Goal: Task Accomplishment & Management: Use online tool/utility

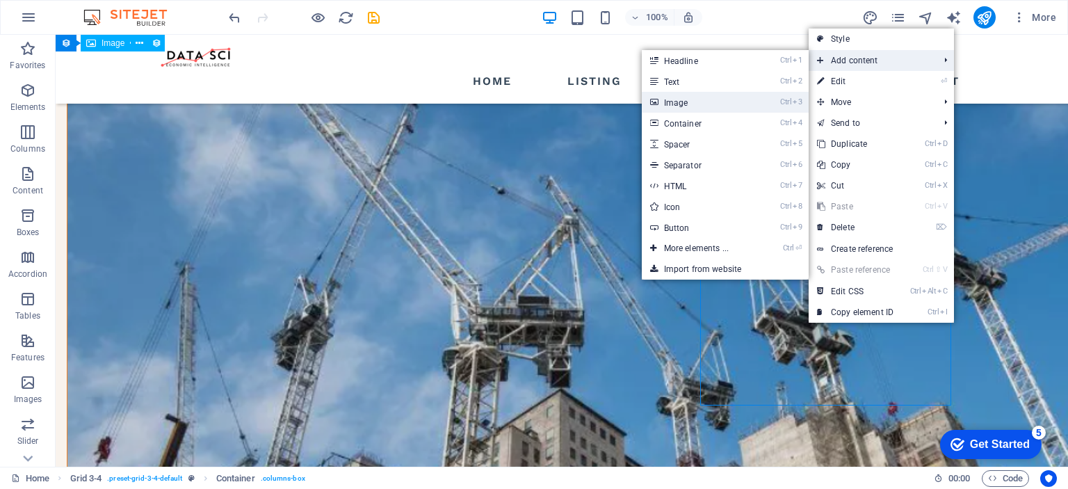
click at [686, 104] on link "Ctrl 3 Image" at bounding box center [699, 102] width 115 height 21
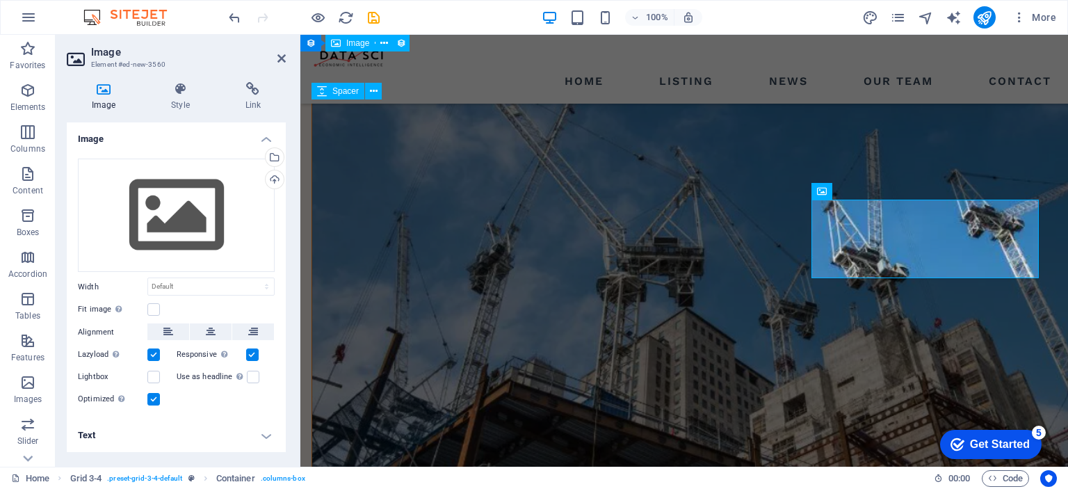
scroll to position [1430, 0]
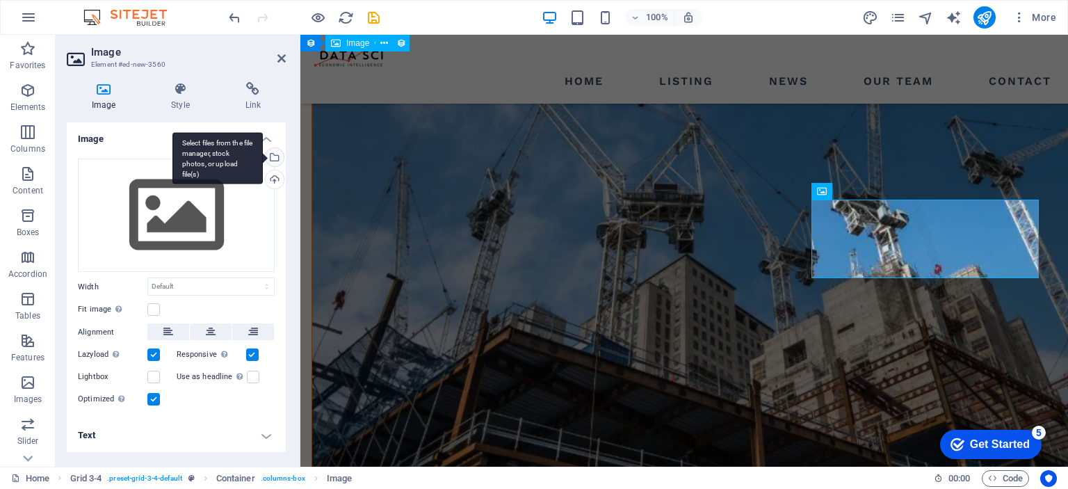
click at [263, 156] on div "Select files from the file manager, stock photos, or upload file(s)" at bounding box center [217, 158] width 90 height 52
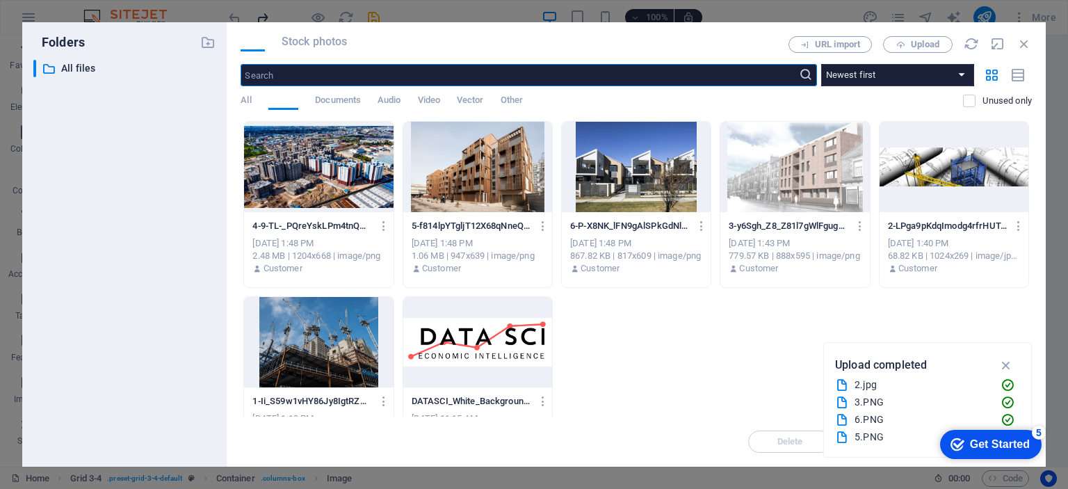
scroll to position [1737, 0]
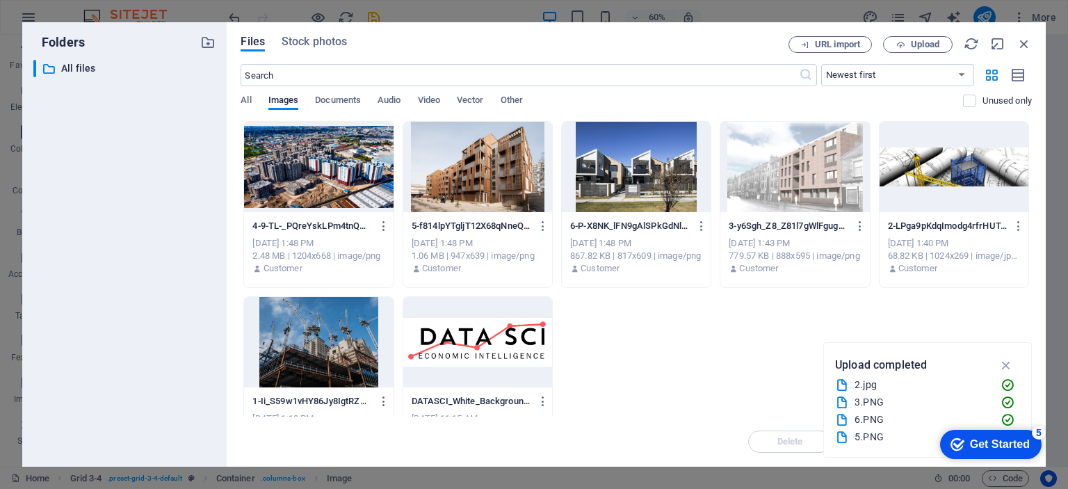
click at [476, 166] on div at bounding box center [477, 167] width 149 height 90
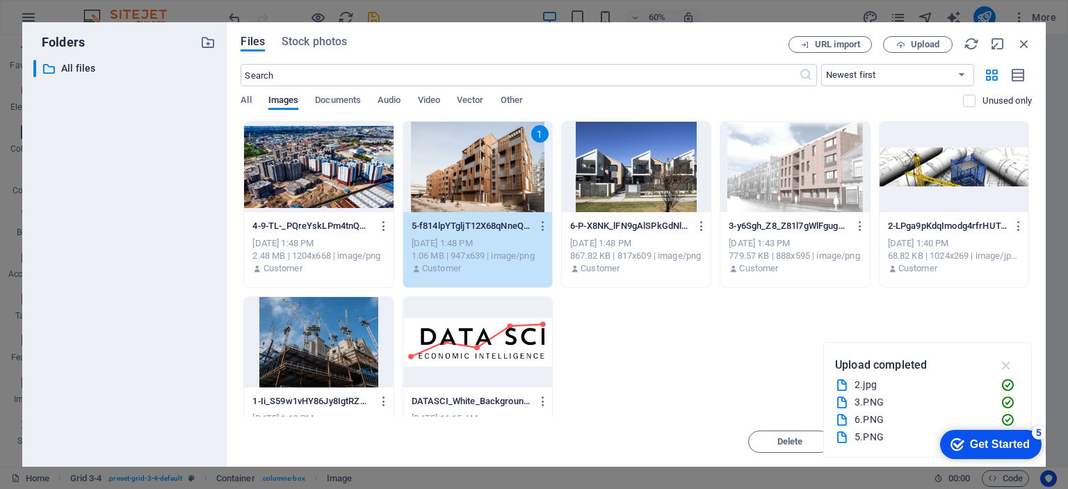
click at [1010, 362] on icon "button" at bounding box center [1007, 364] width 16 height 15
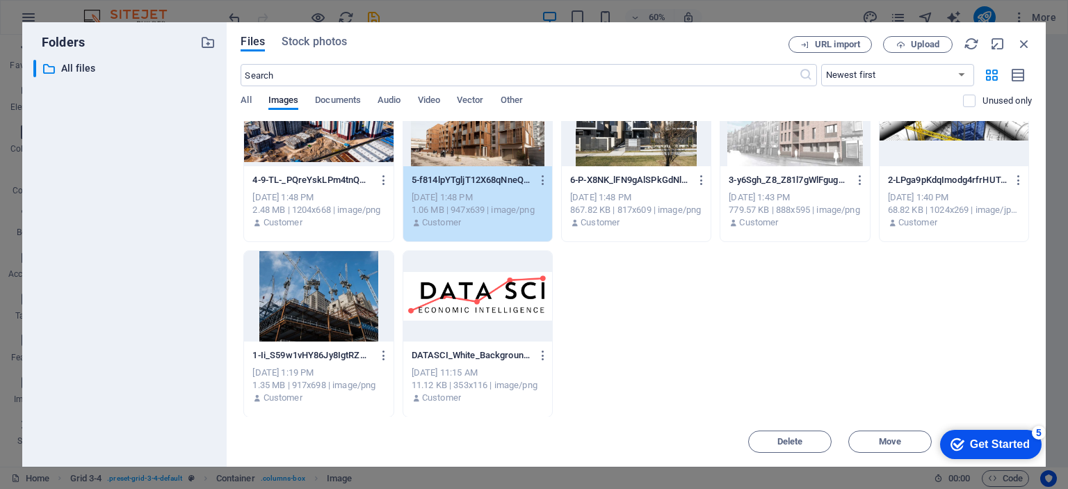
click at [485, 144] on div "1" at bounding box center [477, 121] width 149 height 90
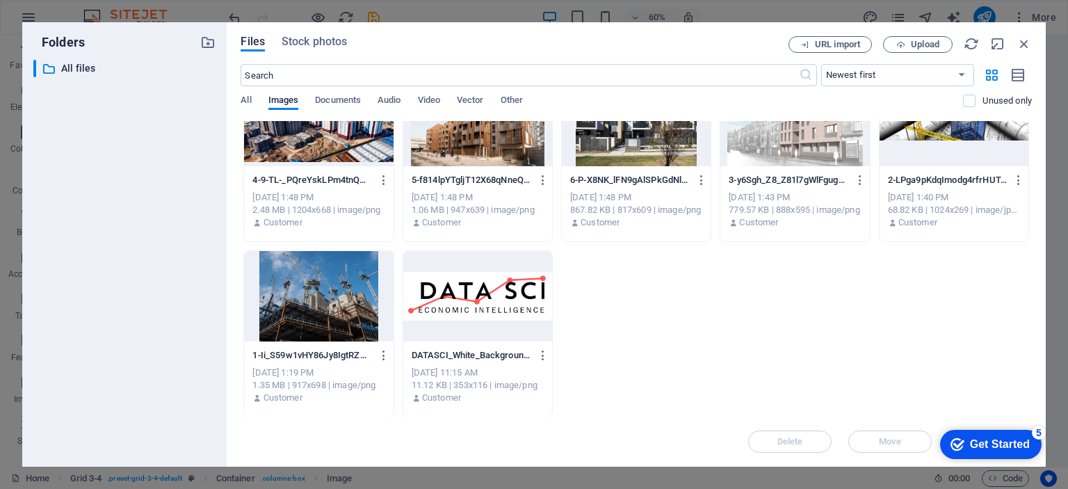
click at [485, 144] on div at bounding box center [477, 121] width 149 height 90
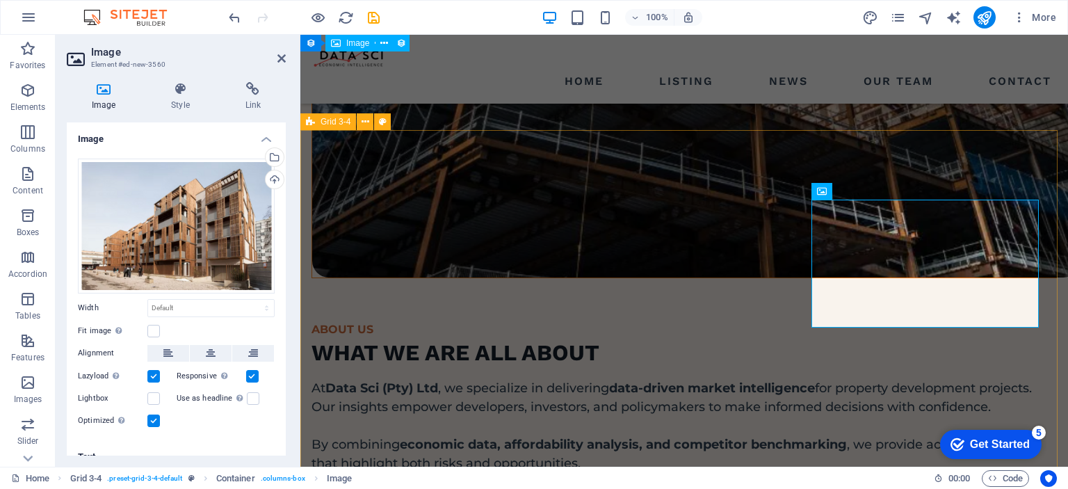
scroll to position [1430, 0]
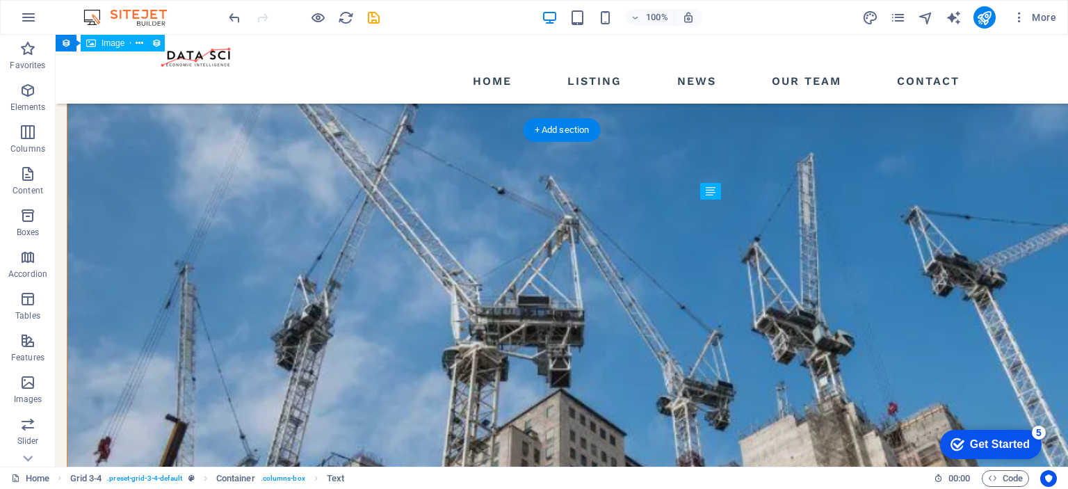
drag, startPoint x: 839, startPoint y: 387, endPoint x: 846, endPoint y: 304, distance: 83.0
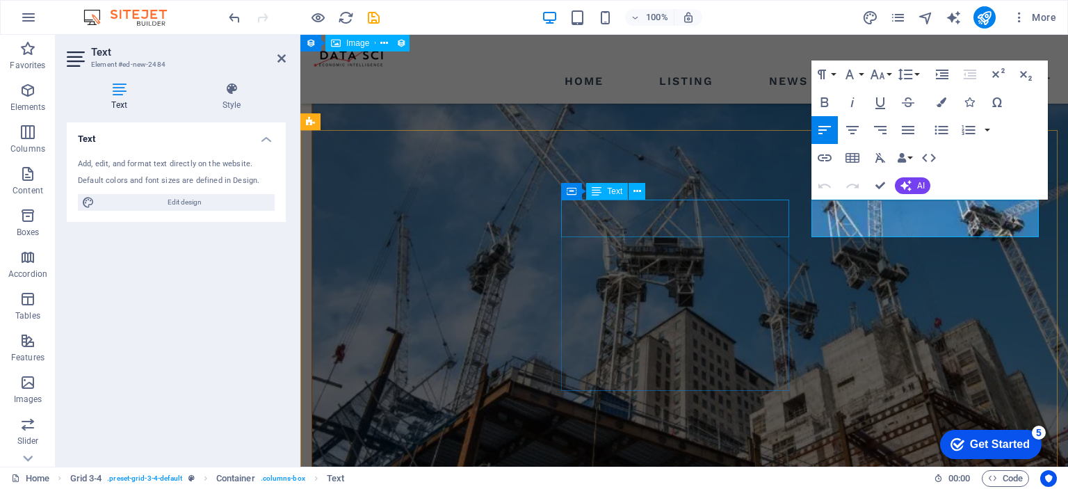
scroll to position [1430, 0]
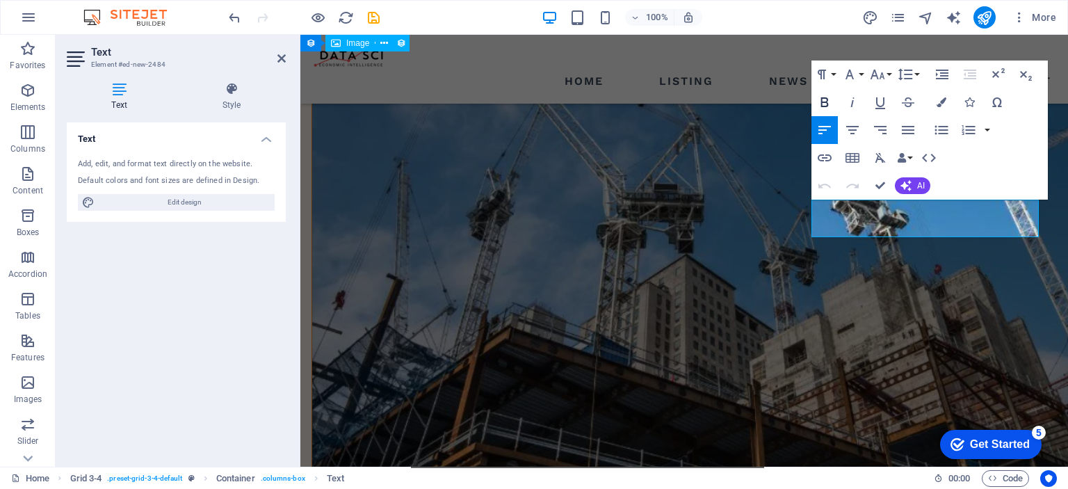
click at [822, 108] on icon "button" at bounding box center [824, 102] width 17 height 17
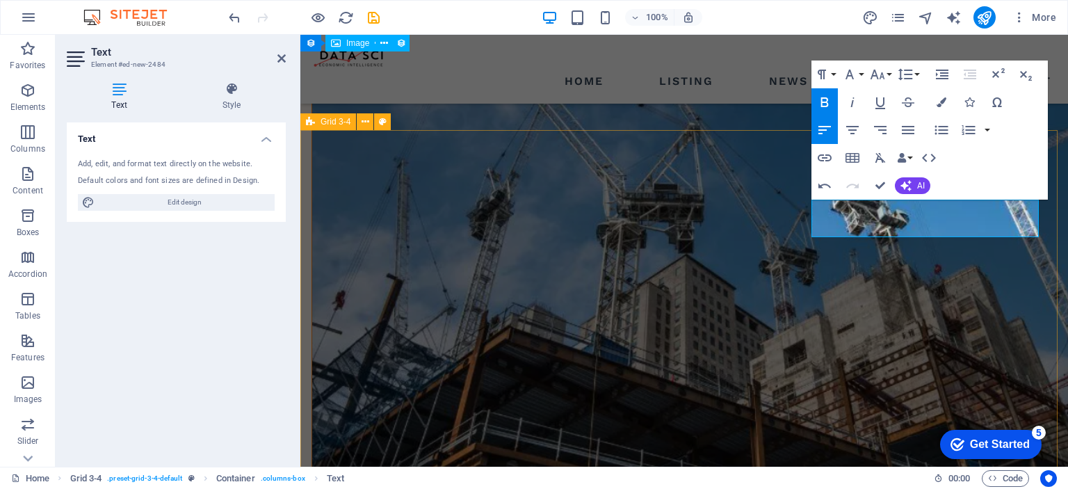
drag, startPoint x: 984, startPoint y: 227, endPoint x: 809, endPoint y: 204, distance: 175.9
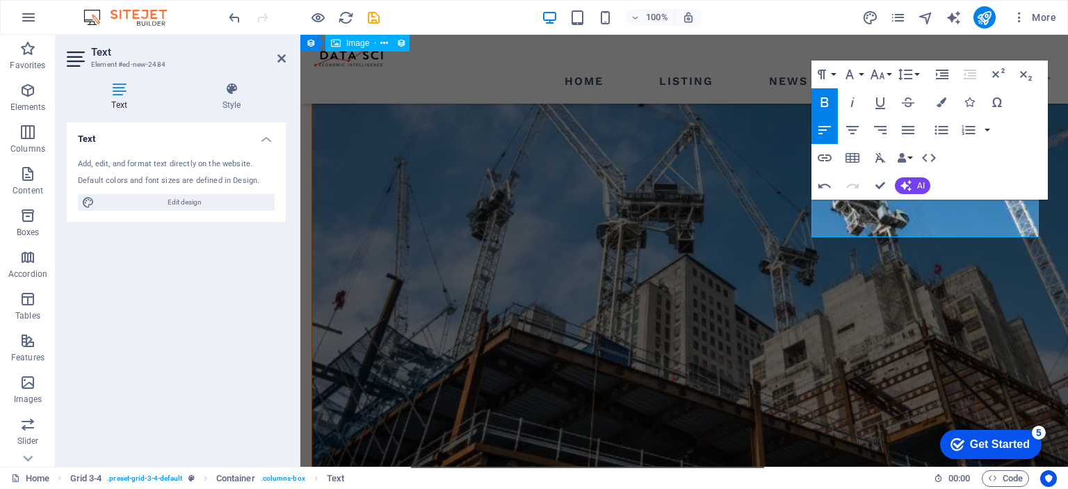
click at [823, 99] on icon "button" at bounding box center [824, 102] width 17 height 17
click at [826, 102] on icon "button" at bounding box center [825, 102] width 8 height 10
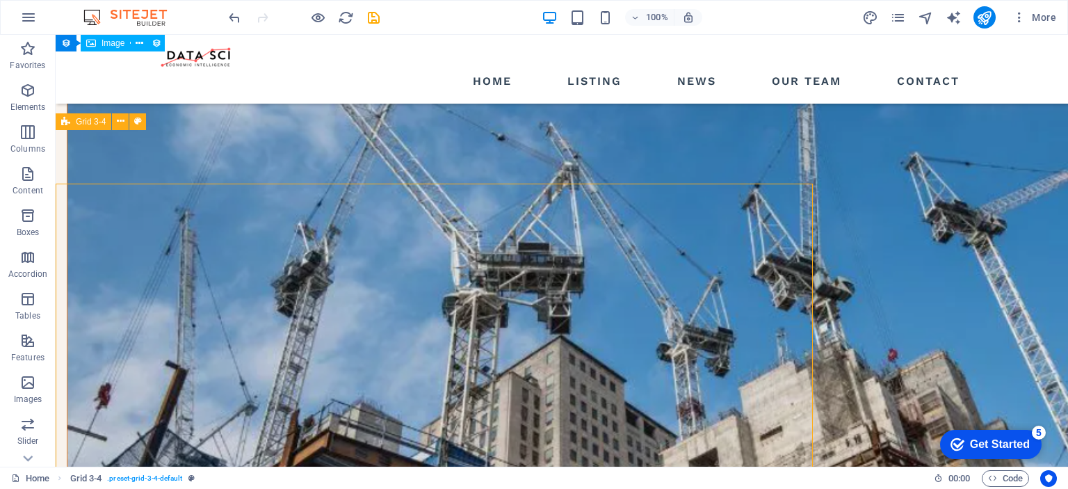
scroll to position [1377, 0]
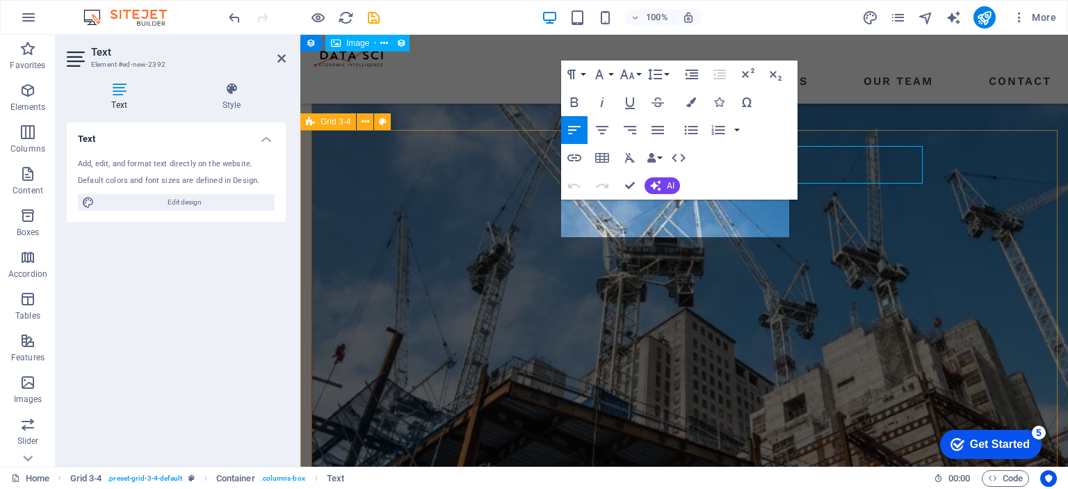
scroll to position [1430, 0]
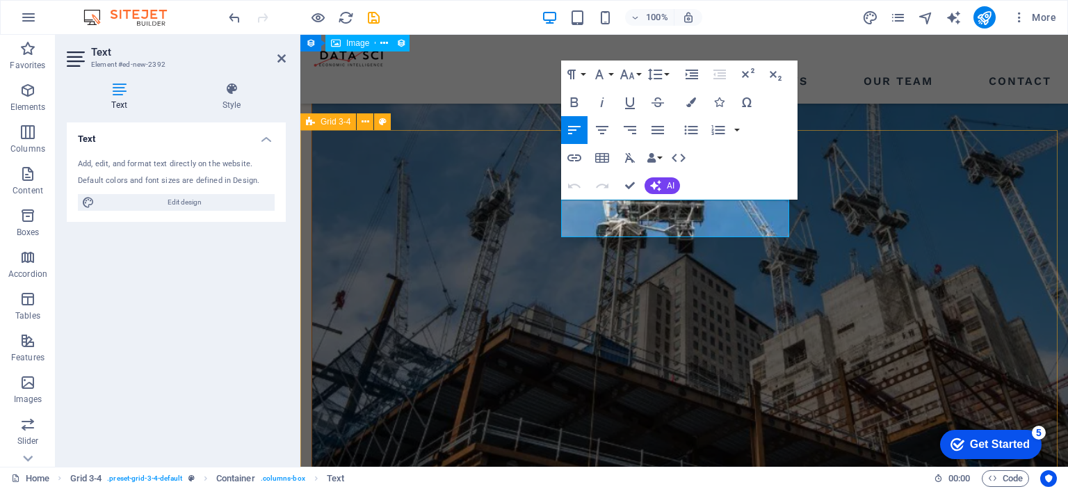
drag, startPoint x: 640, startPoint y: 225, endPoint x: 865, endPoint y: 224, distance: 225.3
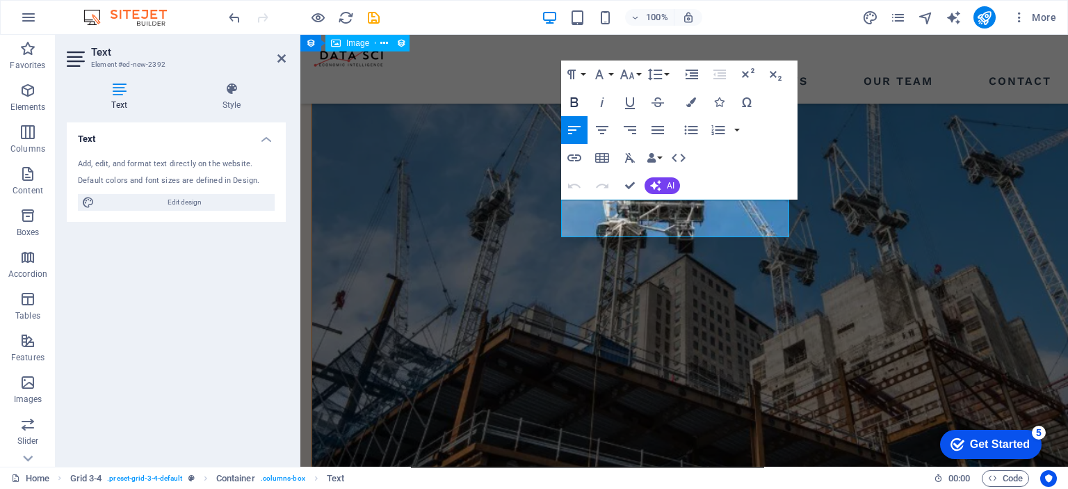
click at [574, 99] on icon "button" at bounding box center [574, 102] width 17 height 17
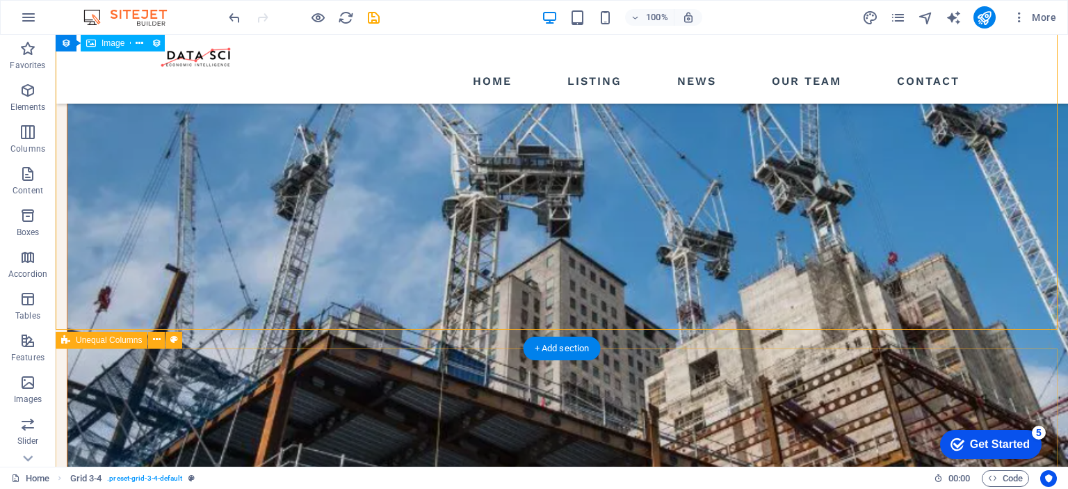
scroll to position [1585, 0]
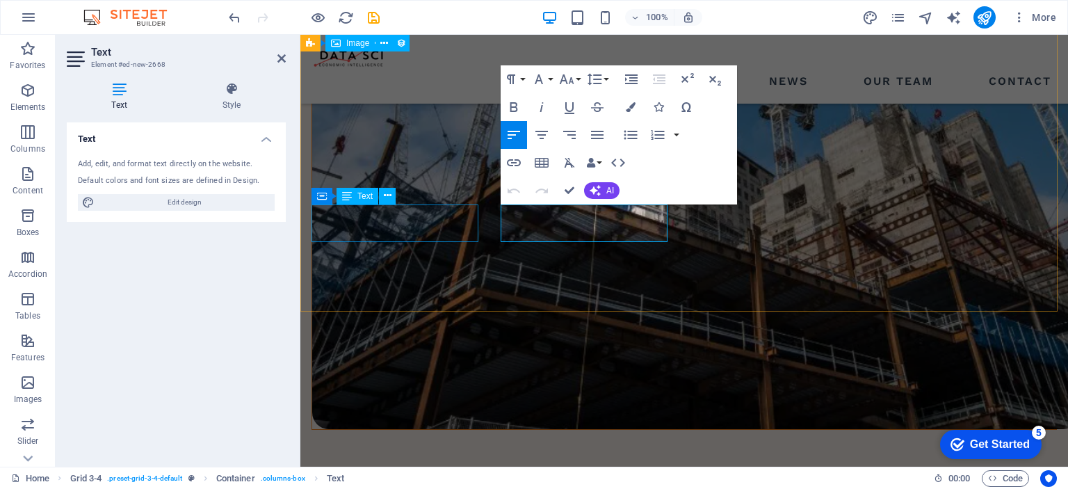
scroll to position [1639, 0]
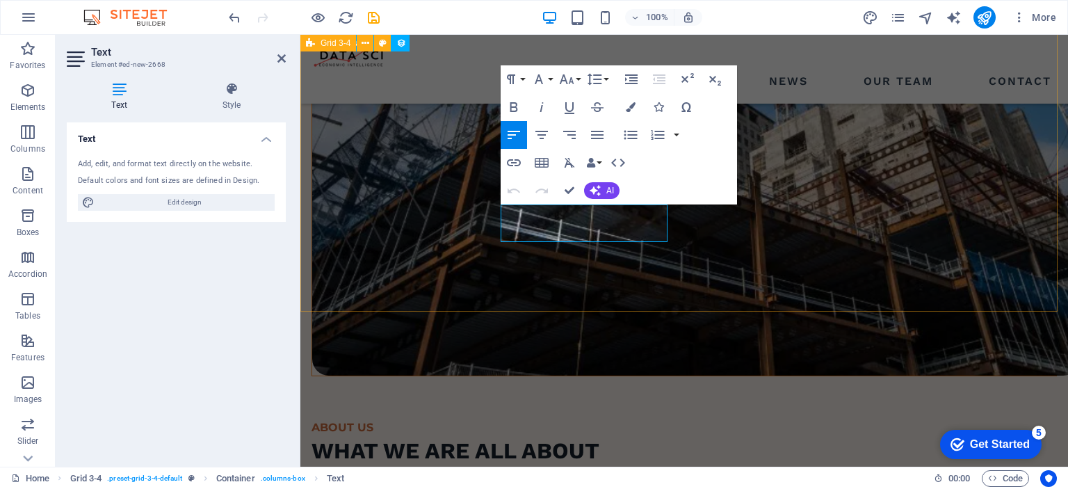
drag, startPoint x: 647, startPoint y: 234, endPoint x: 804, endPoint y: 221, distance: 157.7
click at [515, 109] on icon "button" at bounding box center [514, 107] width 17 height 17
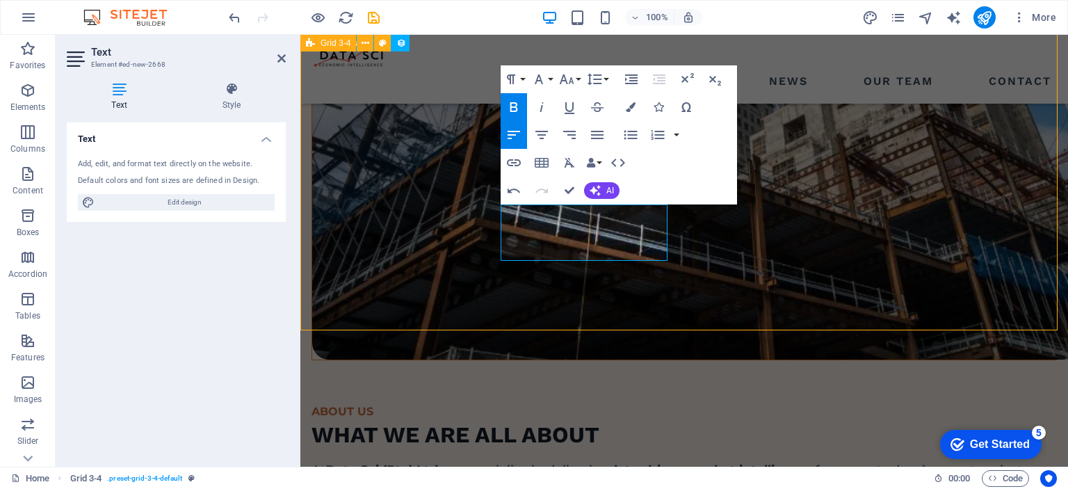
select select "rem"
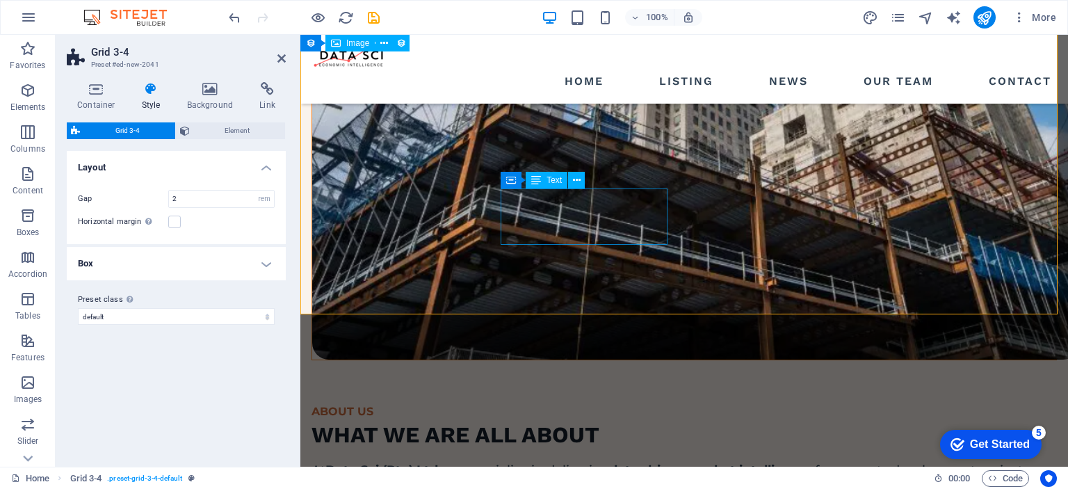
click at [579, 180] on icon at bounding box center [577, 180] width 8 height 15
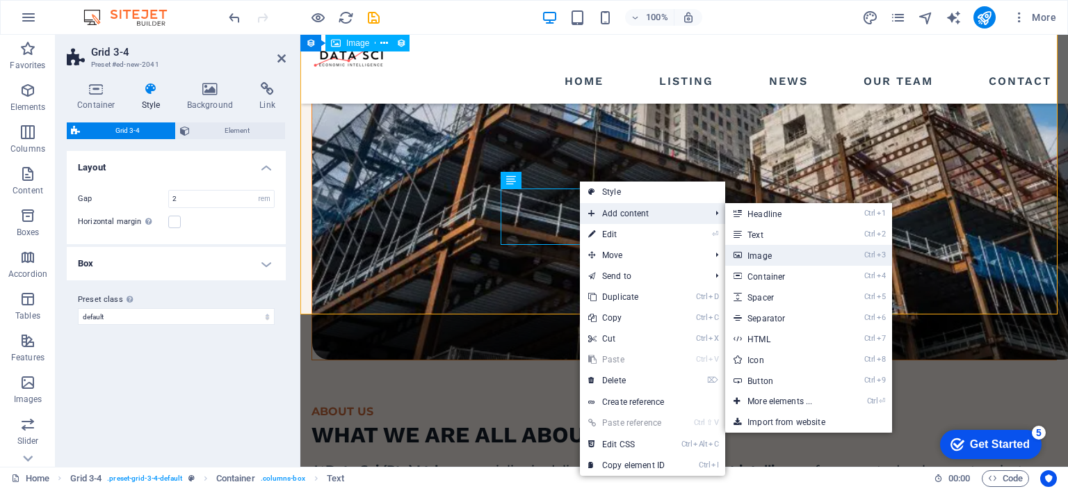
click at [766, 255] on link "Ctrl 3 Image" at bounding box center [782, 255] width 115 height 21
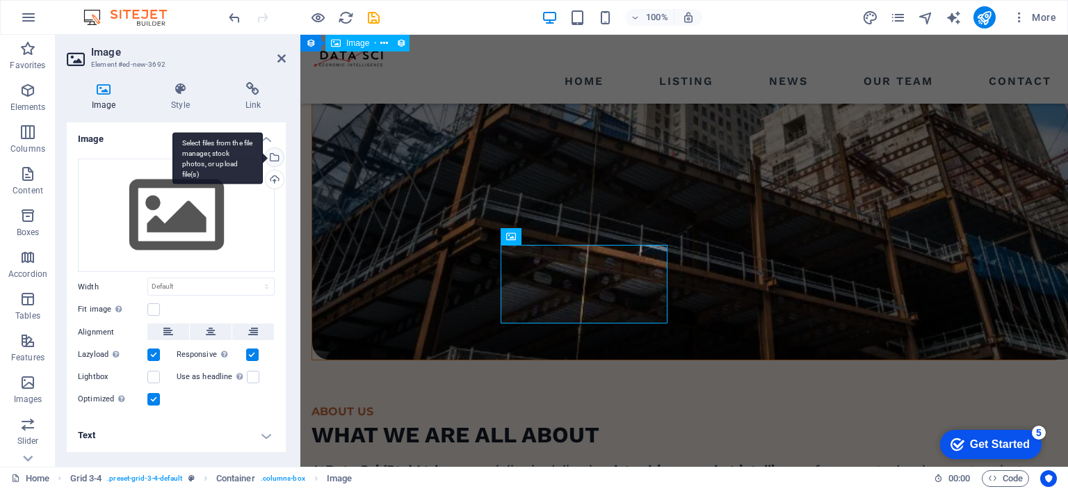
click at [275, 159] on div "Select files from the file manager, stock photos, or upload file(s)" at bounding box center [273, 158] width 21 height 21
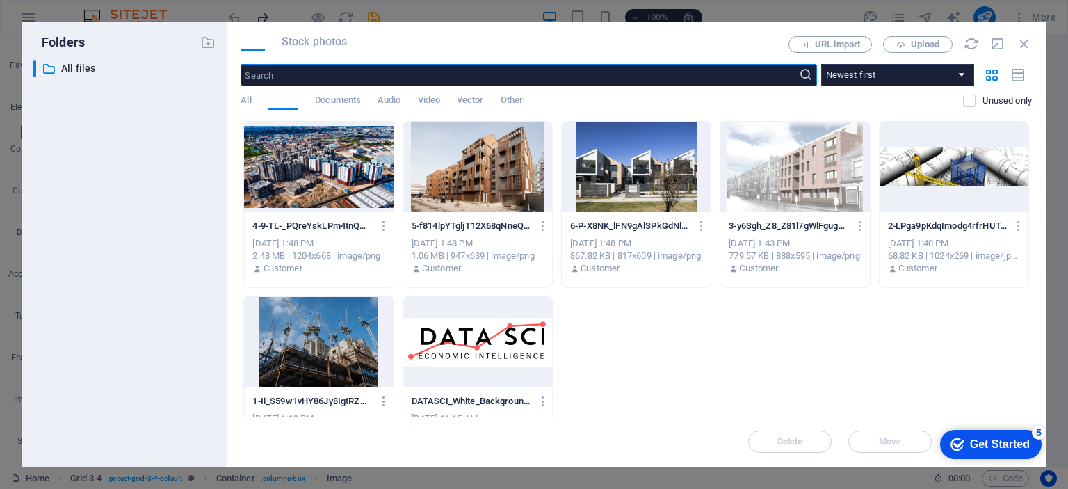
scroll to position [1980, 0]
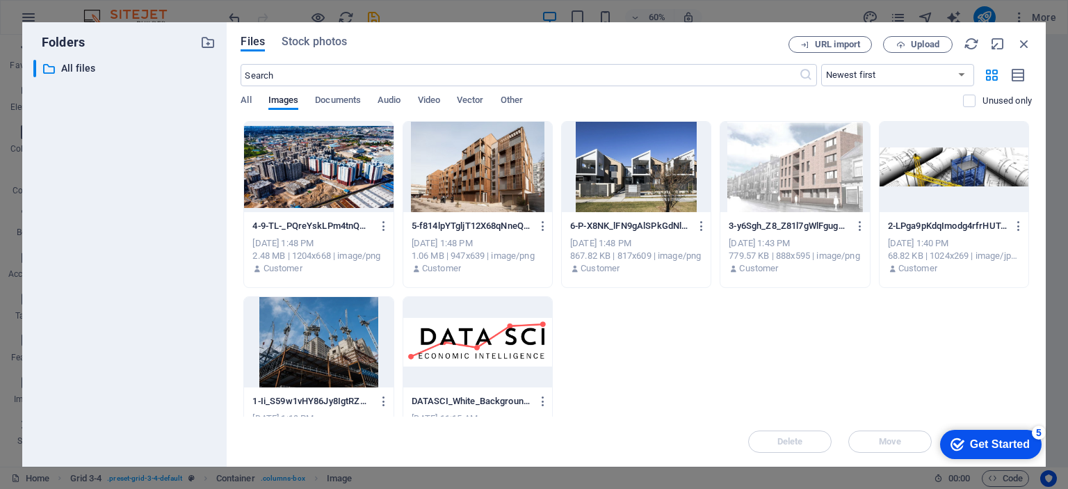
click at [629, 175] on div at bounding box center [636, 167] width 149 height 90
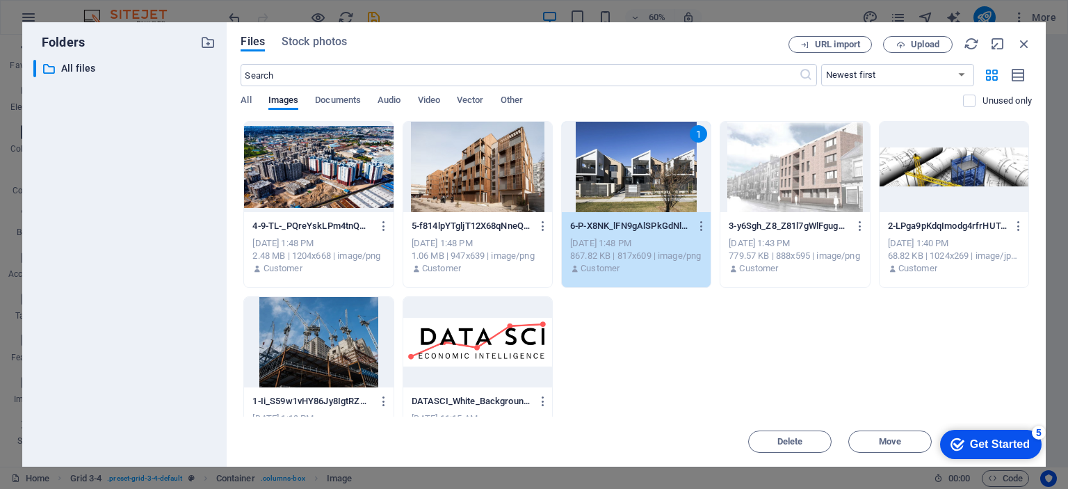
click at [643, 172] on div "1" at bounding box center [636, 167] width 149 height 90
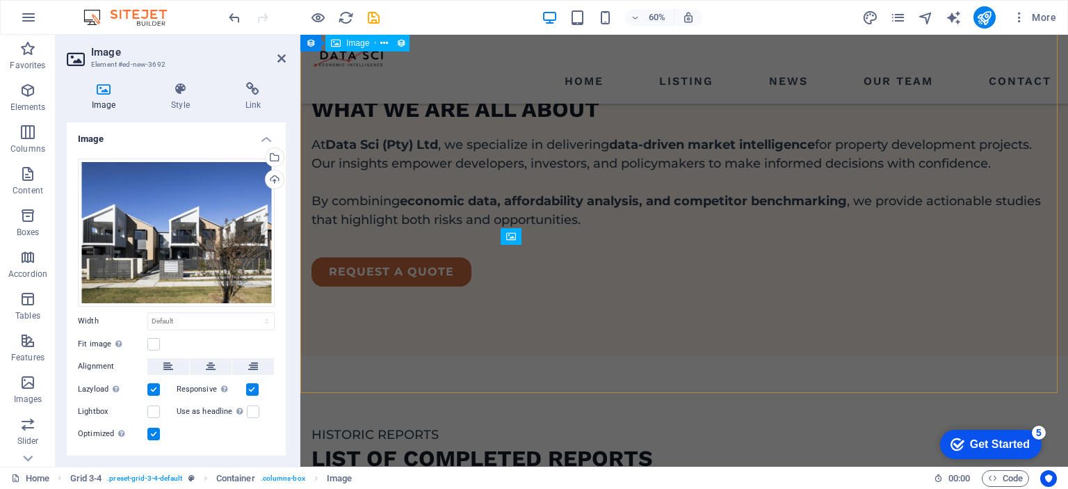
scroll to position [1655, 0]
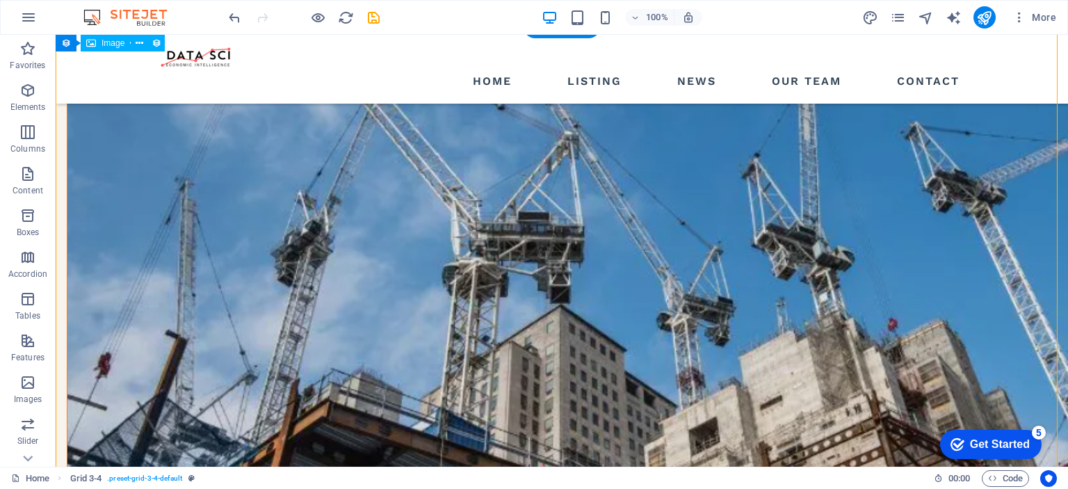
scroll to position [1532, 0]
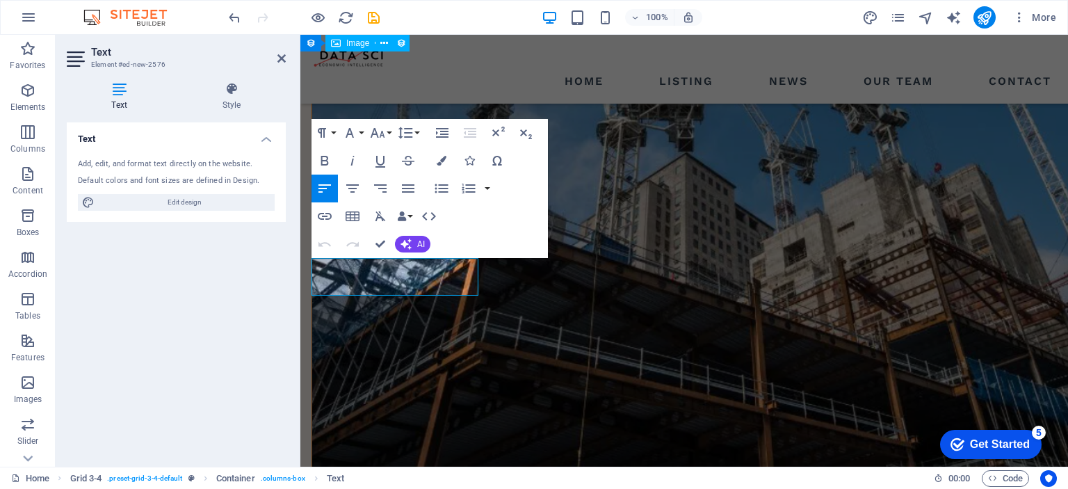
scroll to position [1585, 0]
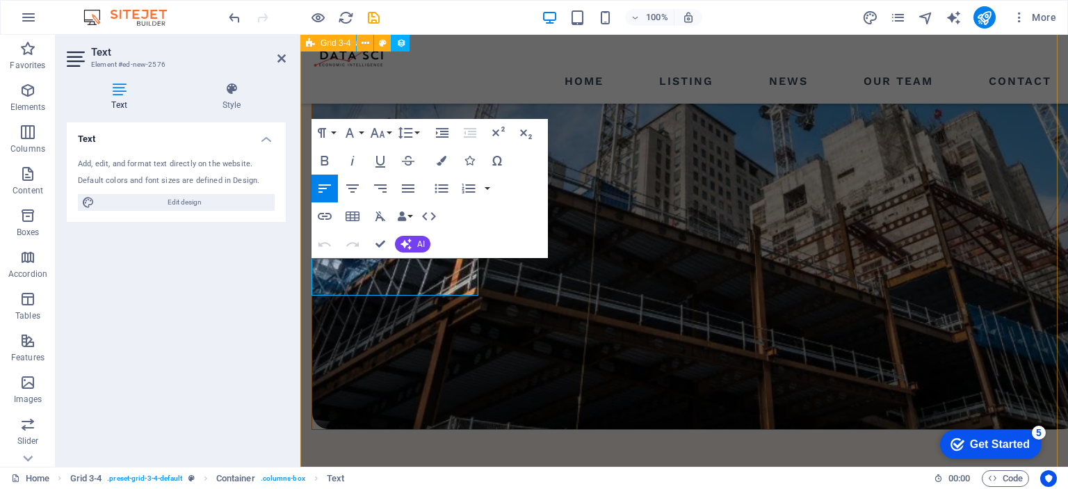
drag, startPoint x: 457, startPoint y: 287, endPoint x: 309, endPoint y: 266, distance: 149.6
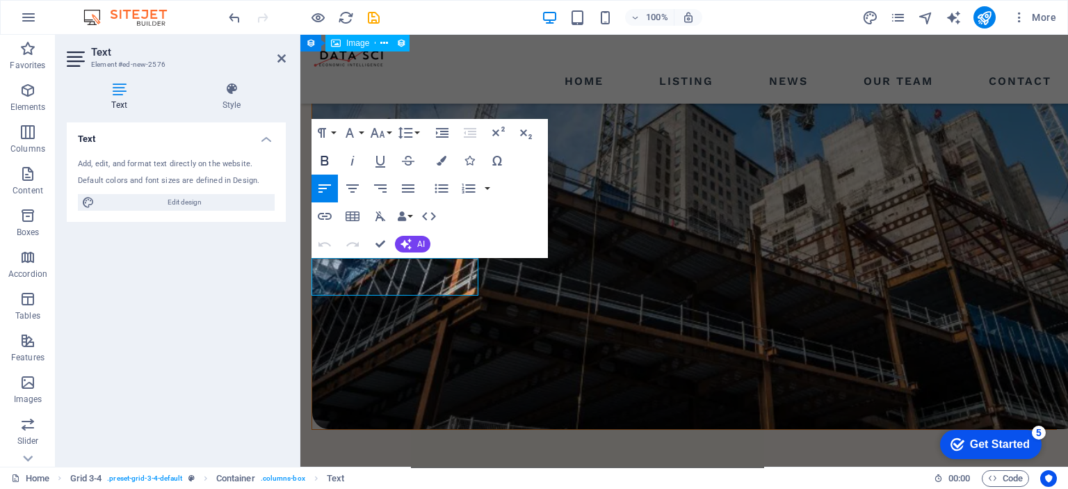
click at [325, 161] on icon "button" at bounding box center [324, 160] width 17 height 17
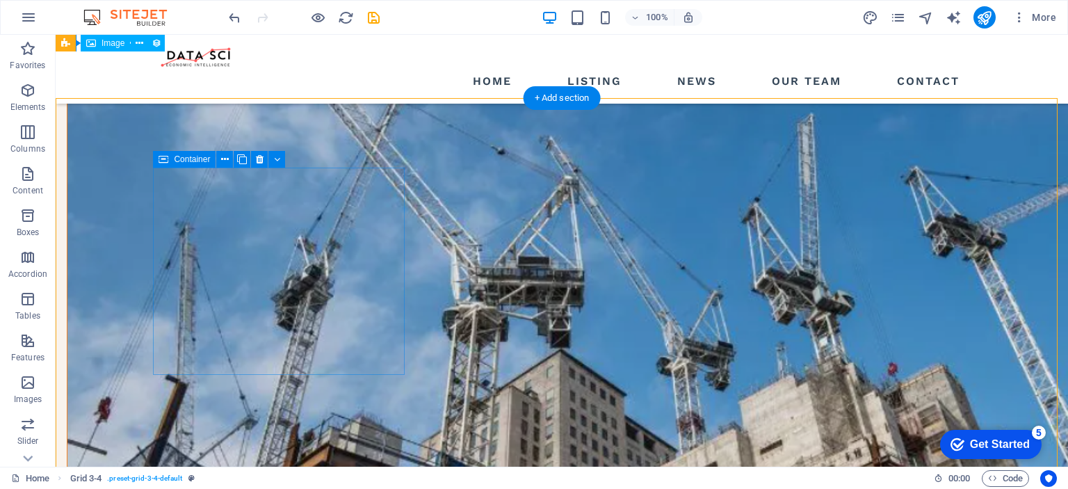
scroll to position [1408, 0]
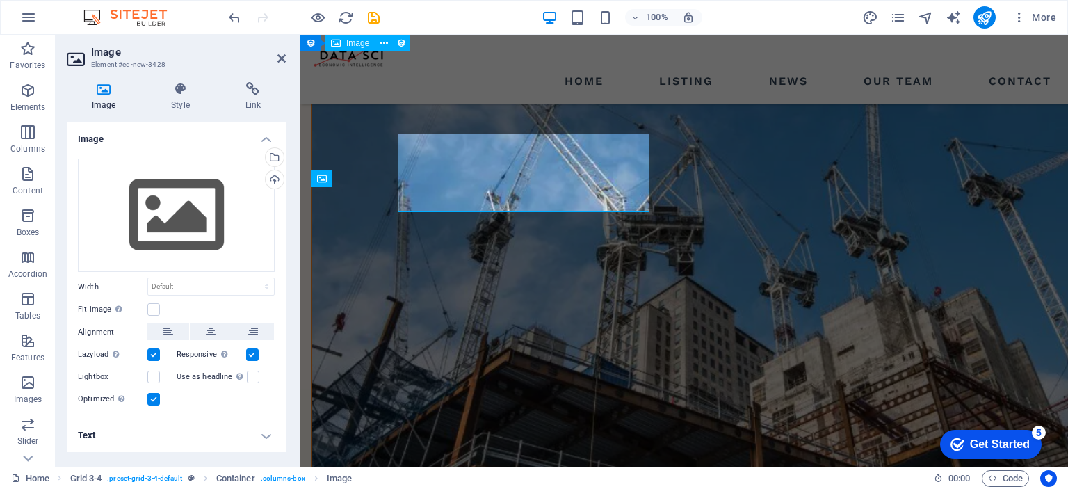
scroll to position [1462, 0]
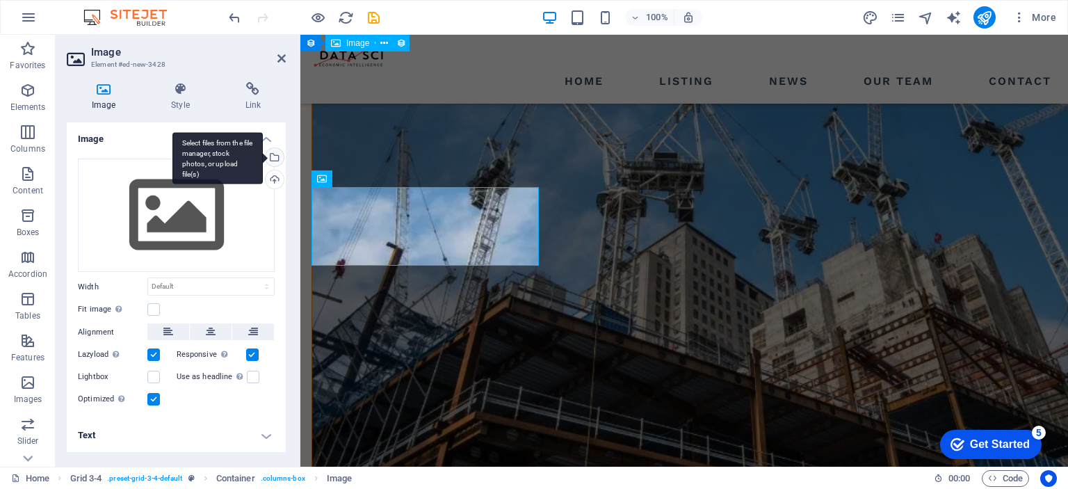
click at [263, 156] on div "Select files from the file manager, stock photos, or upload file(s)" at bounding box center [217, 158] width 90 height 52
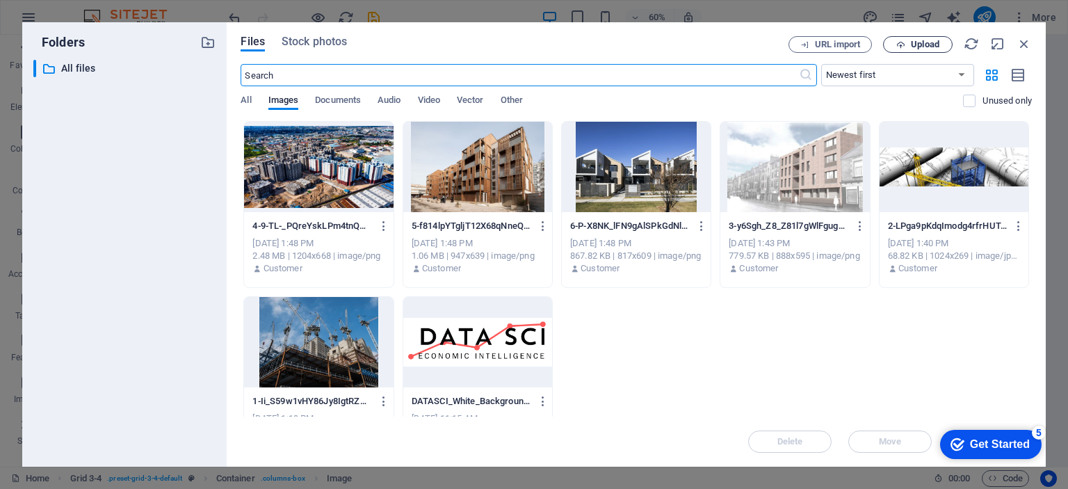
click at [921, 44] on span "Upload" at bounding box center [925, 44] width 29 height 8
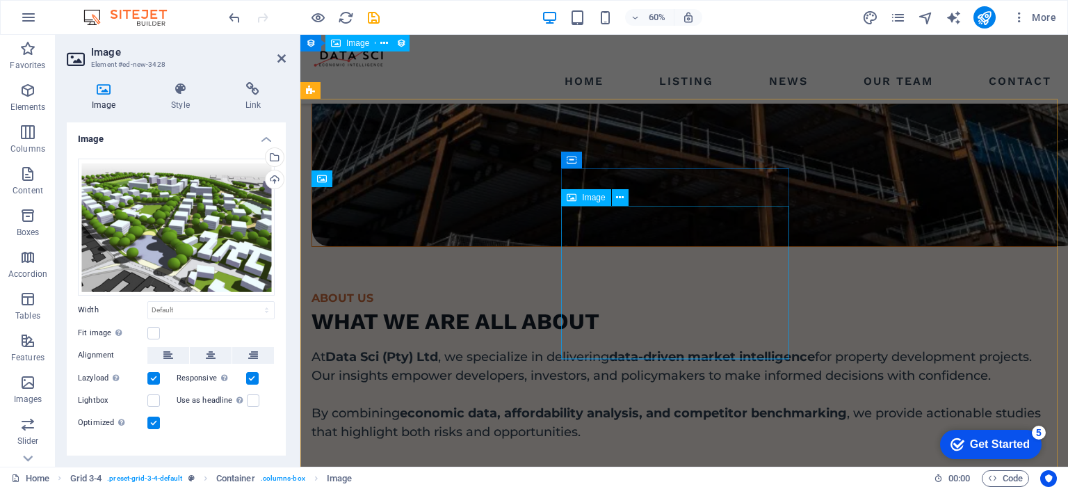
scroll to position [1462, 0]
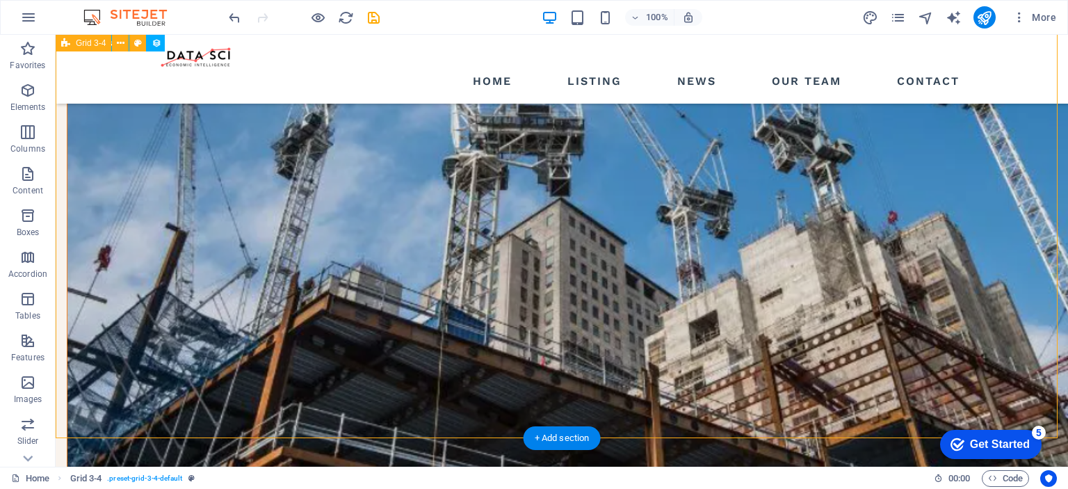
scroll to position [1547, 0]
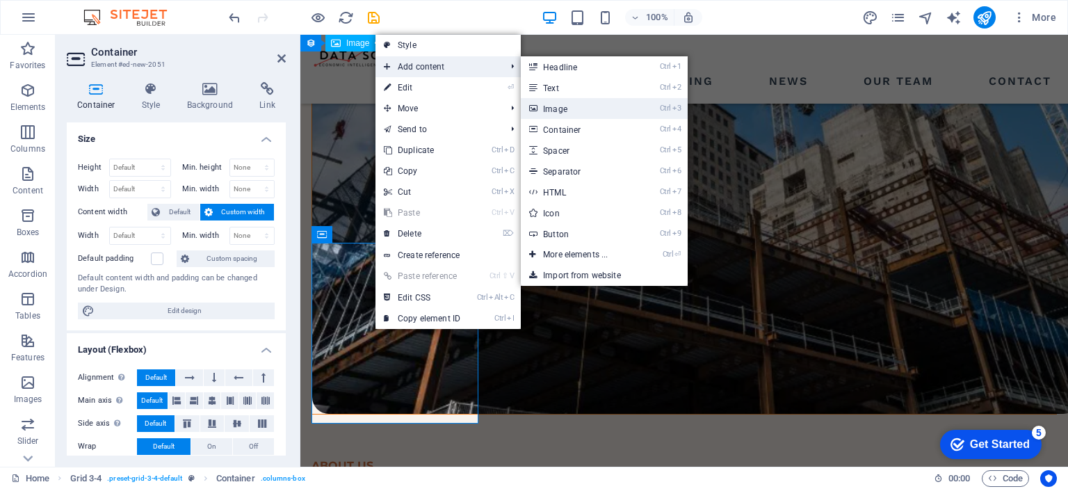
click at [569, 110] on link "Ctrl 3 Image" at bounding box center [578, 108] width 115 height 21
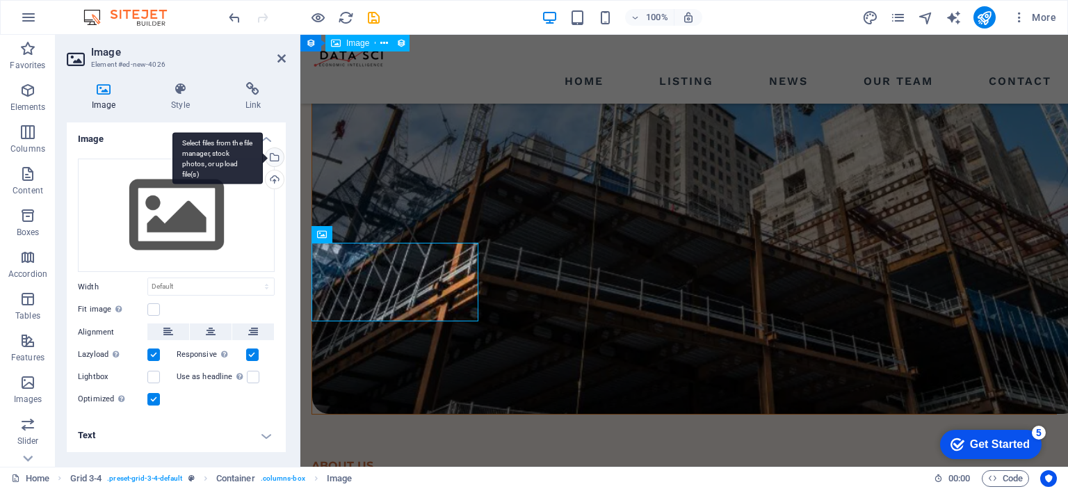
click at [276, 155] on div "Select files from the file manager, stock photos, or upload file(s)" at bounding box center [273, 158] width 21 height 21
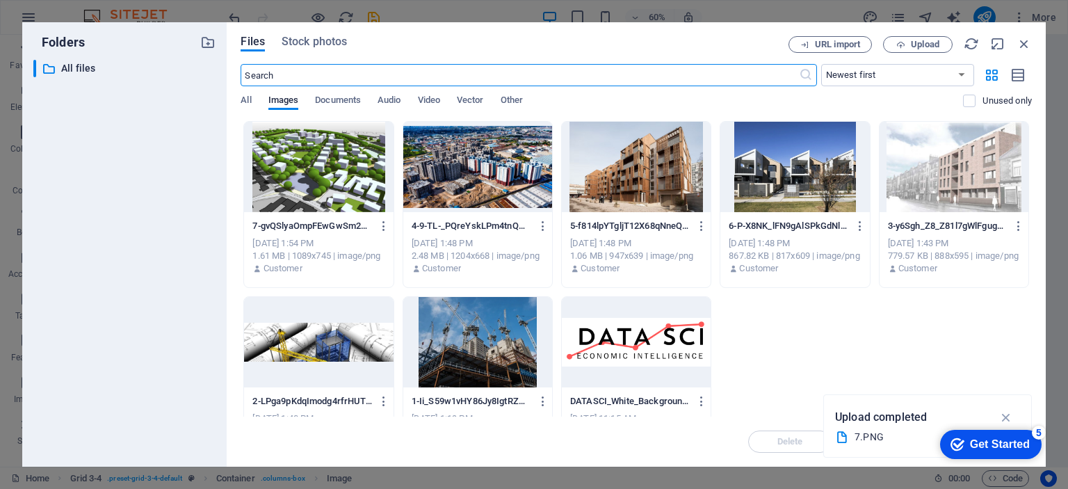
scroll to position [1926, 0]
click at [912, 45] on span "Upload" at bounding box center [925, 44] width 29 height 8
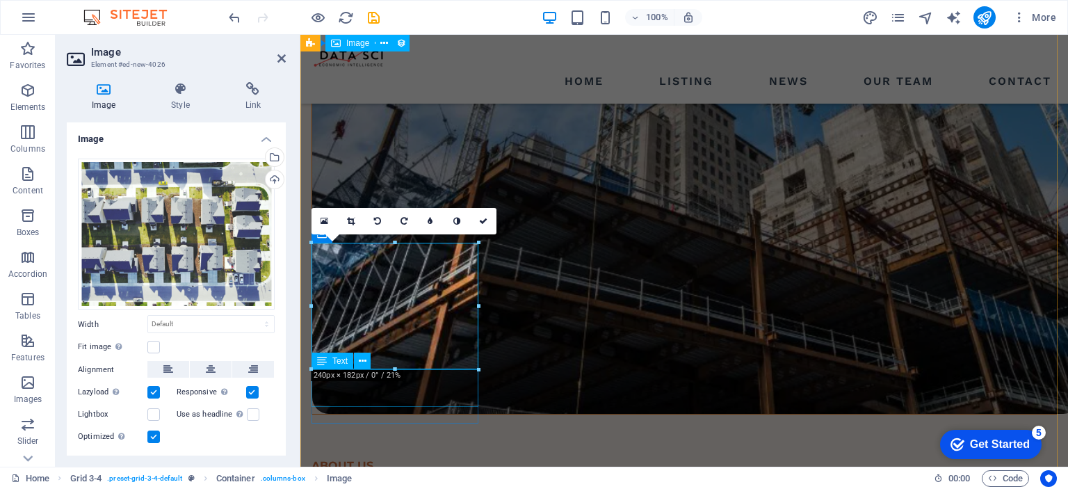
scroll to position [1547, 0]
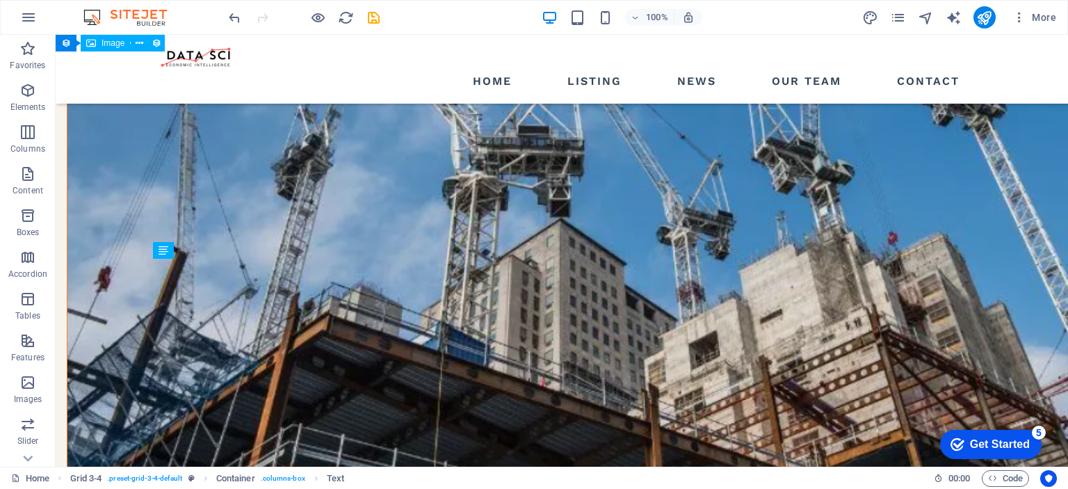
drag, startPoint x: 184, startPoint y: 392, endPoint x: 259, endPoint y: 267, distance: 145.6
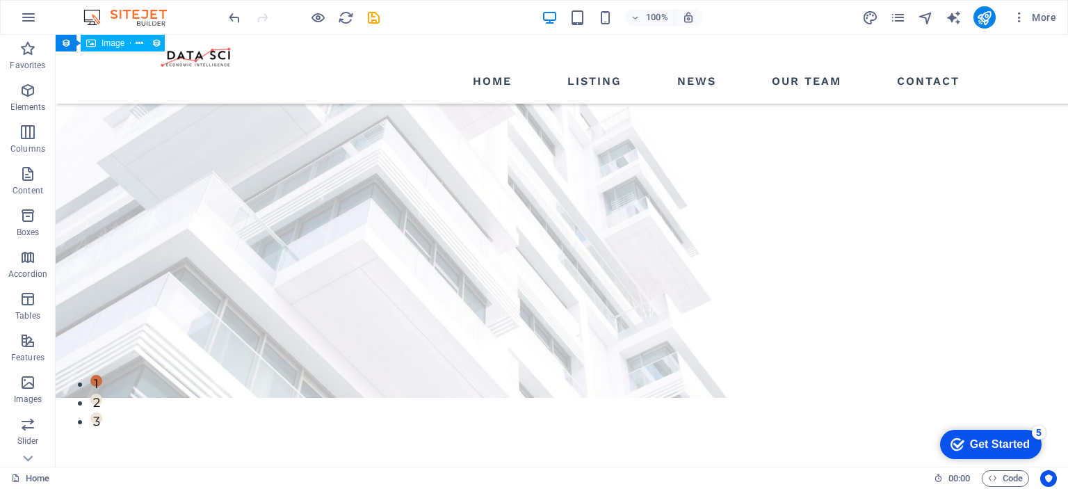
scroll to position [0, 0]
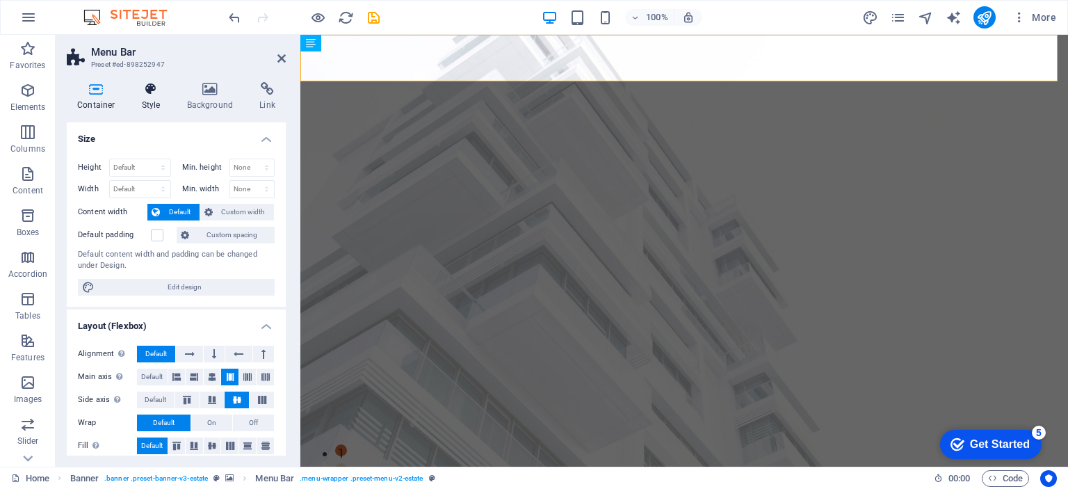
click at [152, 94] on icon at bounding box center [151, 89] width 40 height 14
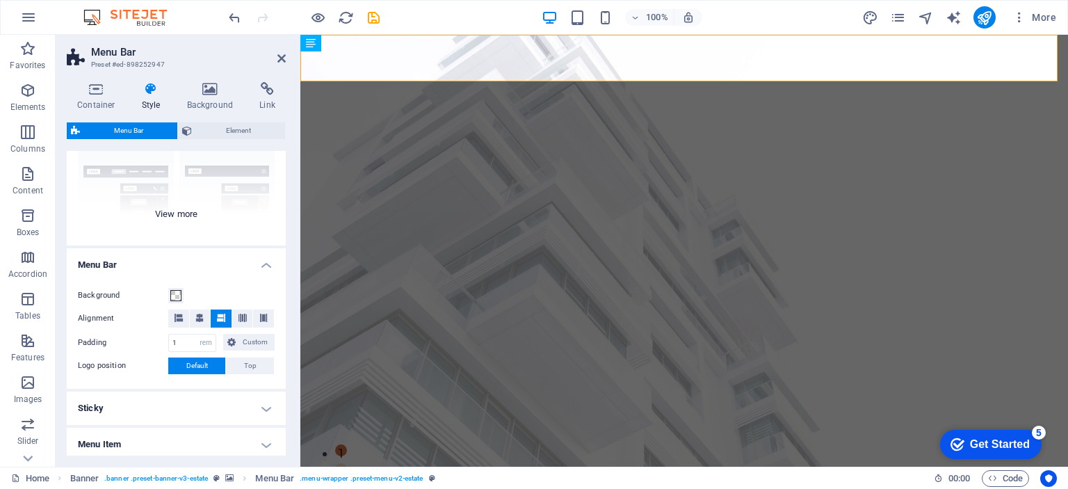
scroll to position [70, 0]
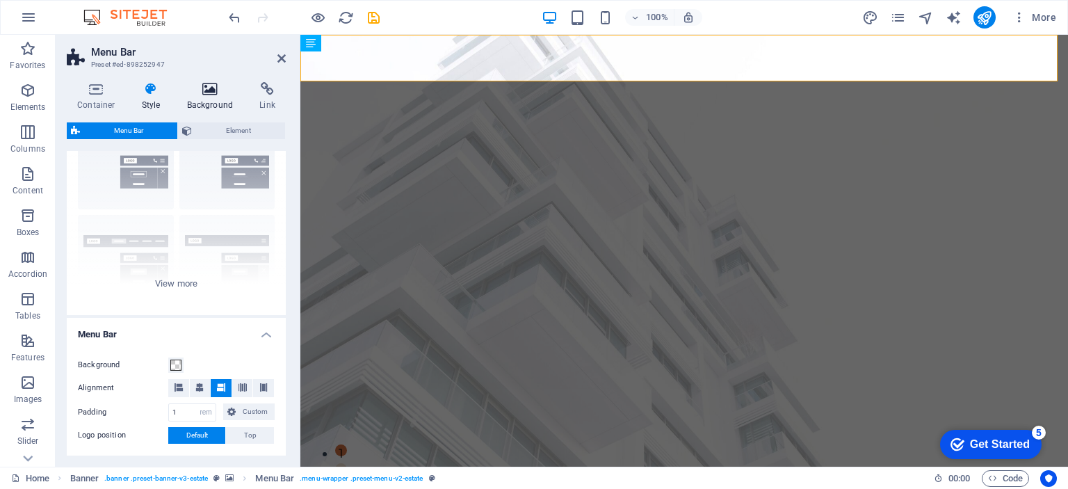
click at [207, 90] on icon at bounding box center [210, 89] width 67 height 14
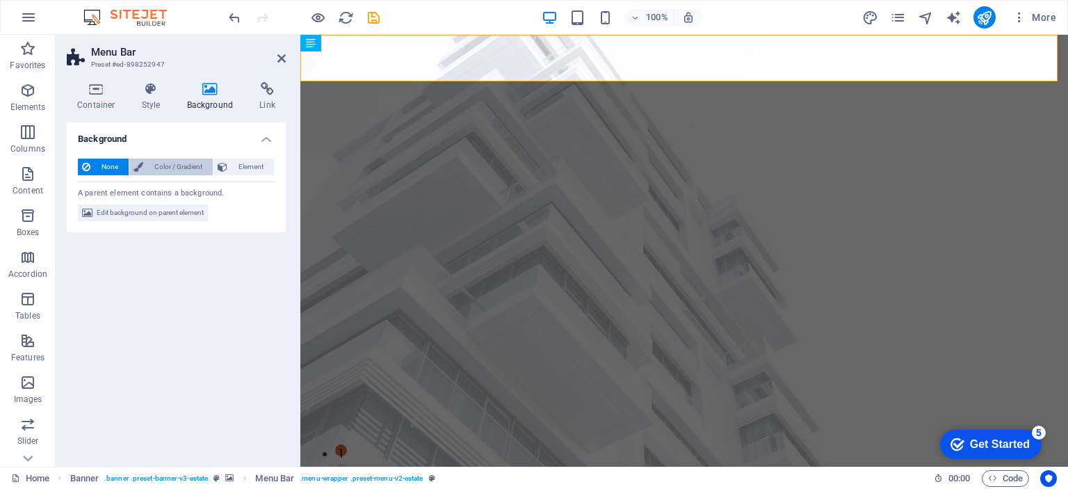
click at [152, 165] on span "Color / Gradient" at bounding box center [177, 167] width 61 height 17
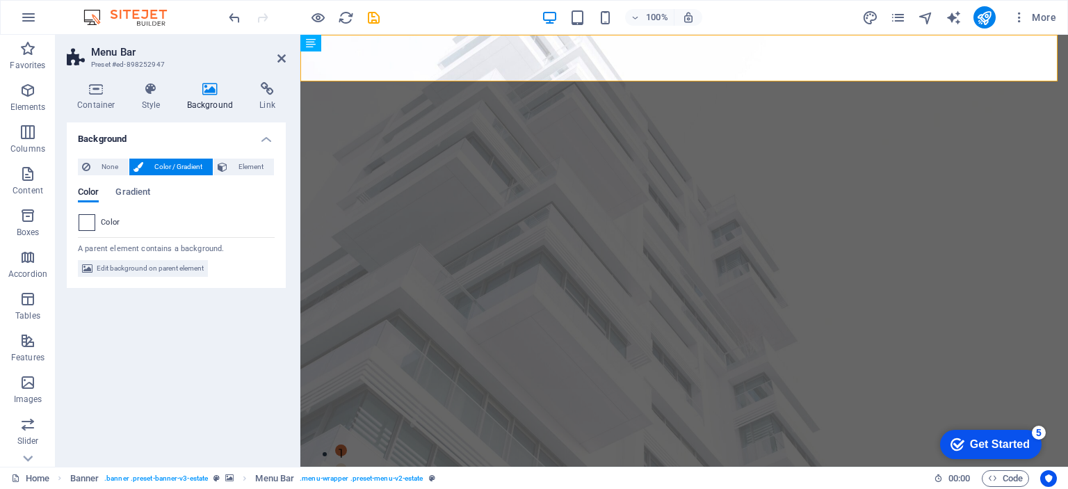
click at [90, 223] on span at bounding box center [86, 222] width 15 height 15
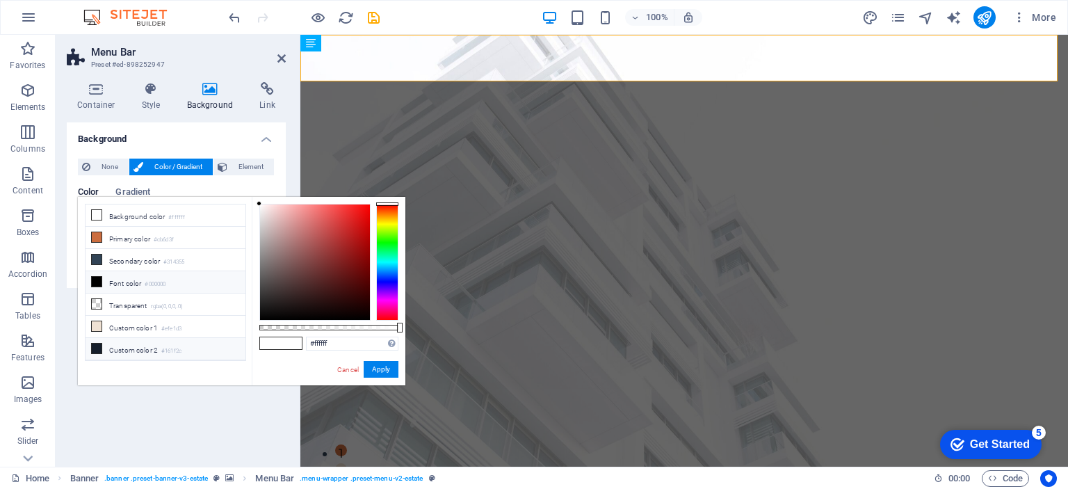
click at [97, 344] on icon at bounding box center [97, 349] width 10 height 10
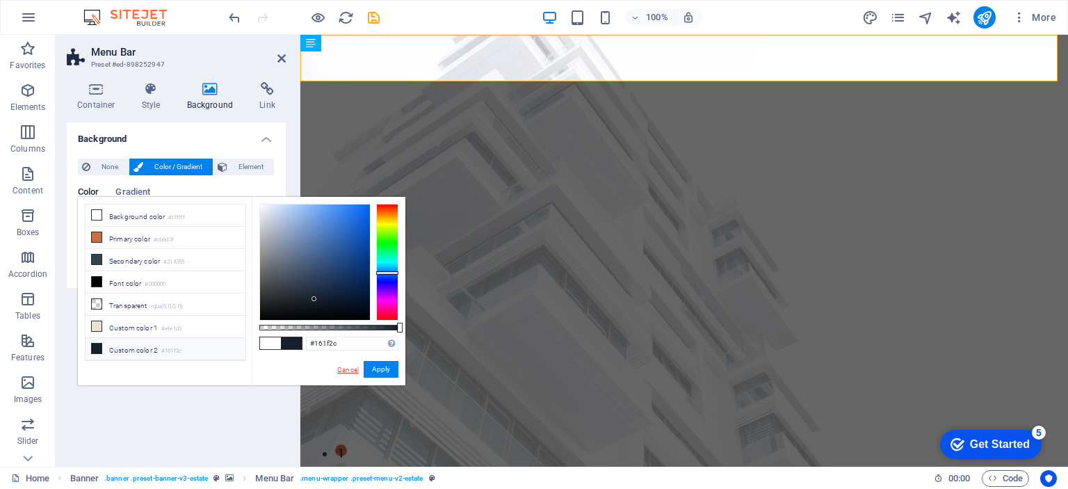
click at [348, 369] on link "Cancel" at bounding box center [348, 369] width 24 height 10
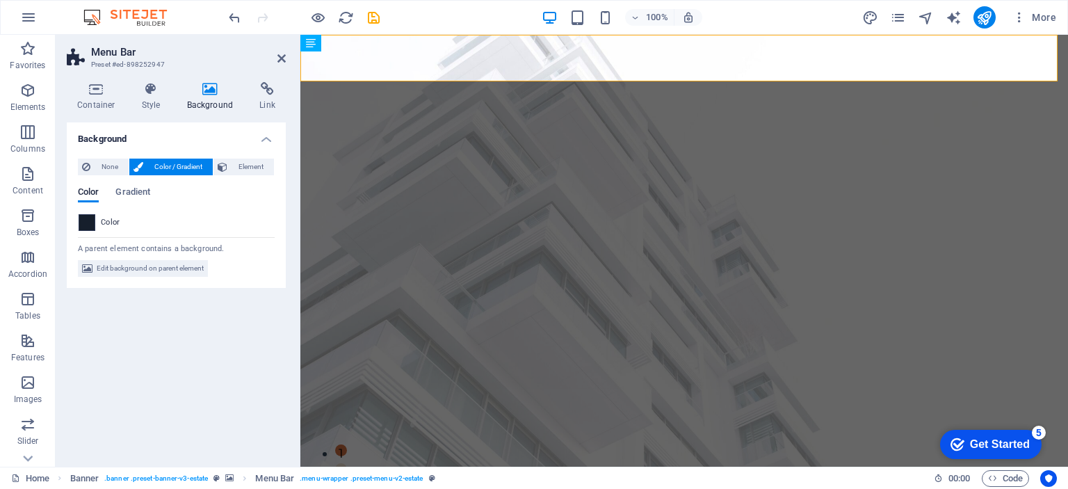
click at [86, 225] on span at bounding box center [86, 222] width 15 height 15
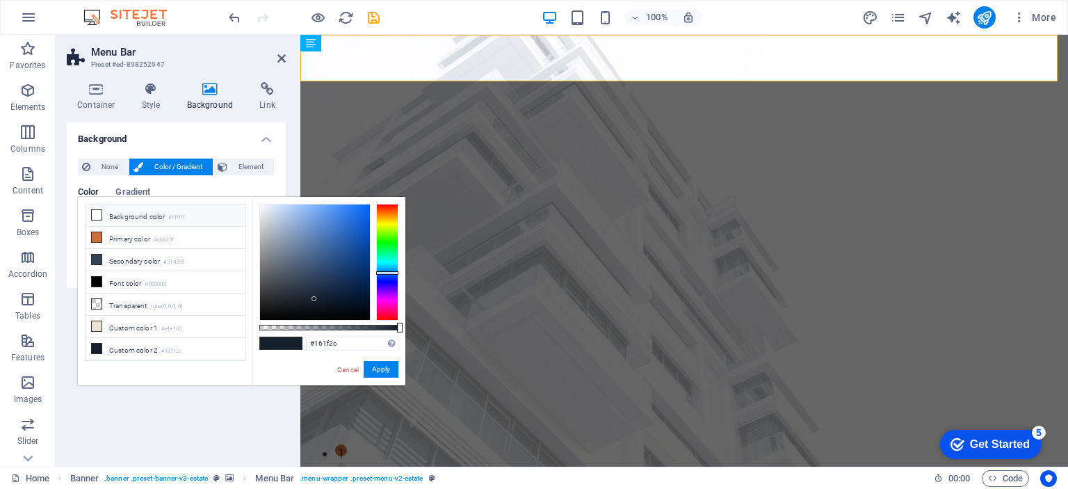
click at [106, 217] on li "Background color #ffffff" at bounding box center [166, 215] width 160 height 22
type input "#ffffff"
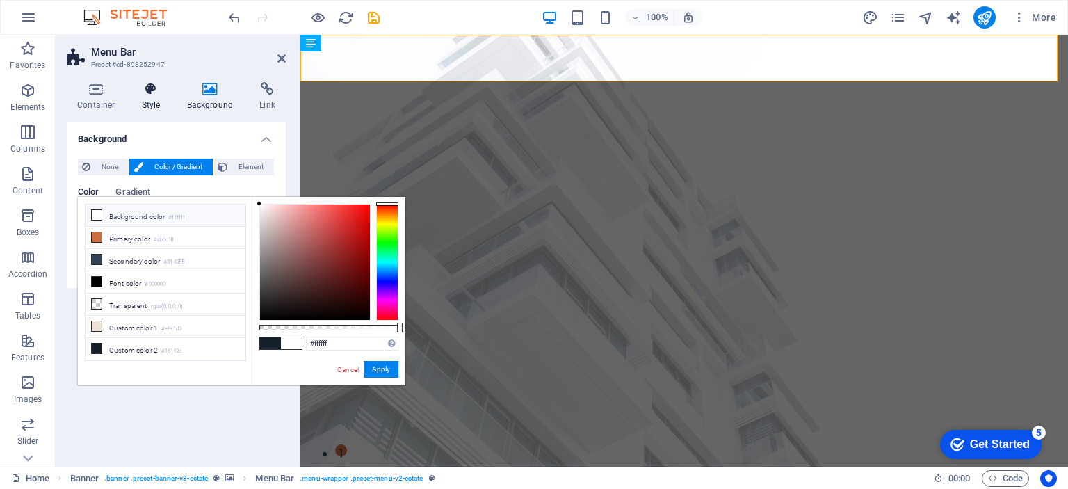
click at [145, 83] on icon at bounding box center [151, 89] width 40 height 14
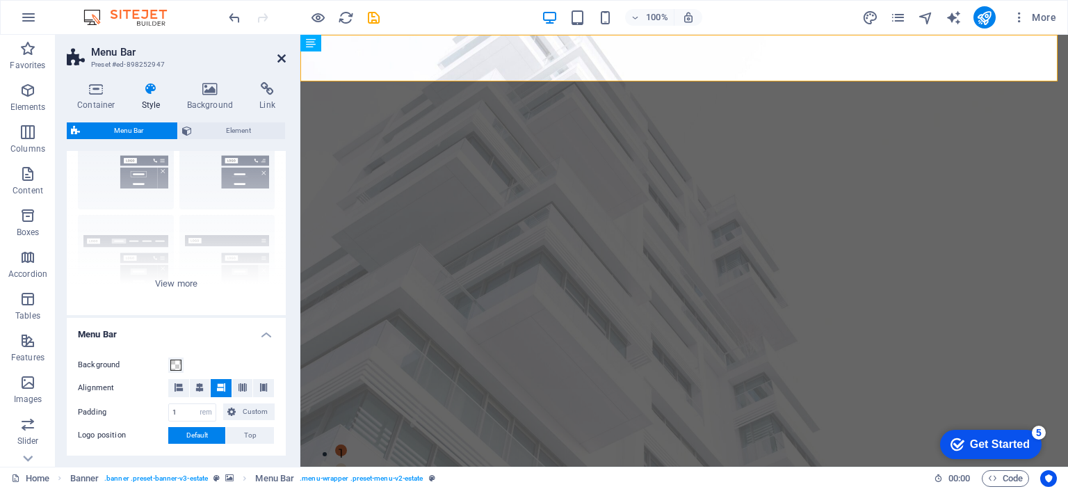
click at [281, 57] on icon at bounding box center [281, 58] width 8 height 11
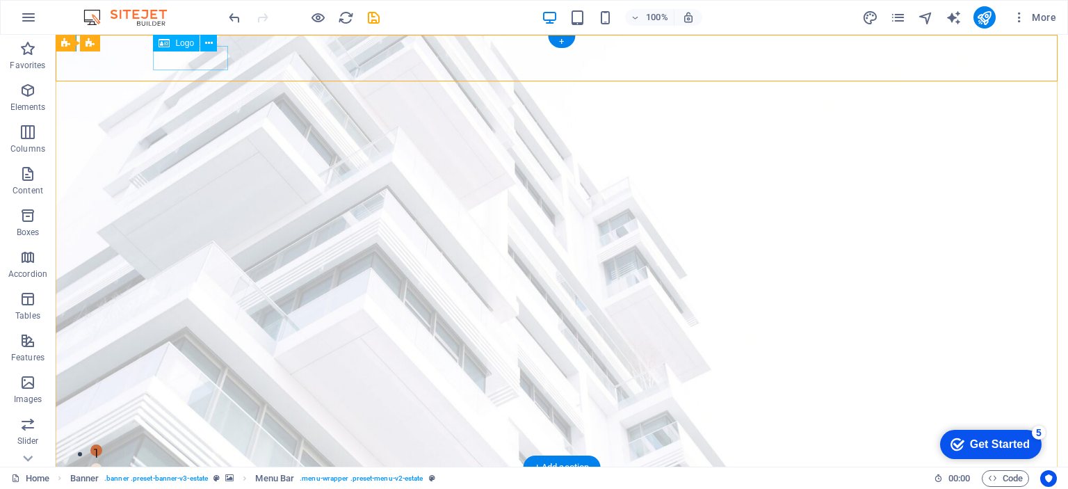
click at [203, 478] on div at bounding box center [562, 490] width 807 height 24
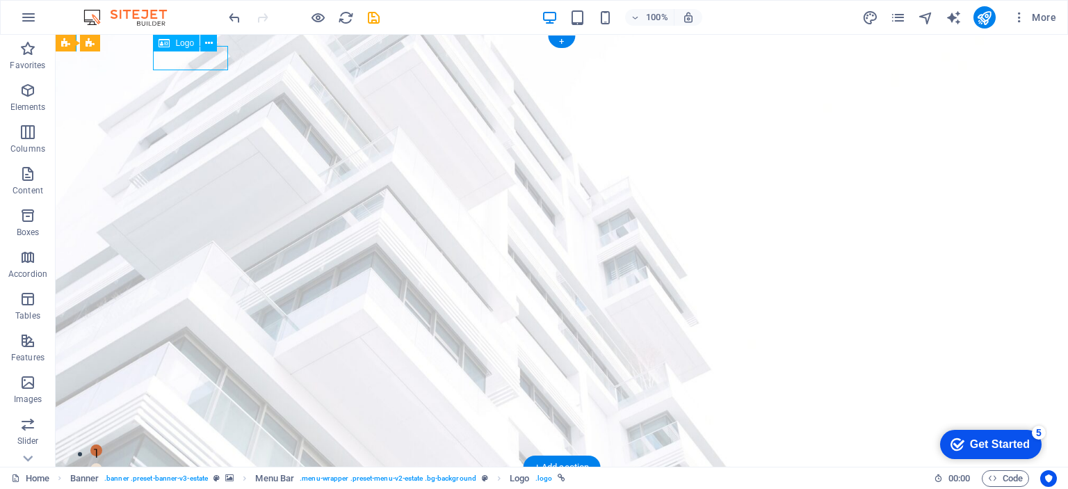
click at [203, 478] on div at bounding box center [562, 490] width 807 height 24
select select "px"
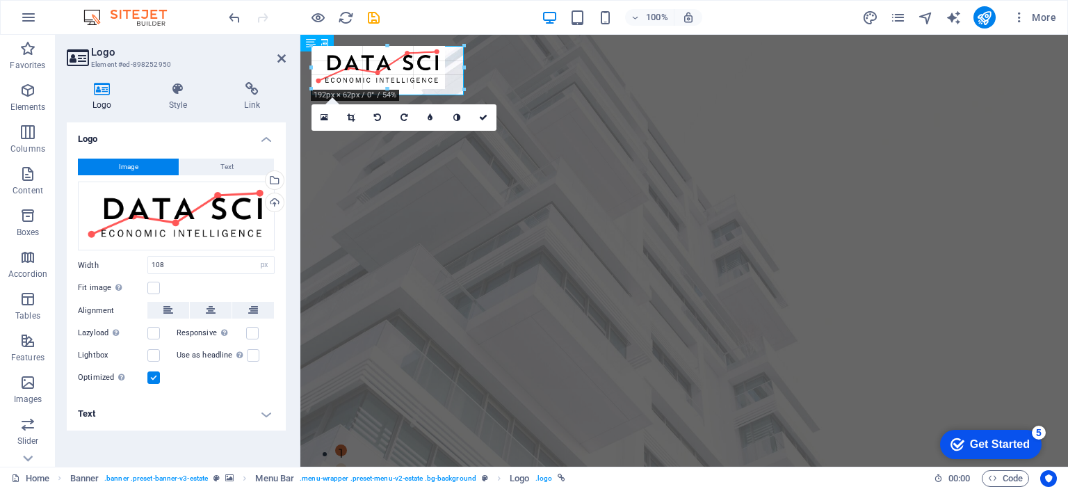
drag, startPoint x: 350, startPoint y: 69, endPoint x: 359, endPoint y: 94, distance: 26.6
type input "219"
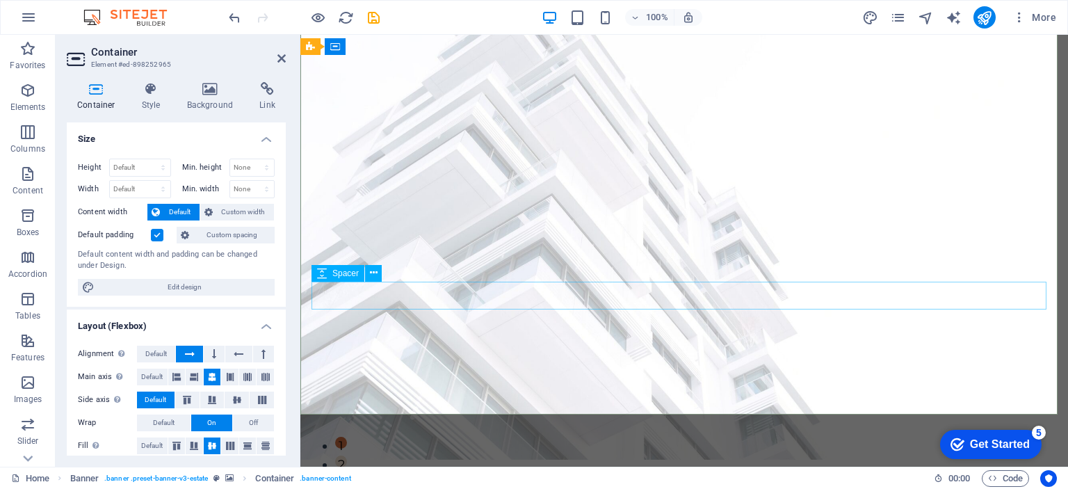
scroll to position [0, 0]
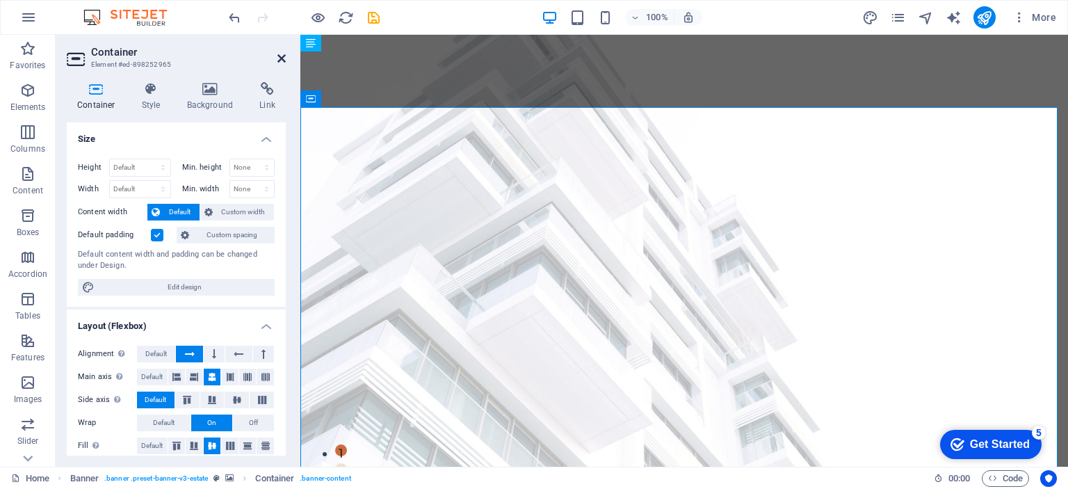
click at [281, 58] on icon at bounding box center [281, 58] width 8 height 11
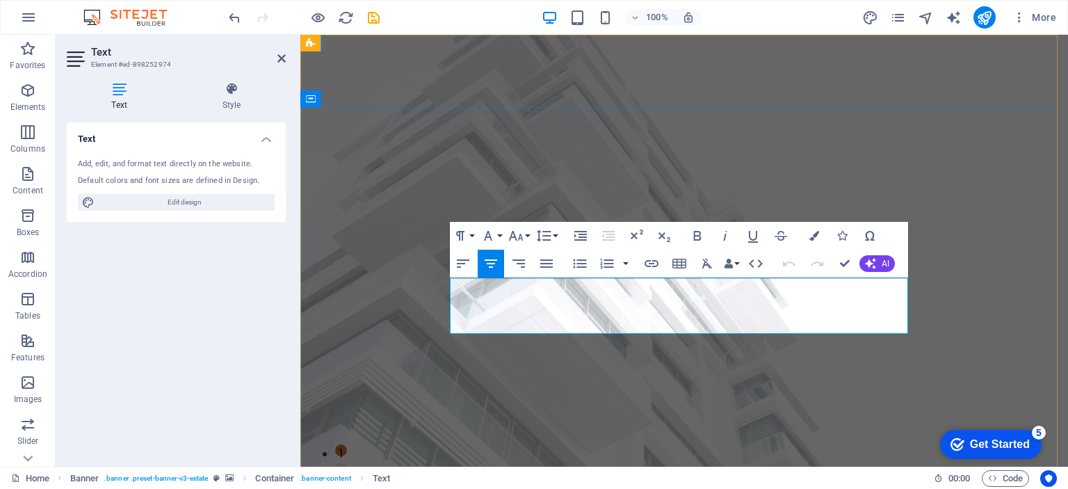
drag, startPoint x: 480, startPoint y: 286, endPoint x: 898, endPoint y: 333, distance: 420.5
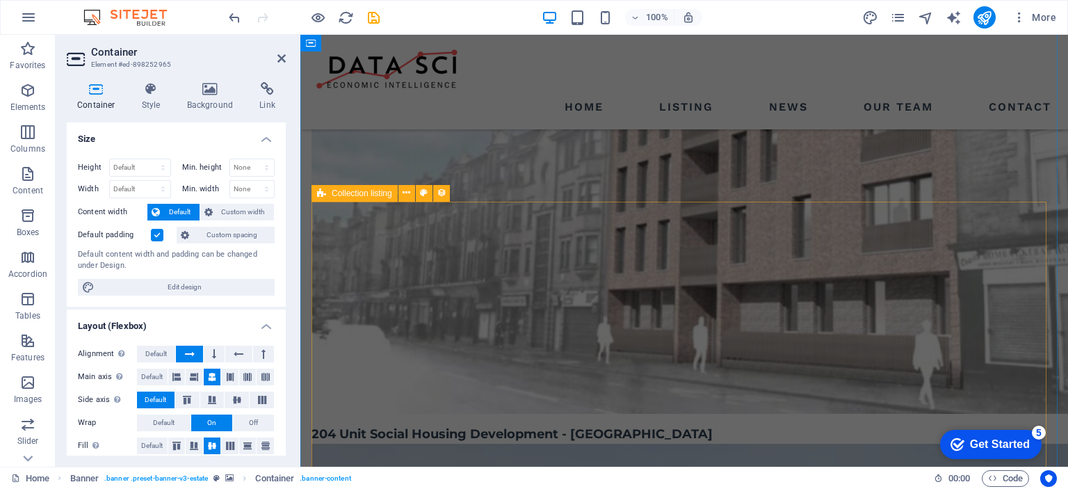
scroll to position [3338, 0]
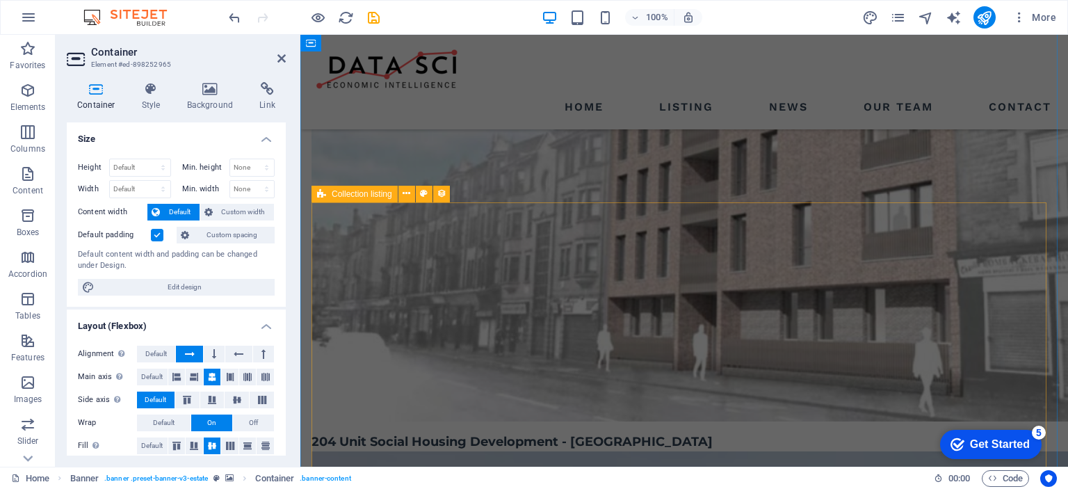
click at [320, 194] on icon at bounding box center [321, 194] width 9 height 17
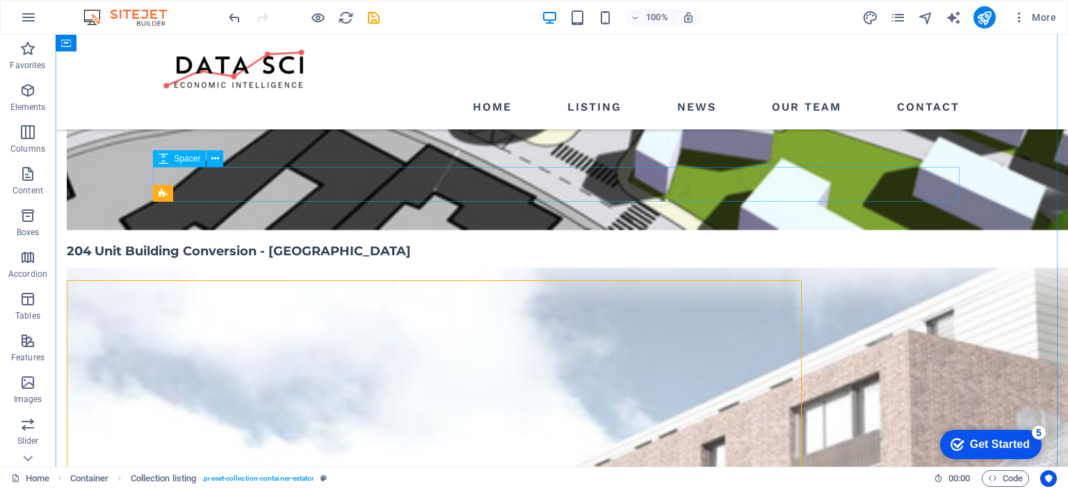
scroll to position [3293, 0]
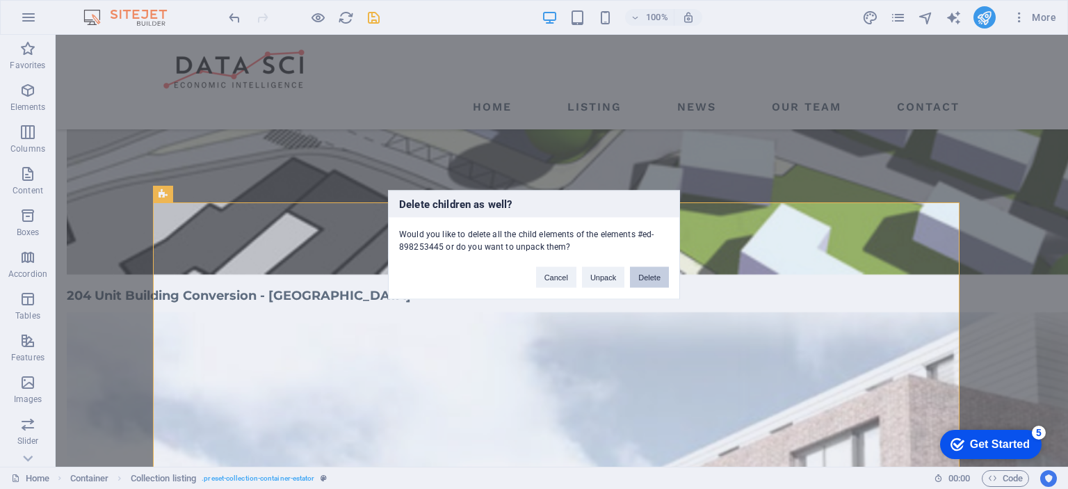
click at [654, 282] on button "Delete" at bounding box center [649, 276] width 39 height 21
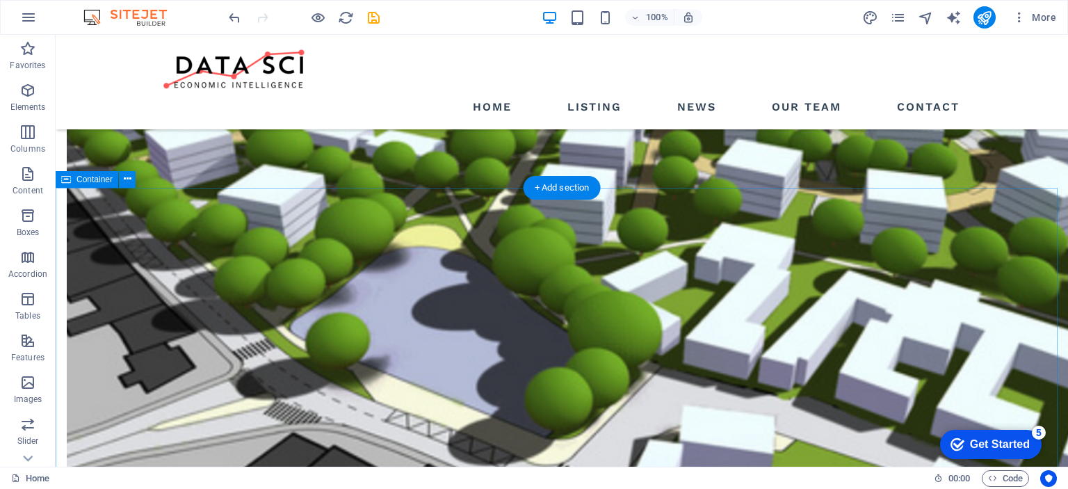
scroll to position [3015, 0]
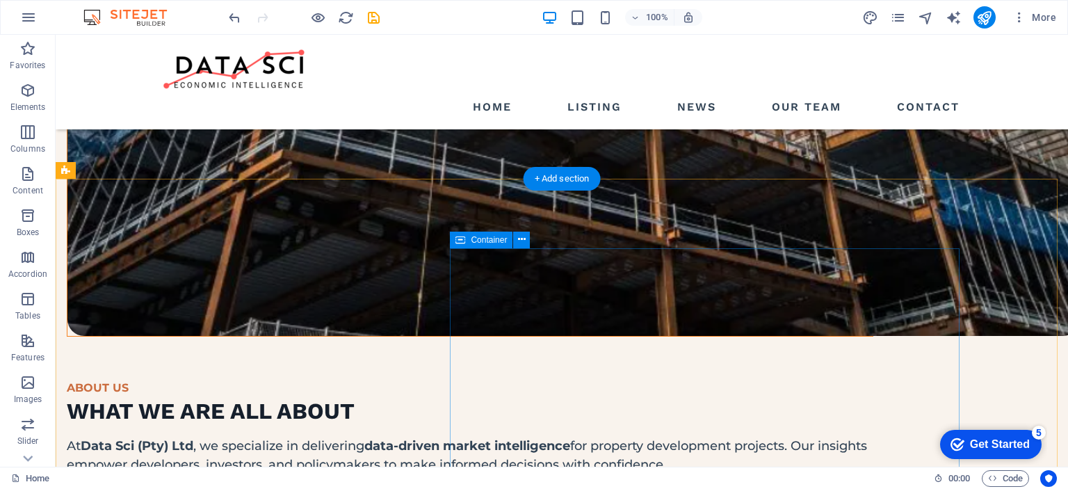
scroll to position [1907, 0]
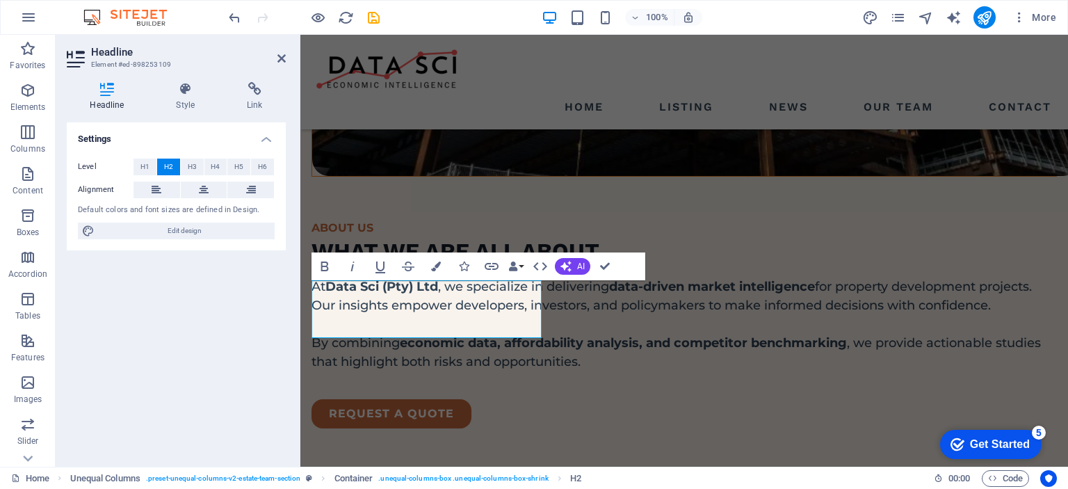
scroll to position [1944, 0]
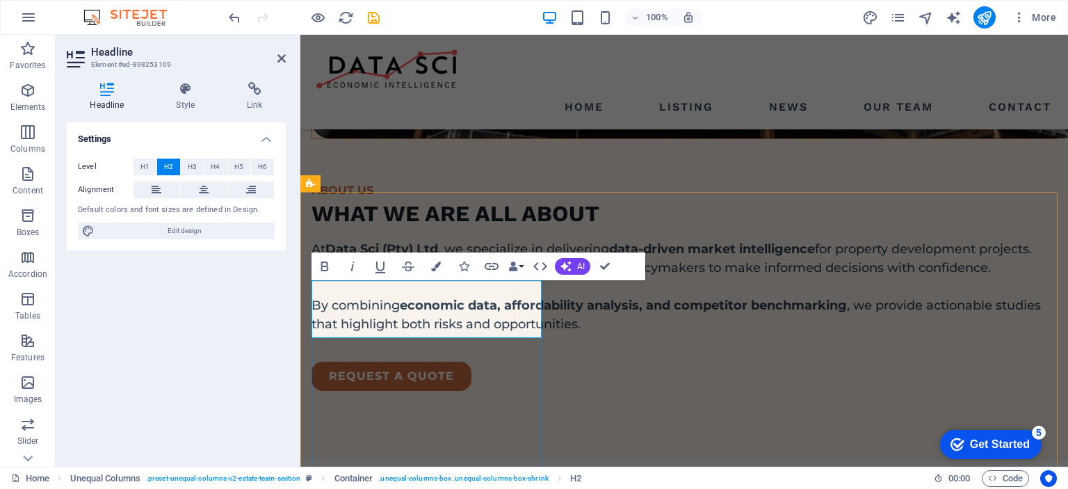
drag, startPoint x: 393, startPoint y: 321, endPoint x: 317, endPoint y: 291, distance: 81.5
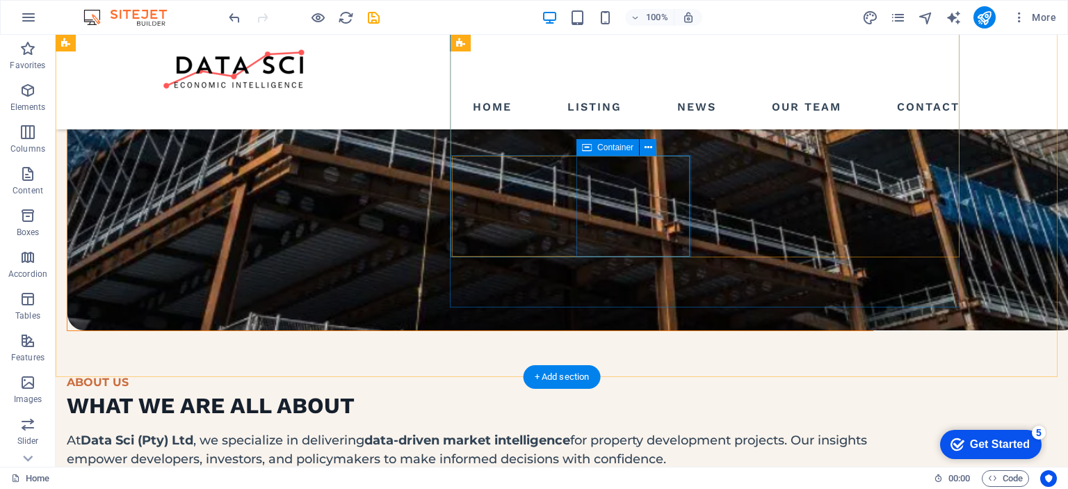
scroll to position [1907, 0]
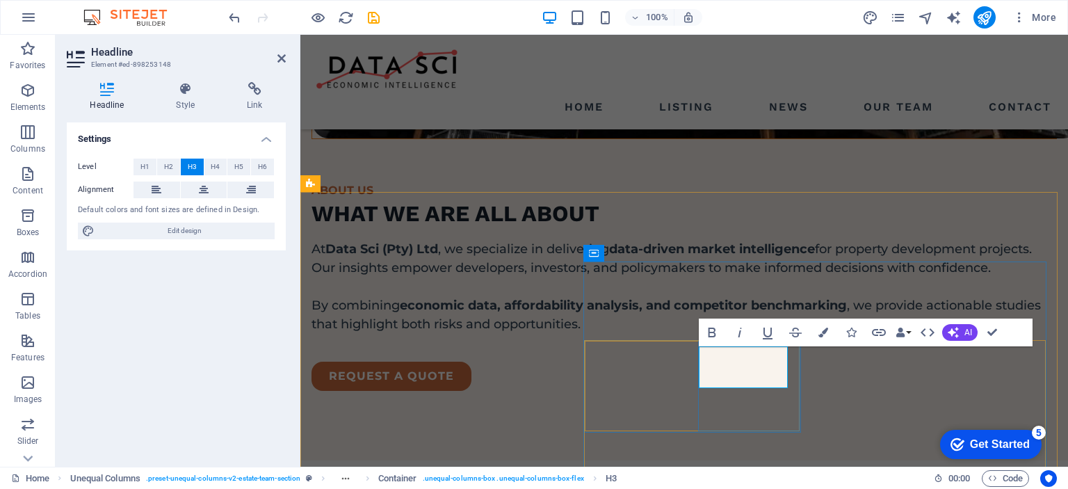
scroll to position [2065, 0]
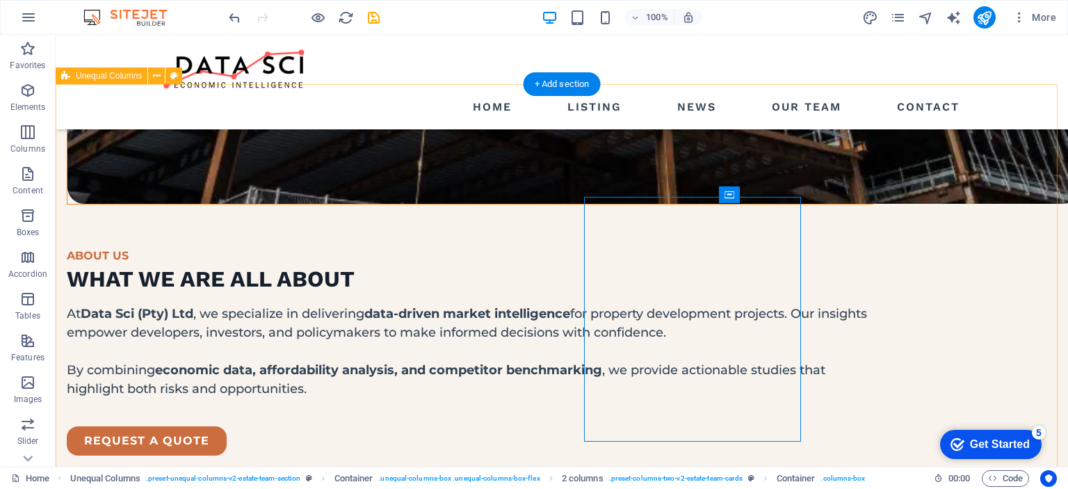
scroll to position [2011, 0]
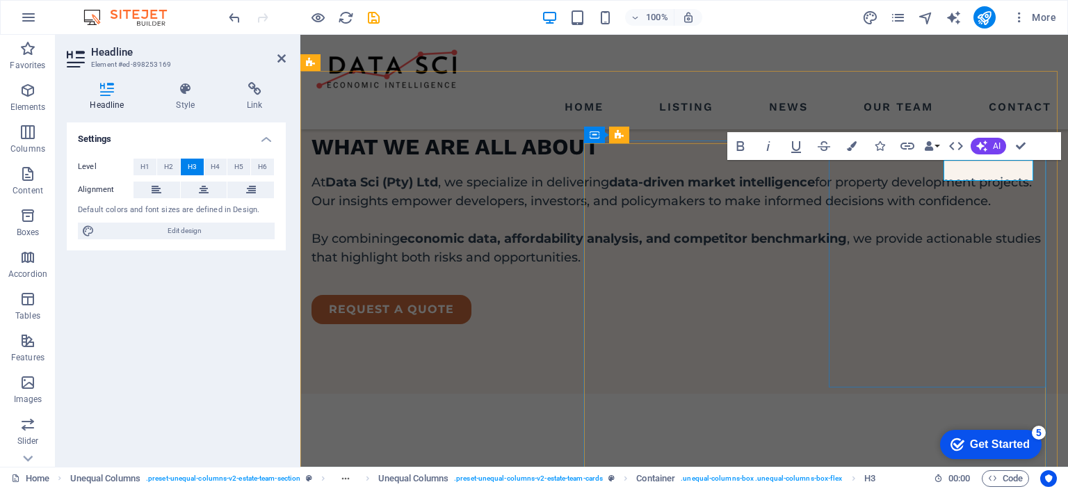
scroll to position [2065, 0]
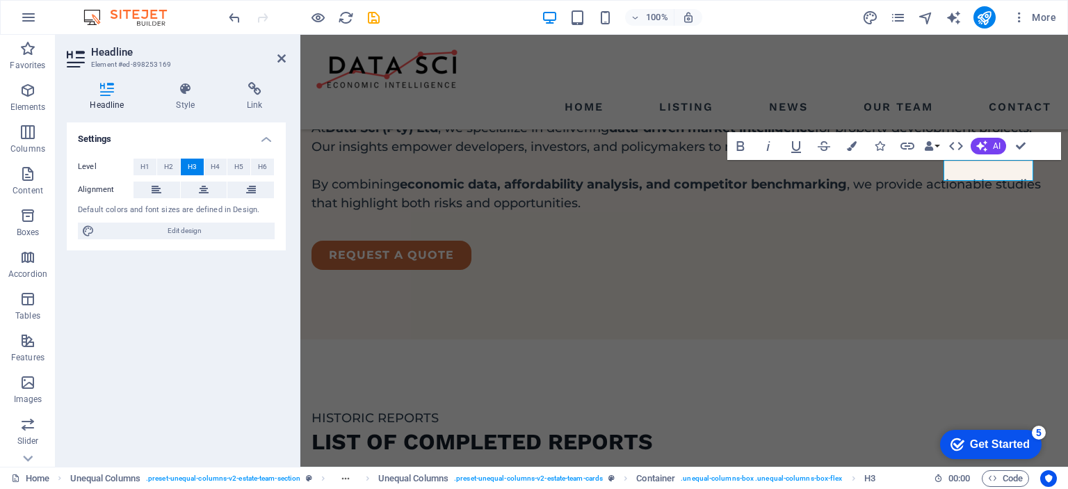
drag, startPoint x: 1310, startPoint y: 205, endPoint x: 1017, endPoint y: 170, distance: 294.9
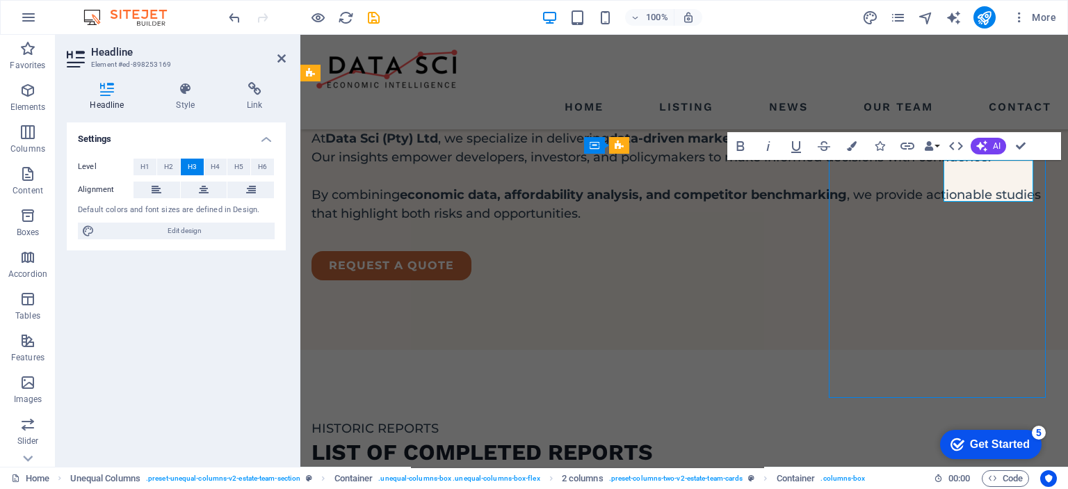
scroll to position [2001, 0]
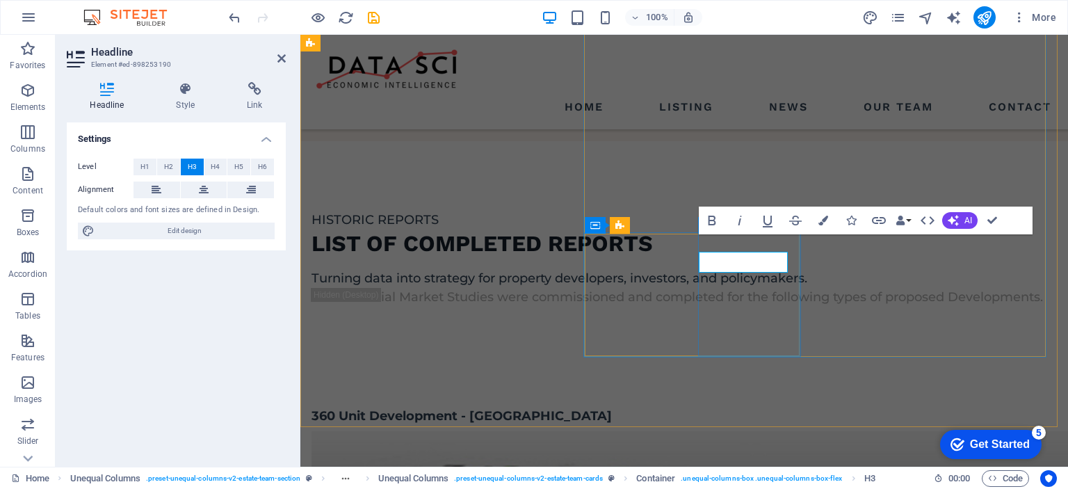
scroll to position [2246, 0]
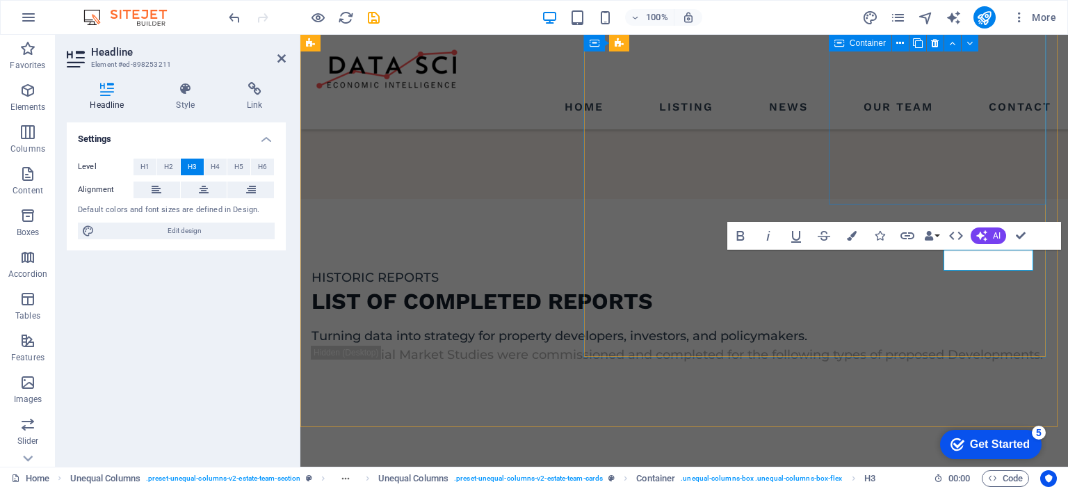
scroll to position [2246, 0]
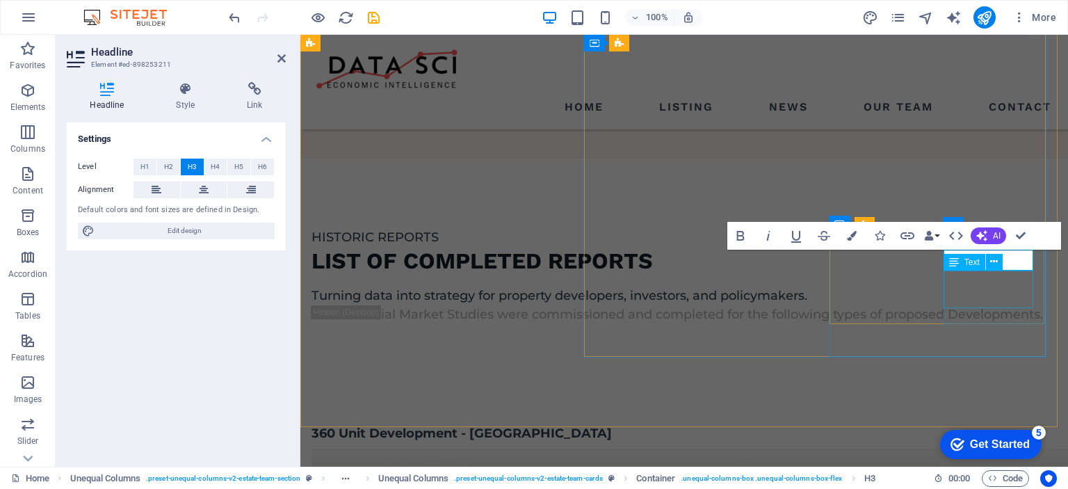
click at [1009, 261] on div "Text" at bounding box center [978, 262] width 68 height 17
click at [1010, 260] on div "Text" at bounding box center [978, 262] width 68 height 17
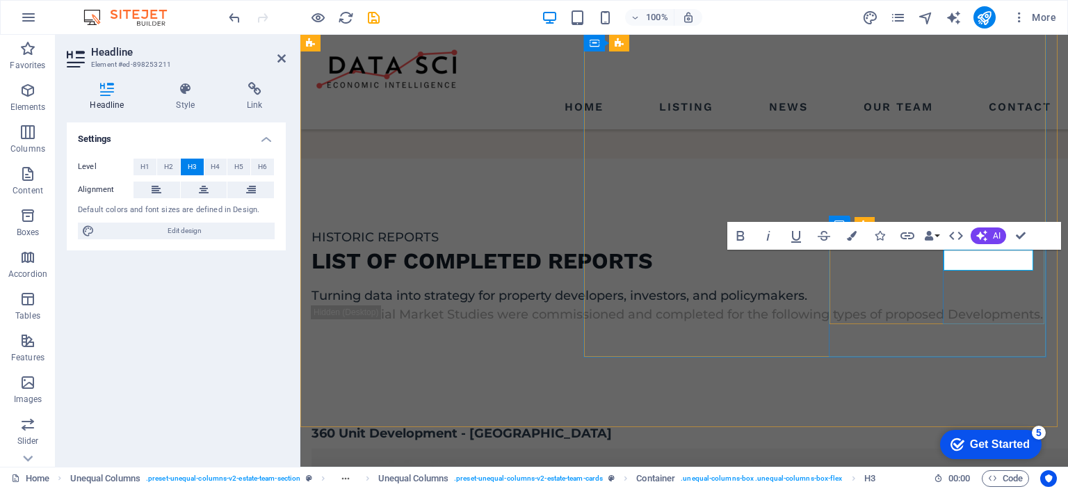
drag, startPoint x: 1021, startPoint y: 258, endPoint x: 937, endPoint y: 262, distance: 83.5
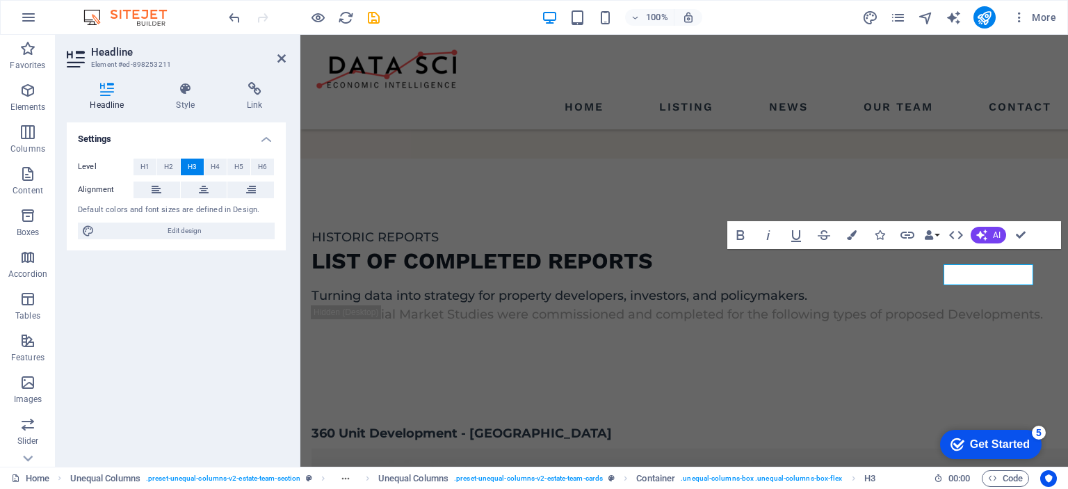
scroll to position [2231, 0]
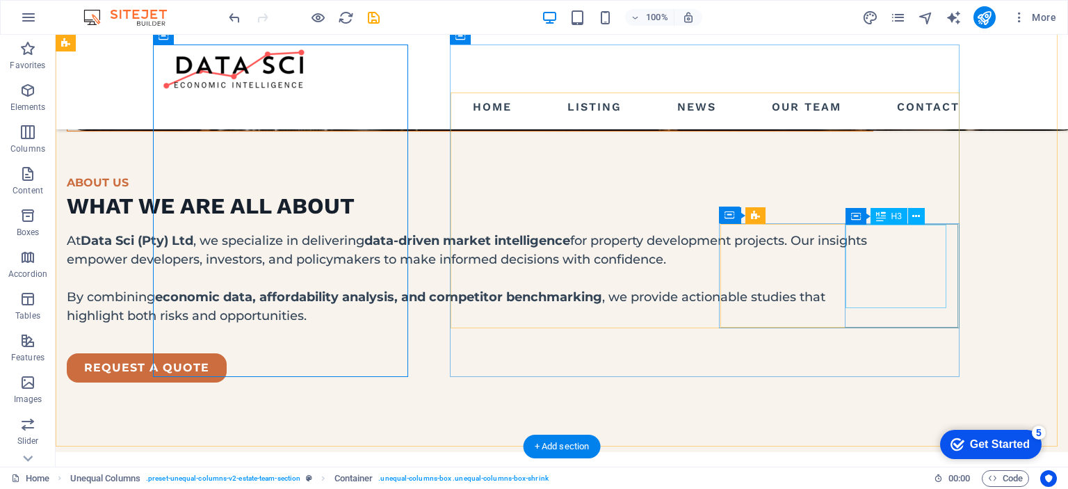
scroll to position [2121, 0]
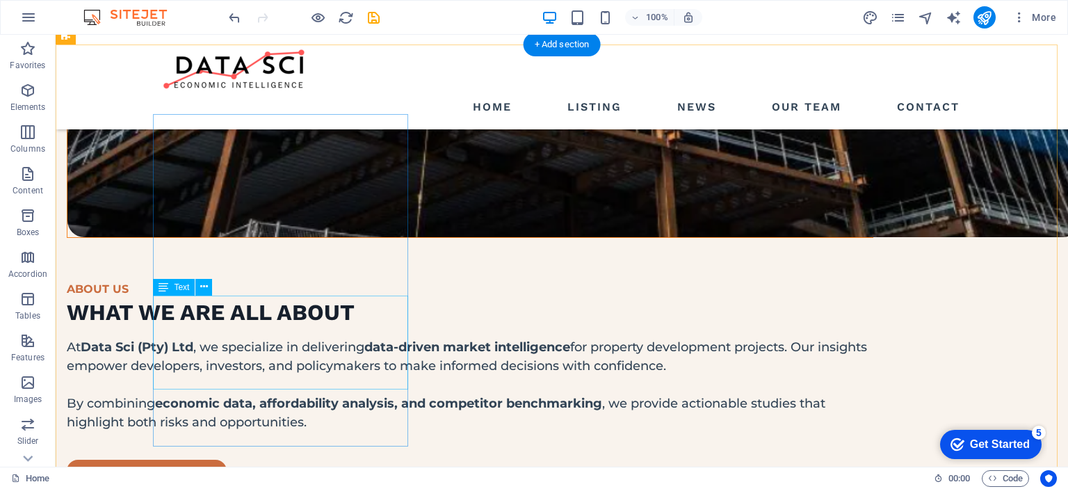
scroll to position [1982, 0]
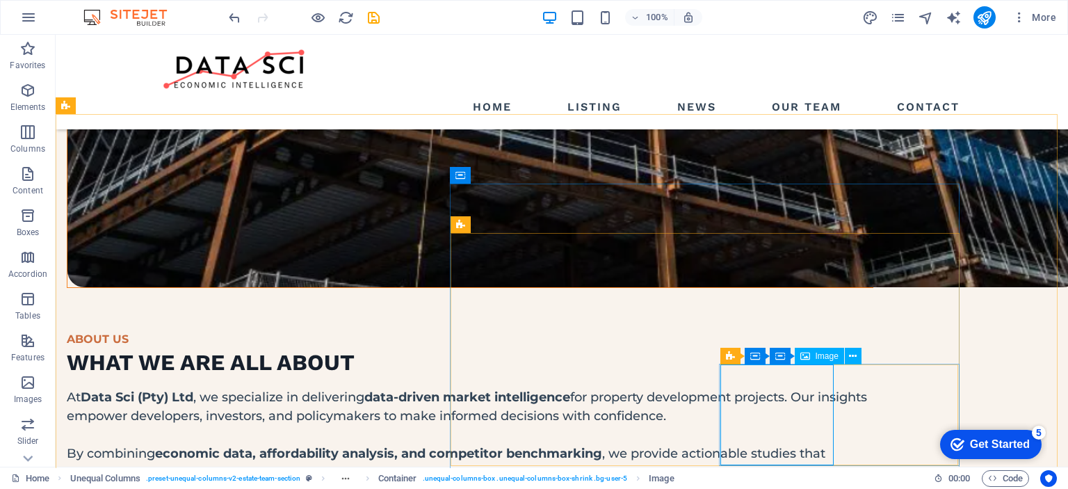
click at [816, 356] on span "Image" at bounding box center [827, 356] width 23 height 8
select select "%"
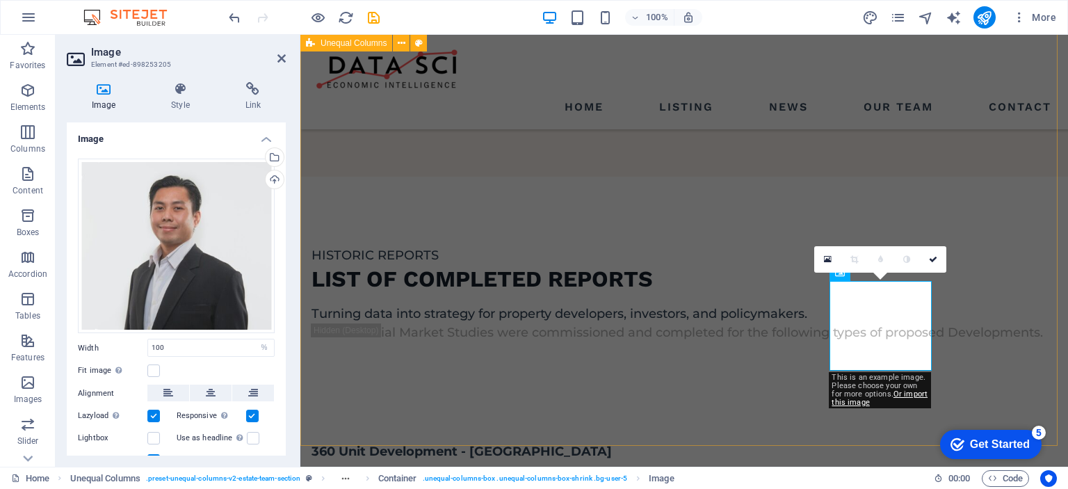
scroll to position [2245, 0]
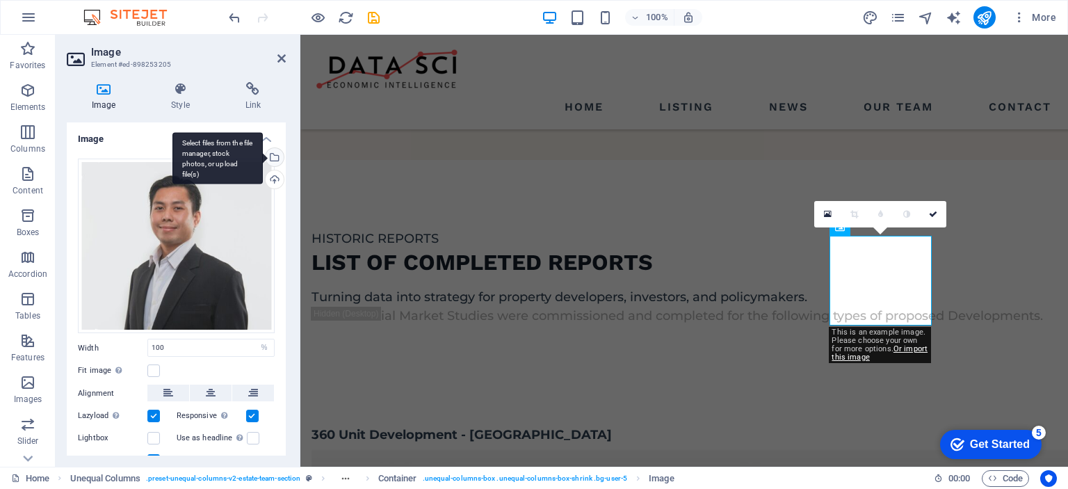
click at [270, 155] on div "Select files from the file manager, stock photos, or upload file(s)" at bounding box center [273, 158] width 21 height 21
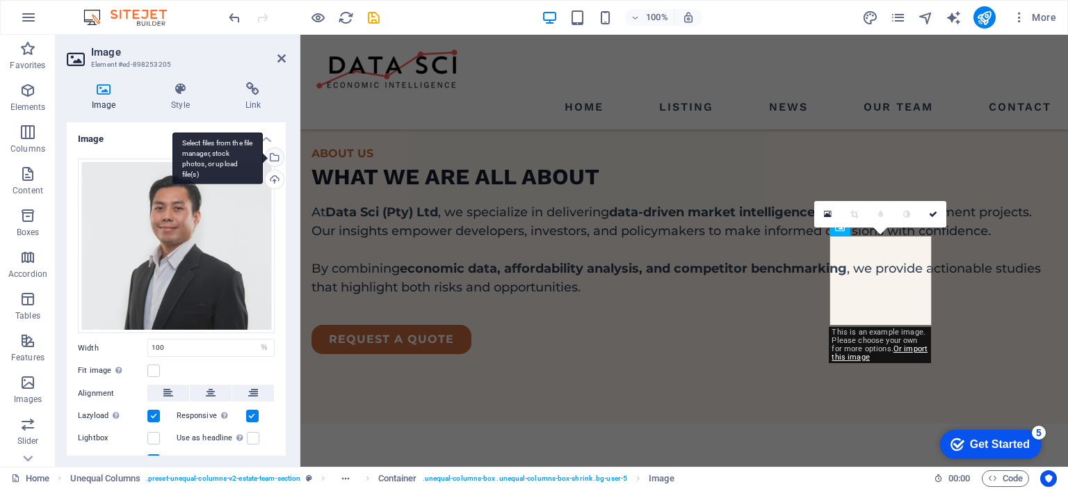
scroll to position [2523, 0]
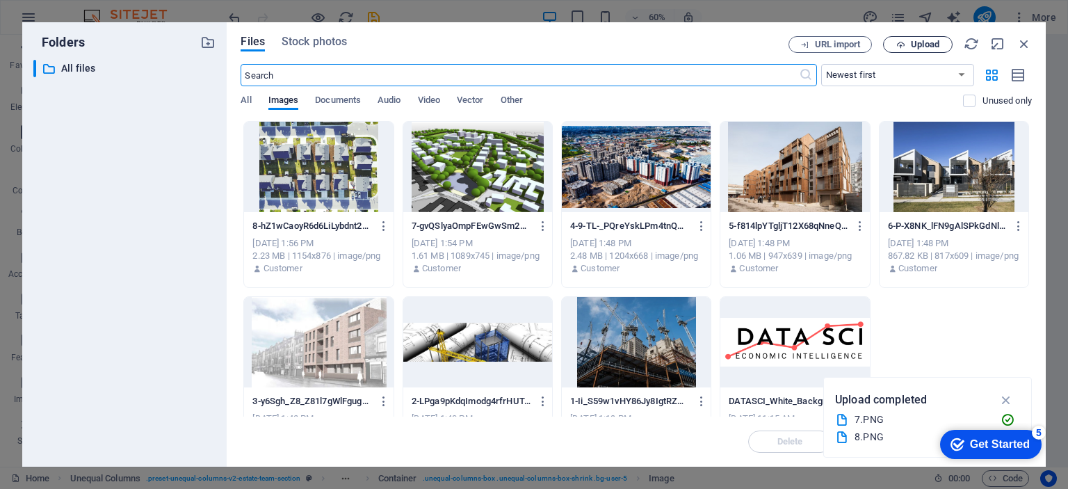
click at [923, 47] on span "Upload" at bounding box center [925, 44] width 29 height 8
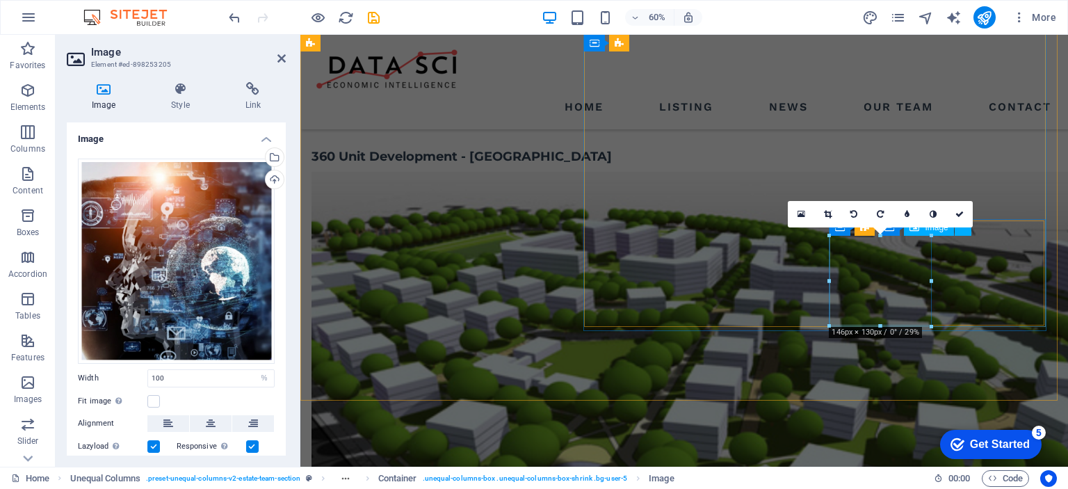
scroll to position [2245, 0]
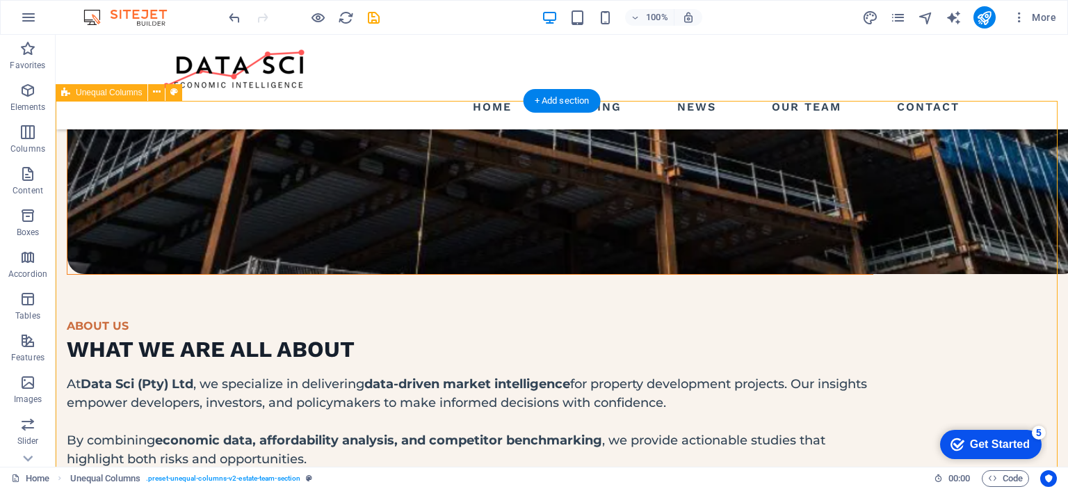
scroll to position [2065, 0]
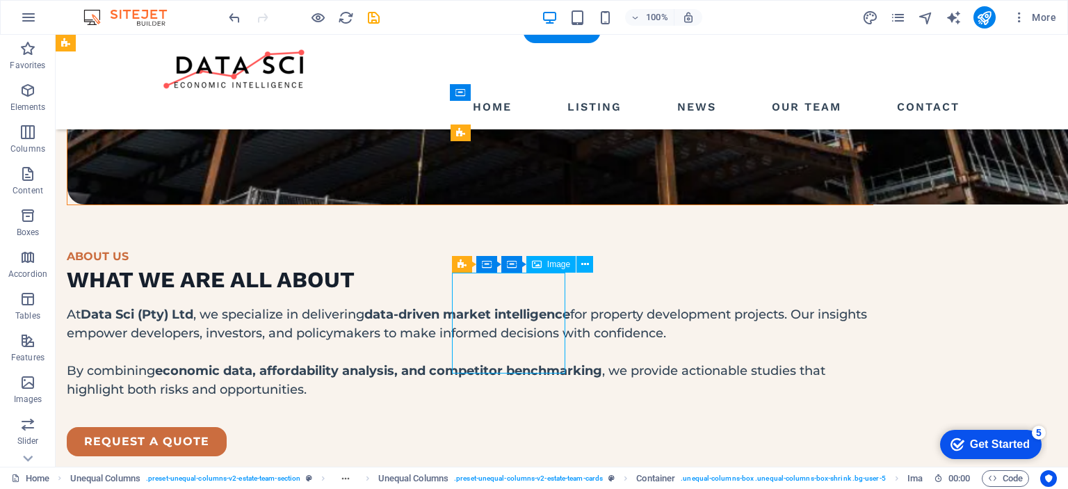
select select "%"
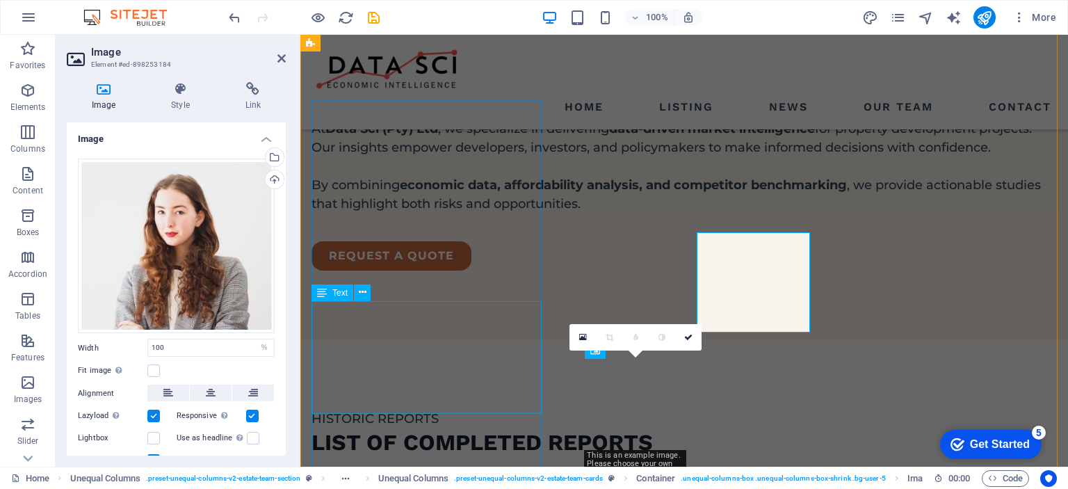
scroll to position [2106, 0]
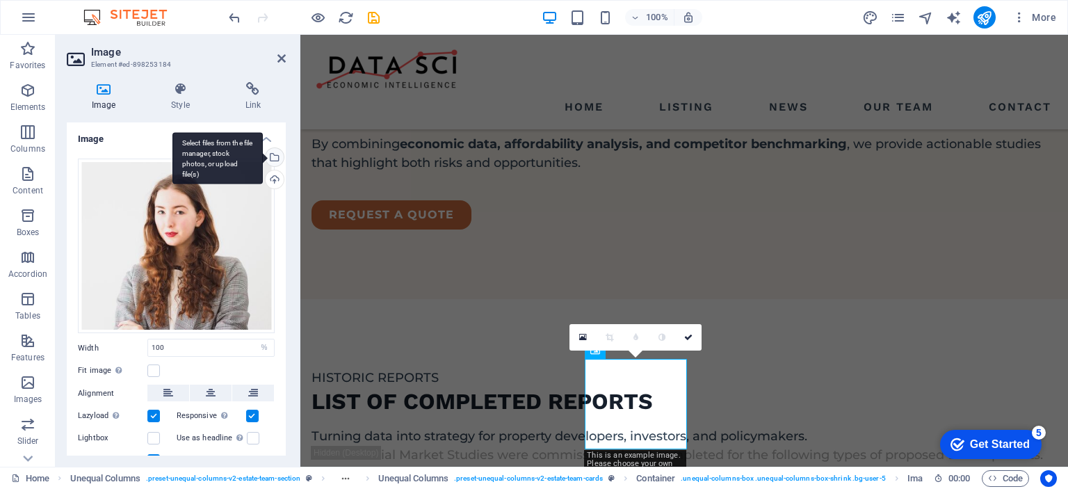
click at [276, 157] on div "Select files from the file manager, stock photos, or upload file(s)" at bounding box center [273, 158] width 21 height 21
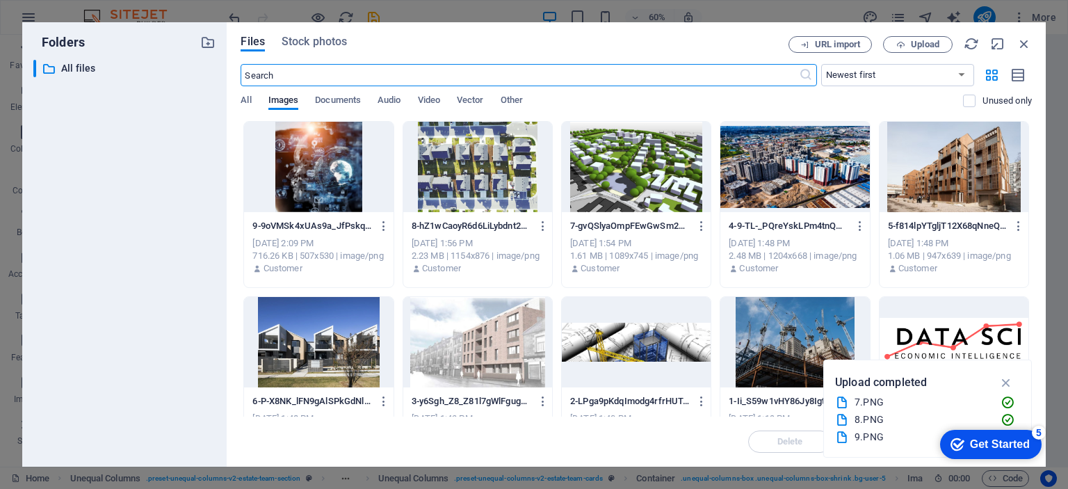
scroll to position [2384, 0]
click at [923, 42] on span "Upload" at bounding box center [925, 44] width 29 height 8
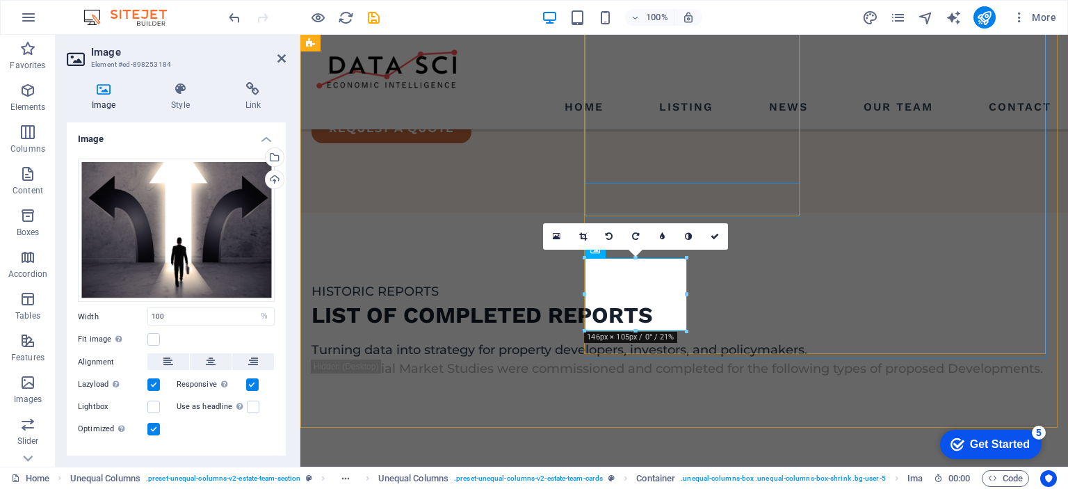
scroll to position [2314, 0]
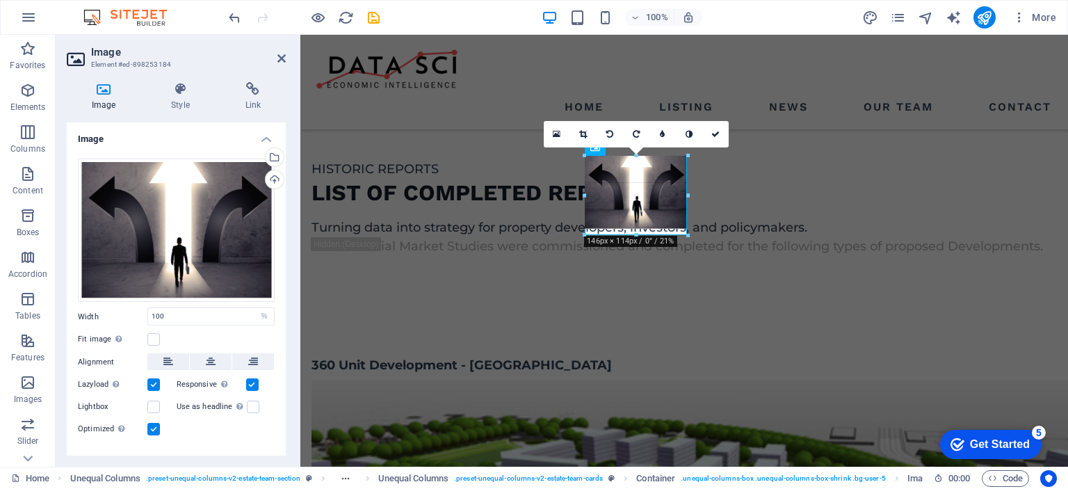
click at [638, 235] on div "180 170 160 150 140 130 120 110 100 90 80 70 60 50 40 30 20 10 0 -10 -20 -30 -4…" at bounding box center [636, 195] width 102 height 79
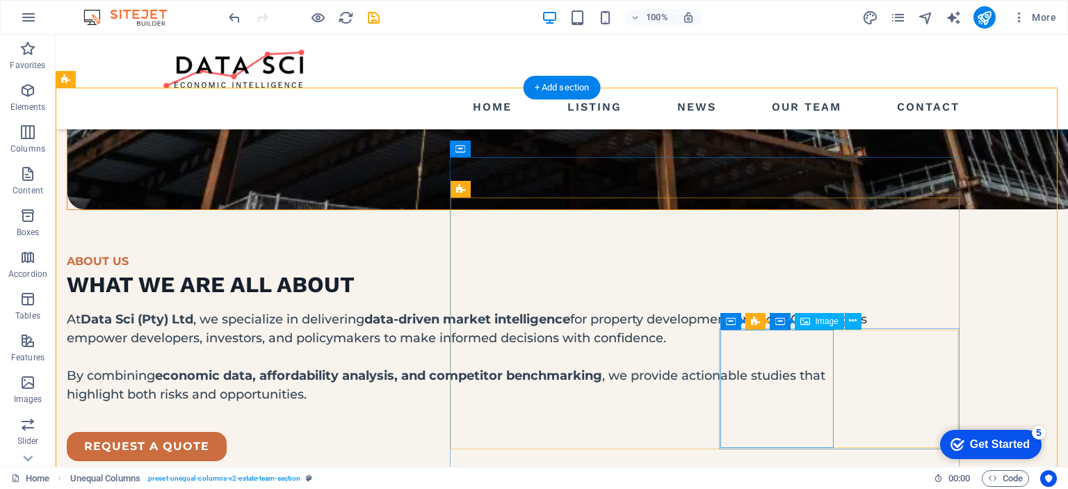
scroll to position [1995, 0]
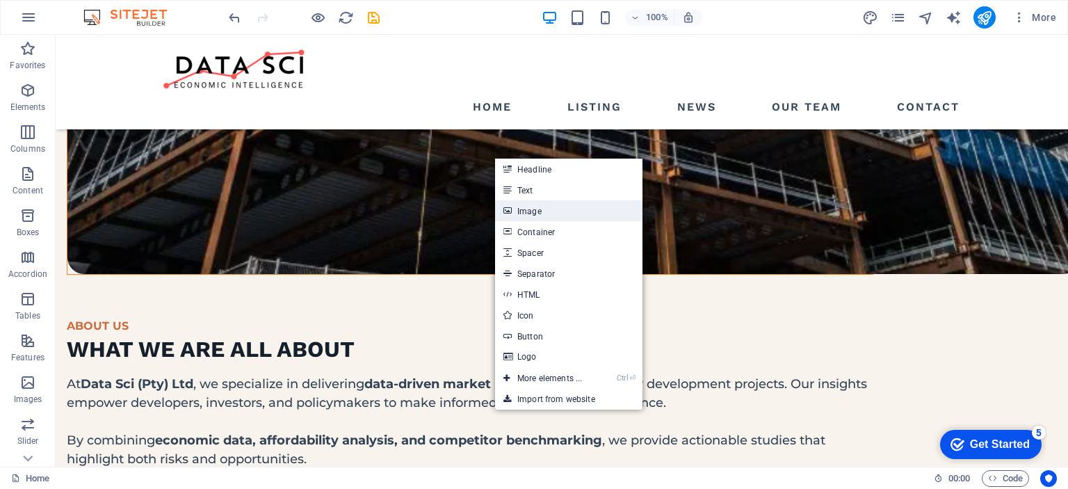
click at [531, 213] on link "Image" at bounding box center [568, 210] width 147 height 21
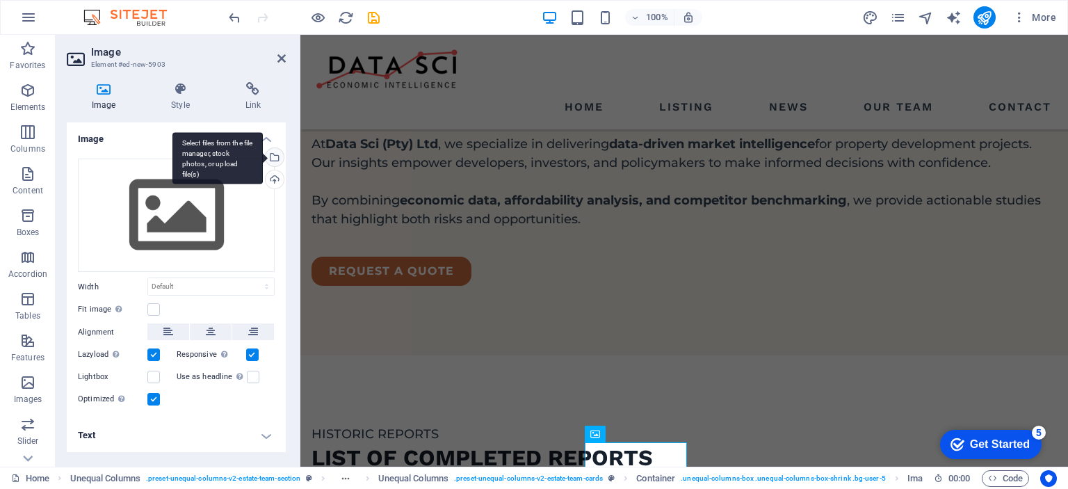
click at [275, 156] on div "Select files from the file manager, stock photos, or upload file(s)" at bounding box center [273, 158] width 21 height 21
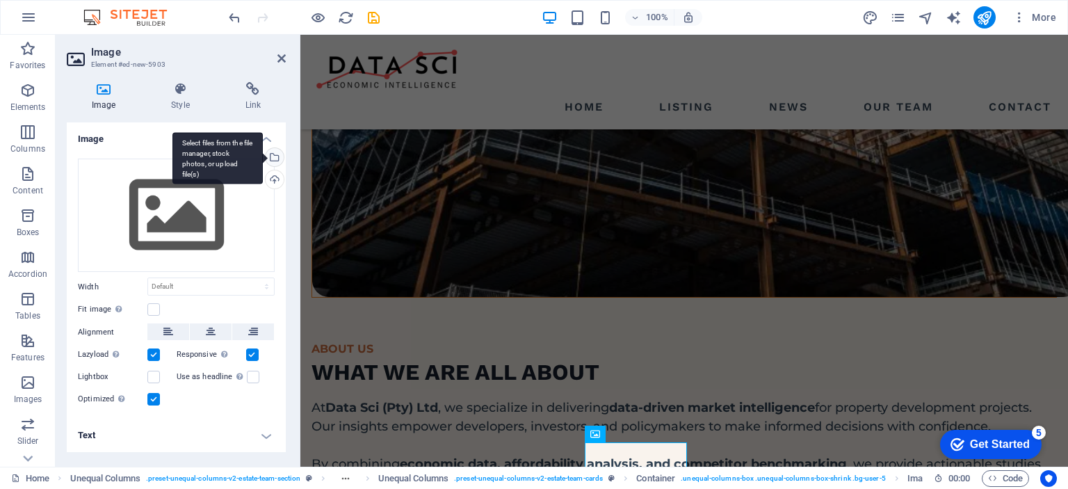
scroll to position [2350, 0]
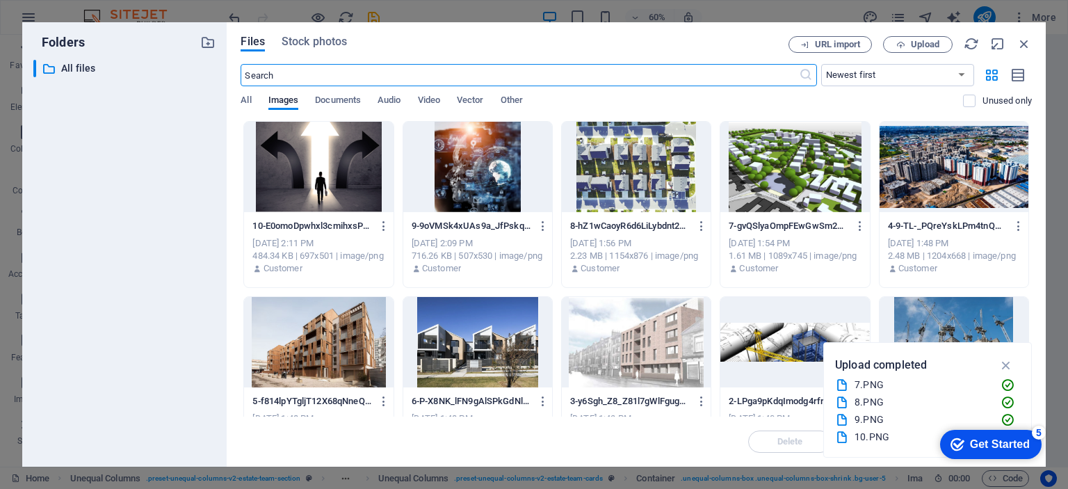
click at [299, 155] on div at bounding box center [318, 167] width 149 height 90
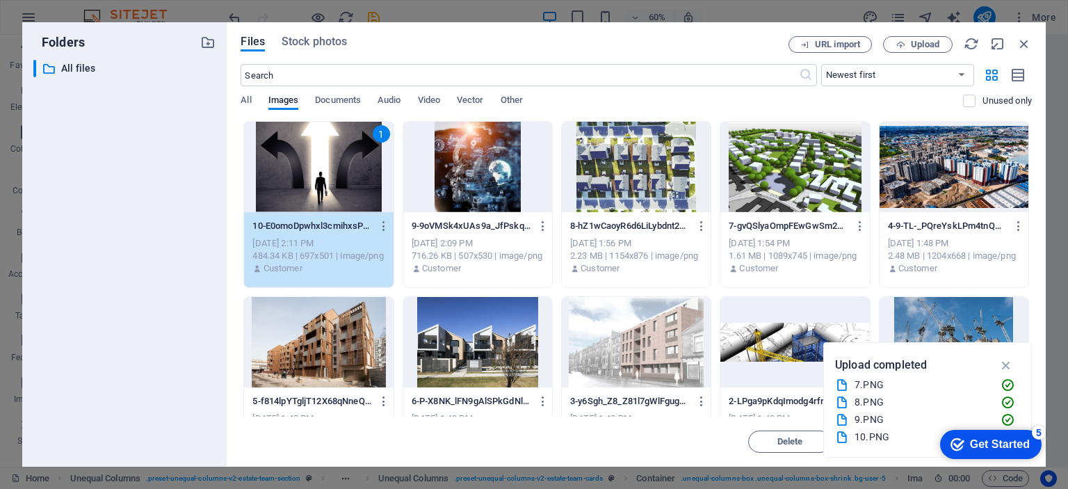
click at [301, 188] on div "1" at bounding box center [318, 167] width 149 height 90
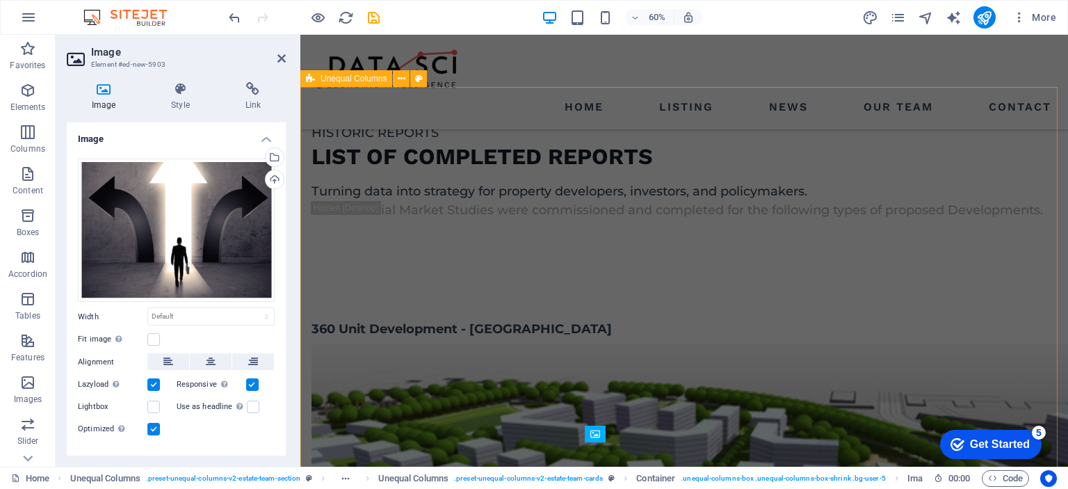
scroll to position [2049, 0]
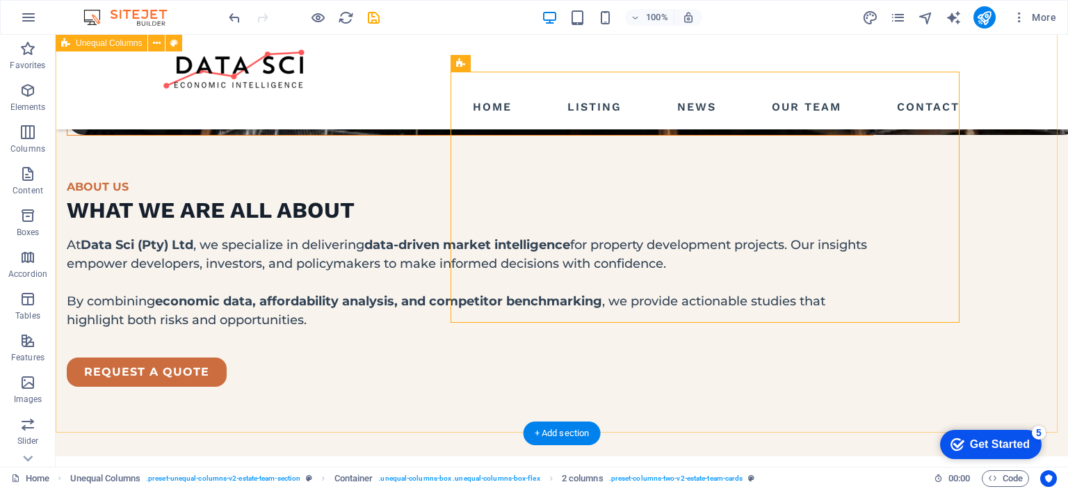
scroll to position [2065, 0]
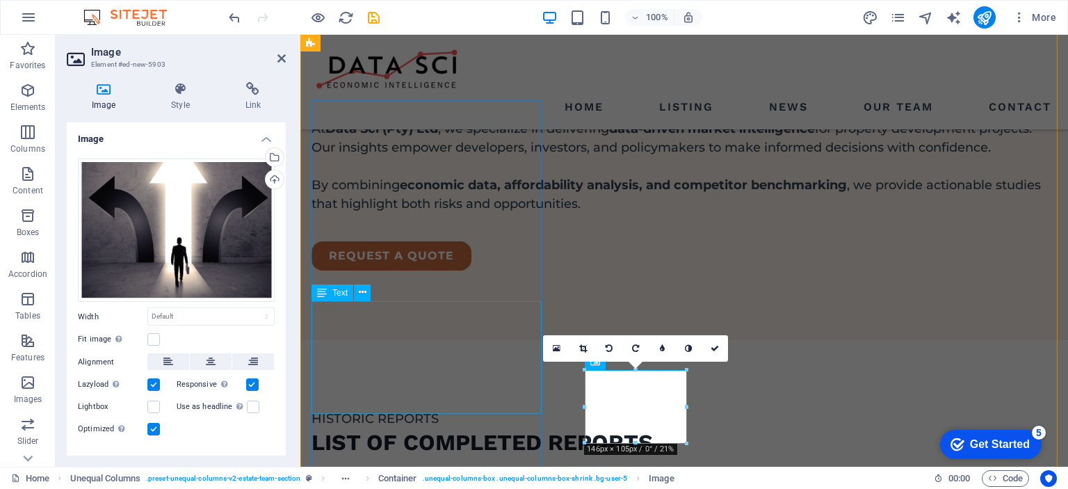
scroll to position [2106, 0]
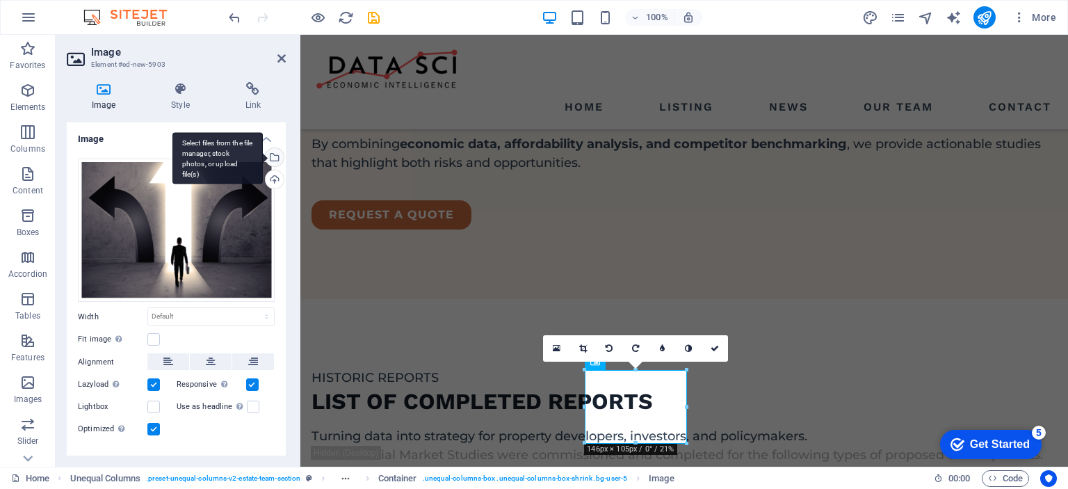
click at [263, 156] on div "Select files from the file manager, stock photos, or upload file(s)" at bounding box center [217, 158] width 90 height 52
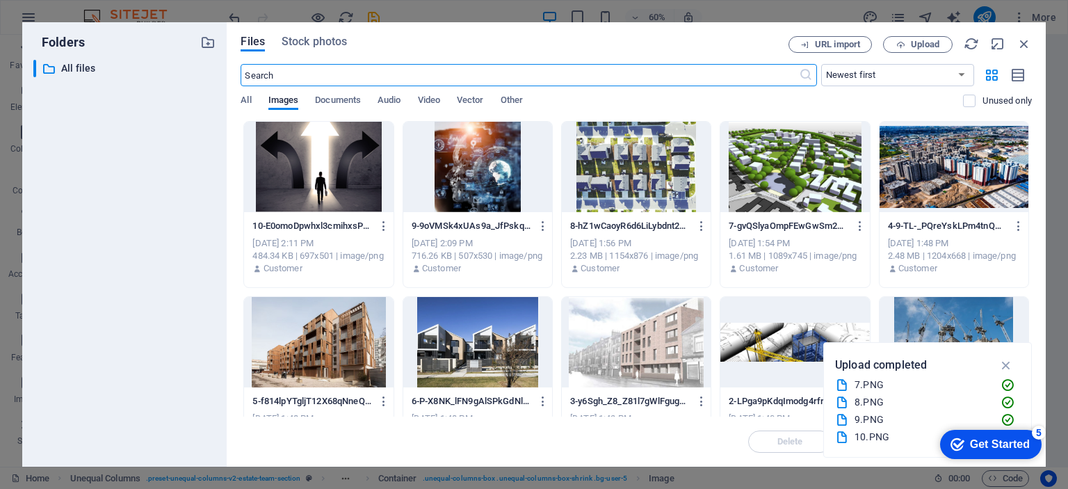
scroll to position [2384, 0]
click at [916, 46] on span "Upload" at bounding box center [925, 44] width 29 height 8
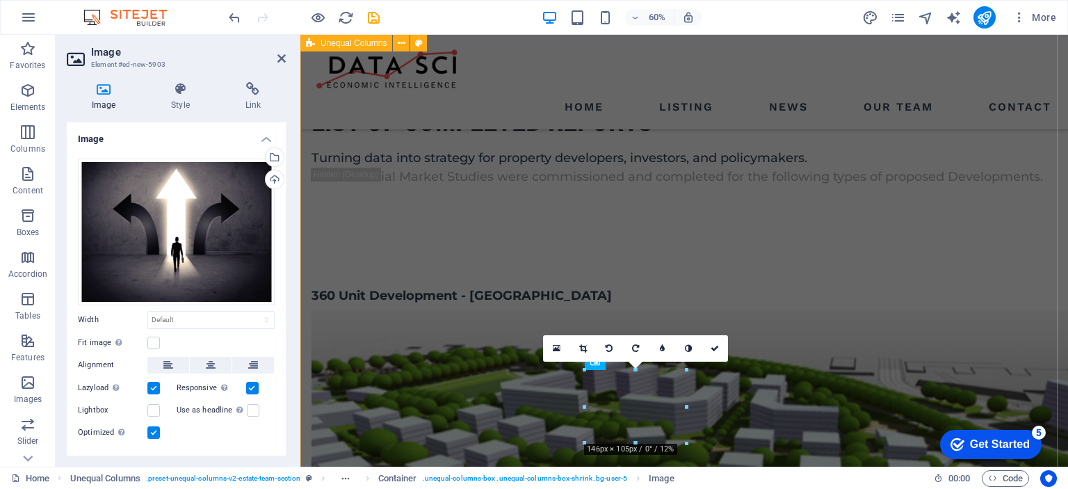
scroll to position [2106, 0]
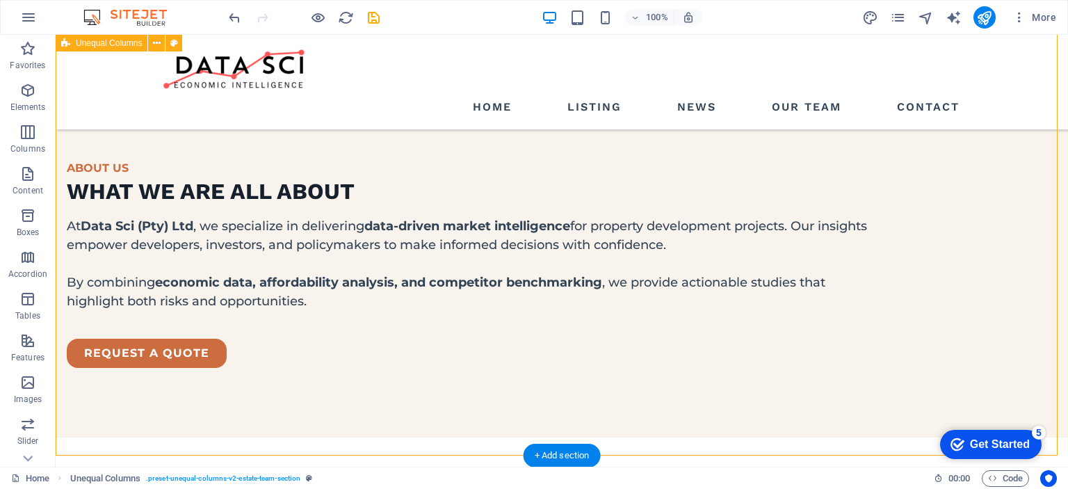
scroll to position [1995, 0]
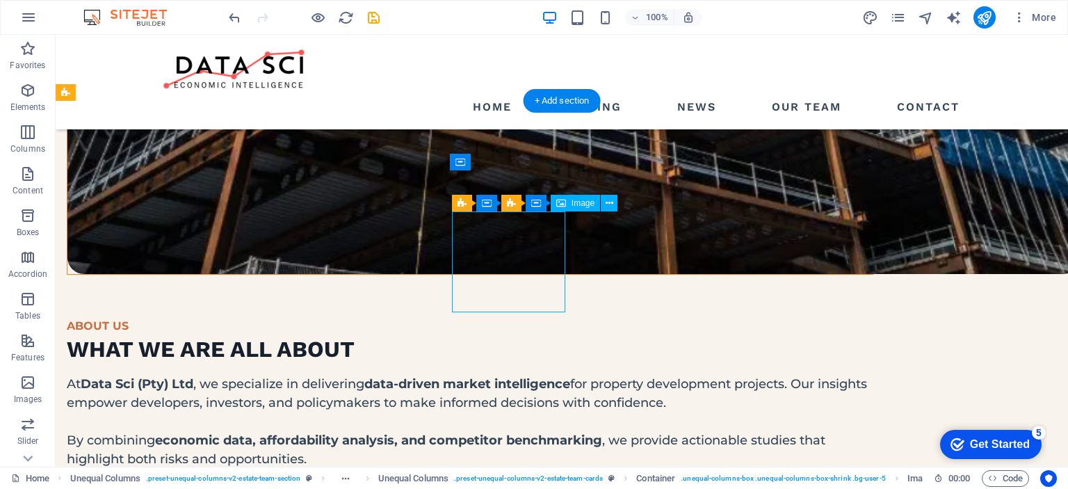
select select "%"
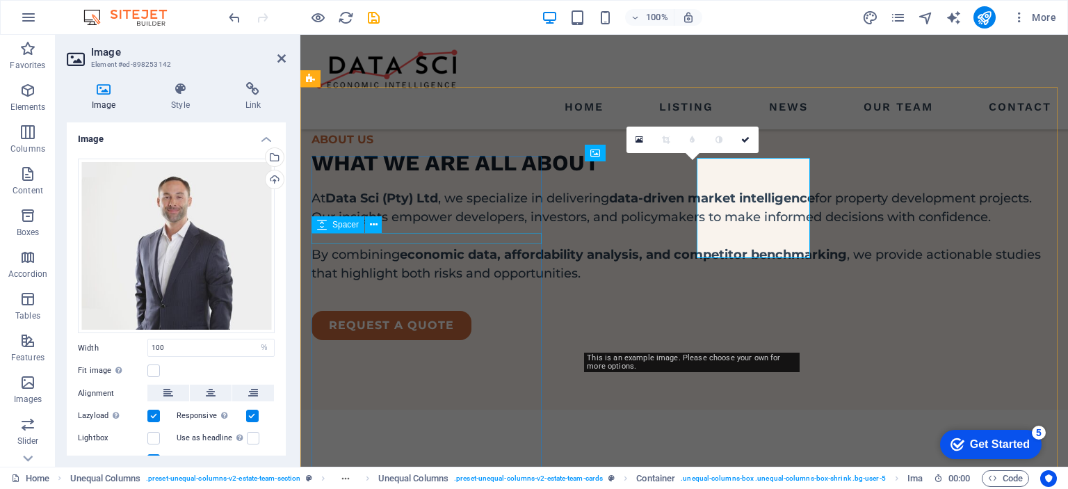
scroll to position [2049, 0]
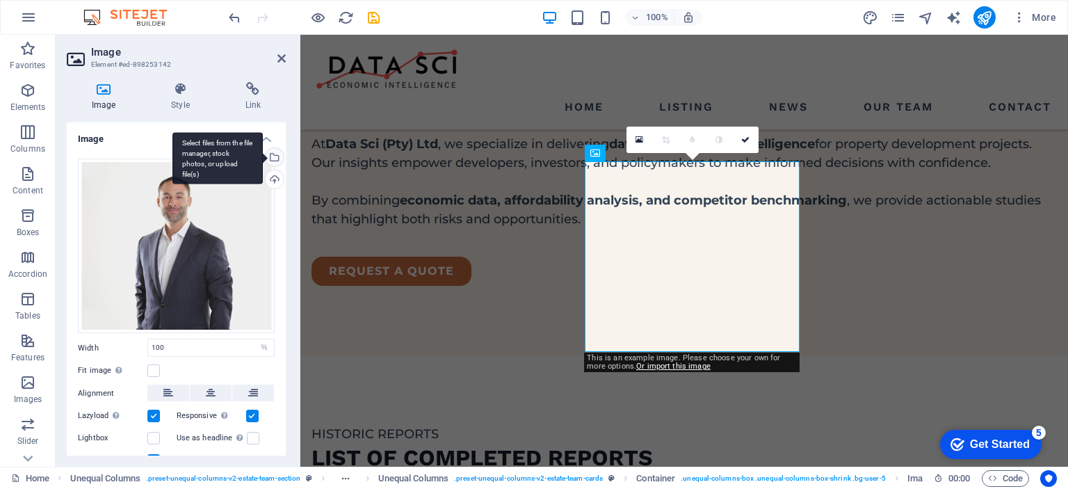
click at [263, 159] on div "Select files from the file manager, stock photos, or upload file(s)" at bounding box center [217, 158] width 90 height 52
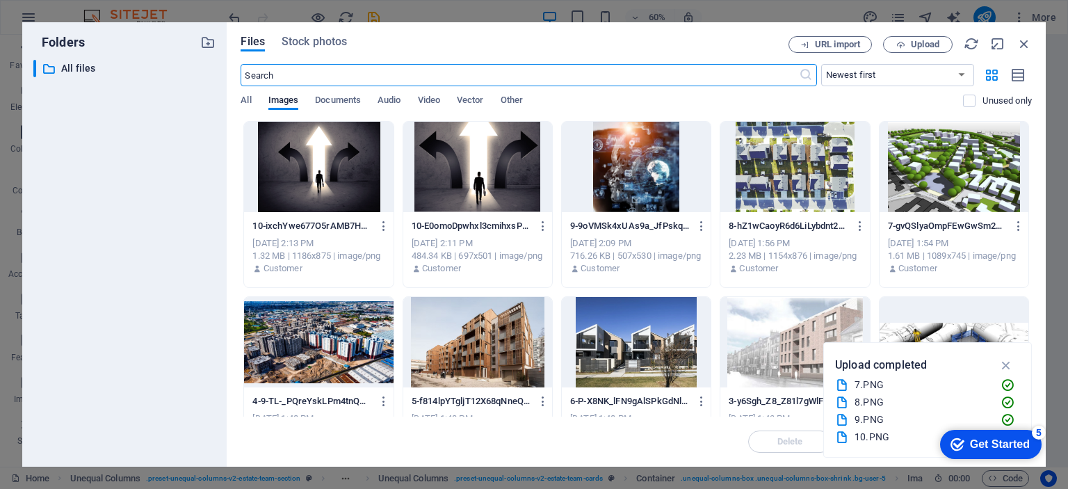
scroll to position [2350, 0]
click at [903, 45] on icon "button" at bounding box center [900, 44] width 9 height 9
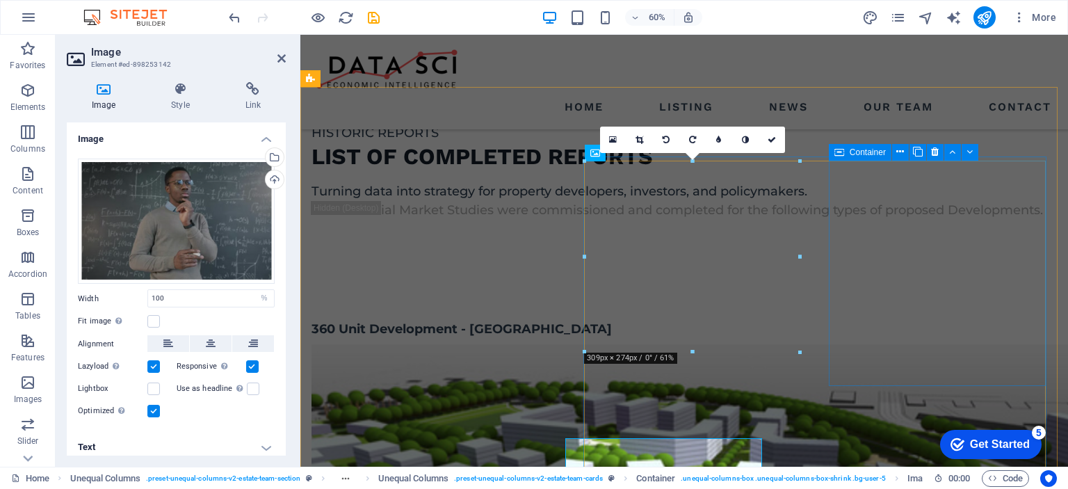
scroll to position [2049, 0]
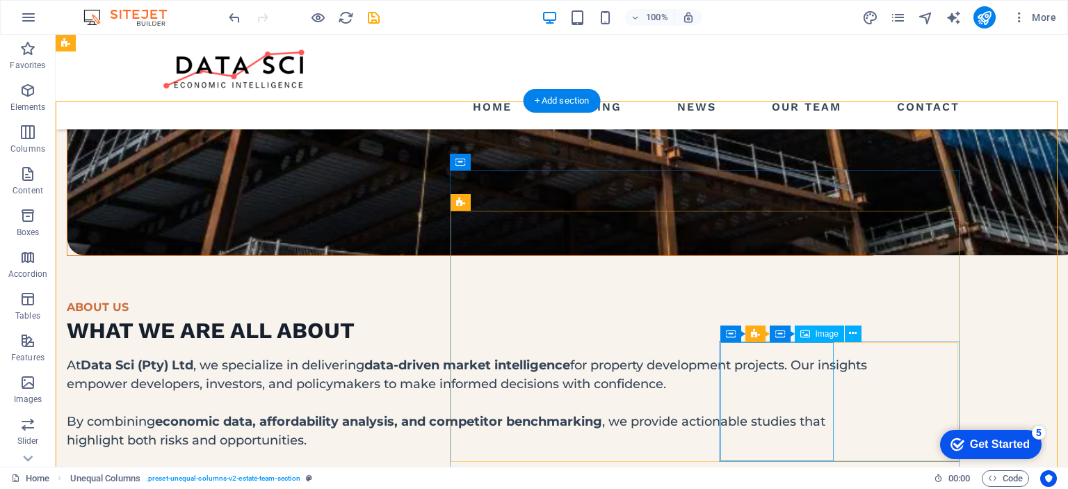
scroll to position [1995, 0]
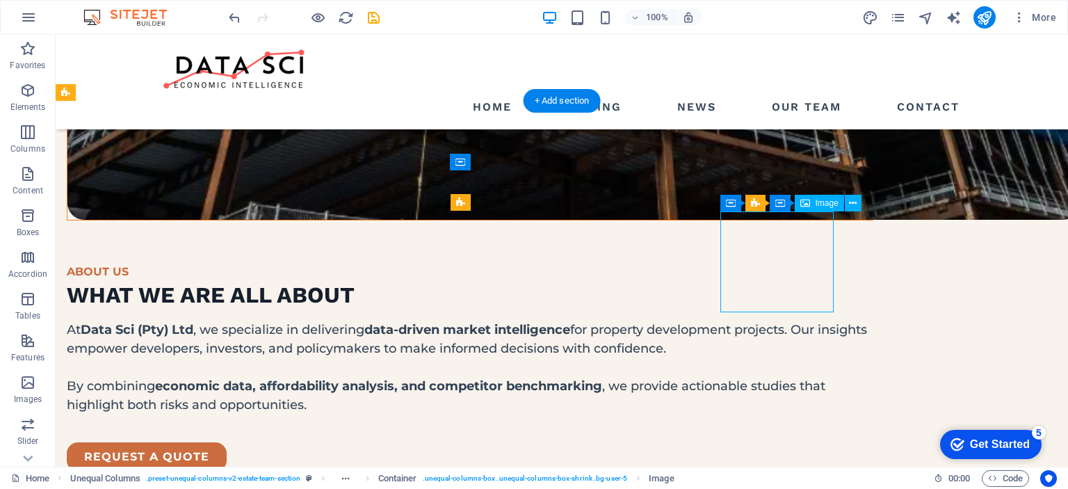
select select "%"
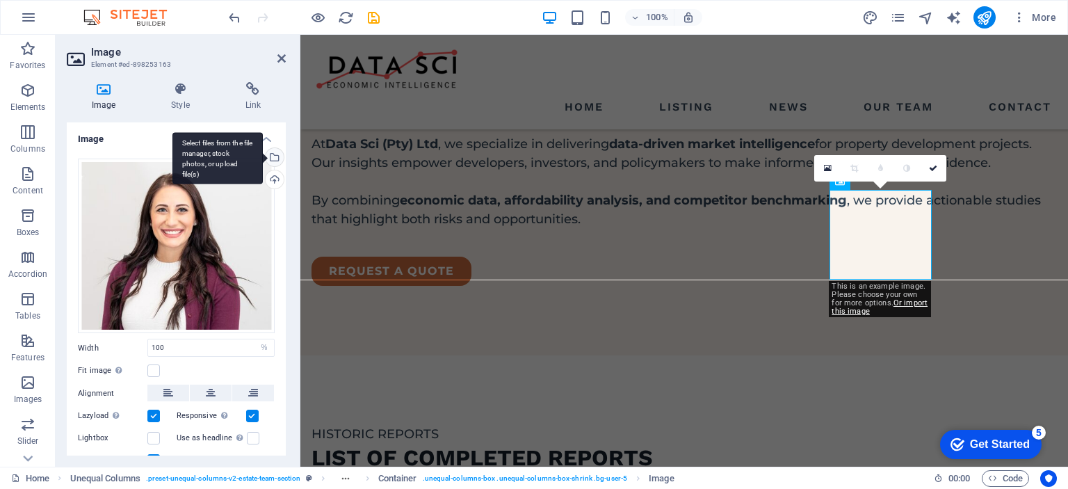
click at [274, 156] on div "Select files from the file manager, stock photos, or upload file(s)" at bounding box center [273, 158] width 21 height 21
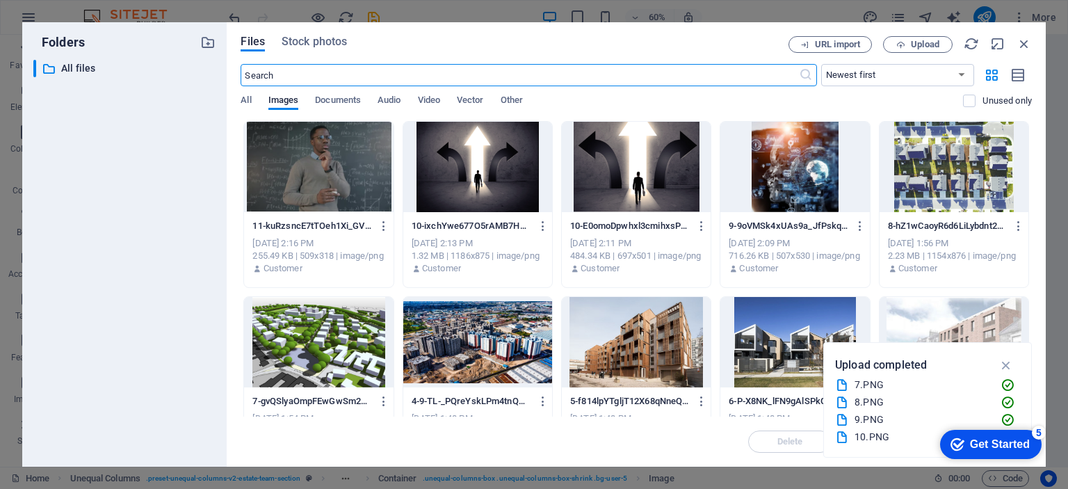
scroll to position [2350, 0]
click at [917, 46] on span "Upload" at bounding box center [925, 44] width 29 height 8
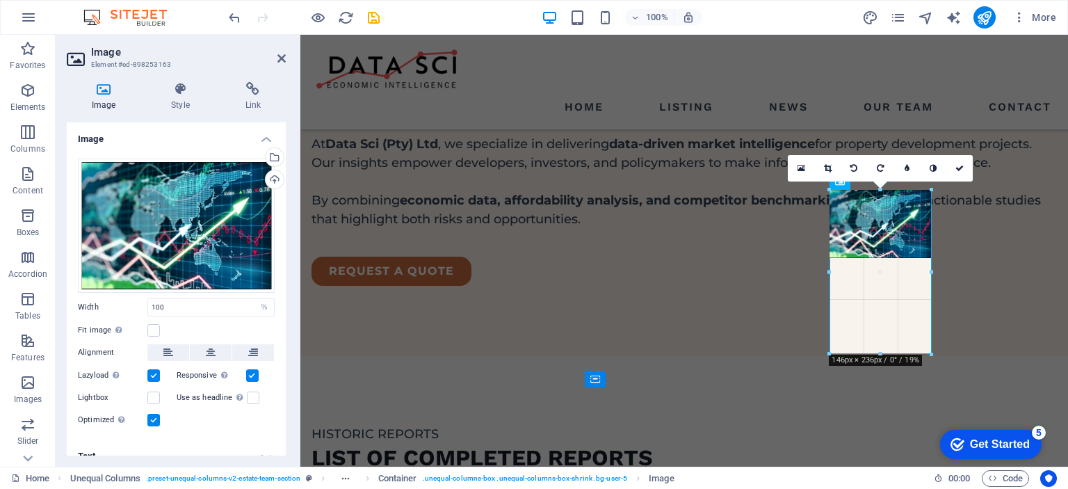
drag, startPoint x: 931, startPoint y: 258, endPoint x: 940, endPoint y: 276, distance: 20.2
drag, startPoint x: 932, startPoint y: 252, endPoint x: 946, endPoint y: 255, distance: 14.2
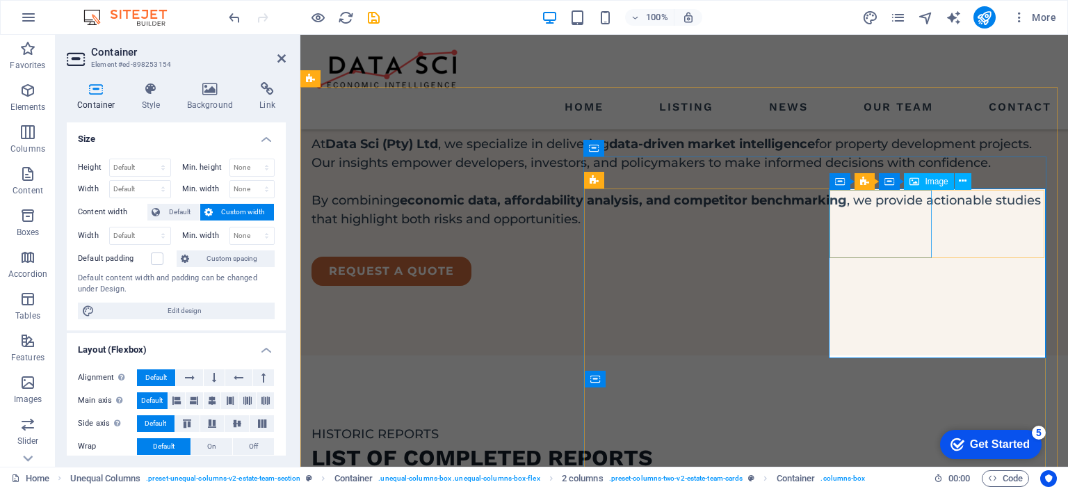
select select "%"
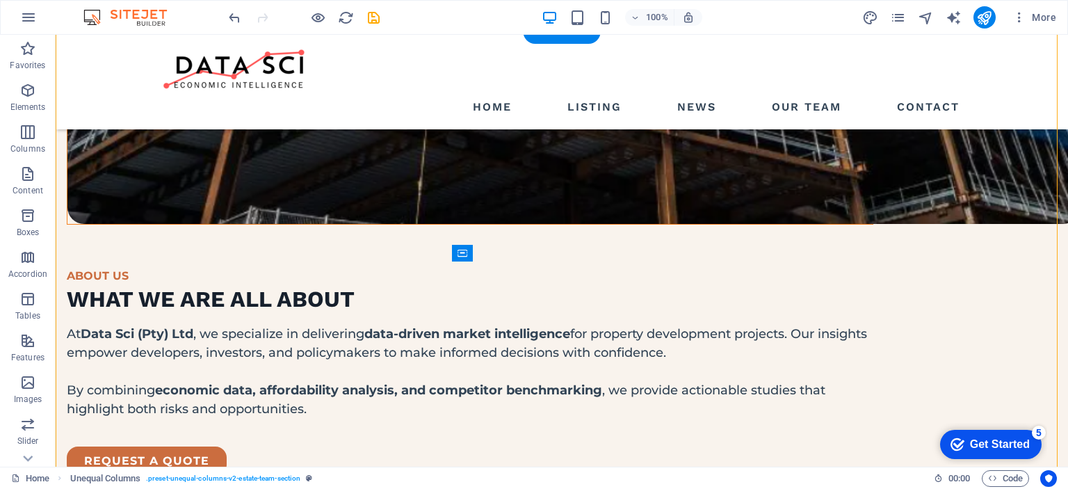
scroll to position [2065, 0]
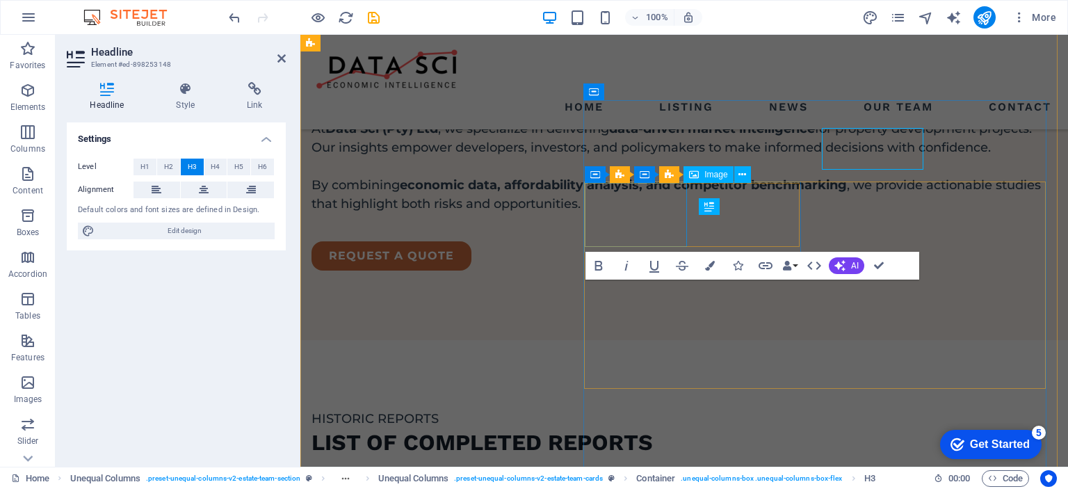
scroll to position [2106, 0]
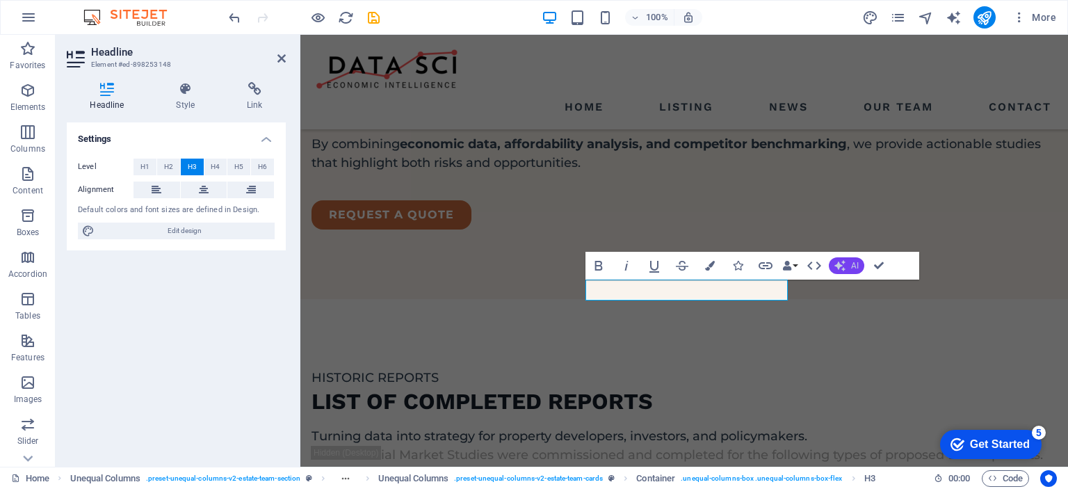
click at [851, 261] on span "AI" at bounding box center [855, 265] width 8 height 8
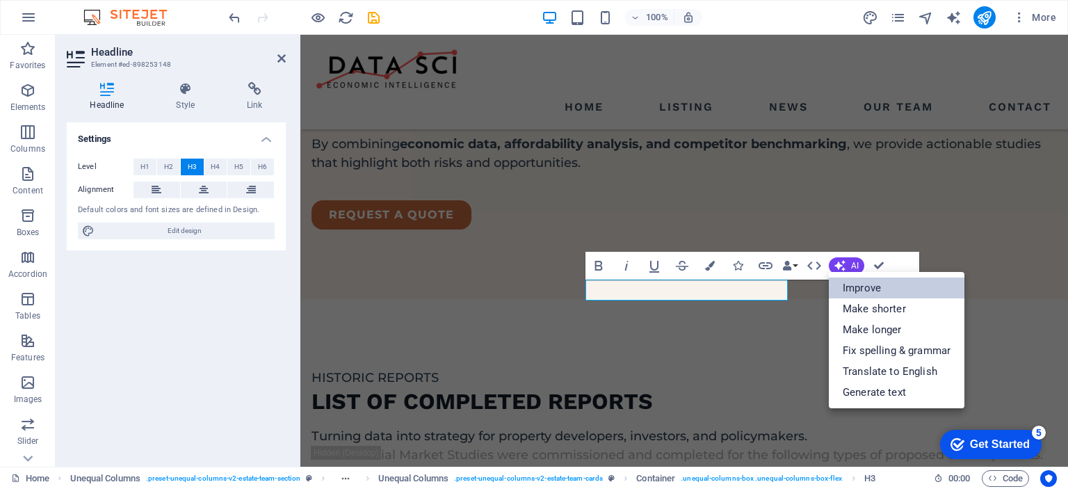
click at [862, 285] on link "Improve" at bounding box center [897, 287] width 136 height 21
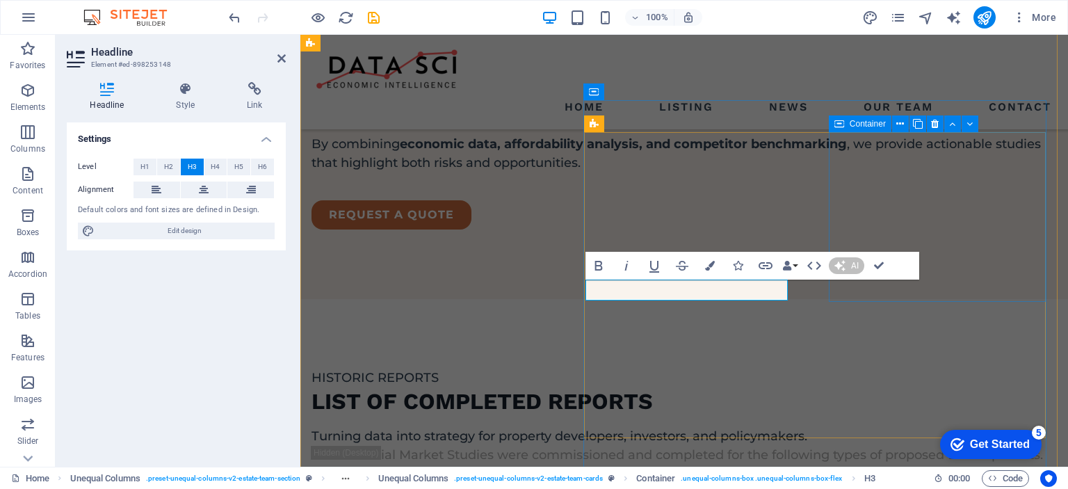
scroll to position [2094, 0]
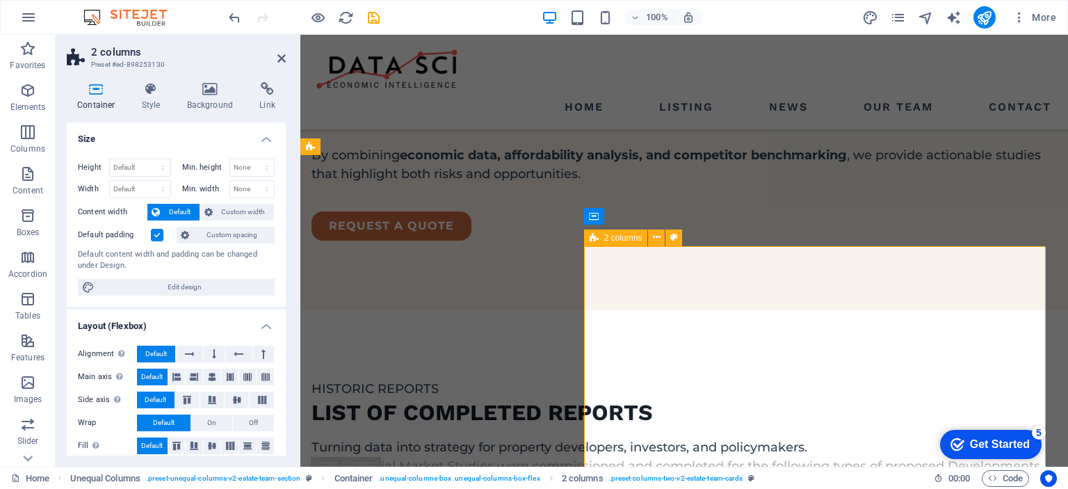
scroll to position [1981, 0]
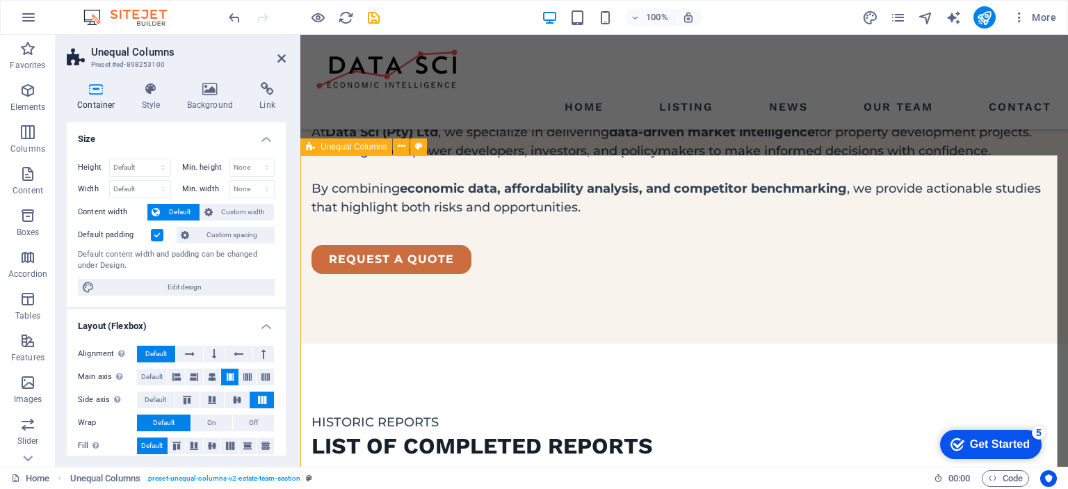
scroll to position [2190, 0]
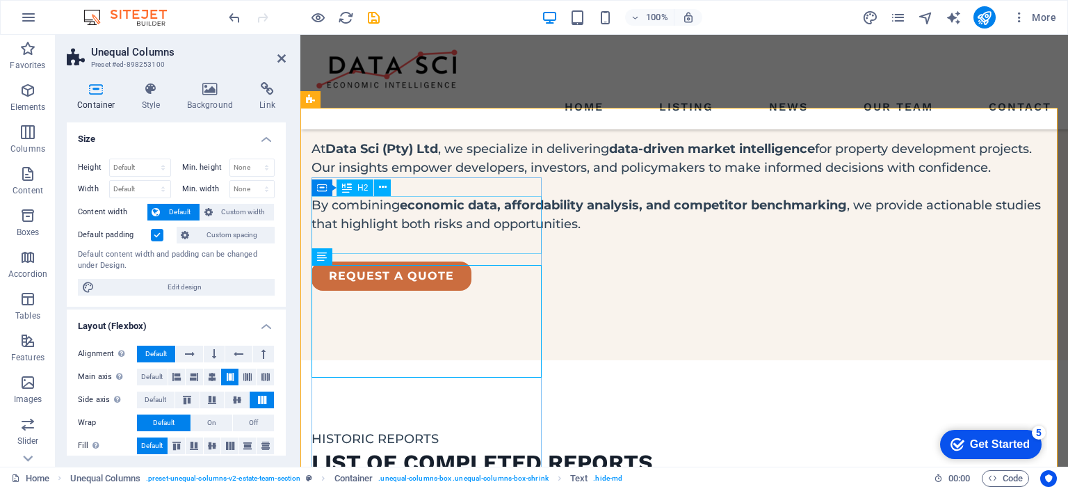
scroll to position [2051, 0]
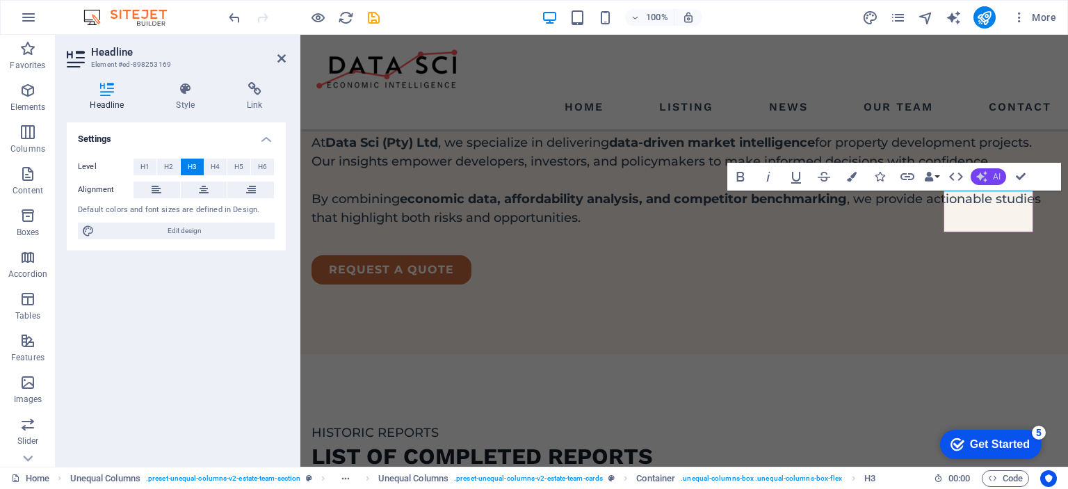
click at [984, 174] on icon "button" at bounding box center [981, 176] width 11 height 11
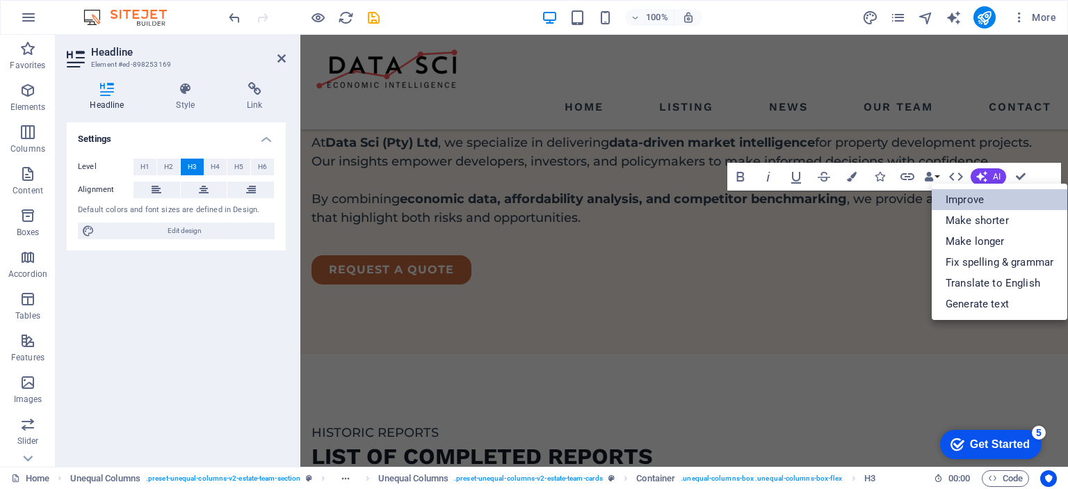
click at [975, 202] on link "Improve" at bounding box center [1000, 199] width 136 height 21
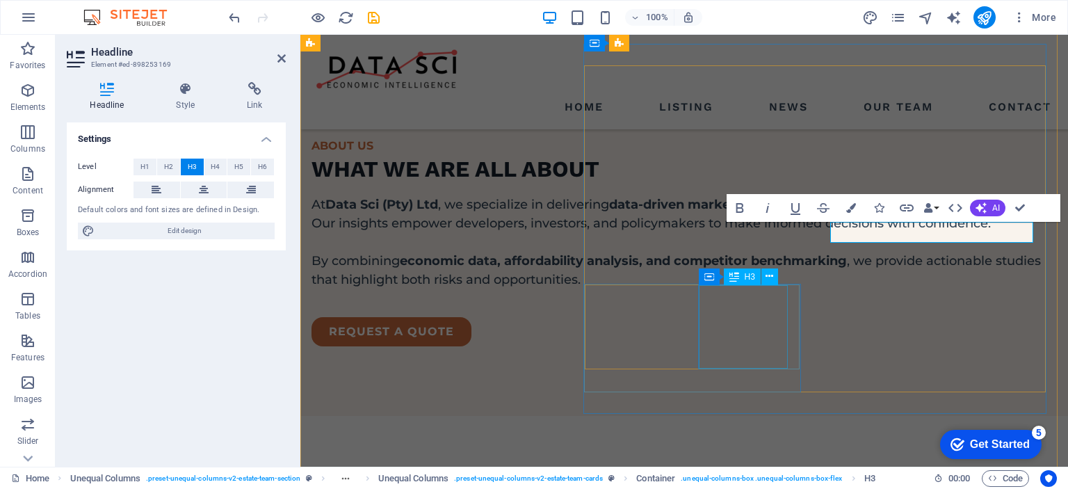
scroll to position [1985, 0]
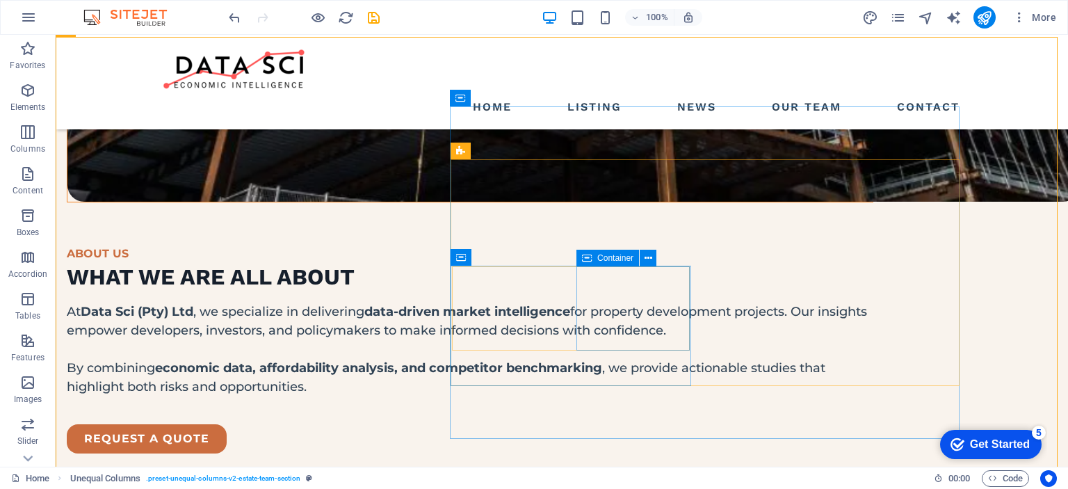
scroll to position [2045, 0]
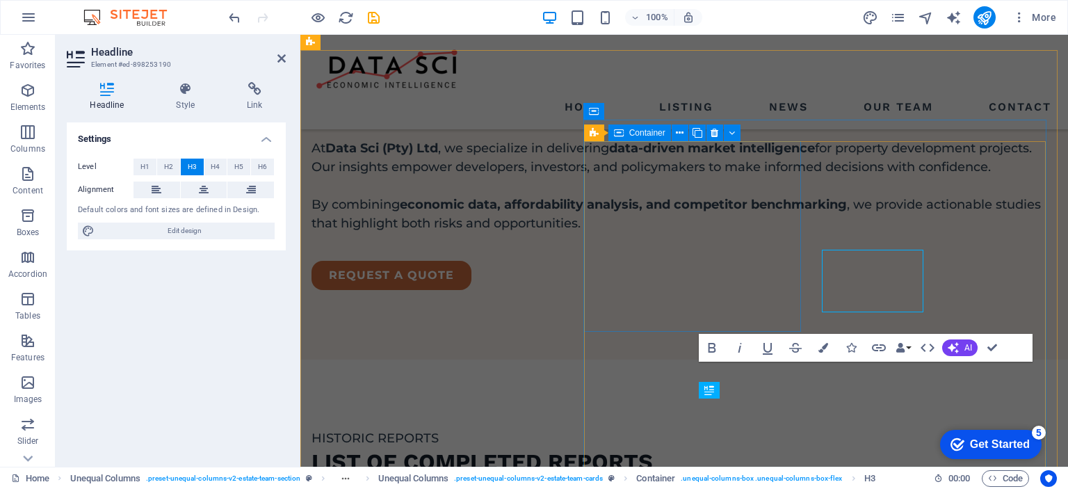
scroll to position [2086, 0]
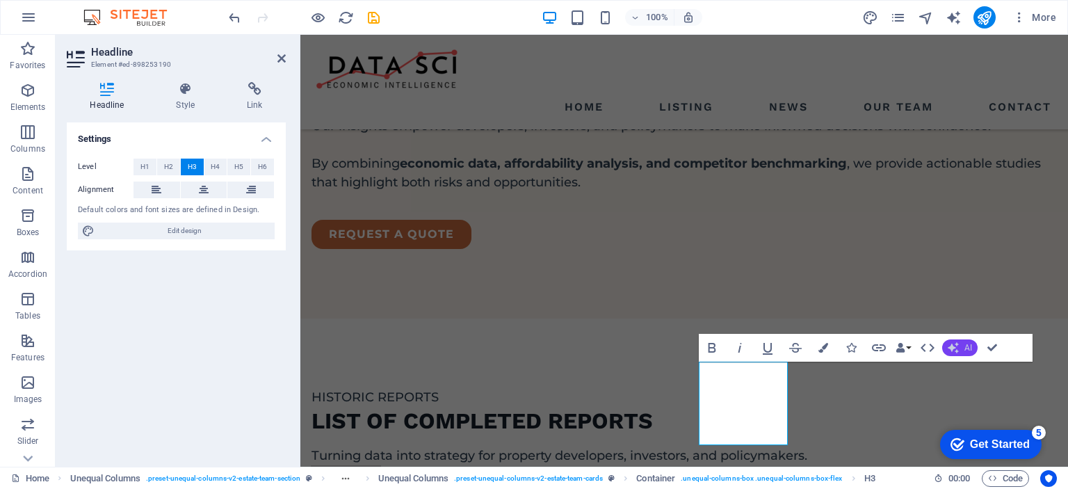
click at [956, 346] on icon "button" at bounding box center [953, 347] width 11 height 11
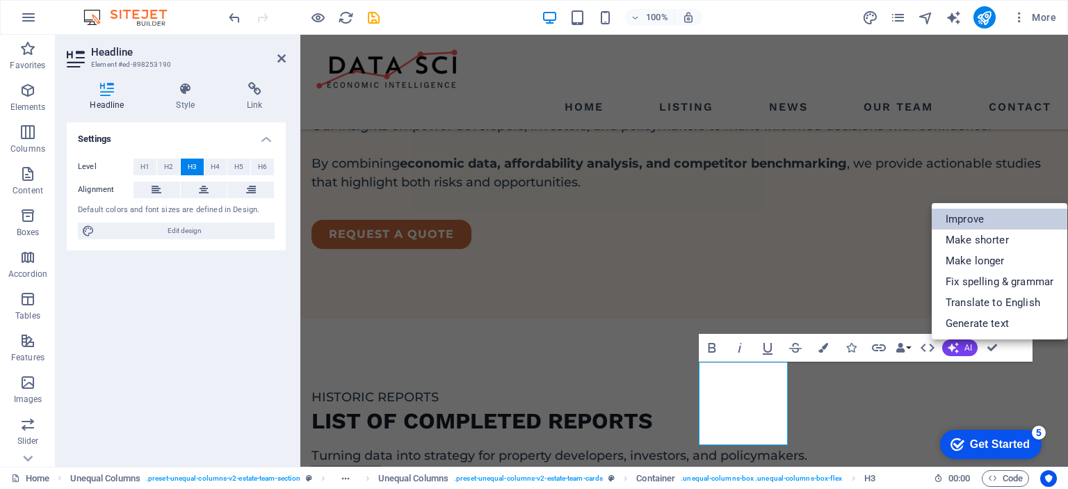
click at [973, 217] on link "Improve" at bounding box center [1000, 219] width 136 height 21
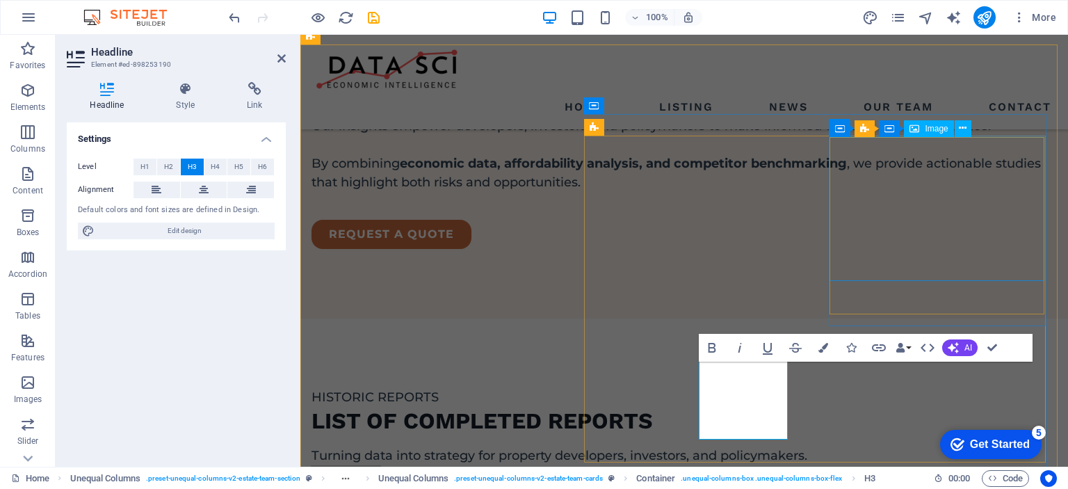
scroll to position [2092, 0]
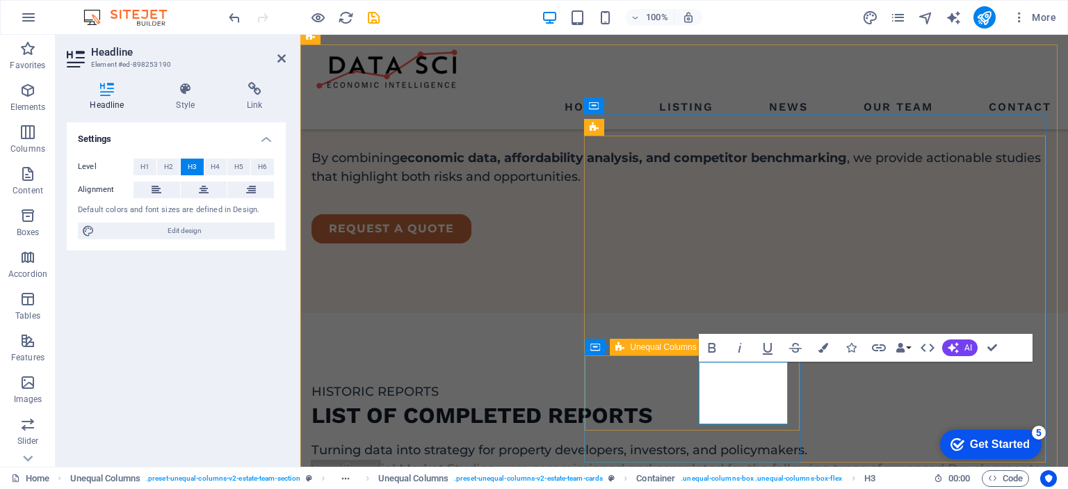
drag, startPoint x: 754, startPoint y: 415, endPoint x: 687, endPoint y: 372, distance: 79.5
click at [962, 346] on button "AI" at bounding box center [959, 347] width 35 height 17
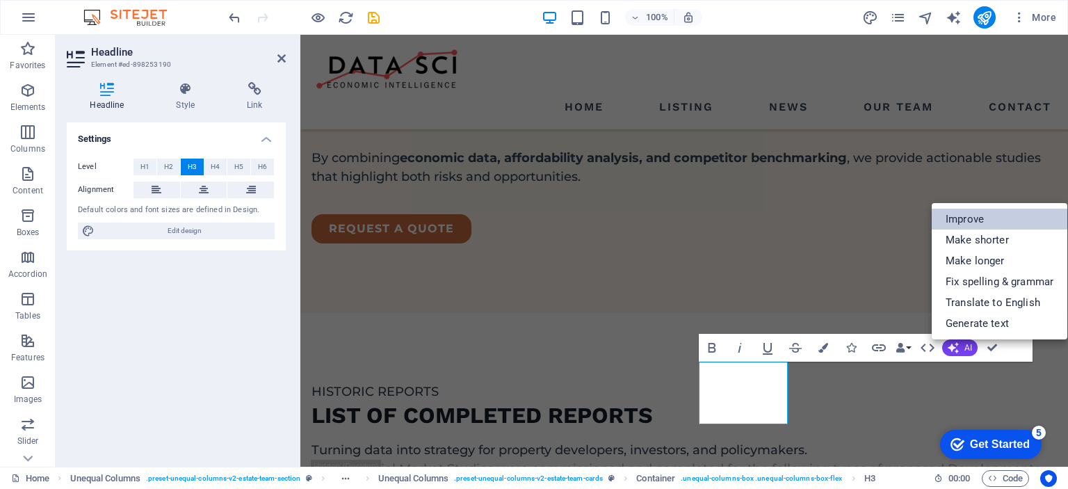
click at [967, 220] on link "Improve" at bounding box center [1000, 219] width 136 height 21
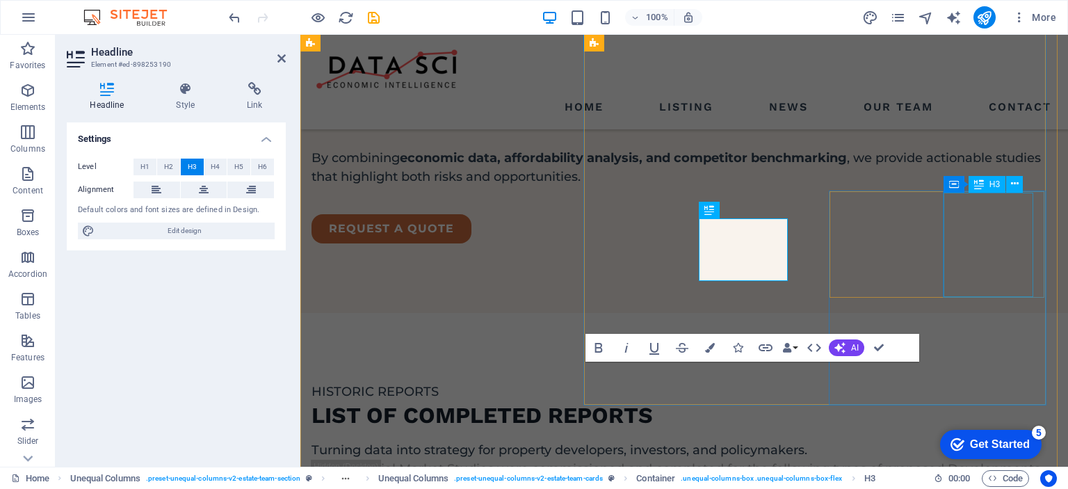
scroll to position [2234, 0]
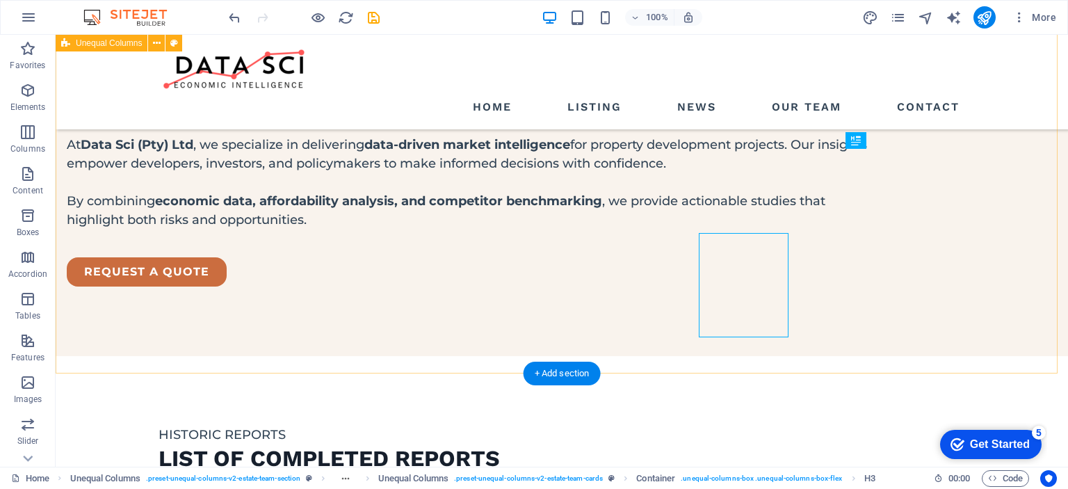
scroll to position [2194, 0]
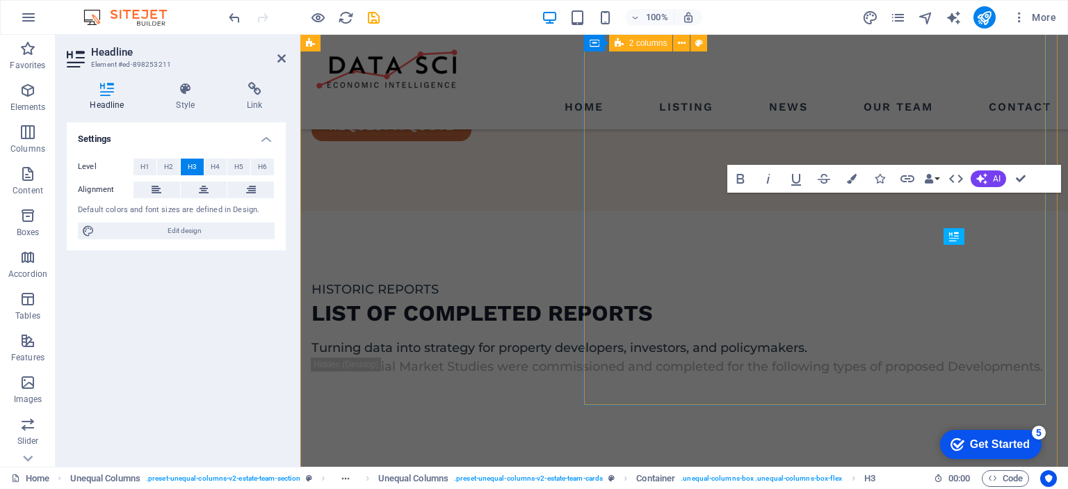
scroll to position [2234, 0]
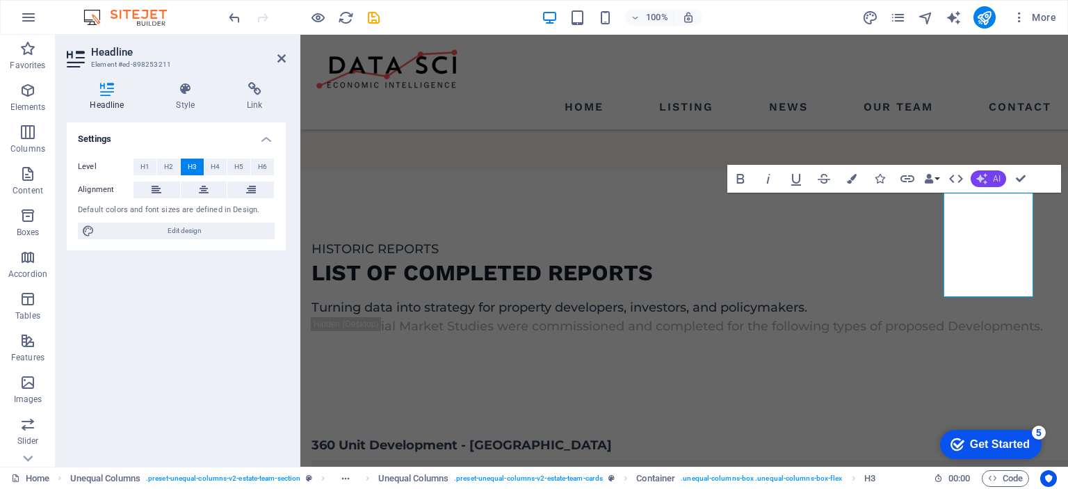
click at [988, 176] on button "AI" at bounding box center [988, 178] width 35 height 17
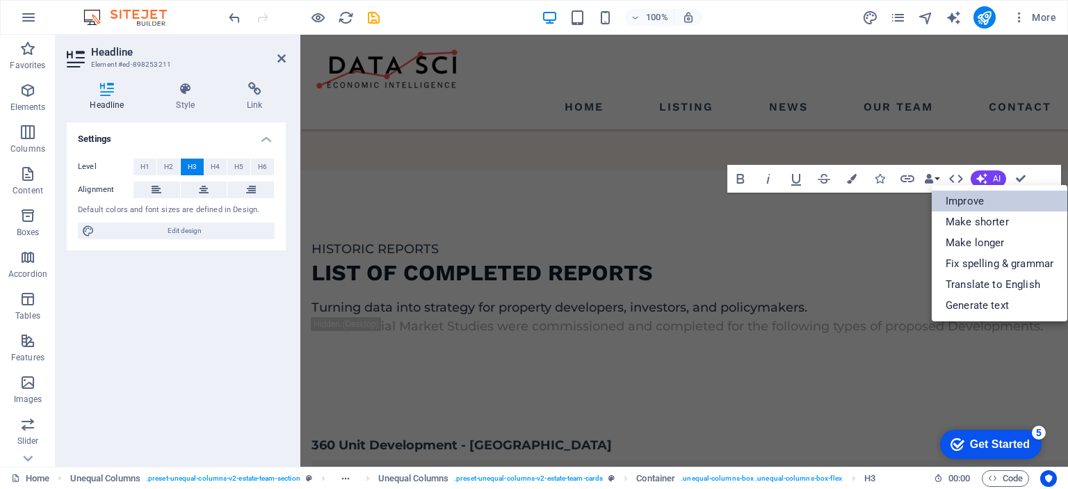
click at [966, 206] on link "Improve" at bounding box center [1000, 201] width 136 height 21
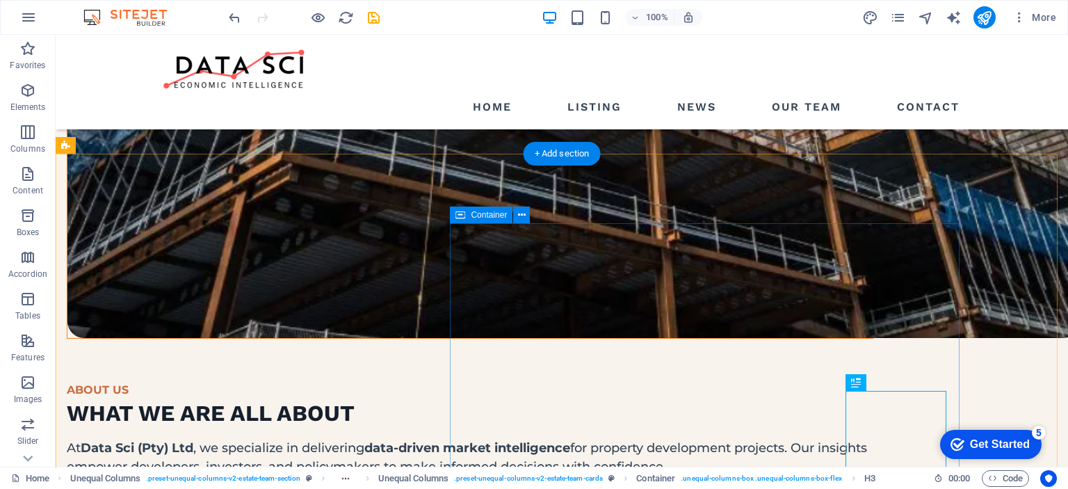
scroll to position [2070, 0]
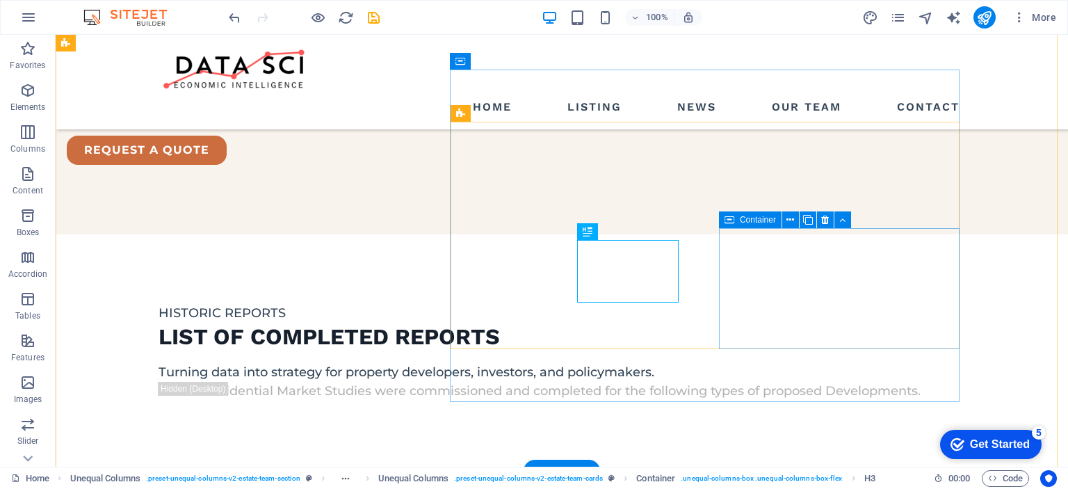
scroll to position [2096, 0]
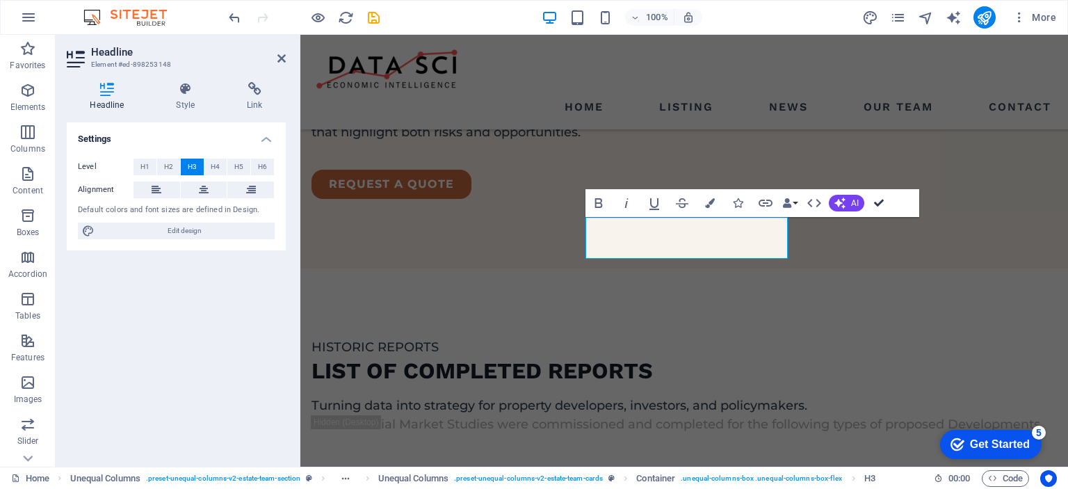
scroll to position [2006, 0]
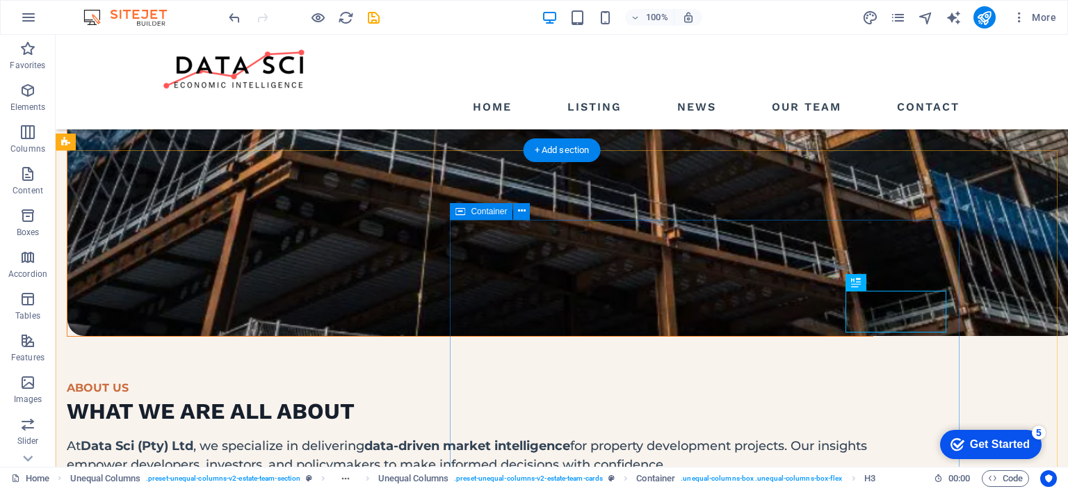
scroll to position [2142, 0]
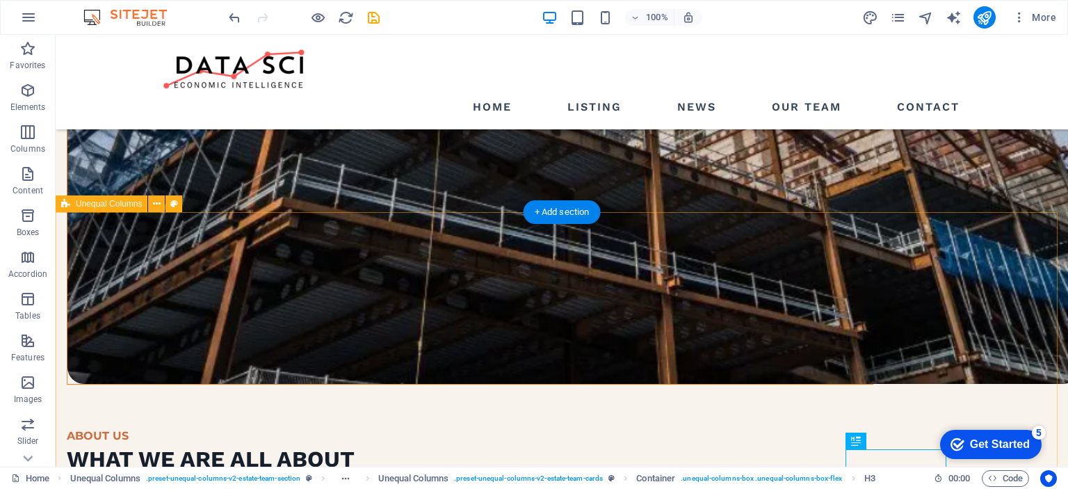
scroll to position [1883, 0]
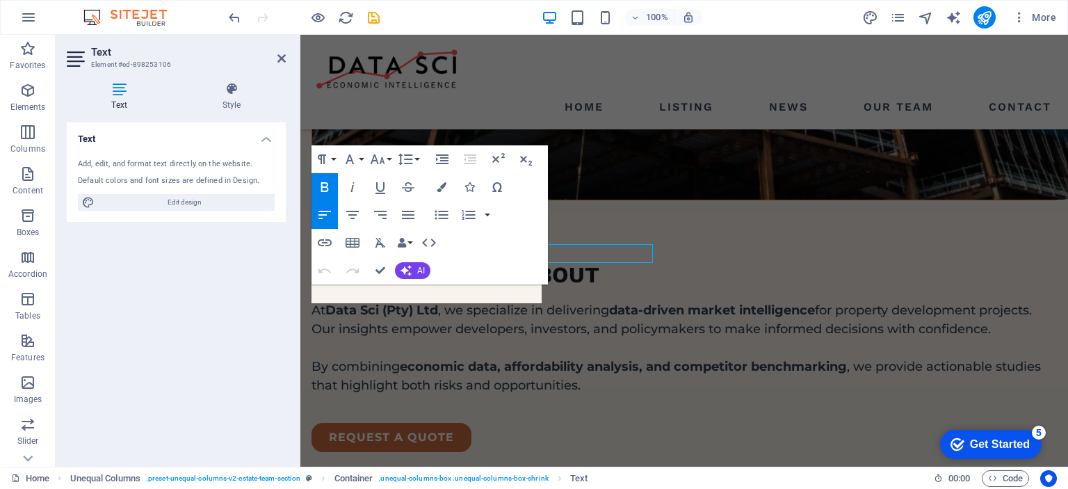
scroll to position [1921, 0]
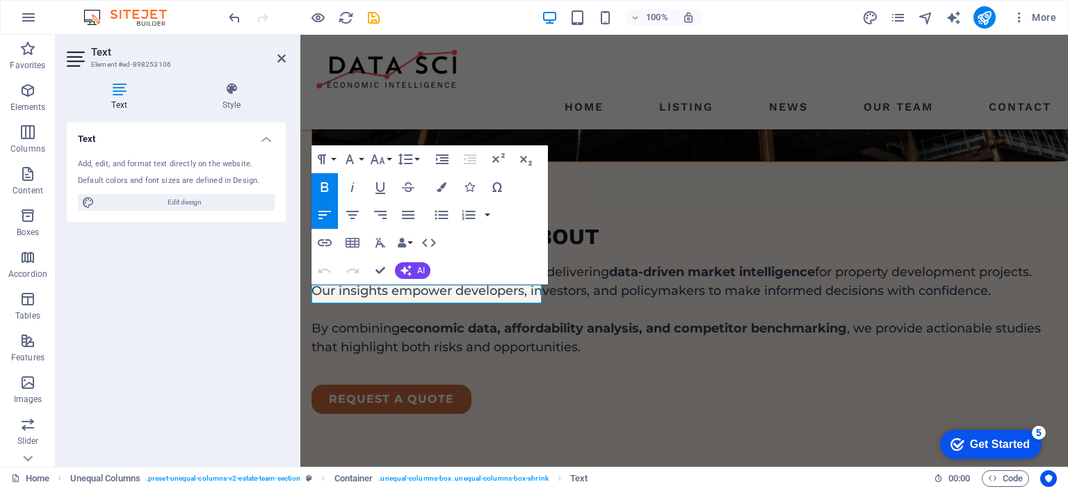
click at [212, 296] on div "Text Add, edit, and format text directly on the website. Default colors and fon…" at bounding box center [176, 288] width 219 height 333
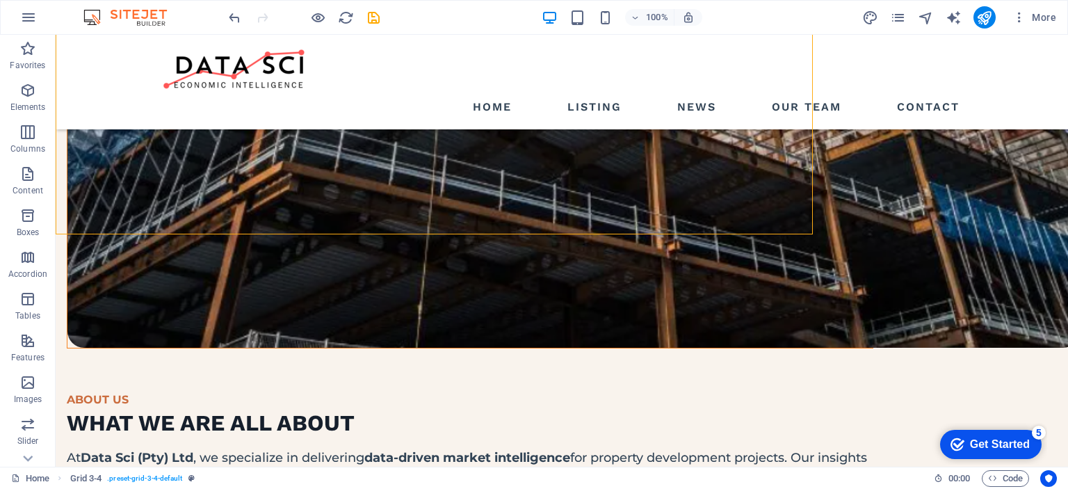
scroll to position [1883, 0]
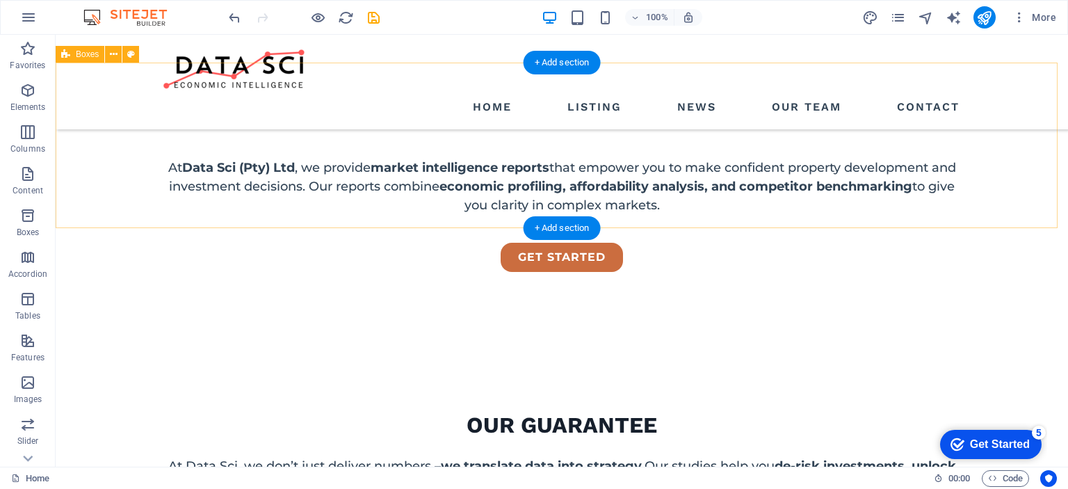
scroll to position [631, 0]
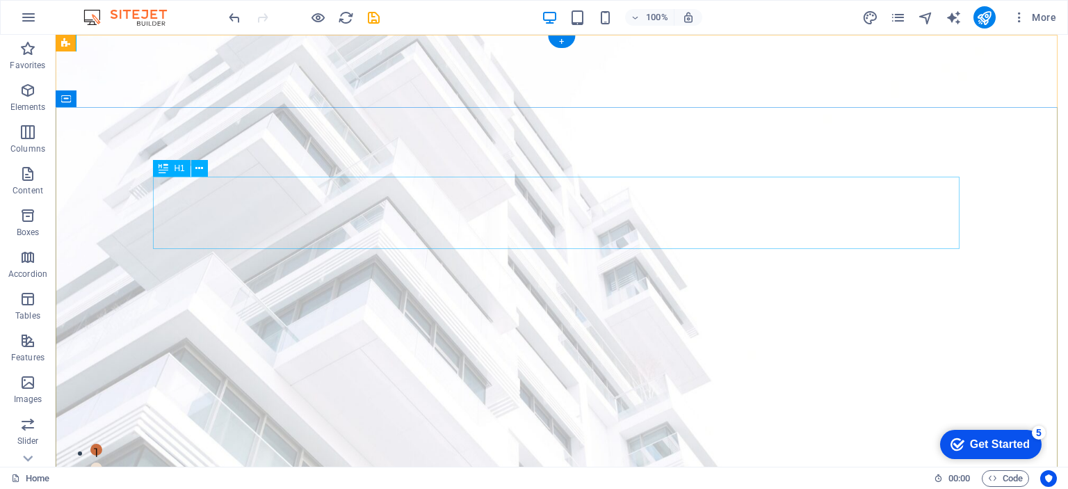
scroll to position [0, 0]
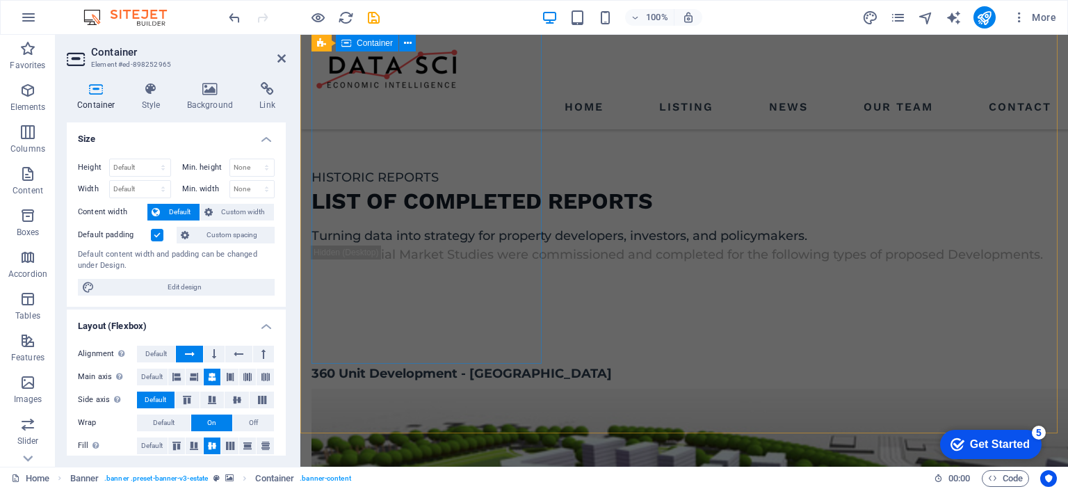
scroll to position [2364, 0]
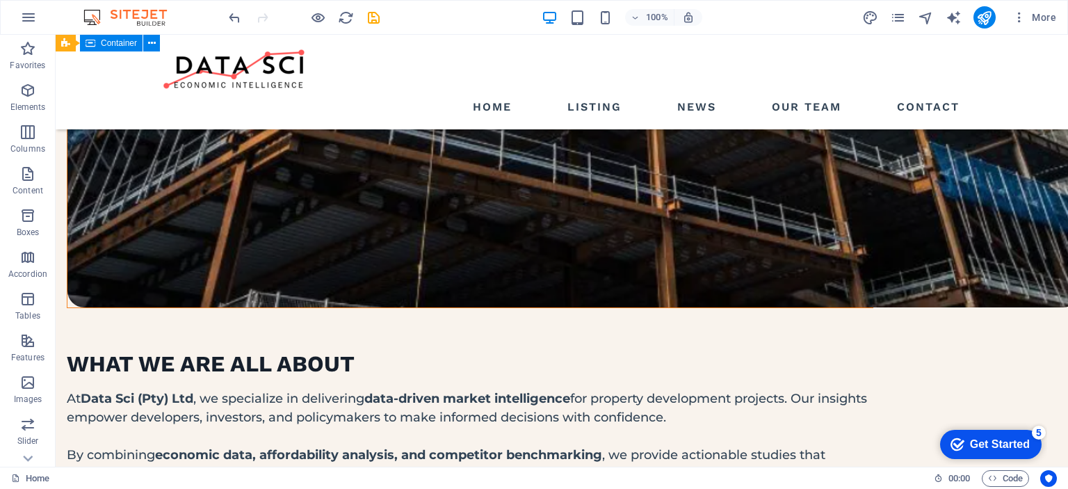
scroll to position [2086, 0]
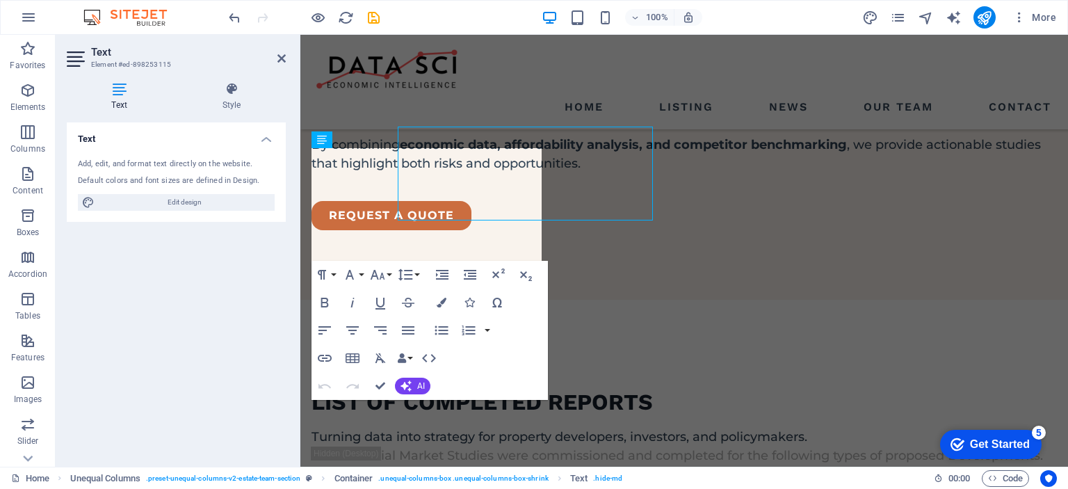
scroll to position [2108, 0]
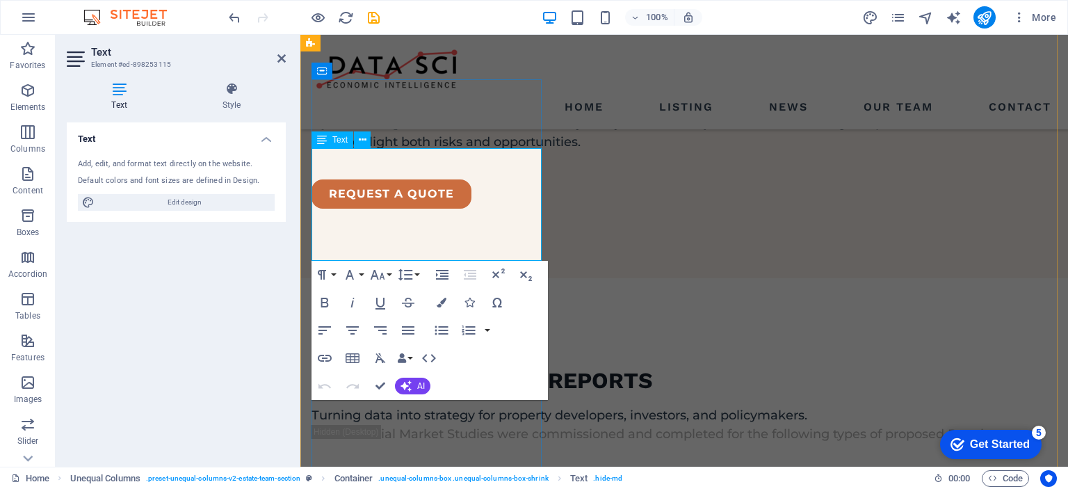
drag, startPoint x: 346, startPoint y: 206, endPoint x: 612, endPoint y: 179, distance: 267.7
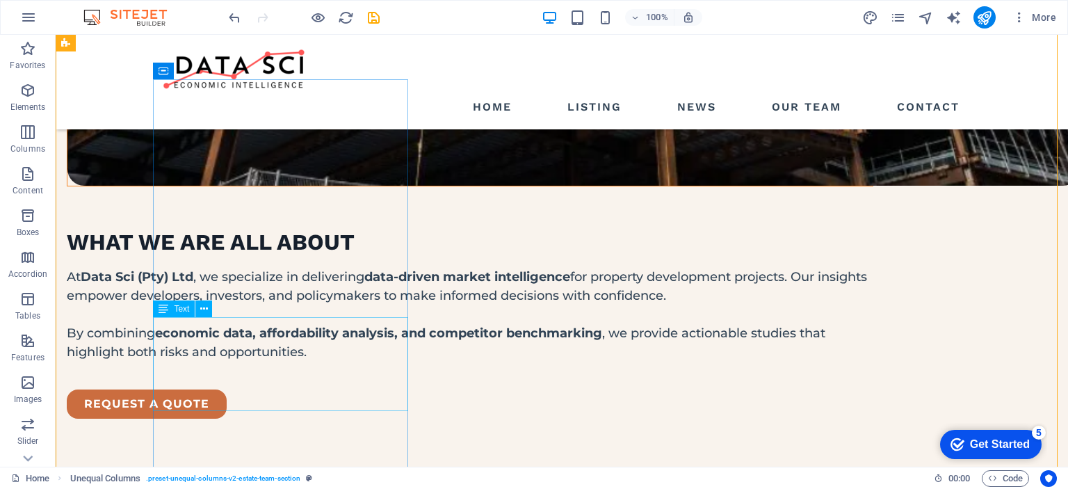
scroll to position [2086, 0]
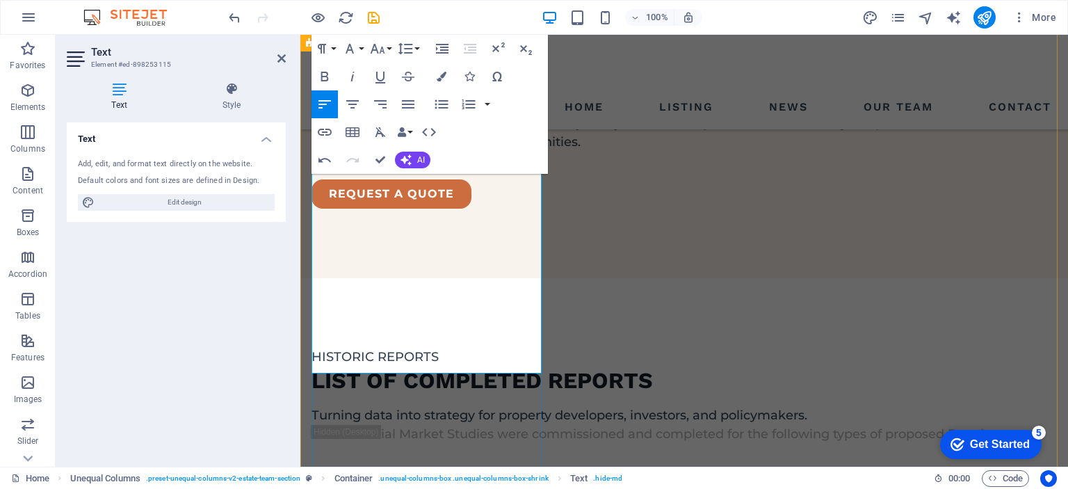
click at [244, 344] on div "Text Add, edit, and format text directly on the website. Default colors and fon…" at bounding box center [176, 288] width 219 height 333
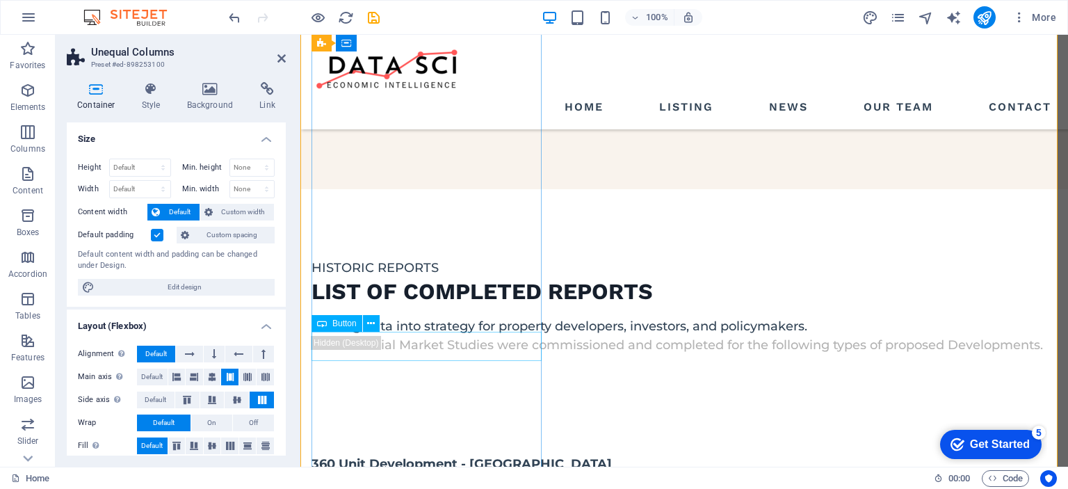
scroll to position [2177, 0]
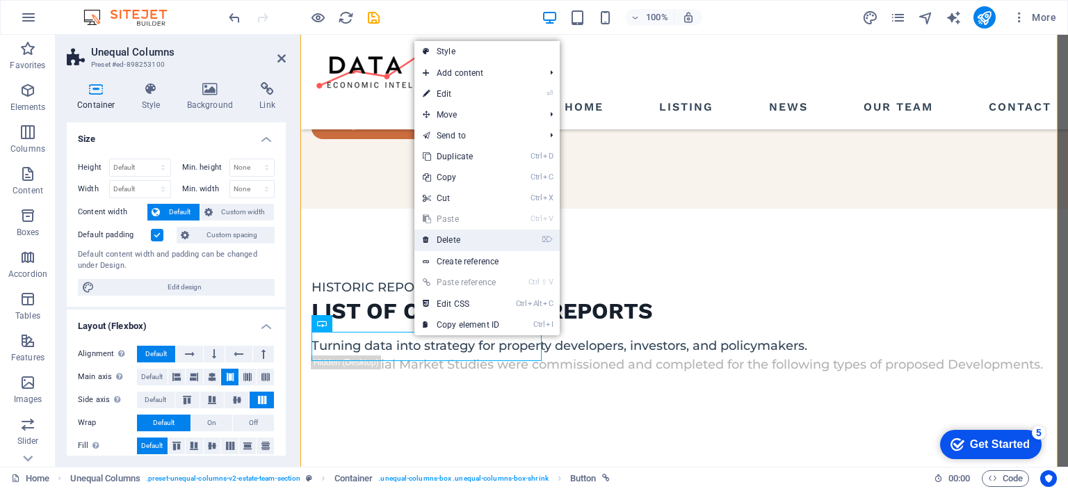
click at [451, 243] on link "⌦ Delete" at bounding box center [460, 239] width 93 height 21
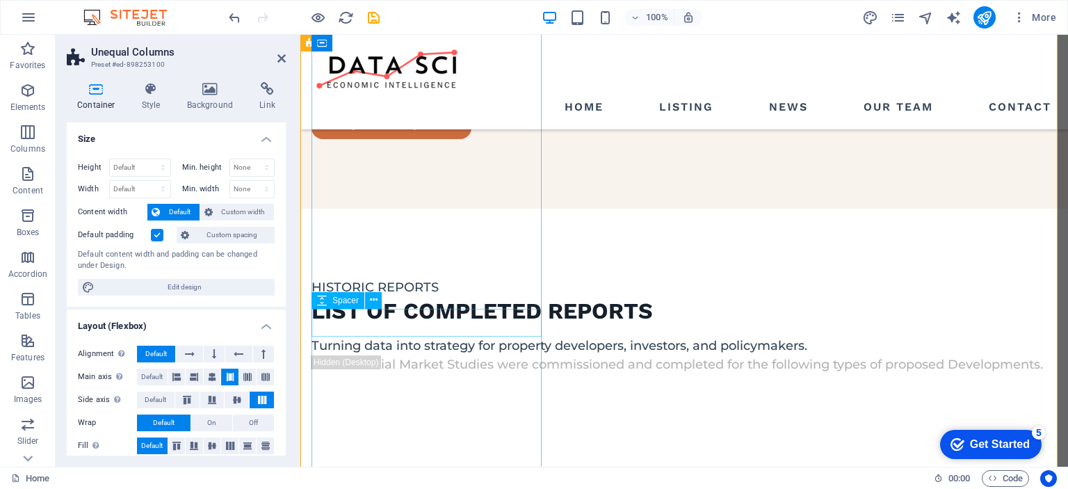
scroll to position [2038, 0]
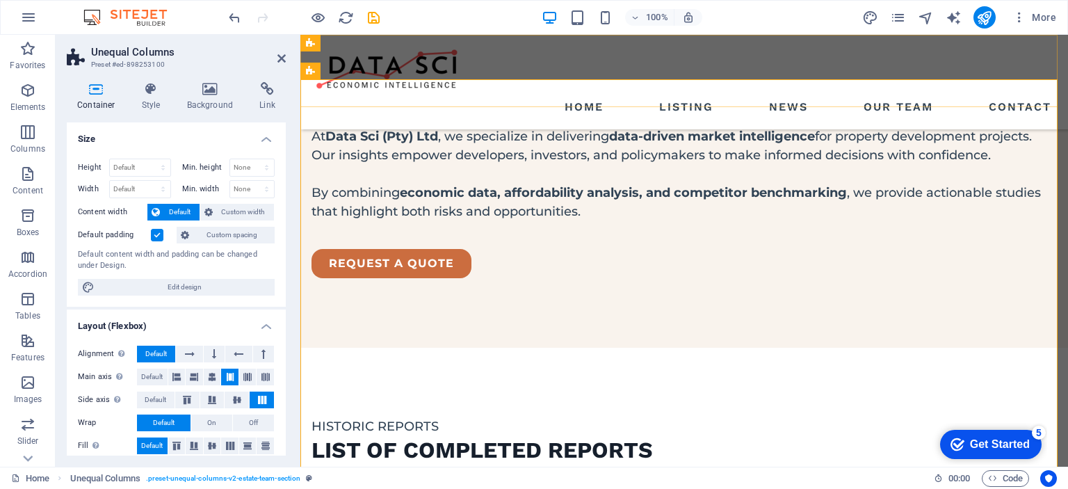
click at [590, 50] on div "Home Listing News Our Team Contact" at bounding box center [684, 82] width 768 height 95
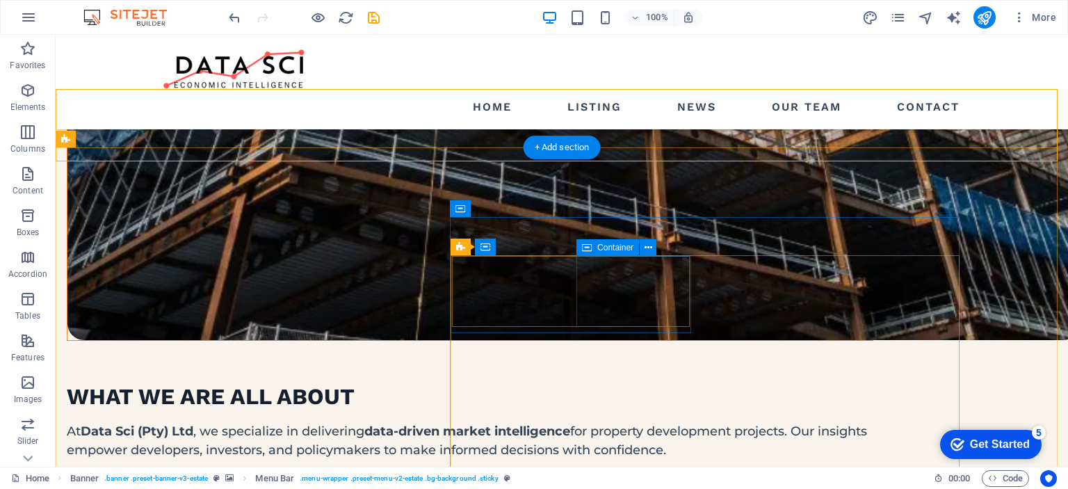
scroll to position [2003, 0]
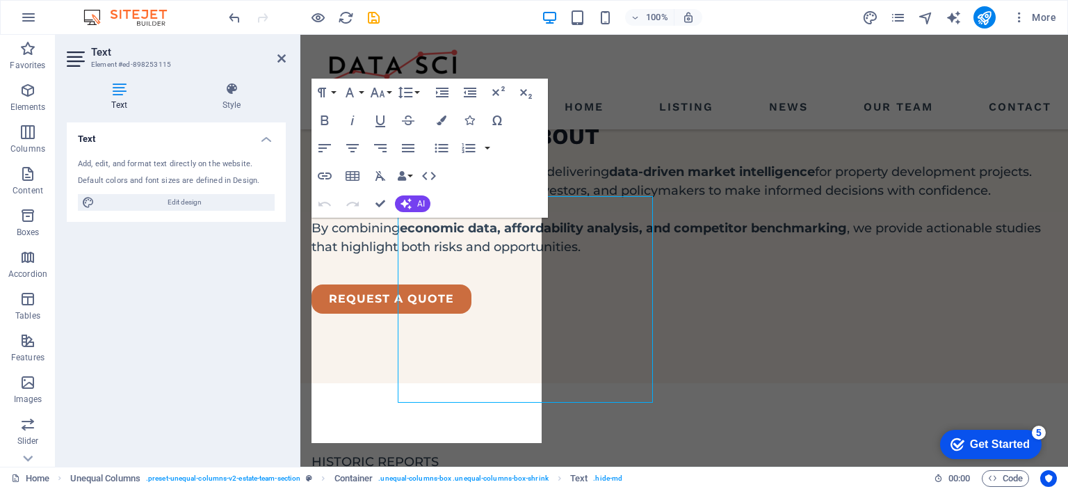
scroll to position [2038, 0]
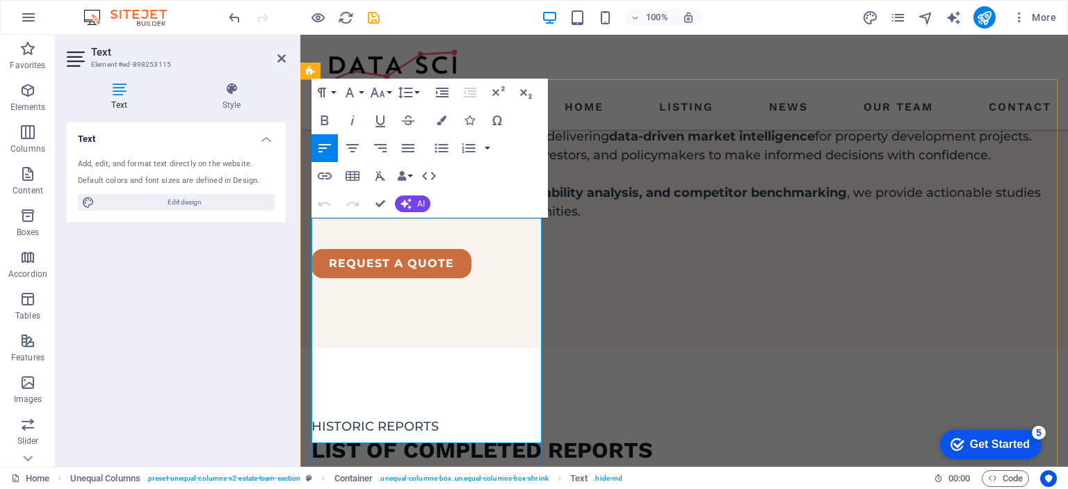
drag, startPoint x: 368, startPoint y: 358, endPoint x: 342, endPoint y: 356, distance: 25.8
drag, startPoint x: 364, startPoint y: 379, endPoint x: 512, endPoint y: 415, distance: 152.5
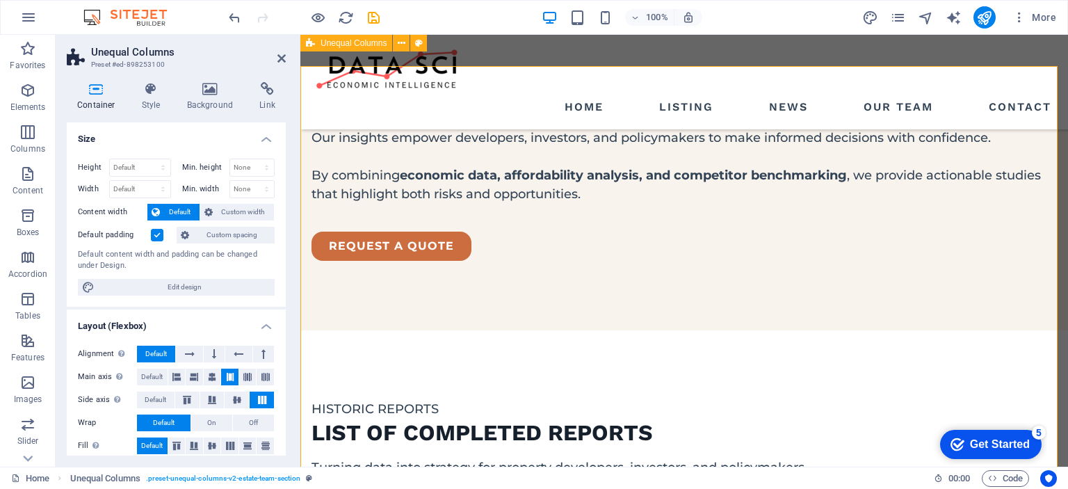
scroll to position [2051, 0]
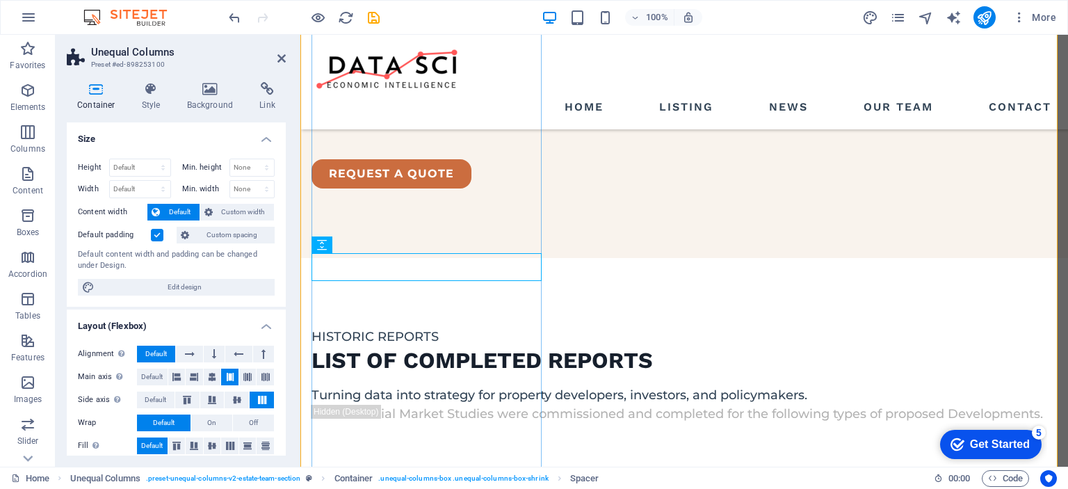
scroll to position [2190, 0]
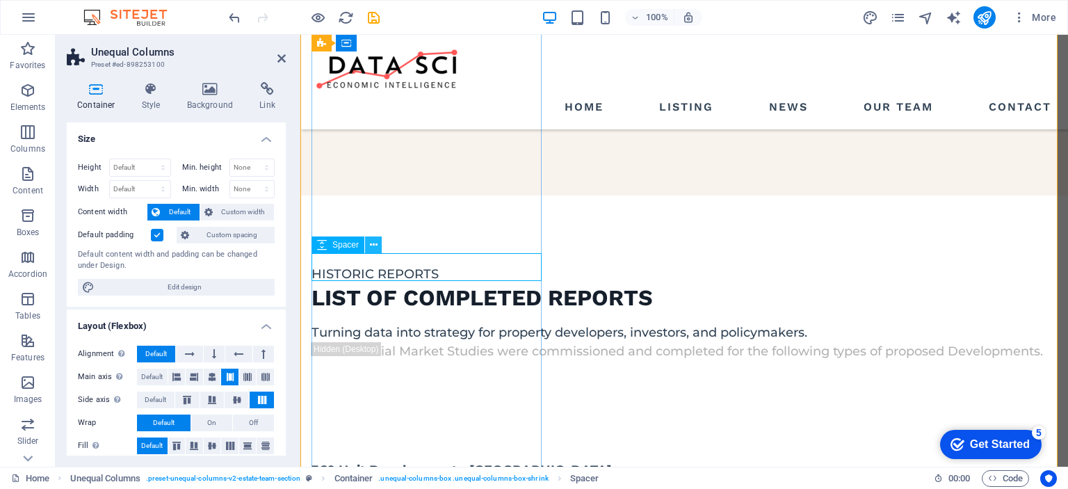
click at [371, 243] on icon at bounding box center [374, 245] width 8 height 15
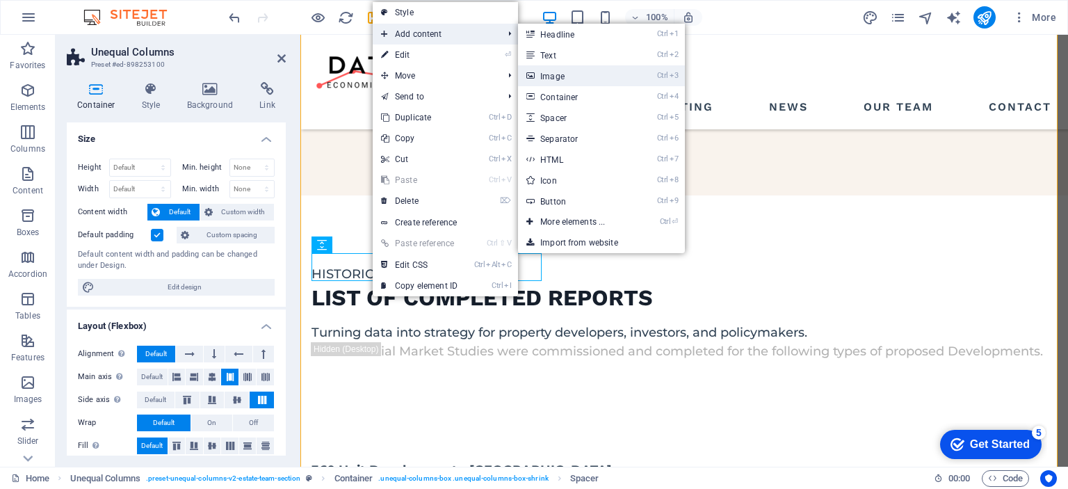
click at [562, 79] on link "Ctrl 3 Image" at bounding box center [575, 75] width 115 height 21
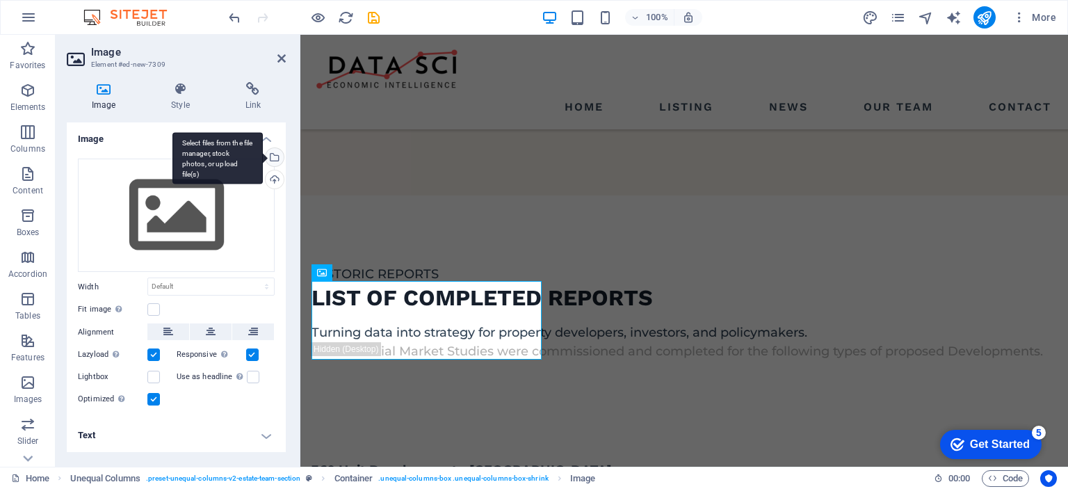
click at [275, 156] on div "Select files from the file manager, stock photos, or upload file(s)" at bounding box center [273, 158] width 21 height 21
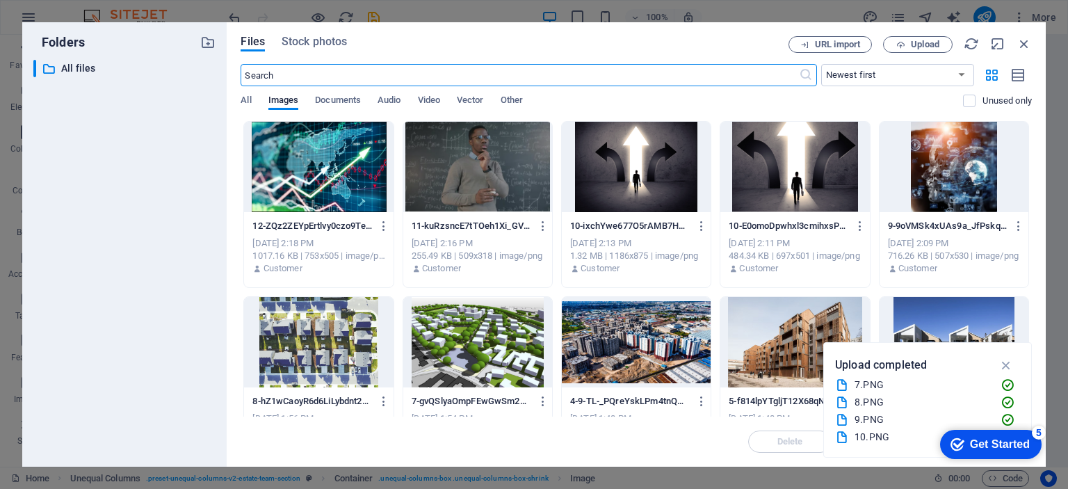
scroll to position [2469, 0]
click at [935, 46] on span "Upload" at bounding box center [925, 44] width 29 height 8
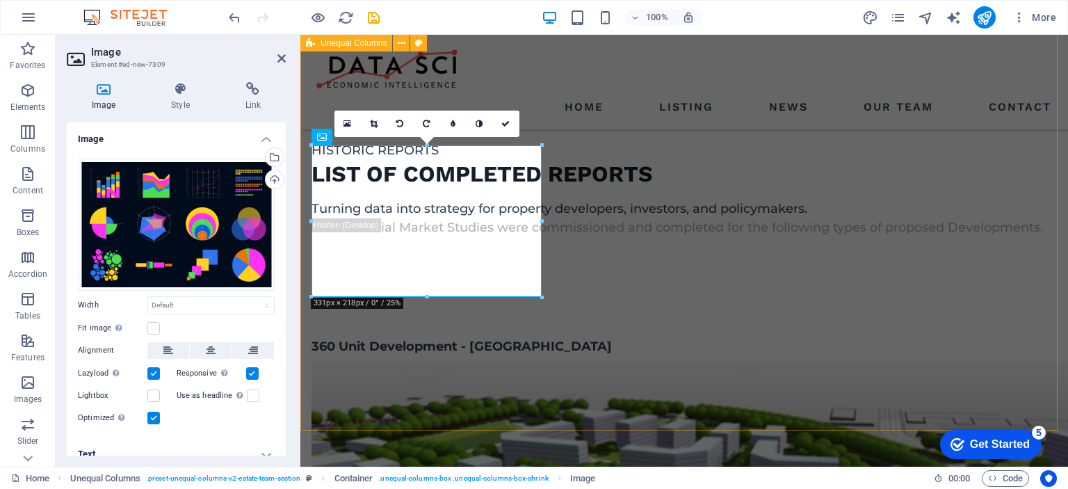
scroll to position [2329, 0]
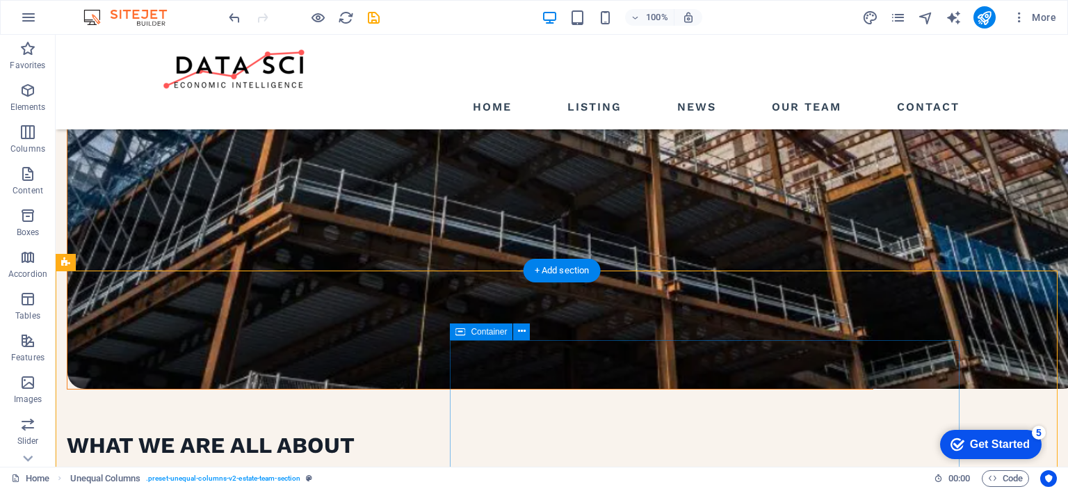
scroll to position [1802, 0]
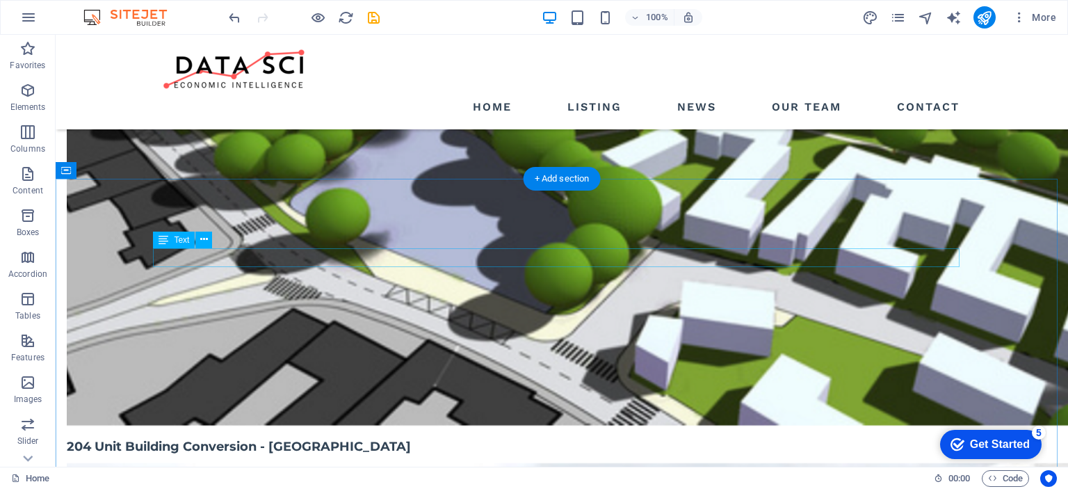
scroll to position [3193, 0]
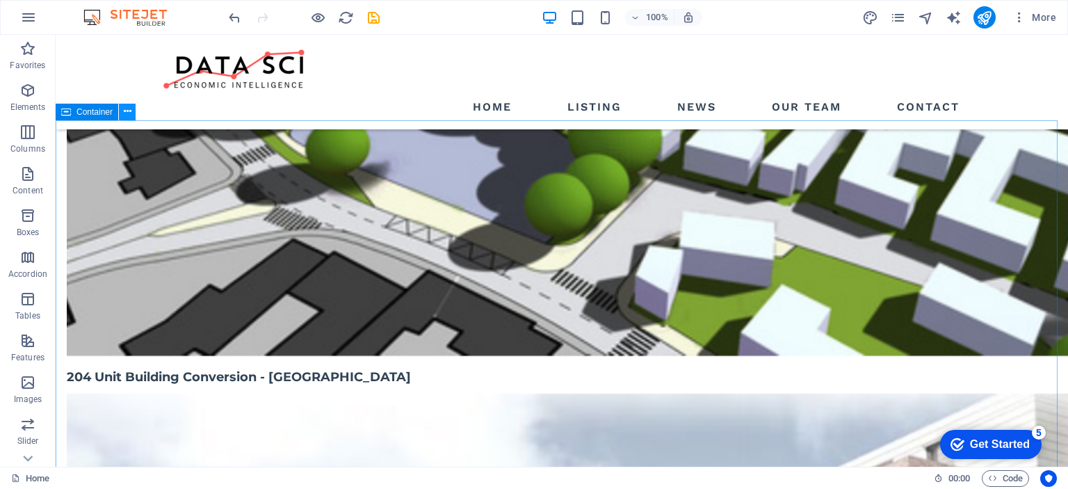
click at [126, 112] on icon at bounding box center [128, 111] width 8 height 15
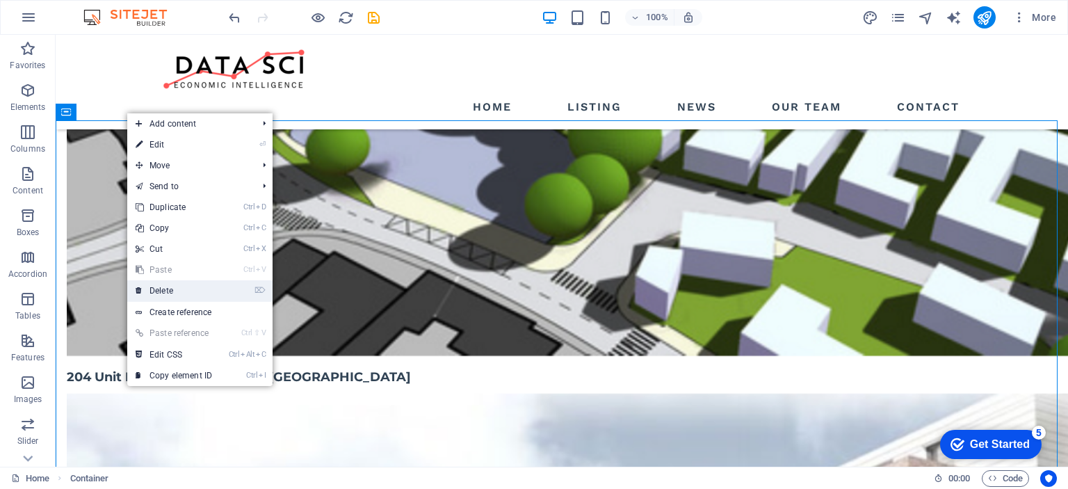
click at [170, 295] on link "⌦ Delete" at bounding box center [173, 290] width 93 height 21
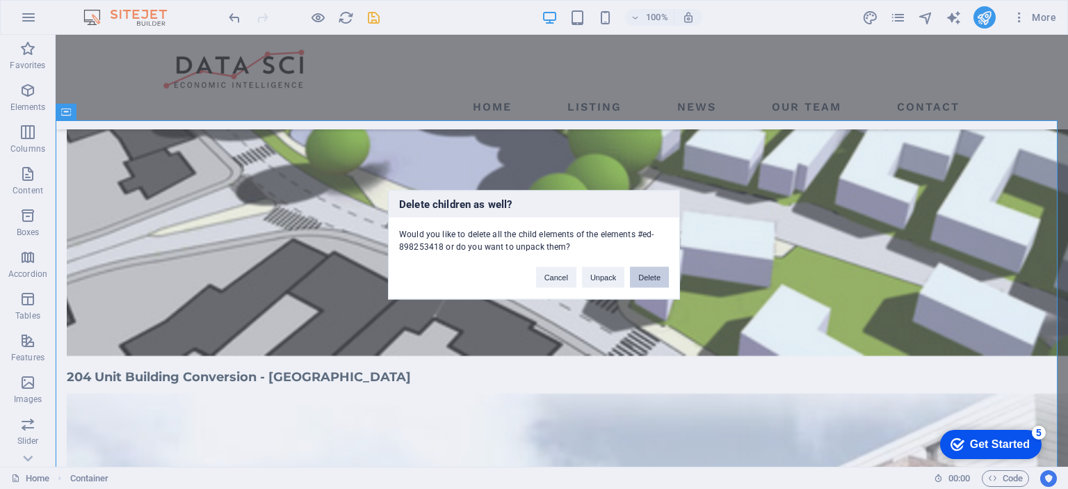
click at [654, 279] on button "Delete" at bounding box center [649, 276] width 39 height 21
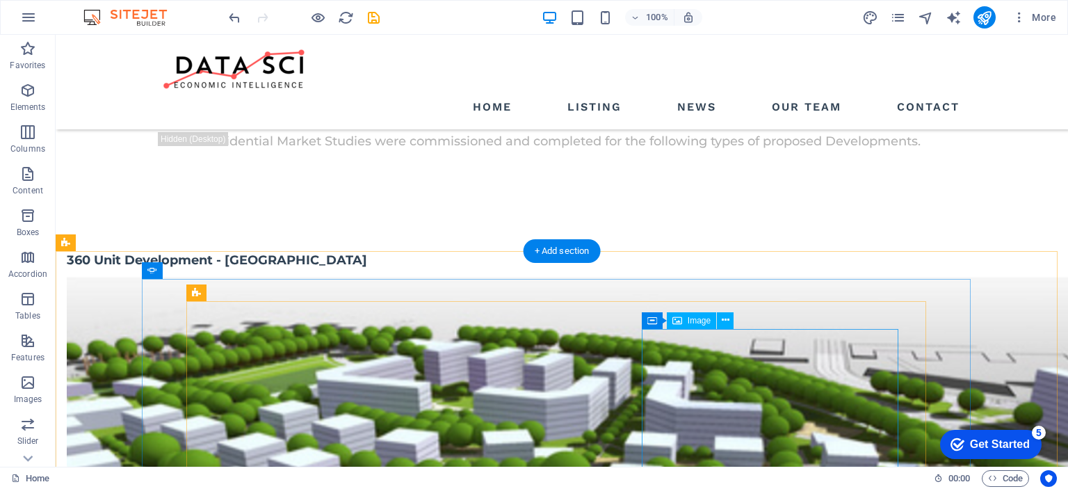
scroll to position [2503, 0]
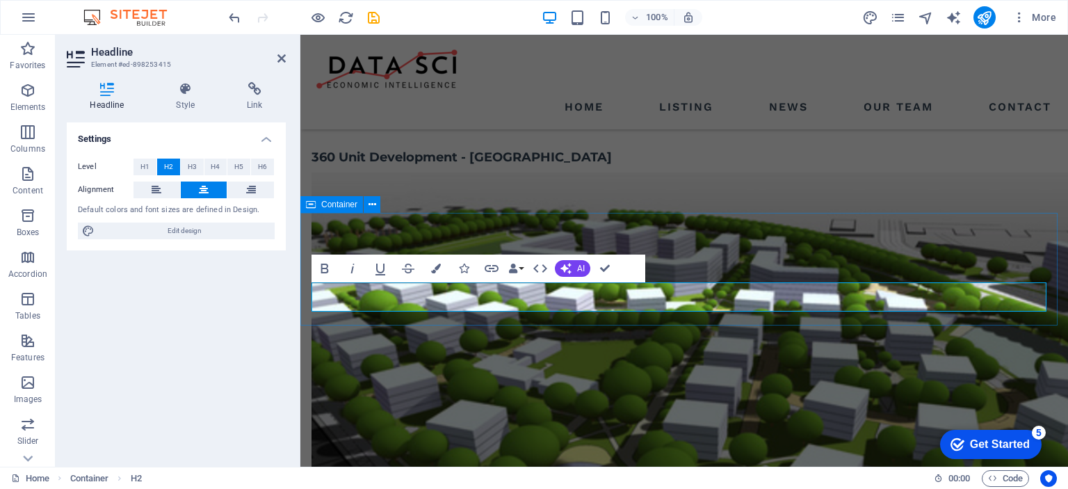
scroll to position [2544, 0]
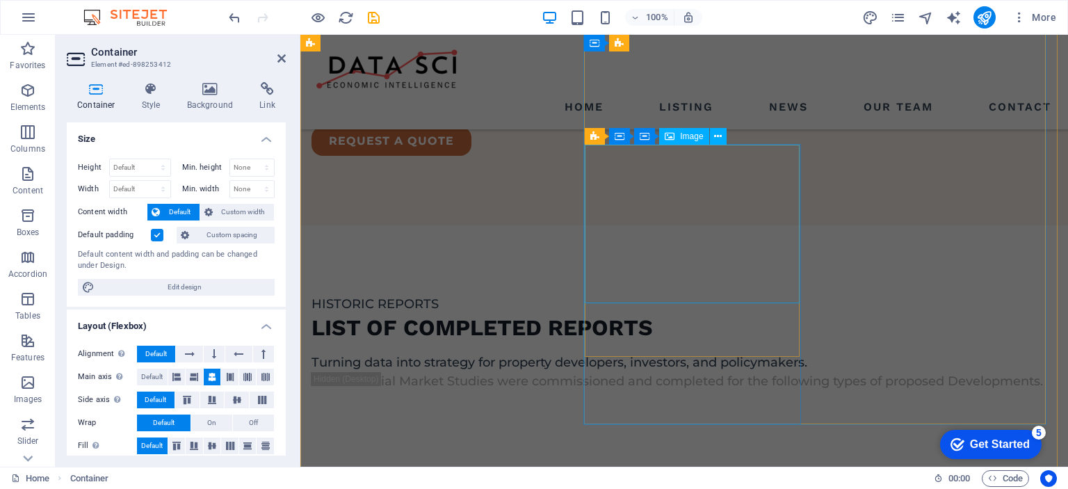
scroll to position [2149, 0]
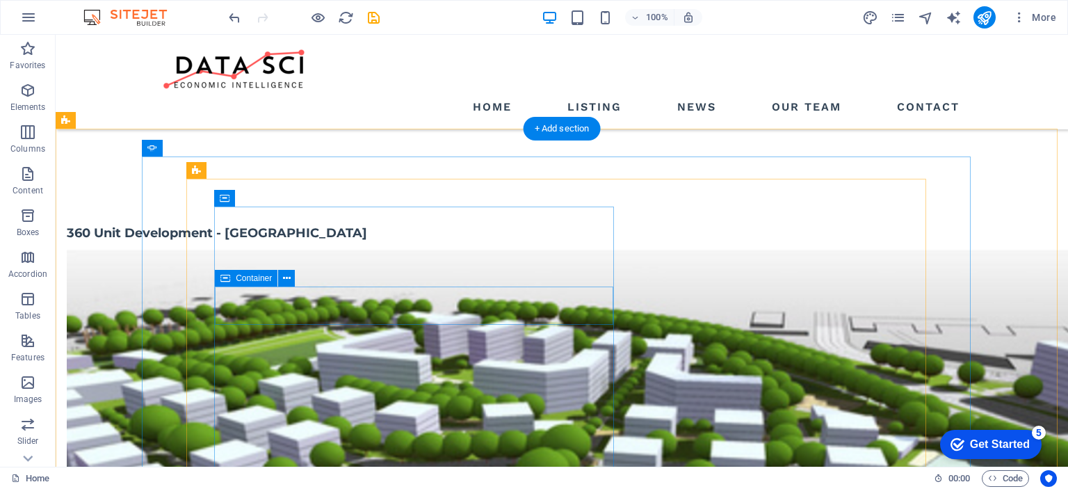
scroll to position [2822, 0]
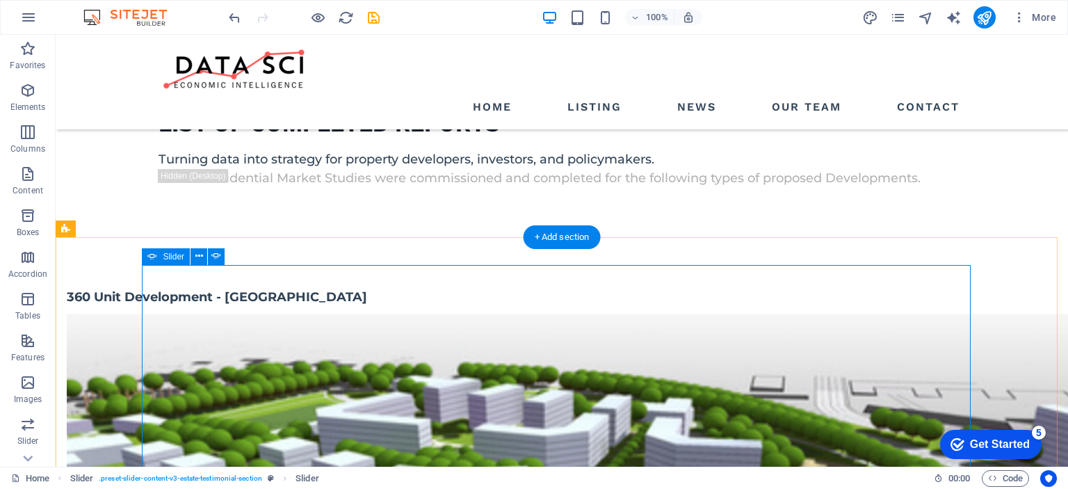
scroll to position [2544, 0]
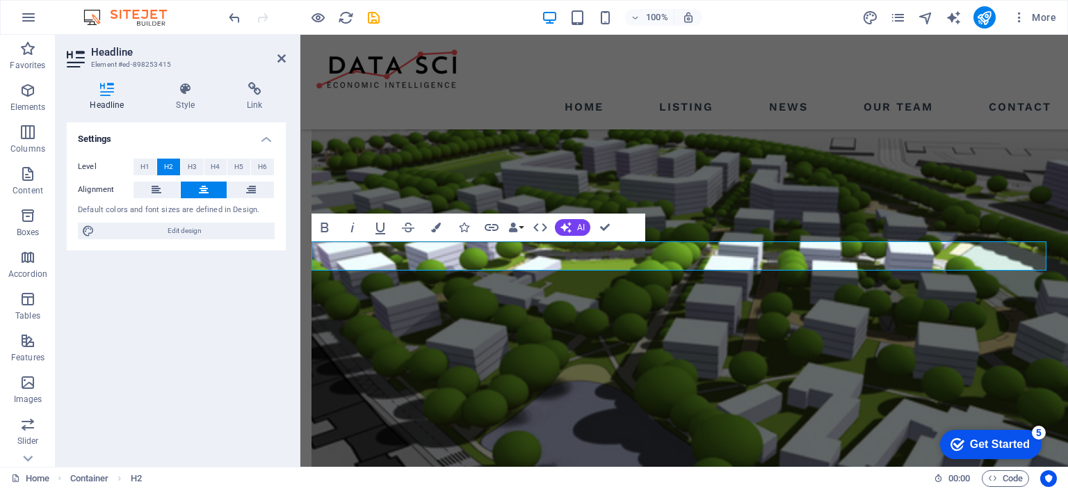
click at [256, 340] on div "Settings Level H1 H2 H3 H4 H5 H6 Alignment Default colors and font sizes are de…" at bounding box center [176, 288] width 219 height 333
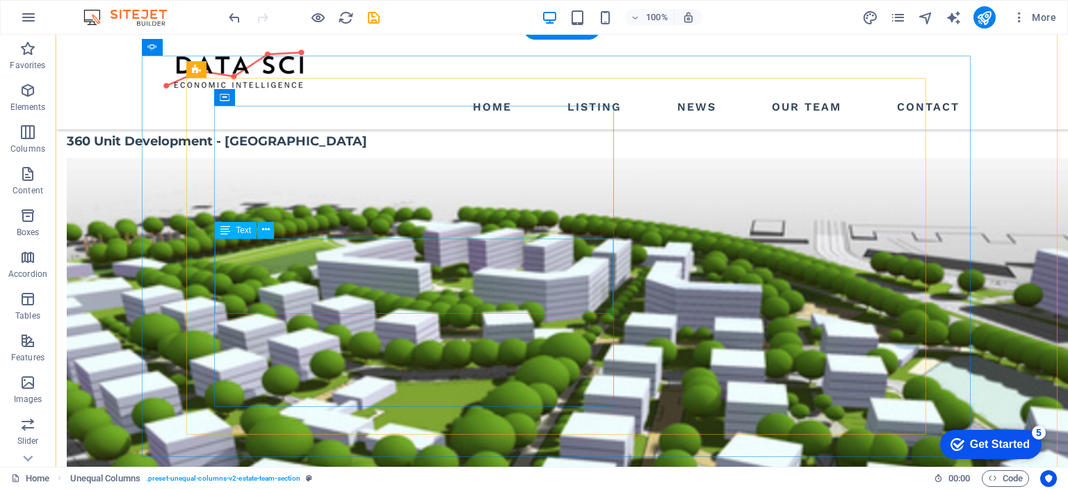
scroll to position [2756, 0]
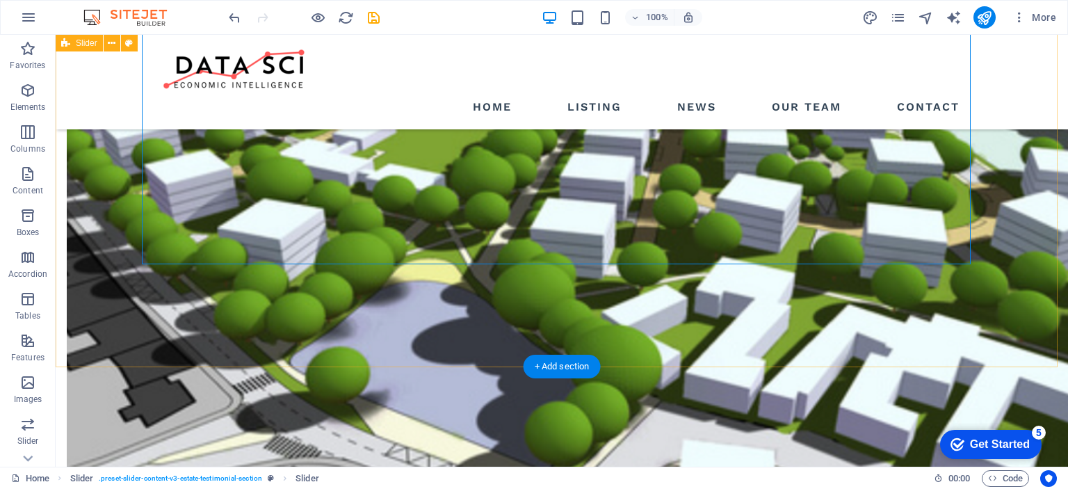
scroll to position [2617, 0]
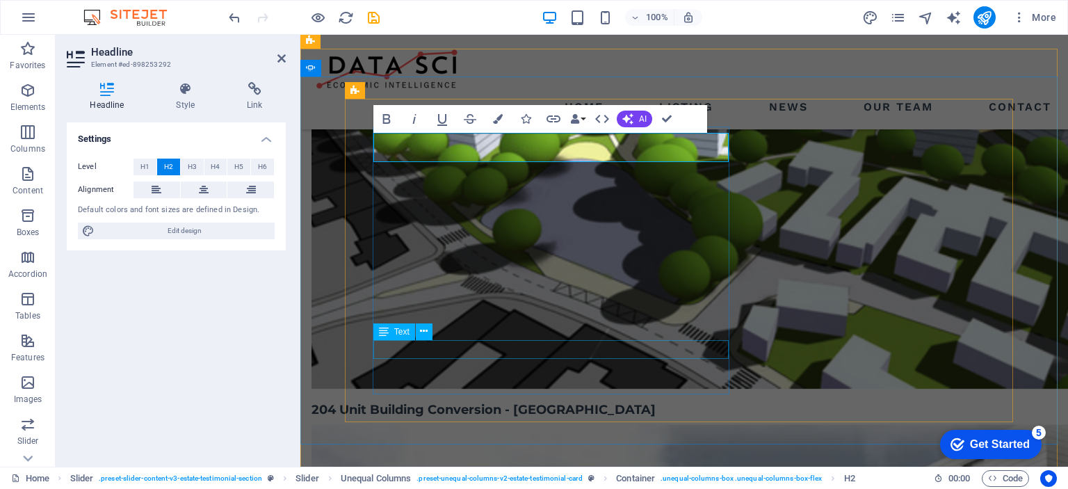
scroll to position [2848, 0]
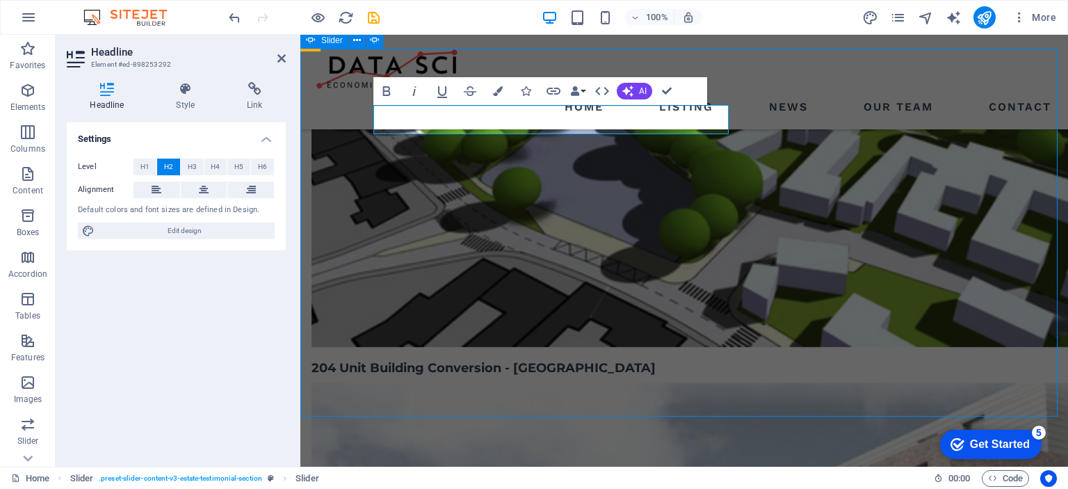
scroll to position [2760, 0]
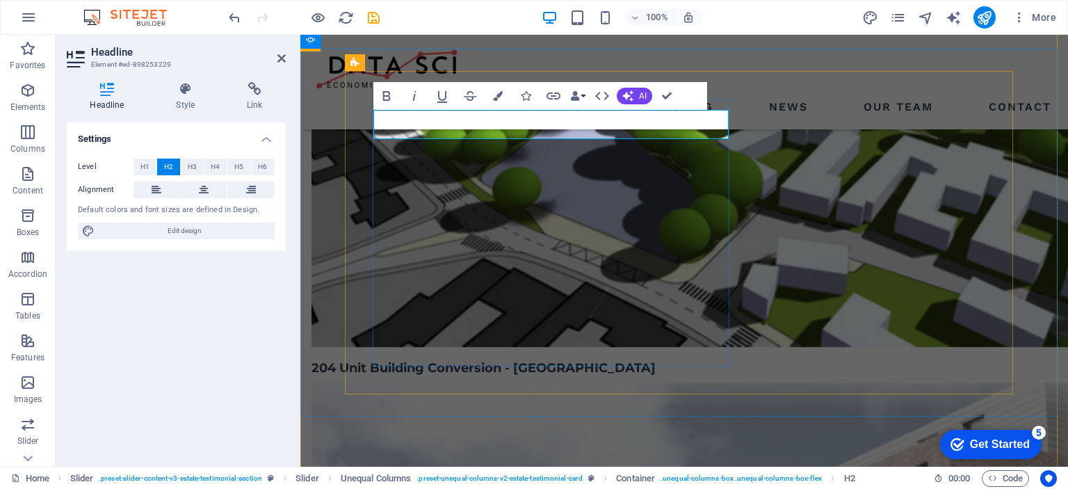
drag, startPoint x: 506, startPoint y: 121, endPoint x: 350, endPoint y: 121, distance: 155.1
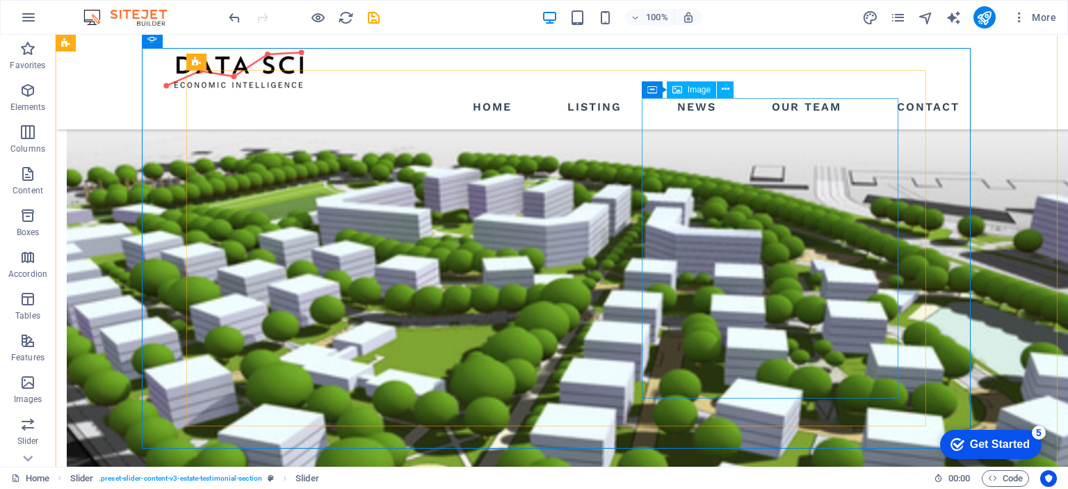
scroll to position [2829, 0]
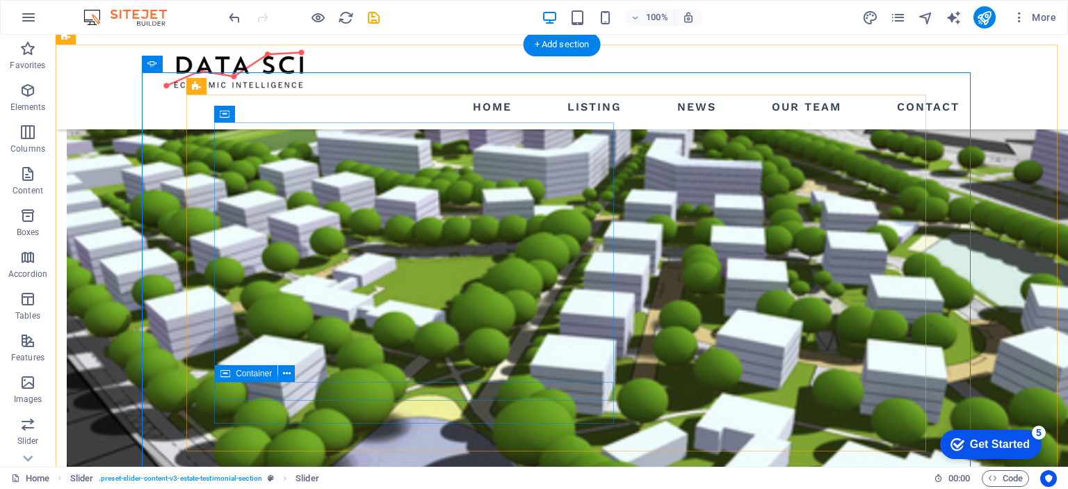
scroll to position [2690, 0]
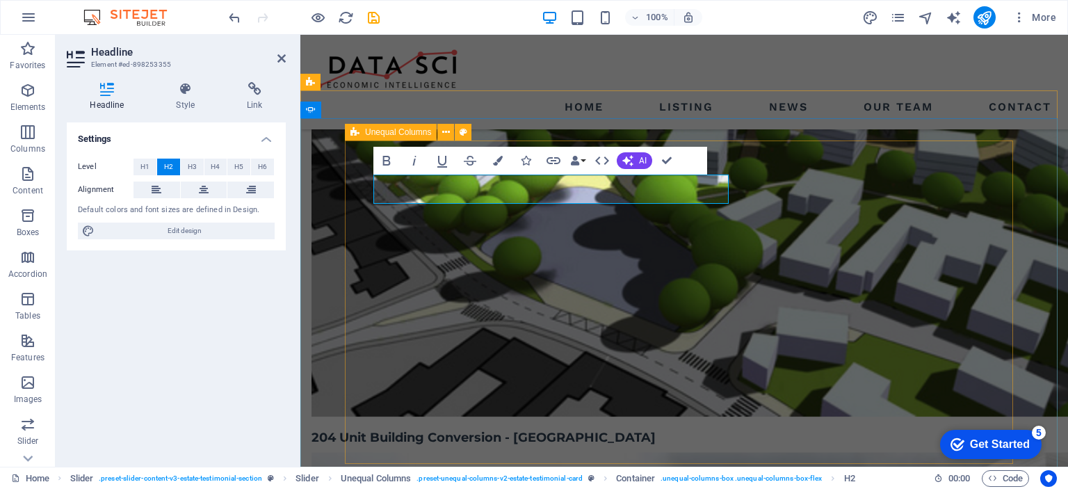
scroll to position [2773, 0]
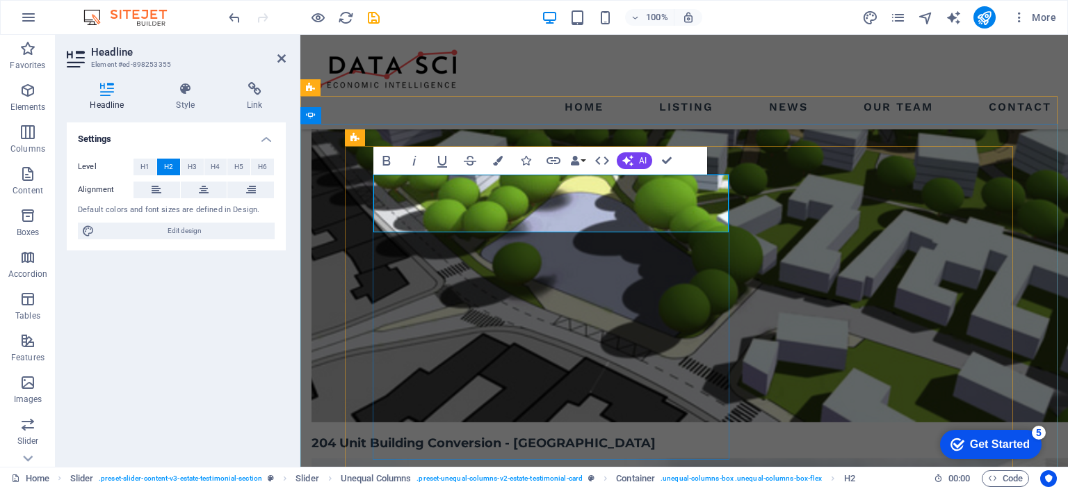
drag, startPoint x: 533, startPoint y: 186, endPoint x: 375, endPoint y: 186, distance: 157.8
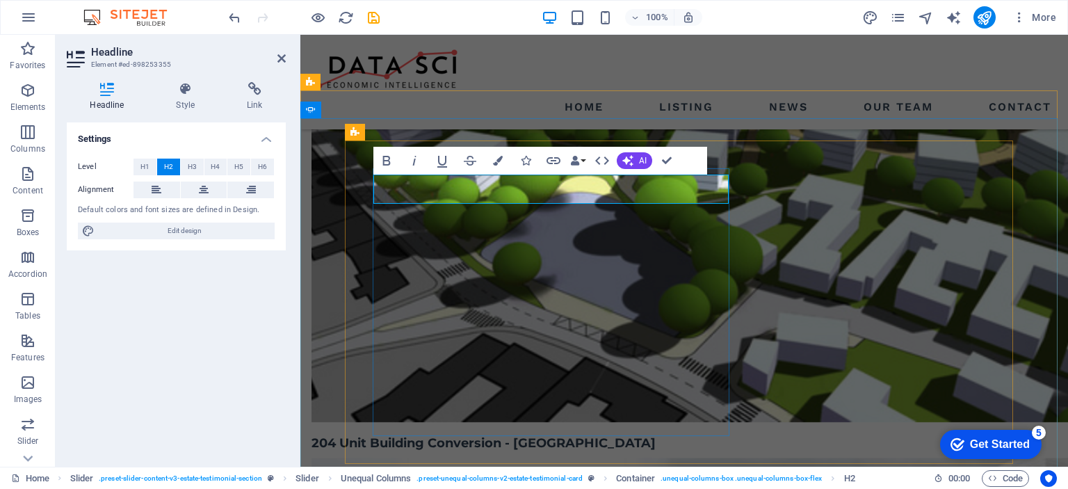
scroll to position [2779, 0]
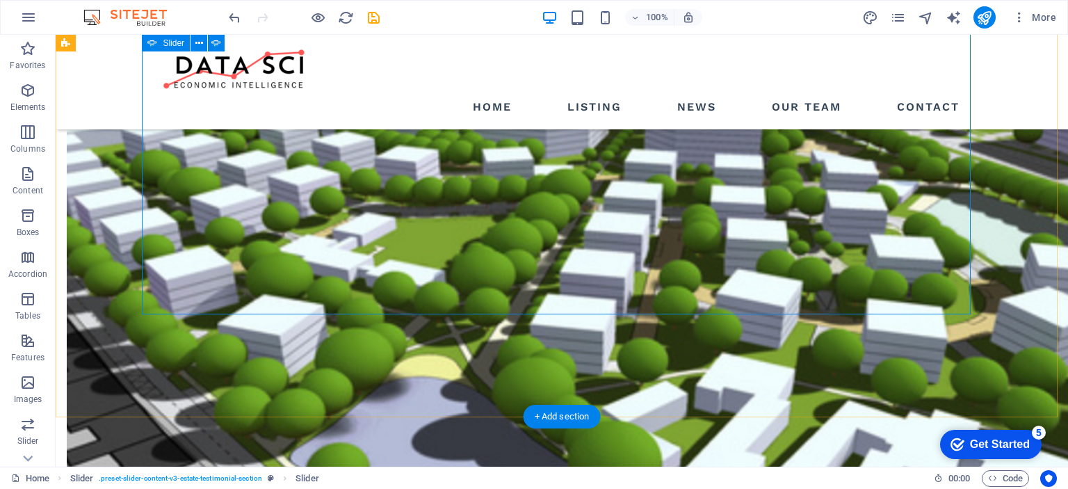
scroll to position [2899, 0]
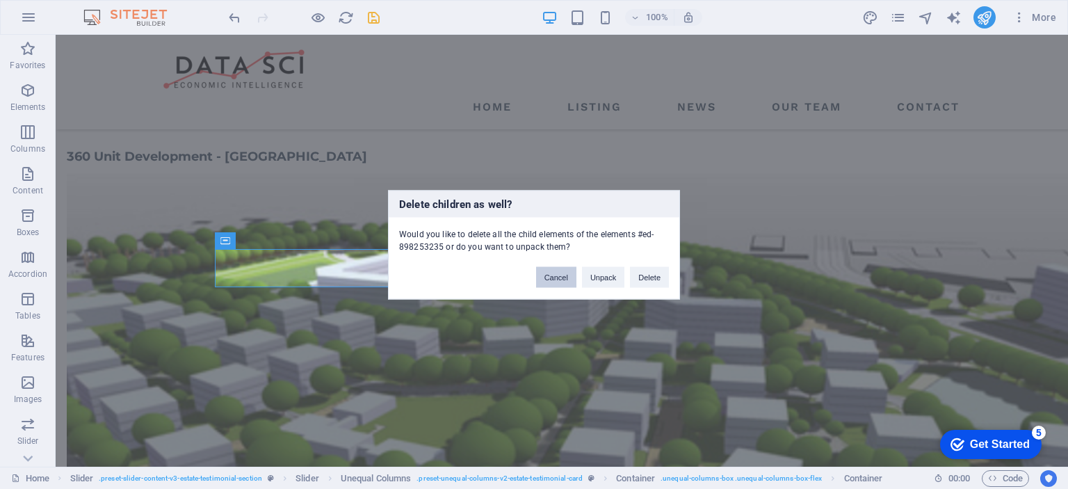
click at [562, 278] on button "Cancel" at bounding box center [556, 276] width 40 height 21
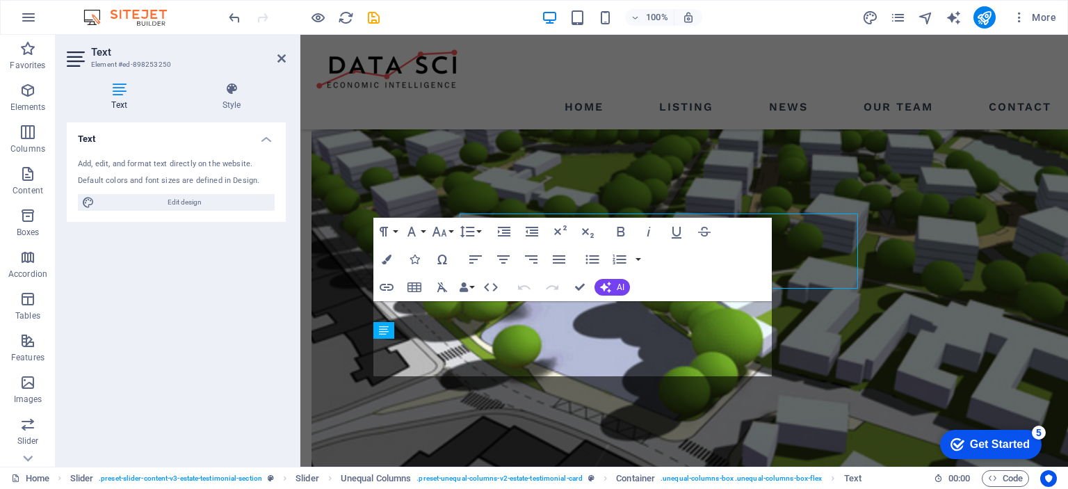
scroll to position [2779, 0]
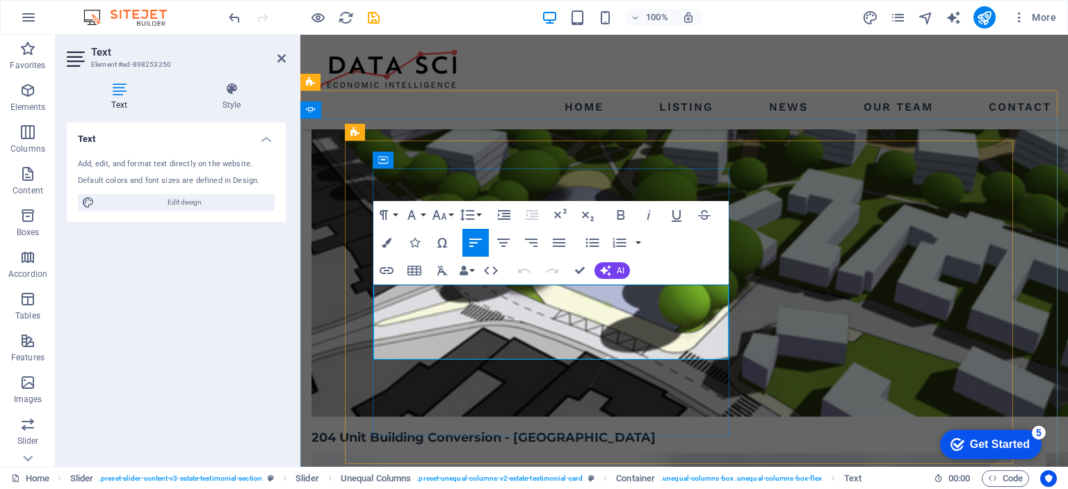
drag, startPoint x: 633, startPoint y: 352, endPoint x: 375, endPoint y: 298, distance: 263.5
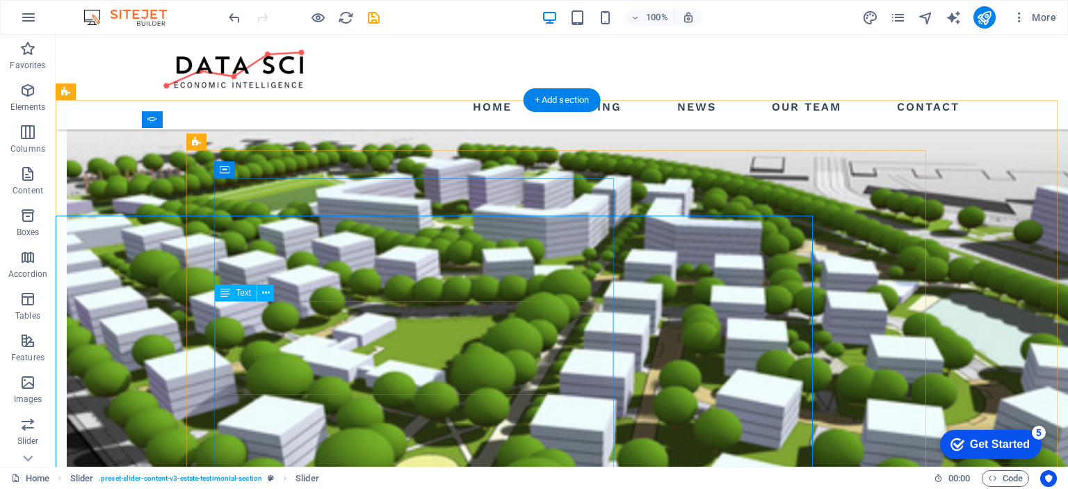
scroll to position [2681, 0]
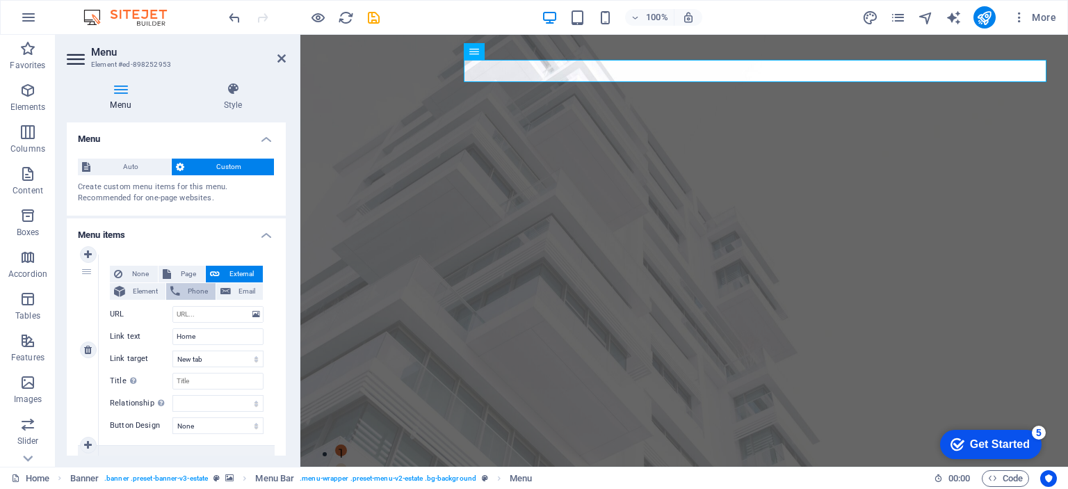
click at [196, 291] on span "Phone" at bounding box center [197, 291] width 27 height 17
select select
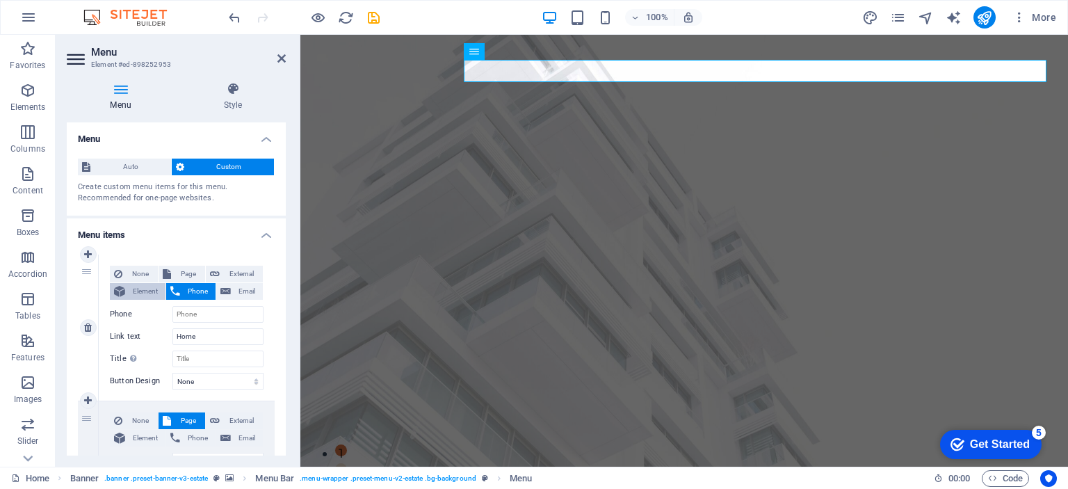
click at [131, 292] on span "Element" at bounding box center [145, 291] width 32 height 17
select select
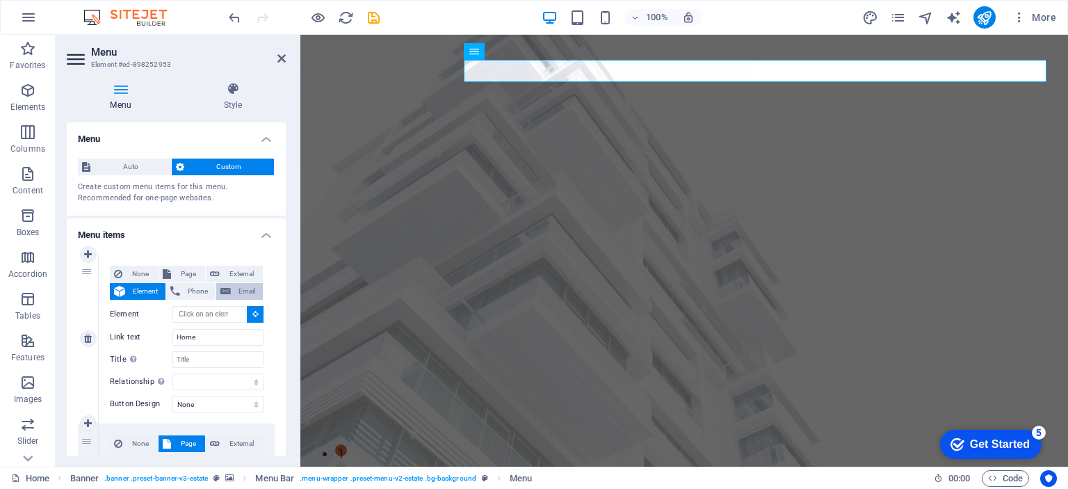
click at [241, 291] on span "Email" at bounding box center [247, 291] width 24 height 17
select select
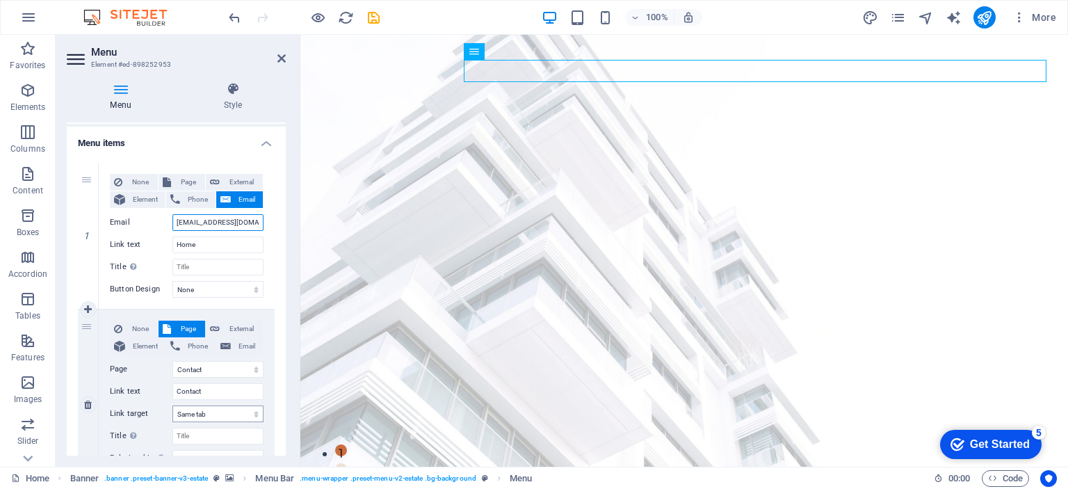
scroll to position [70, 0]
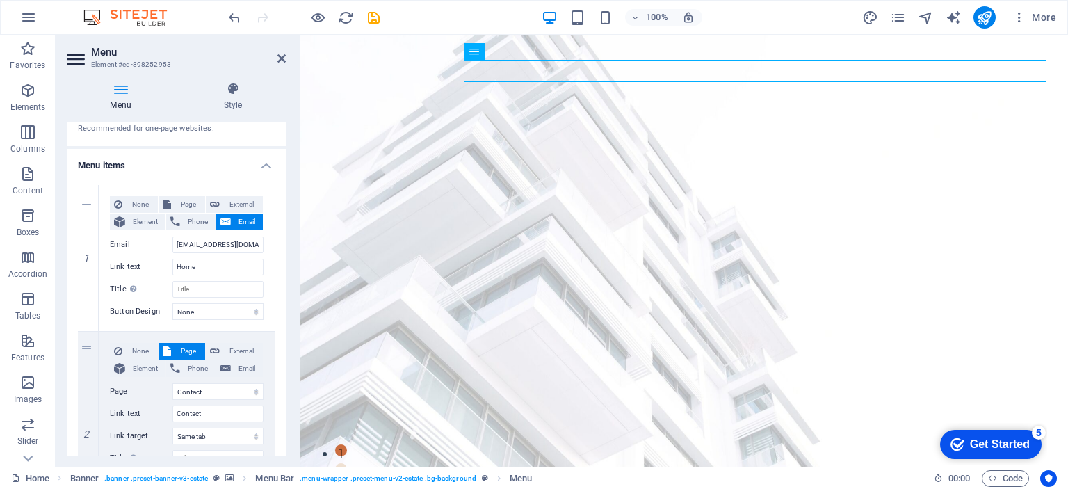
click at [281, 50] on h2 "Menu" at bounding box center [188, 52] width 195 height 13
click at [281, 56] on icon at bounding box center [281, 58] width 8 height 11
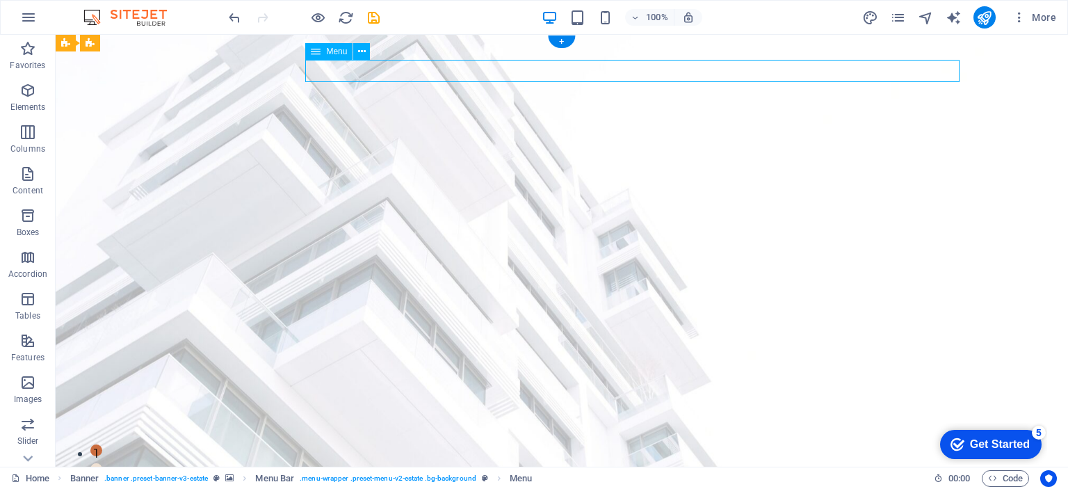
select select "4"
select select
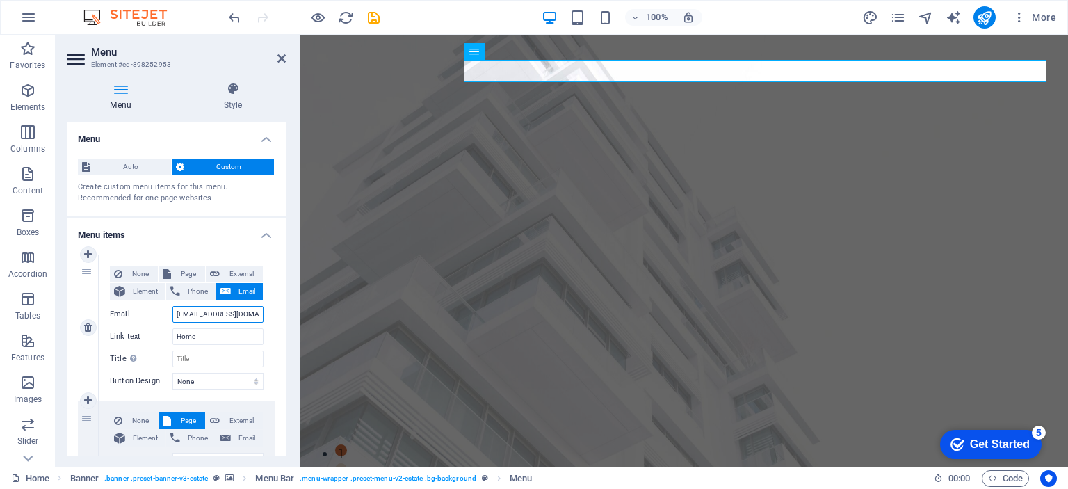
drag, startPoint x: 239, startPoint y: 316, endPoint x: 165, endPoint y: 316, distance: 73.7
click at [165, 316] on div "Email info@datasci.co.za" at bounding box center [187, 314] width 154 height 17
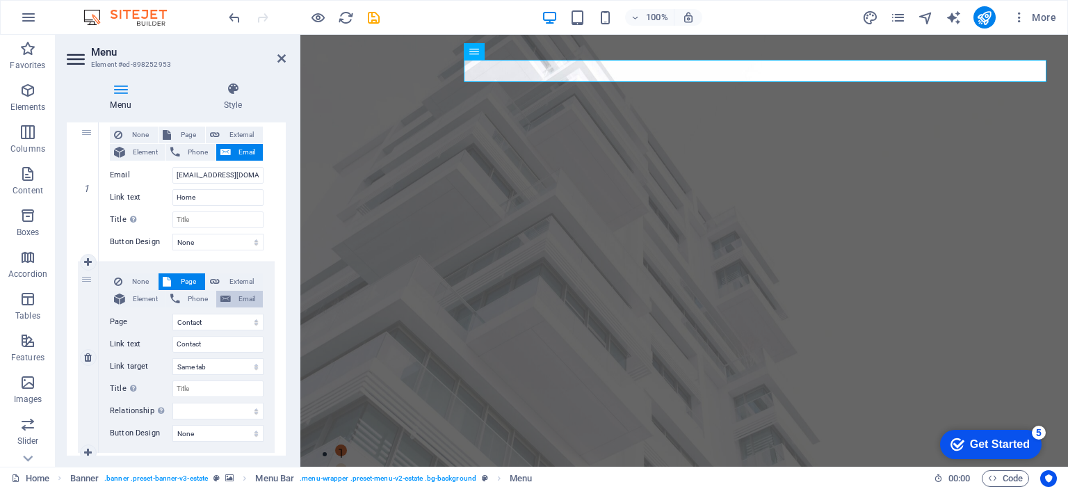
click at [225, 294] on icon at bounding box center [225, 299] width 10 height 17
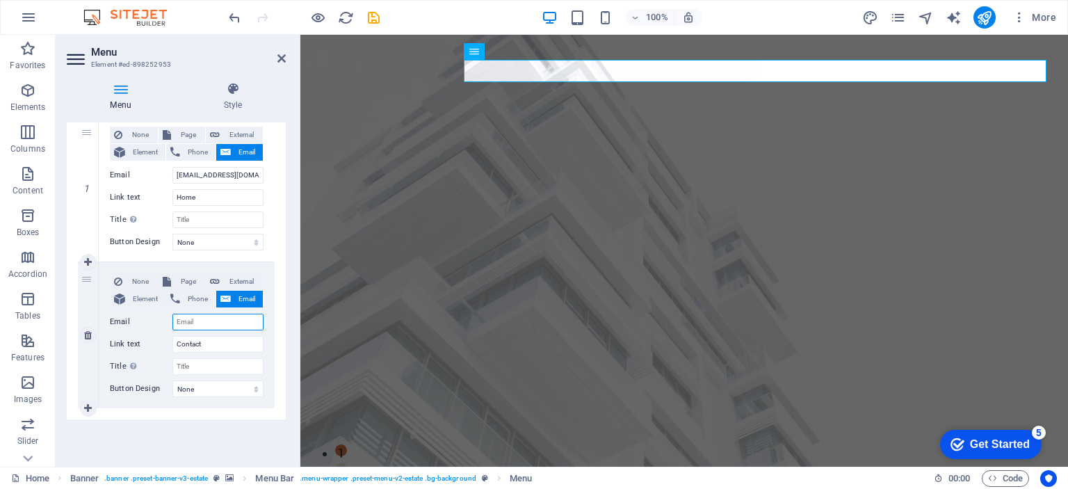
paste input "[EMAIL_ADDRESS][DOMAIN_NAME]"
type input "[EMAIL_ADDRESS][DOMAIN_NAME]"
click at [252, 389] on select "None Default Primary Secondary" at bounding box center [217, 387] width 91 height 17
select select "default"
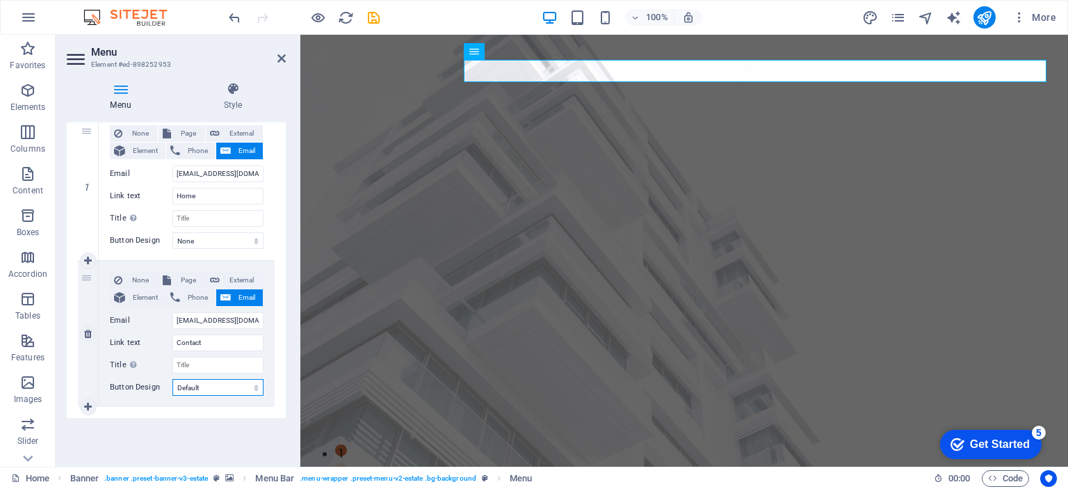
click at [172, 379] on select "None Default Primary Secondary" at bounding box center [217, 387] width 91 height 17
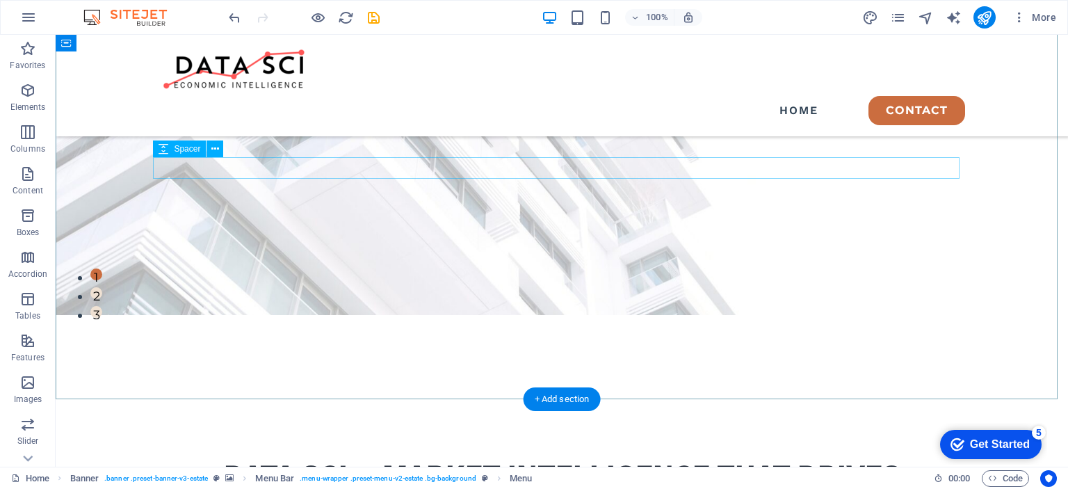
scroll to position [209, 0]
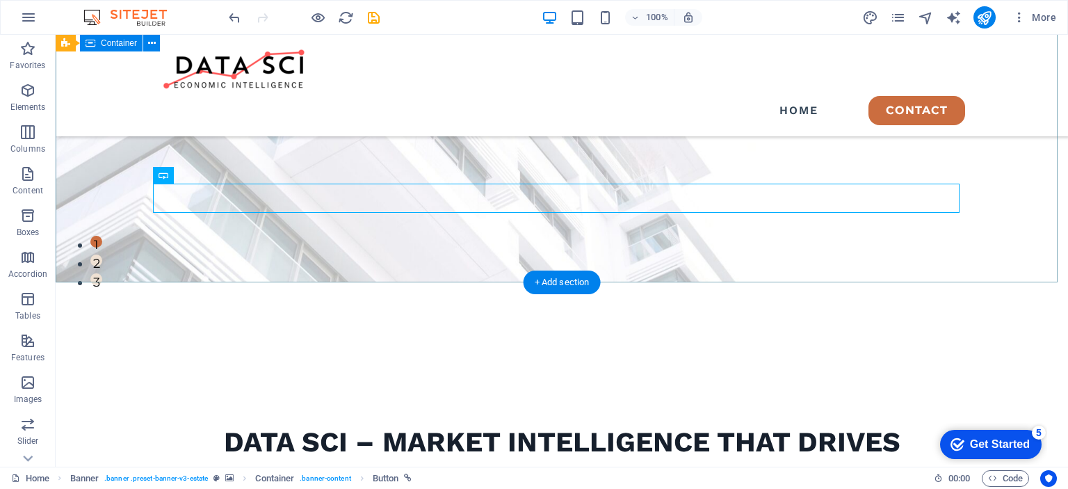
scroll to position [0, 0]
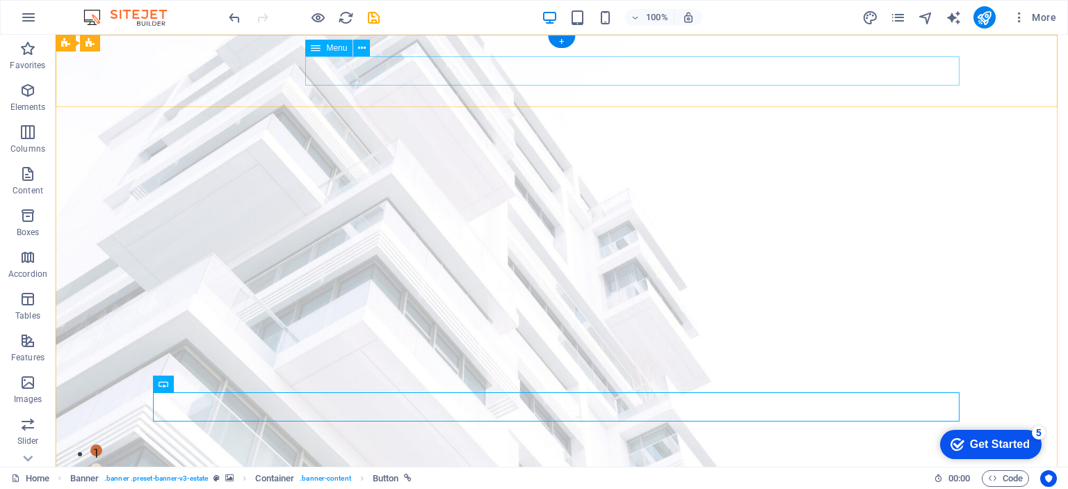
select select "default"
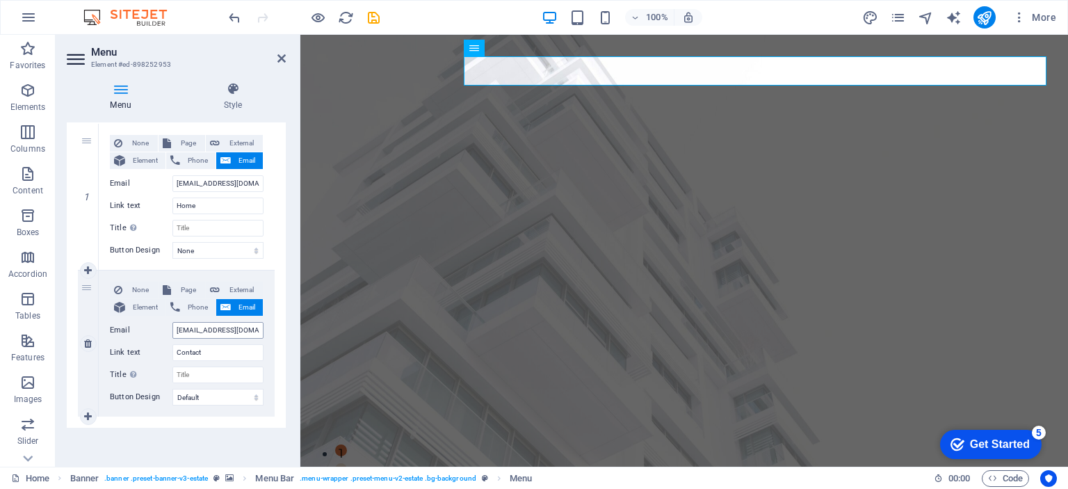
scroll to position [139, 0]
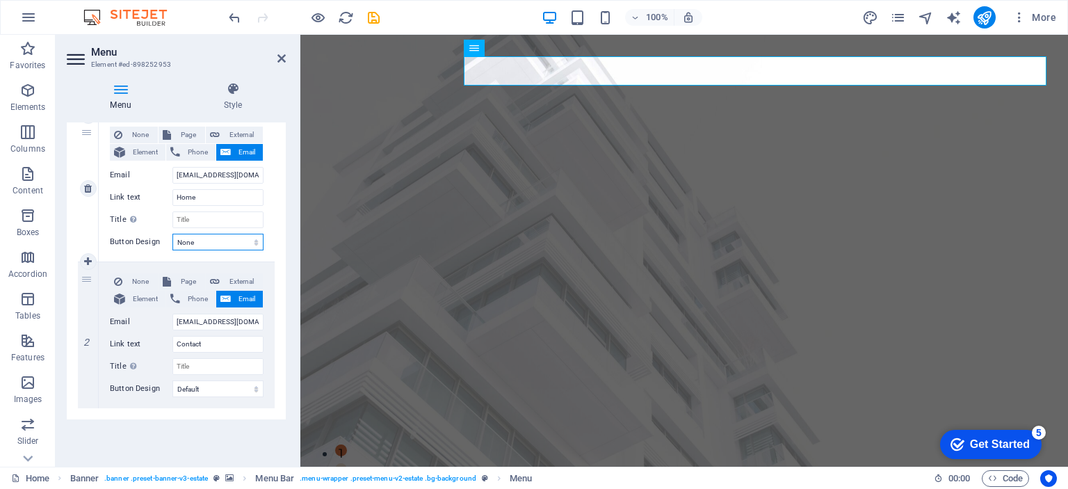
click at [253, 243] on select "None Default Primary Secondary" at bounding box center [217, 242] width 91 height 17
click at [172, 234] on select "None Default Primary Secondary" at bounding box center [217, 242] width 91 height 17
click at [252, 241] on select "None Default Primary Secondary" at bounding box center [217, 242] width 91 height 17
click at [172, 234] on select "None Default Primary Secondary" at bounding box center [217, 242] width 91 height 17
click at [252, 242] on select "None Default Primary Secondary" at bounding box center [217, 242] width 91 height 17
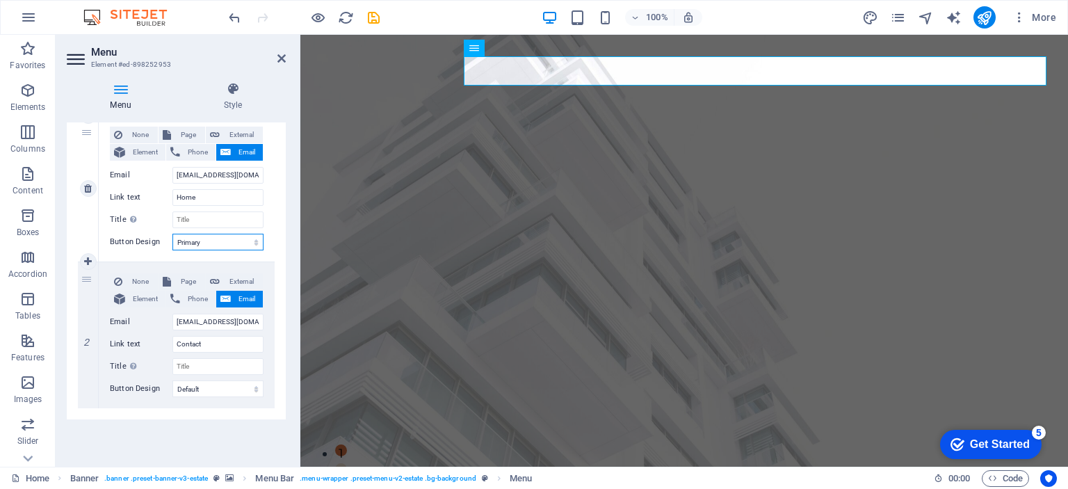
select select "secondary"
click at [172, 234] on select "None Default Primary Secondary" at bounding box center [217, 242] width 91 height 17
click at [254, 240] on select "None Default Primary Secondary" at bounding box center [217, 242] width 91 height 17
click at [172, 234] on select "None Default Primary Secondary" at bounding box center [217, 242] width 91 height 17
click at [254, 241] on select "None Default Primary Secondary" at bounding box center [217, 242] width 91 height 17
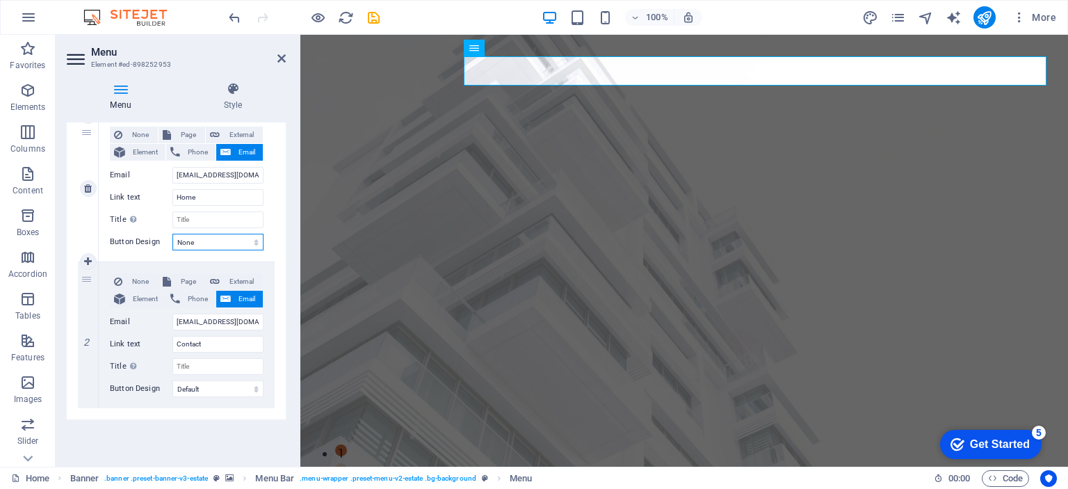
select select "default"
click at [172, 234] on select "None Default Primary Secondary" at bounding box center [217, 242] width 91 height 17
click at [254, 389] on select "None Default Primary Secondary" at bounding box center [217, 388] width 91 height 17
select select
click at [172, 380] on select "None Default Primary Secondary" at bounding box center [217, 388] width 91 height 17
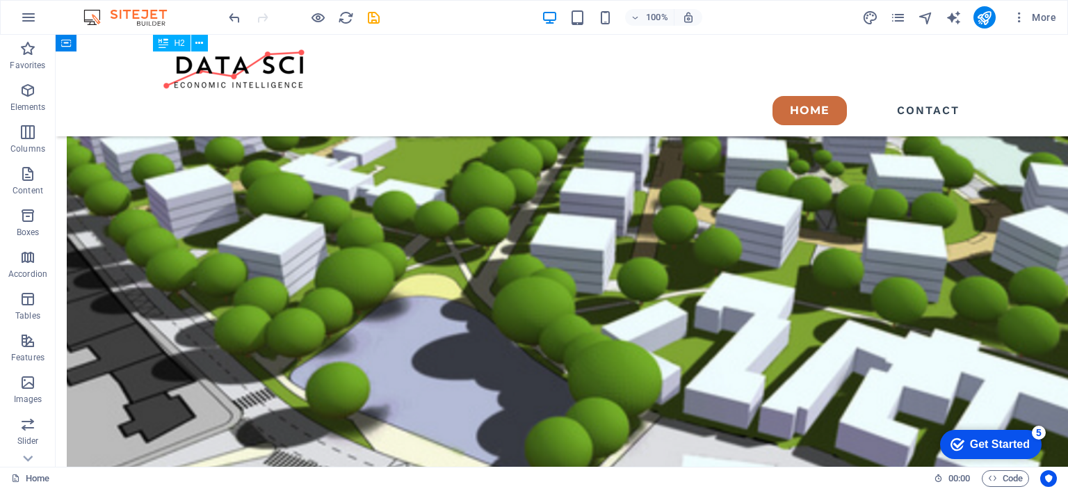
scroll to position [2921, 0]
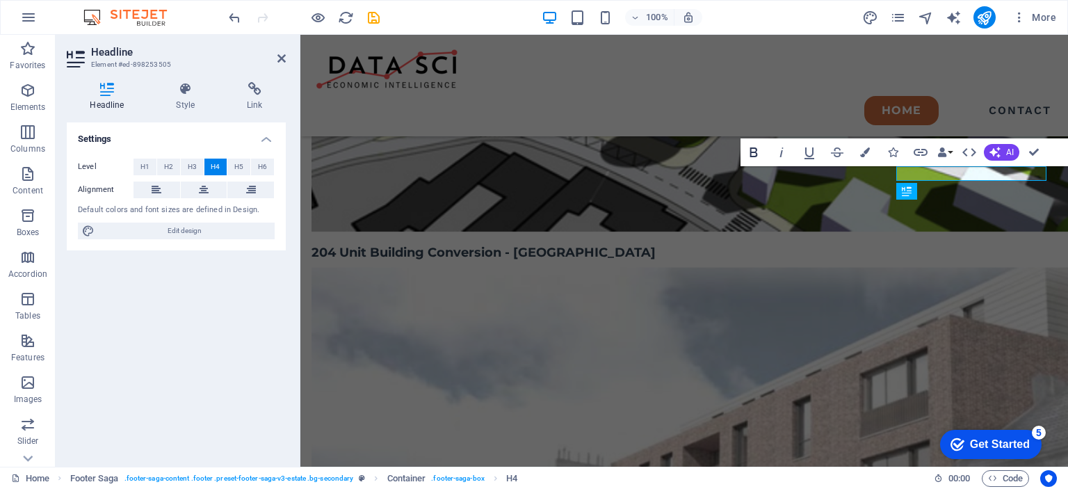
click at [754, 154] on icon "button" at bounding box center [753, 152] width 17 height 17
click at [865, 152] on icon "button" at bounding box center [865, 152] width 10 height 10
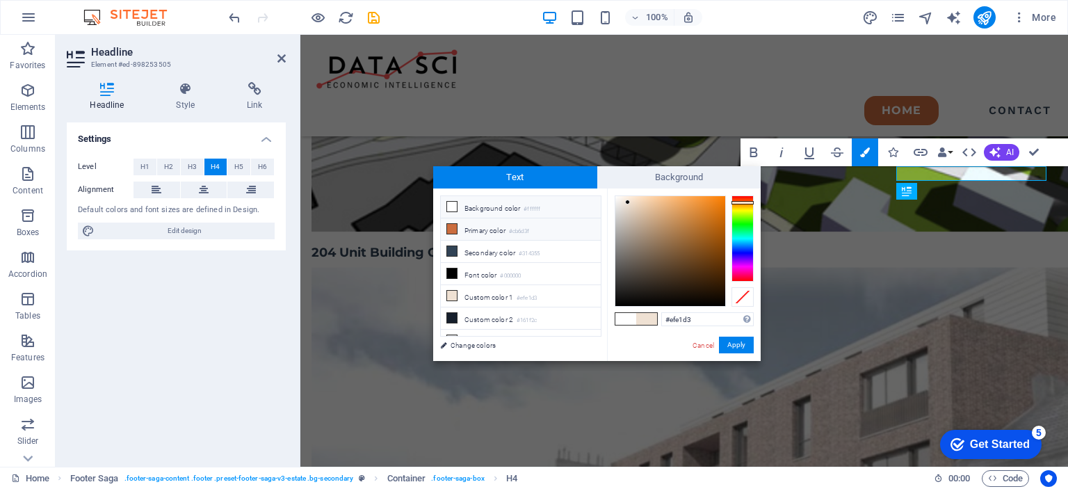
click at [450, 227] on icon at bounding box center [452, 229] width 10 height 10
type input "#cb6d3f"
click at [734, 346] on button "Apply" at bounding box center [736, 345] width 35 height 17
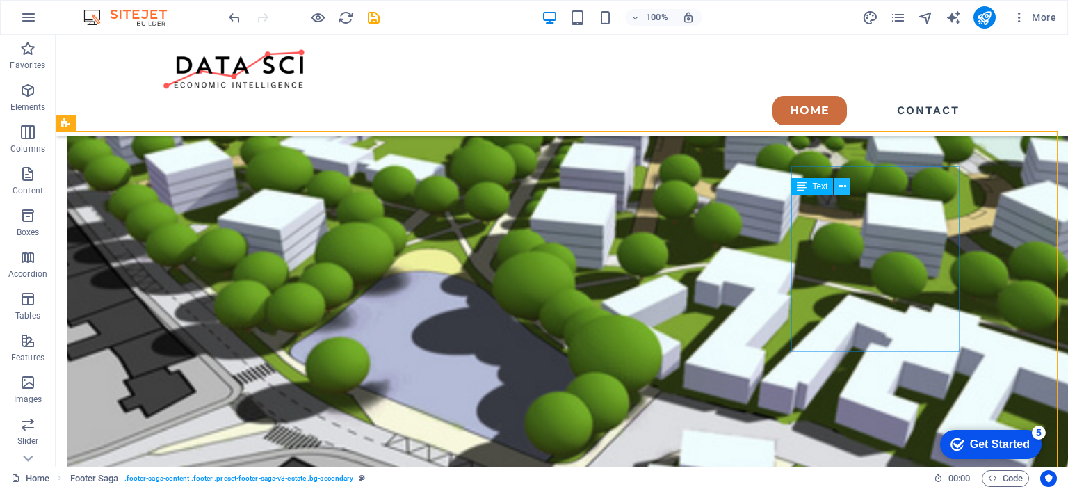
click at [843, 184] on icon at bounding box center [843, 186] width 8 height 15
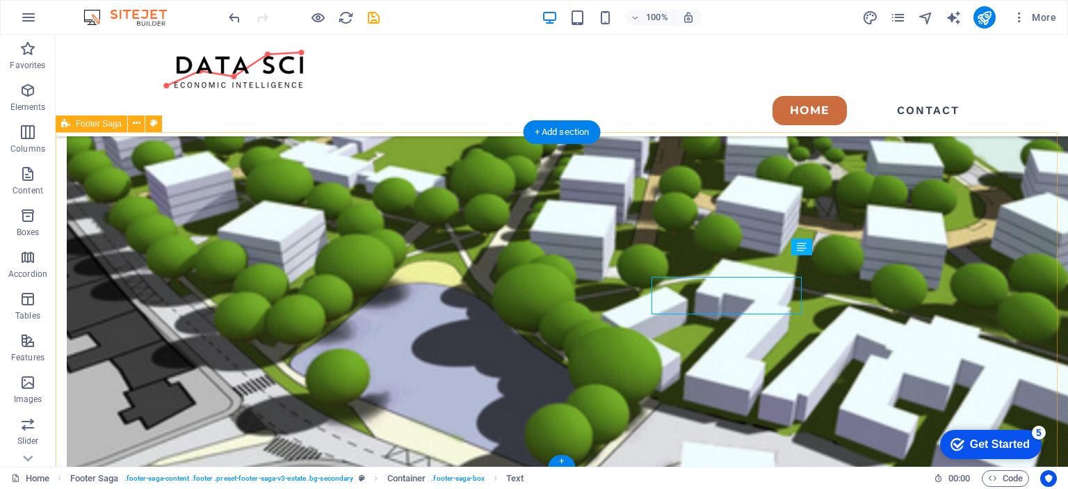
scroll to position [2920, 0]
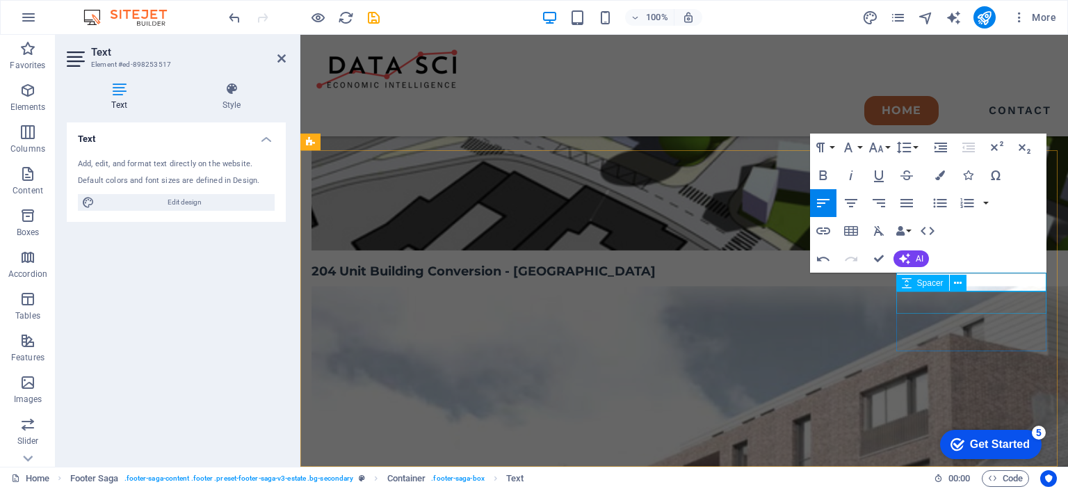
scroll to position [2909, 0]
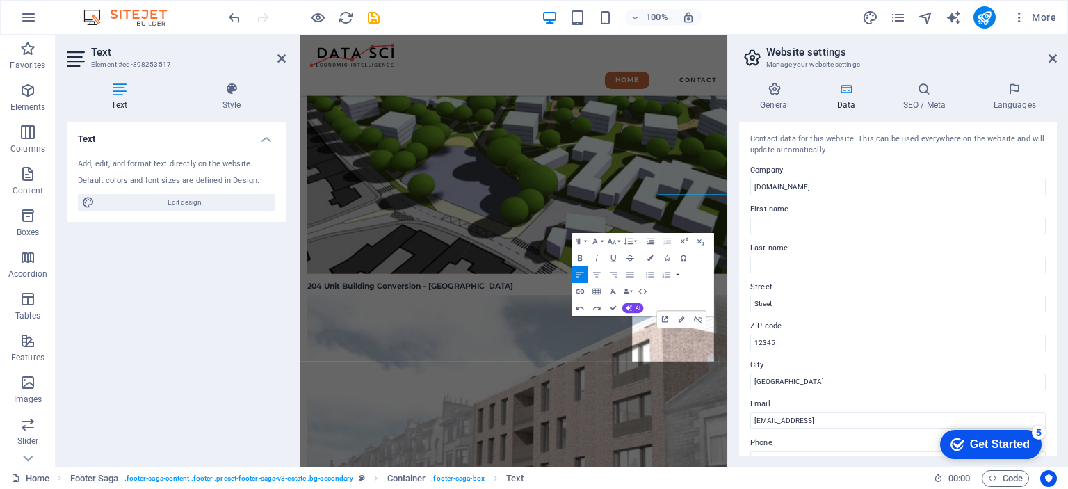
scroll to position [2898, 0]
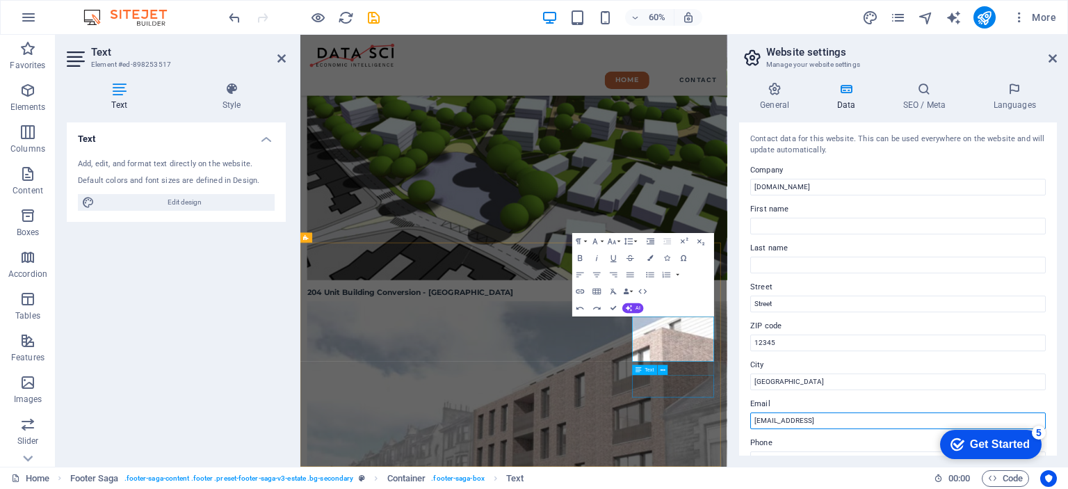
drag, startPoint x: 1215, startPoint y: 455, endPoint x: 878, endPoint y: 629, distance: 379.7
click at [923, 419] on input "e3209973b6ea84459d05cb916ccfff@cpanel.local" at bounding box center [898, 420] width 296 height 17
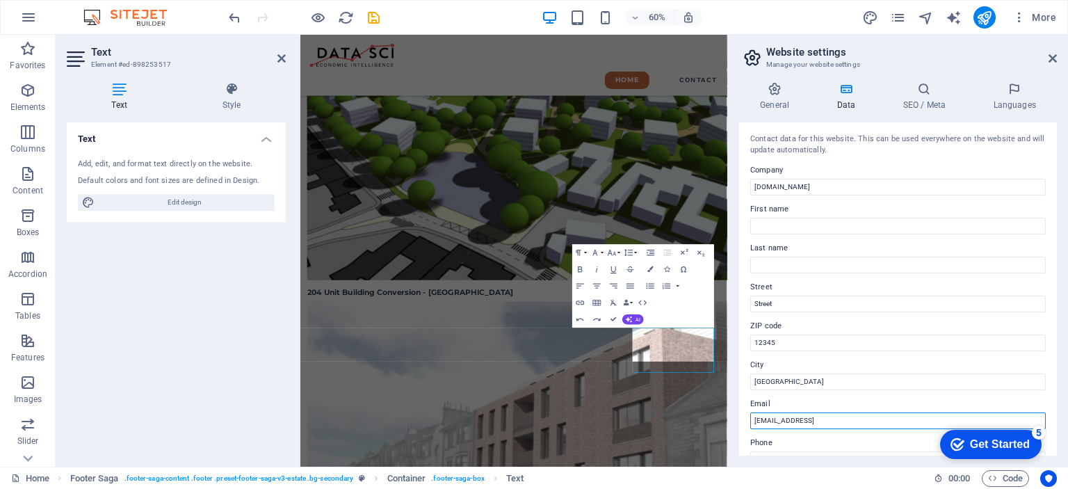
scroll to position [2879, 0]
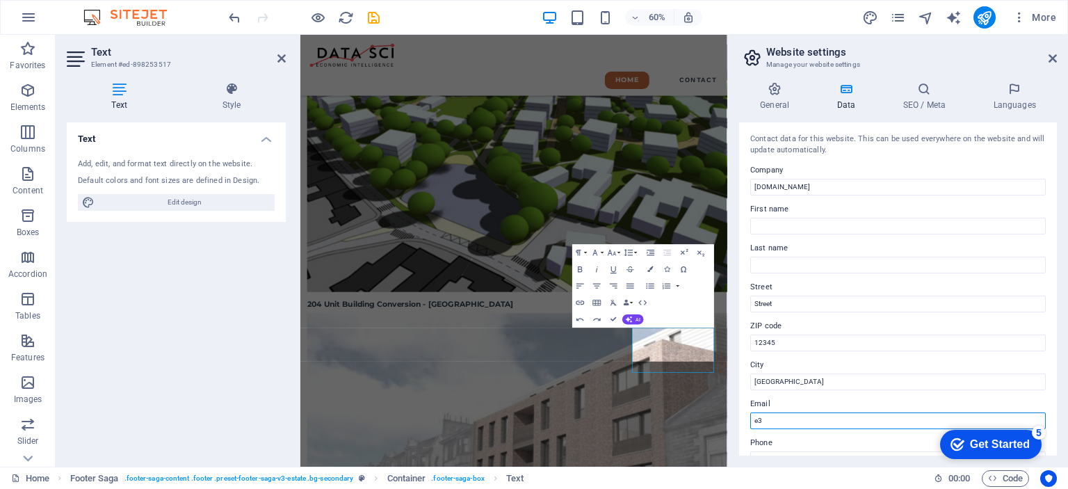
type input "e"
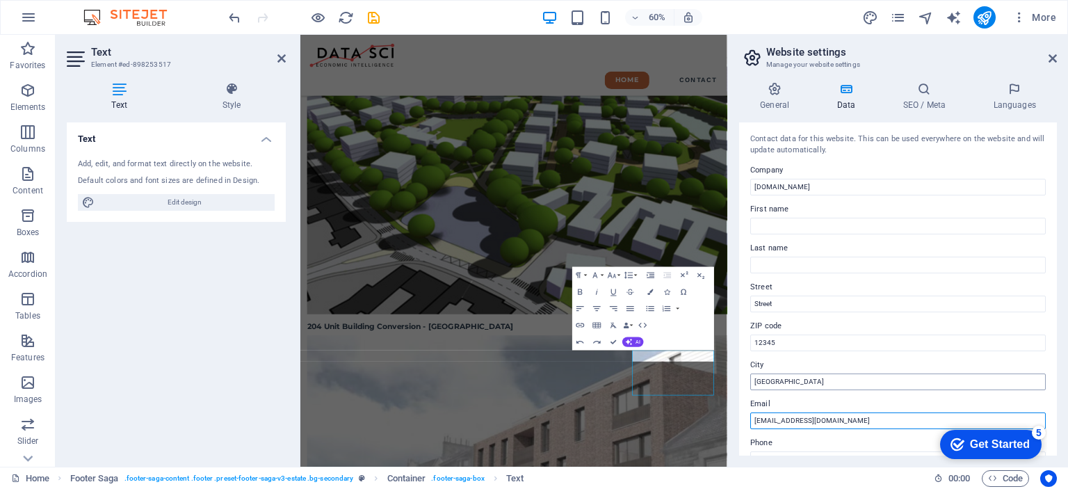
type input "[EMAIL_ADDRESS][DOMAIN_NAME]"
drag, startPoint x: 779, startPoint y: 384, endPoint x: 755, endPoint y: 384, distance: 23.6
click at [755, 384] on input "Berlin" at bounding box center [898, 381] width 296 height 17
type input "Gauteng"
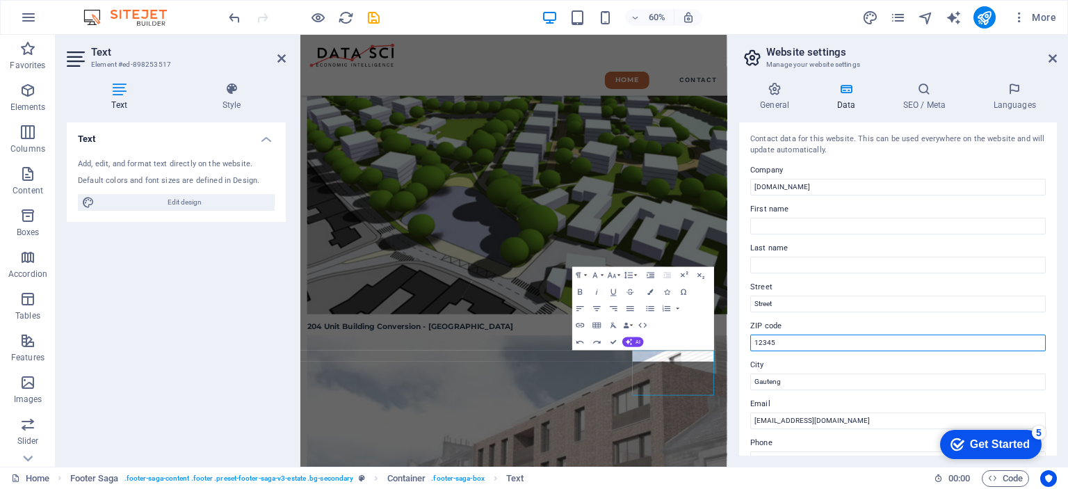
drag, startPoint x: 783, startPoint y: 344, endPoint x: 749, endPoint y: 341, distance: 34.2
click at [749, 341] on div "Contact data for this website. This can be used everywhere on the website and w…" at bounding box center [898, 288] width 318 height 333
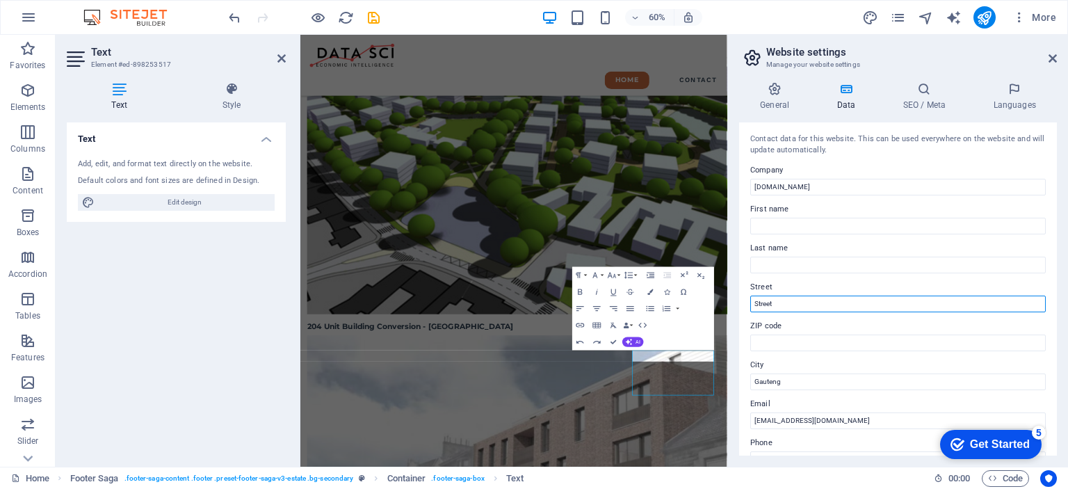
drag, startPoint x: 804, startPoint y: 303, endPoint x: 750, endPoint y: 298, distance: 54.5
click at [750, 298] on input "Street" at bounding box center [898, 304] width 296 height 17
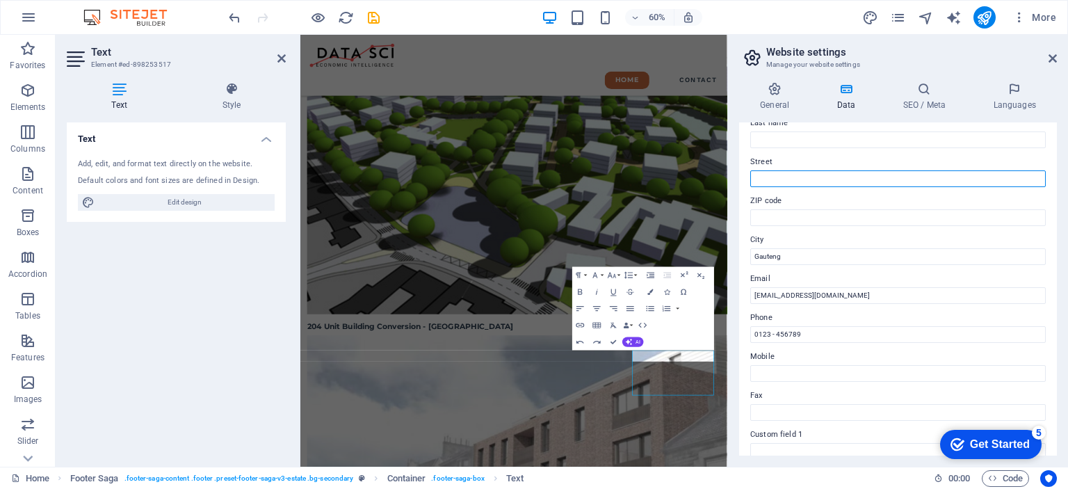
scroll to position [139, 0]
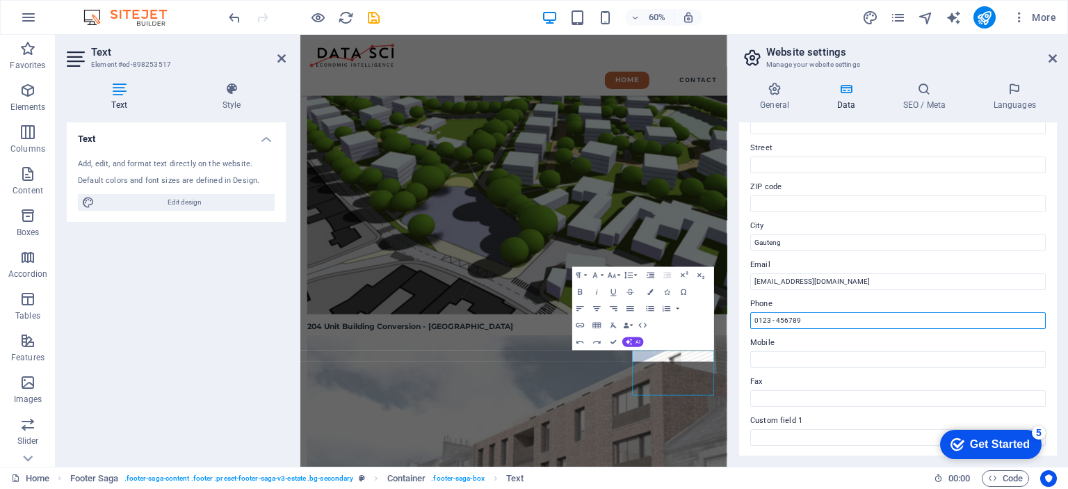
drag, startPoint x: 766, startPoint y: 322, endPoint x: 741, endPoint y: 325, distance: 24.5
click at [741, 325] on div "Contact data for this website. This can be used everywhere on the website and w…" at bounding box center [898, 288] width 318 height 333
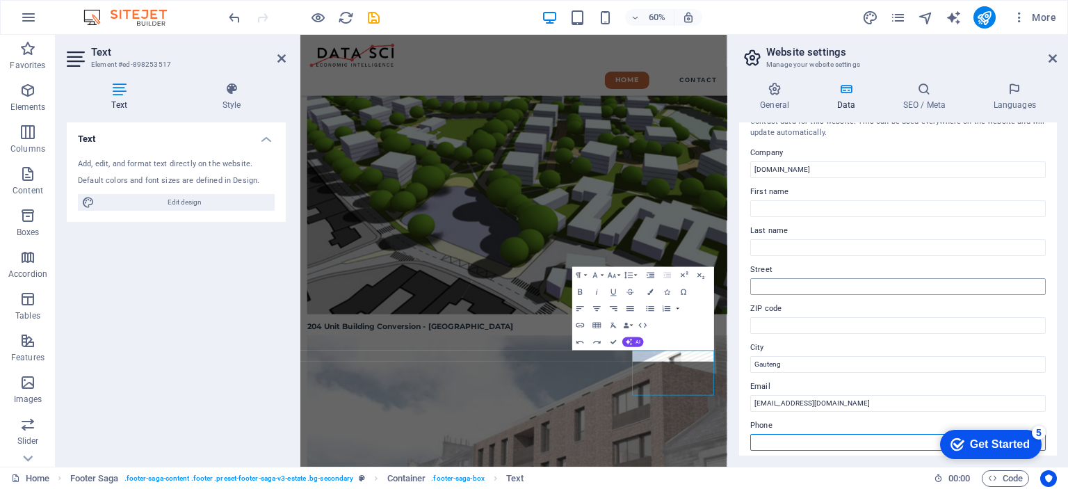
scroll to position [0, 0]
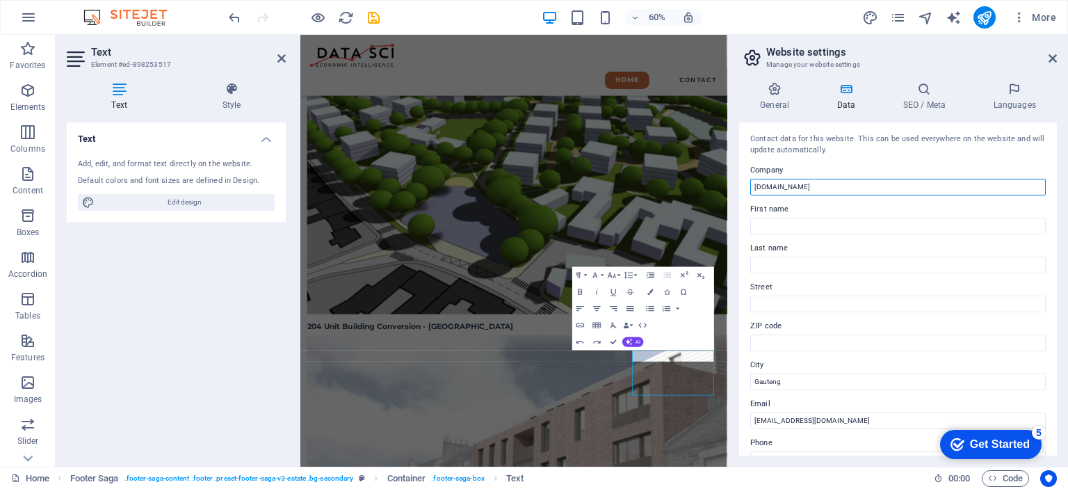
drag, startPoint x: 799, startPoint y: 187, endPoint x: 744, endPoint y: 186, distance: 54.9
click at [744, 186] on div "Contact data for this website. This can be used everywhere on the website and w…" at bounding box center [898, 288] width 318 height 333
type input "Data Sci"
click at [773, 95] on icon at bounding box center [774, 89] width 71 height 14
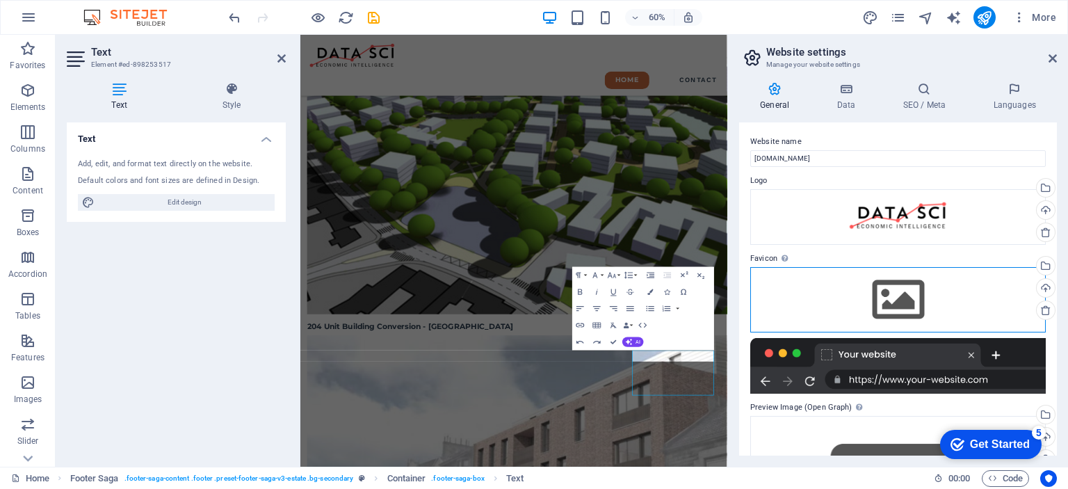
click at [898, 305] on div "Drag files here, click to choose files or select files from Files or our free s…" at bounding box center [898, 299] width 296 height 65
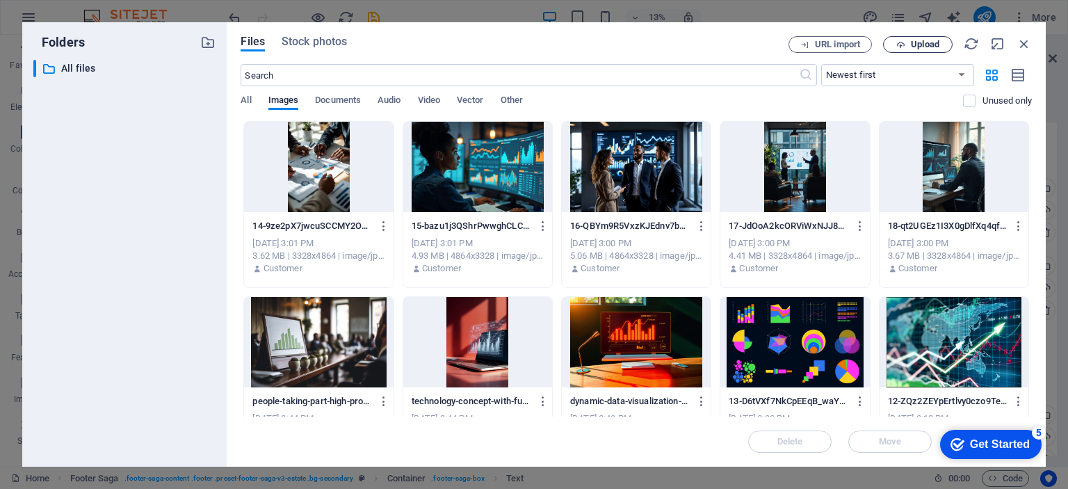
click at [920, 44] on span "Upload" at bounding box center [925, 44] width 29 height 8
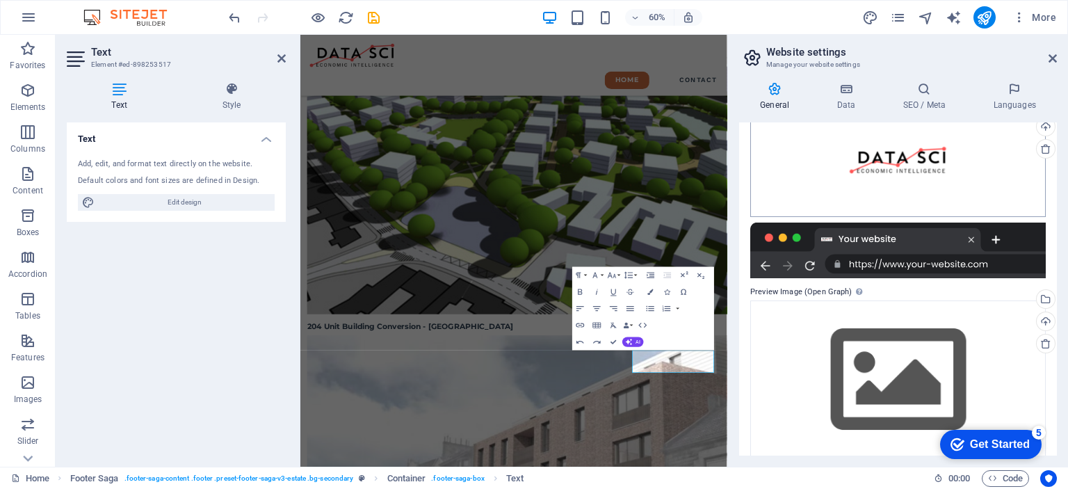
scroll to position [176, 0]
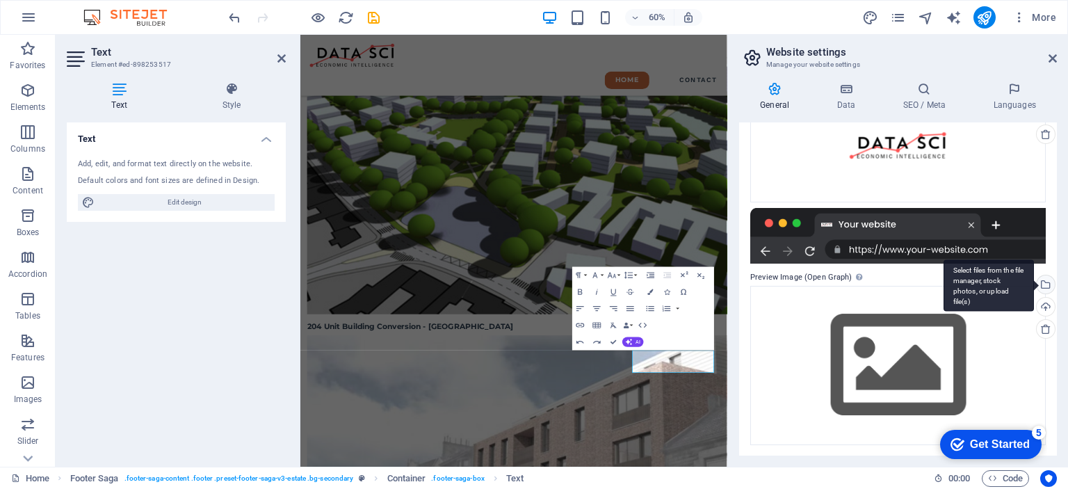
click at [1044, 284] on div "Select files from the file manager, stock photos, or upload file(s)" at bounding box center [1044, 285] width 21 height 21
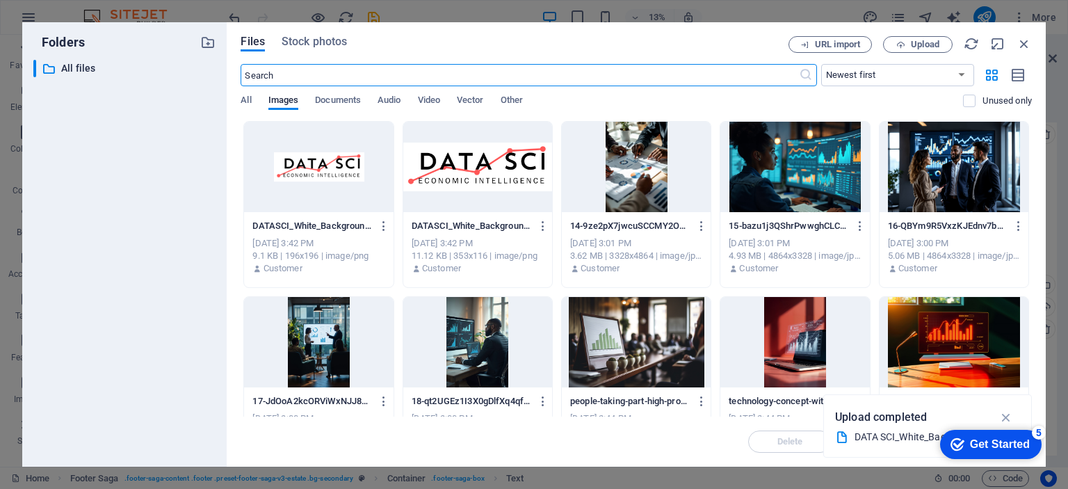
click at [470, 163] on div at bounding box center [477, 167] width 149 height 90
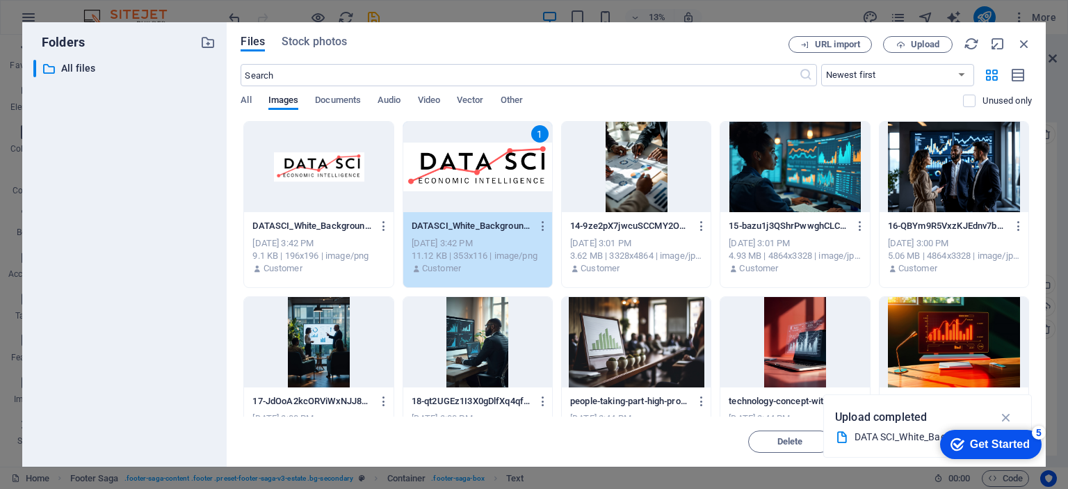
click at [487, 175] on div "1" at bounding box center [477, 167] width 149 height 90
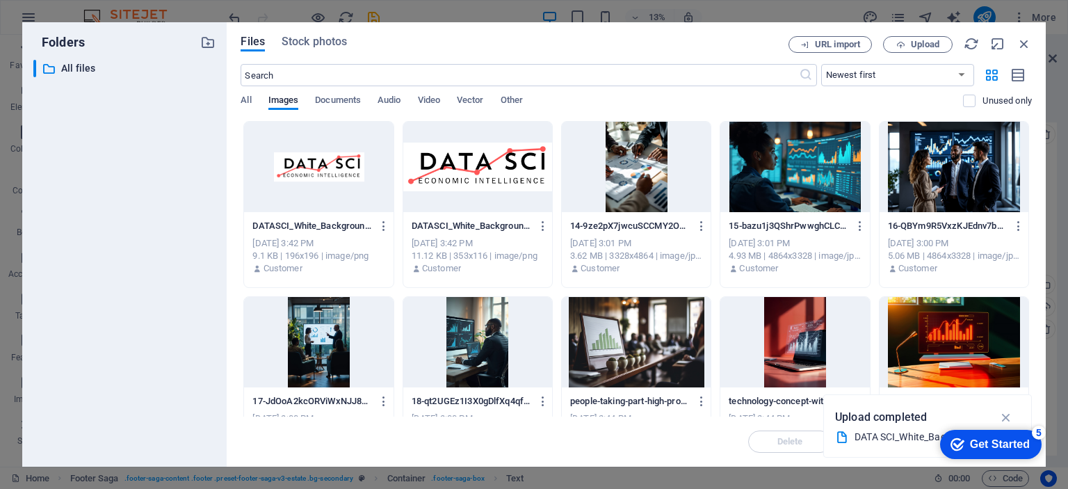
click at [487, 175] on div at bounding box center [477, 167] width 149 height 90
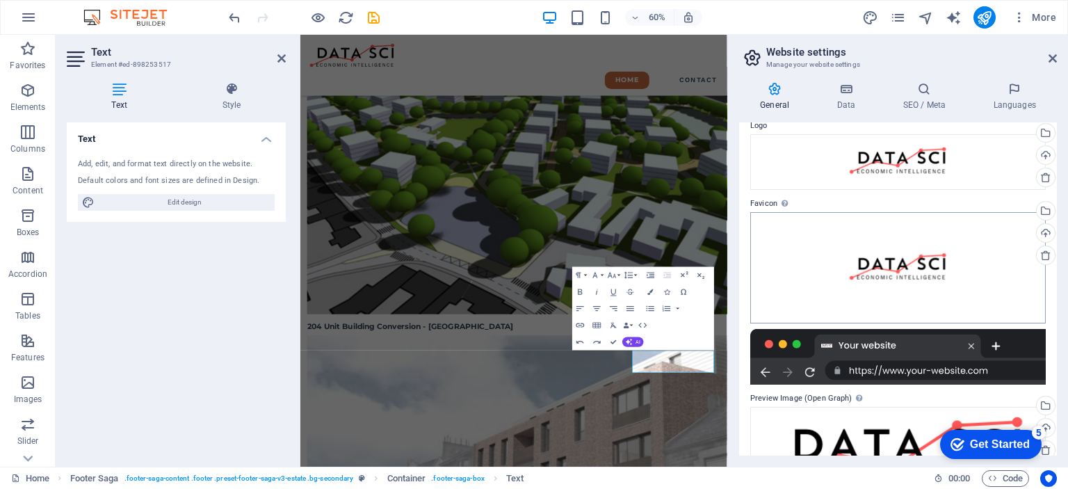
scroll to position [113, 0]
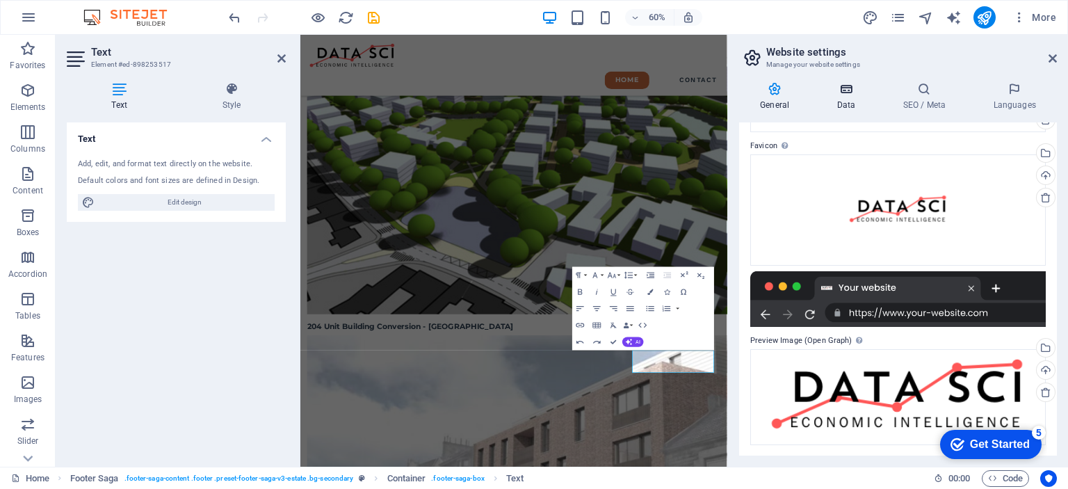
click at [846, 91] on icon at bounding box center [846, 89] width 60 height 14
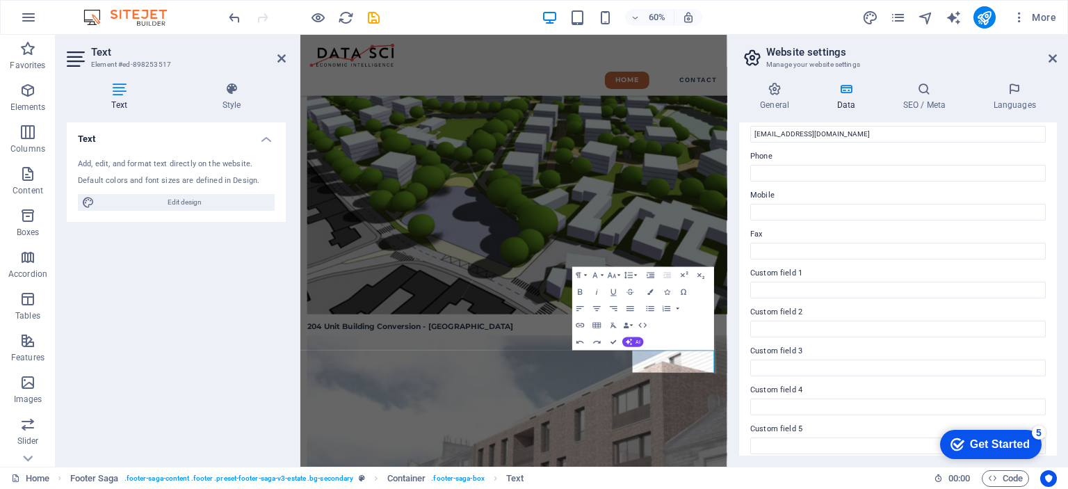
scroll to position [334, 0]
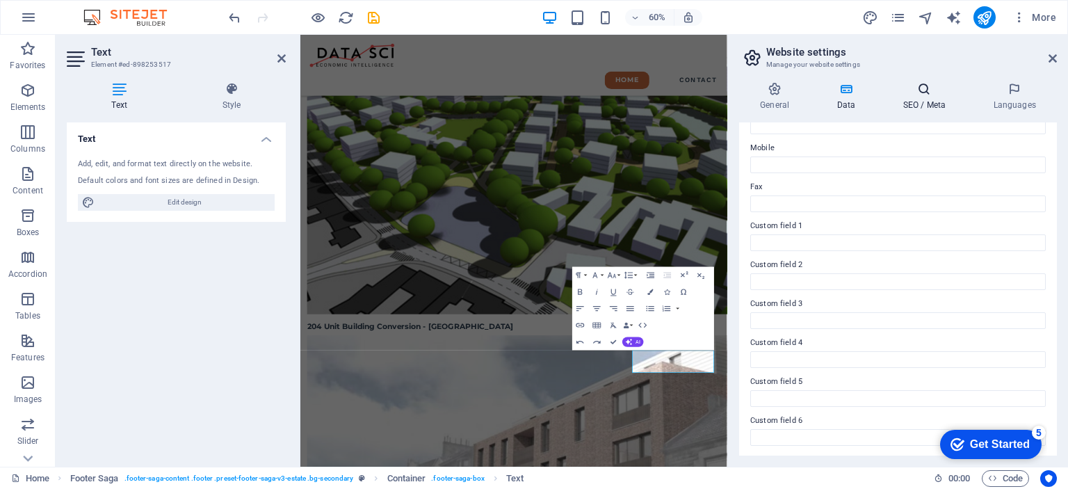
click at [923, 96] on h4 "SEO / Meta" at bounding box center [927, 96] width 90 height 29
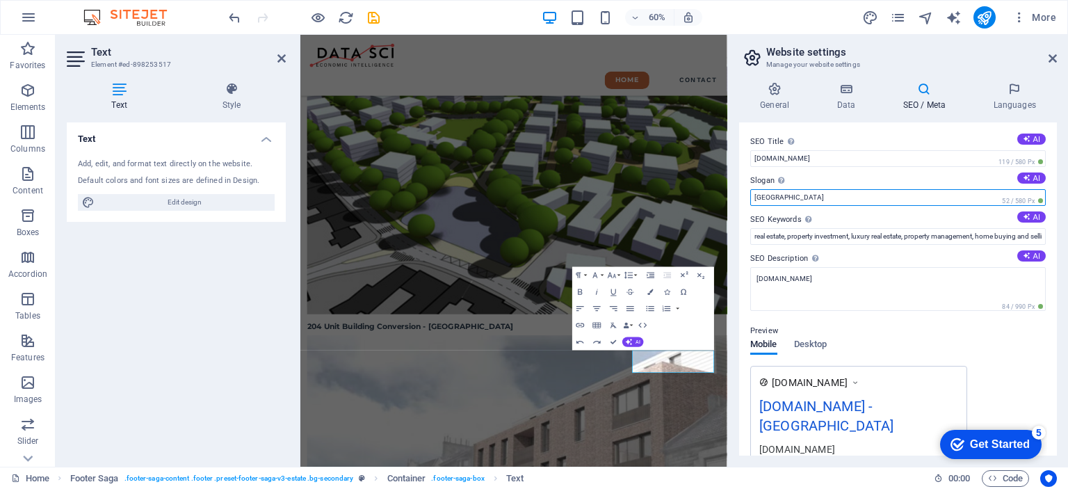
drag, startPoint x: 782, startPoint y: 198, endPoint x: 731, endPoint y: 188, distance: 52.4
click at [731, 188] on div "General Data SEO / Meta Languages Website name datasci.co.za Logo Drag files he…" at bounding box center [898, 269] width 340 height 396
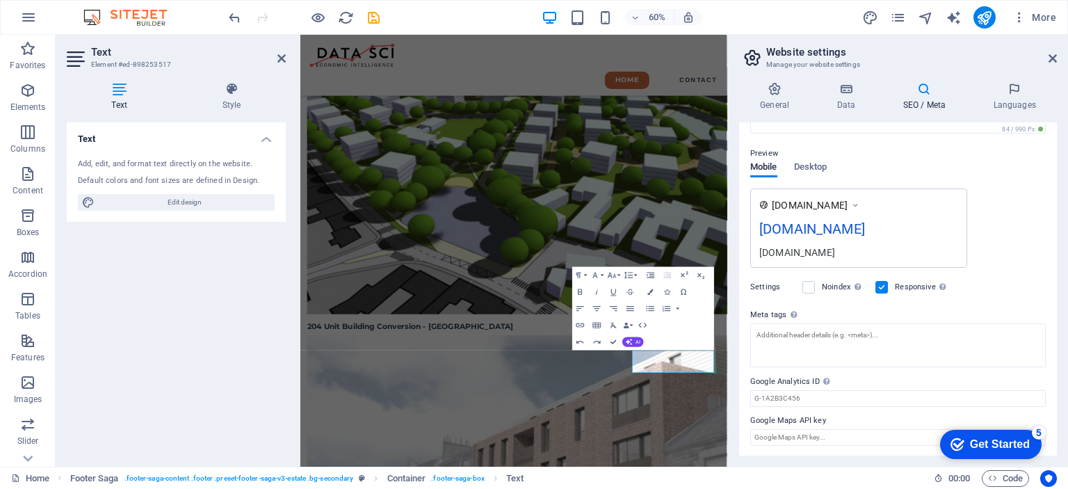
scroll to position [108, 0]
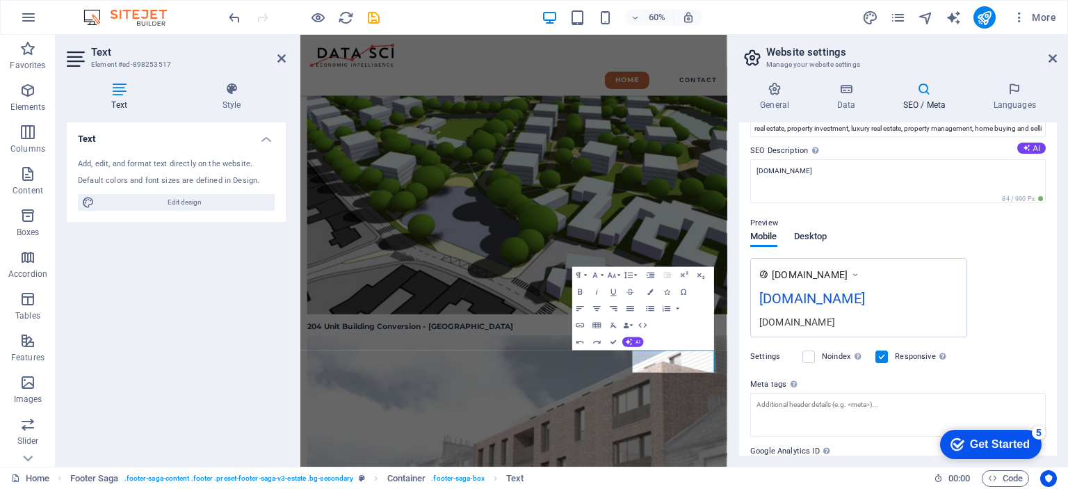
click at [811, 233] on span "Desktop" at bounding box center [810, 237] width 33 height 19
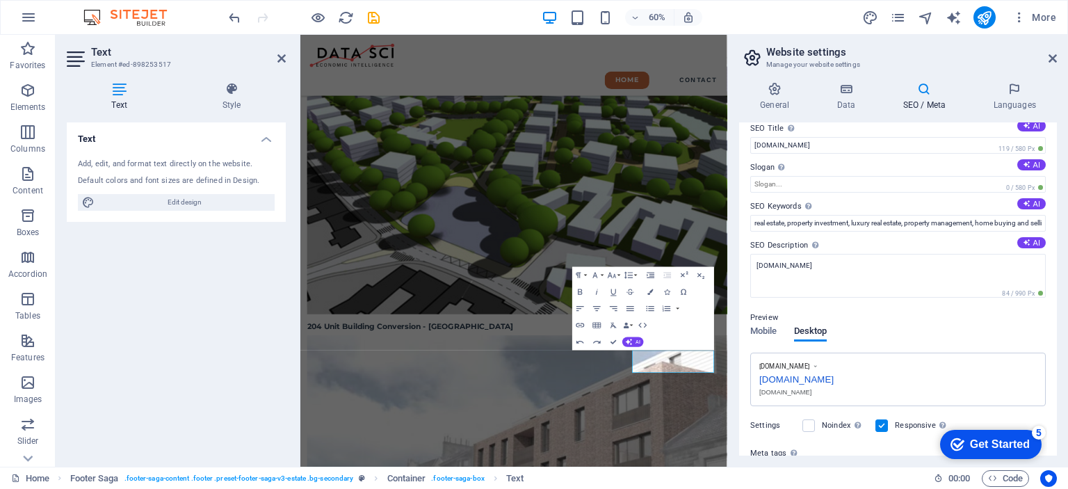
scroll to position [0, 0]
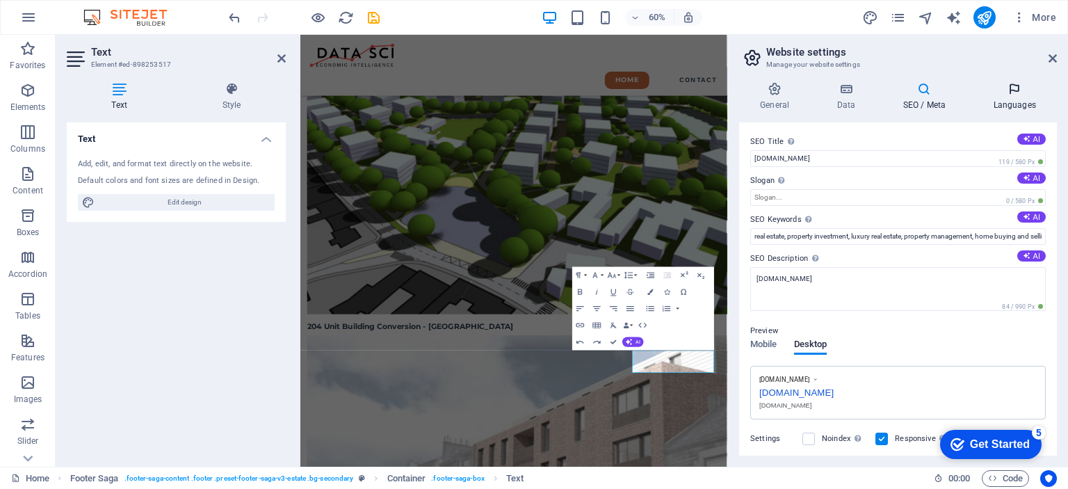
click at [1018, 92] on icon at bounding box center [1014, 89] width 85 height 14
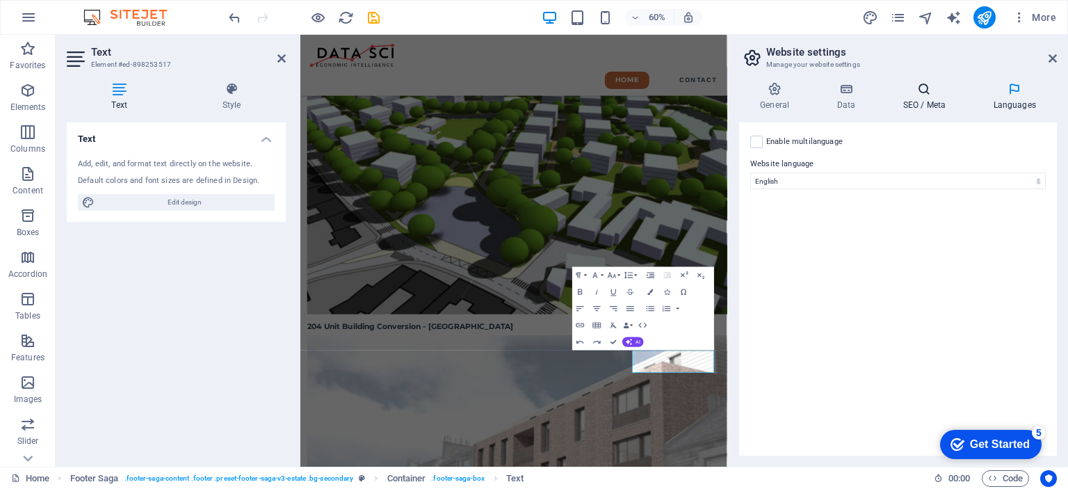
click at [929, 94] on icon at bounding box center [924, 89] width 85 height 14
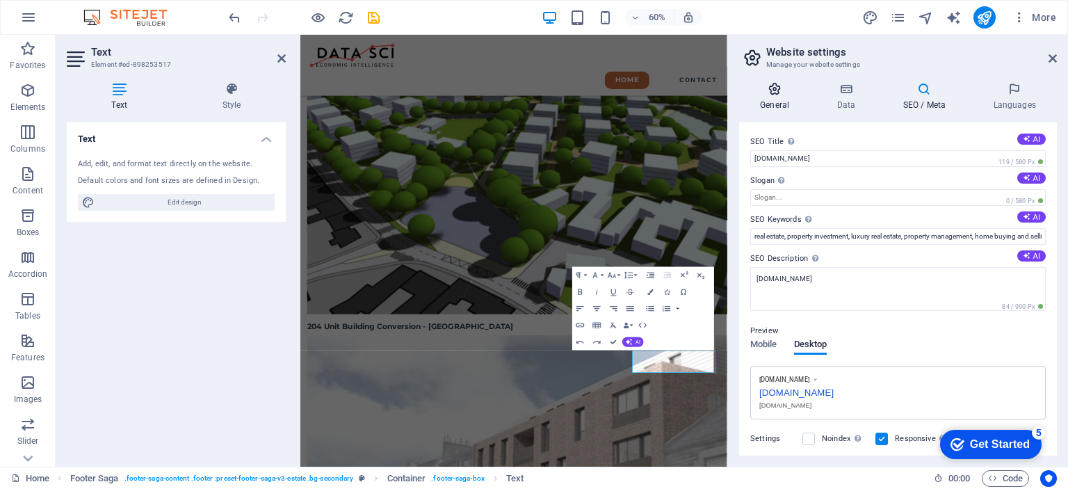
click at [778, 88] on icon at bounding box center [774, 89] width 71 height 14
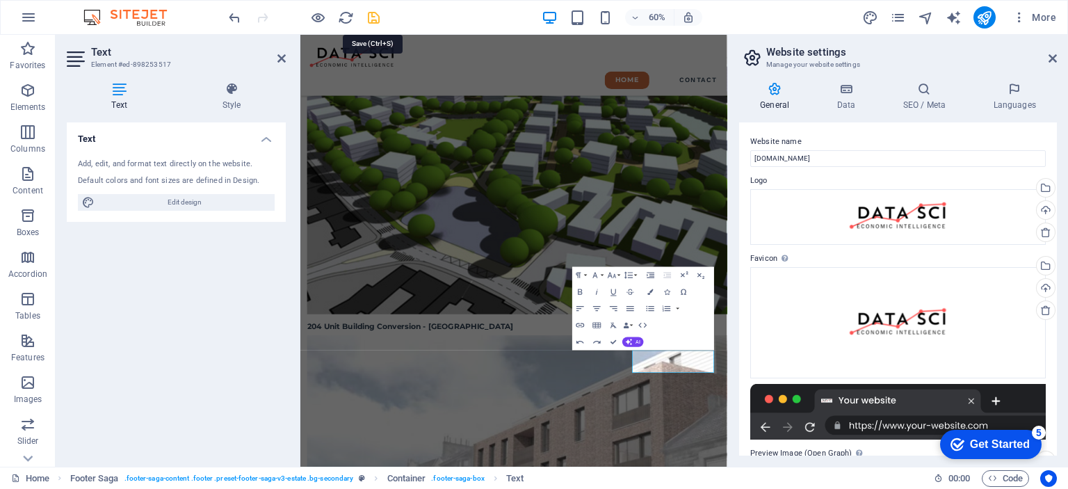
click at [371, 17] on icon "save" at bounding box center [374, 18] width 16 height 16
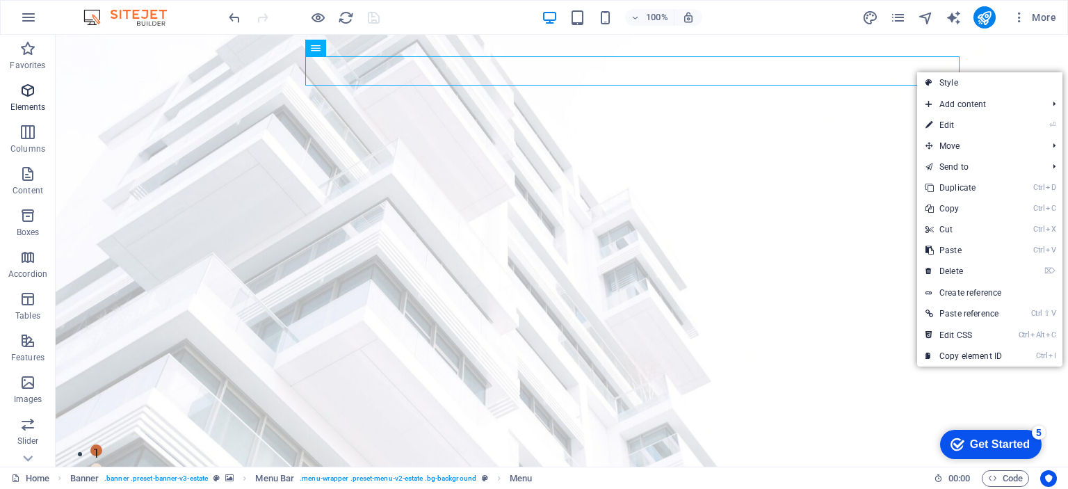
click at [27, 92] on icon "button" at bounding box center [27, 90] width 17 height 17
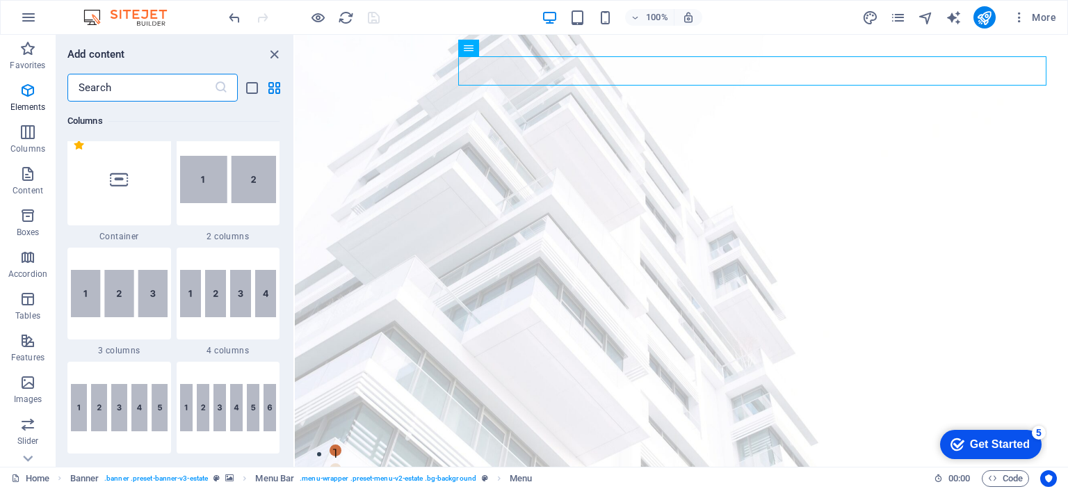
scroll to position [704, 0]
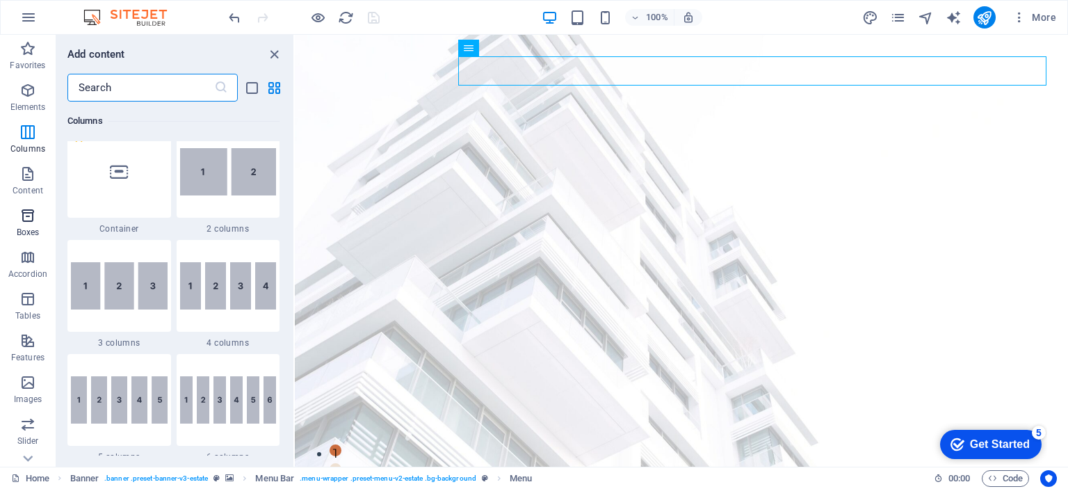
click at [24, 218] on icon "button" at bounding box center [27, 215] width 17 height 17
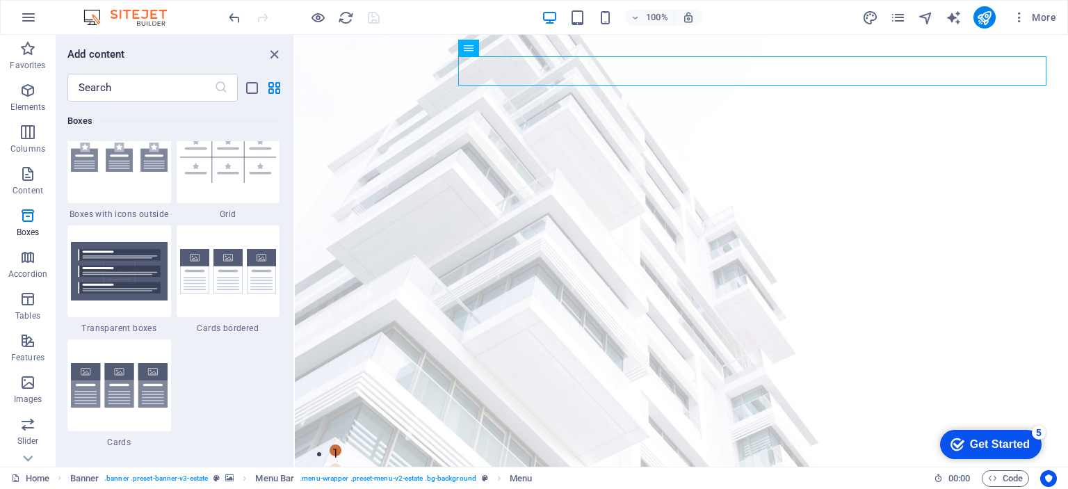
scroll to position [4114, 0]
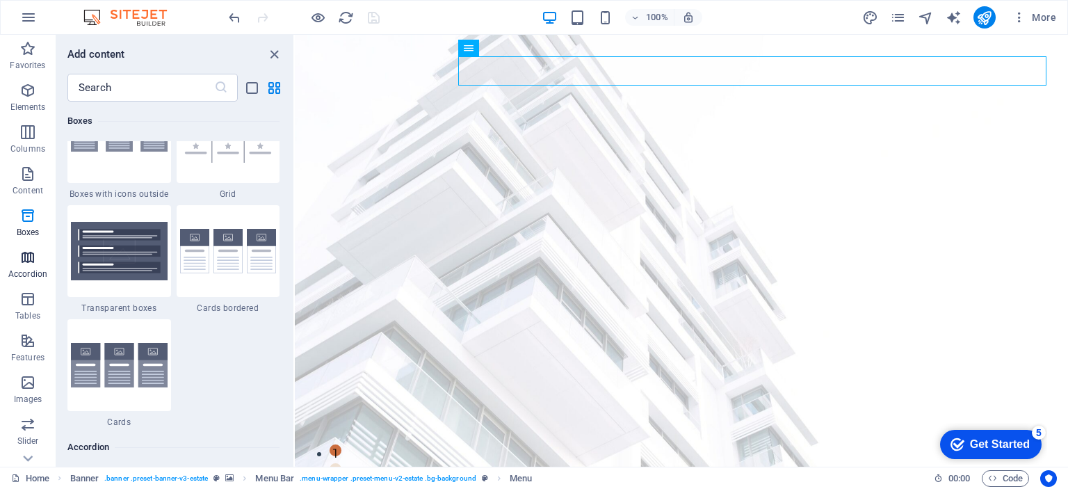
click at [28, 258] on icon "button" at bounding box center [27, 257] width 17 height 17
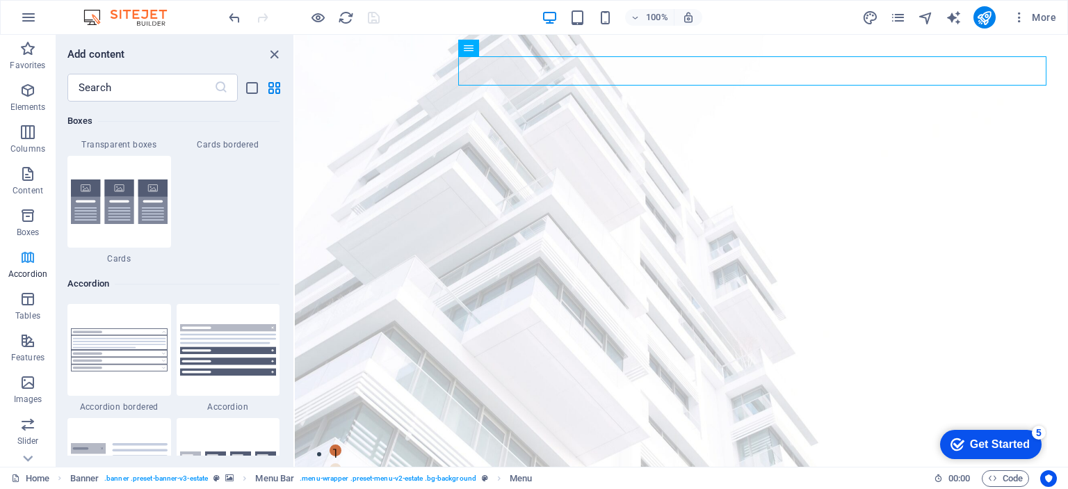
scroll to position [4439, 0]
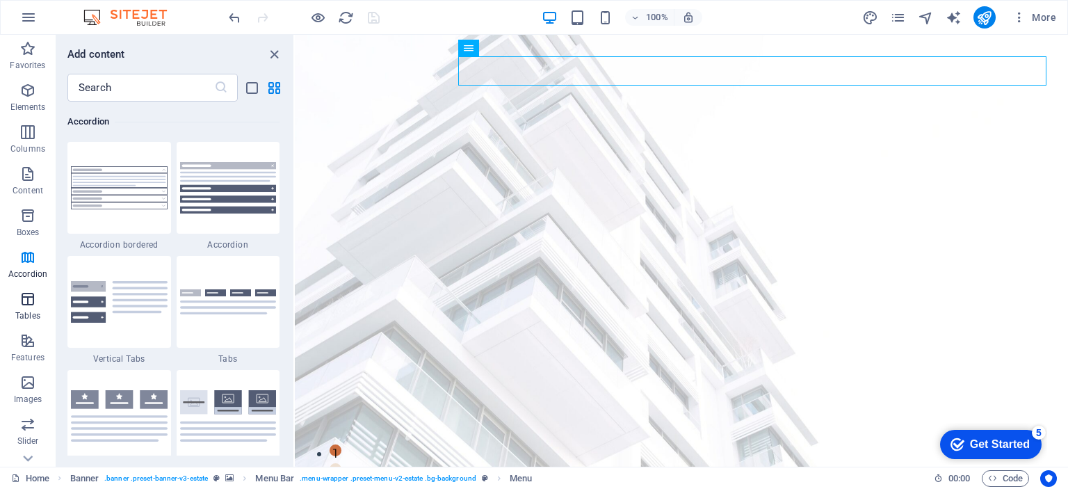
click at [29, 298] on icon "button" at bounding box center [27, 299] width 17 height 17
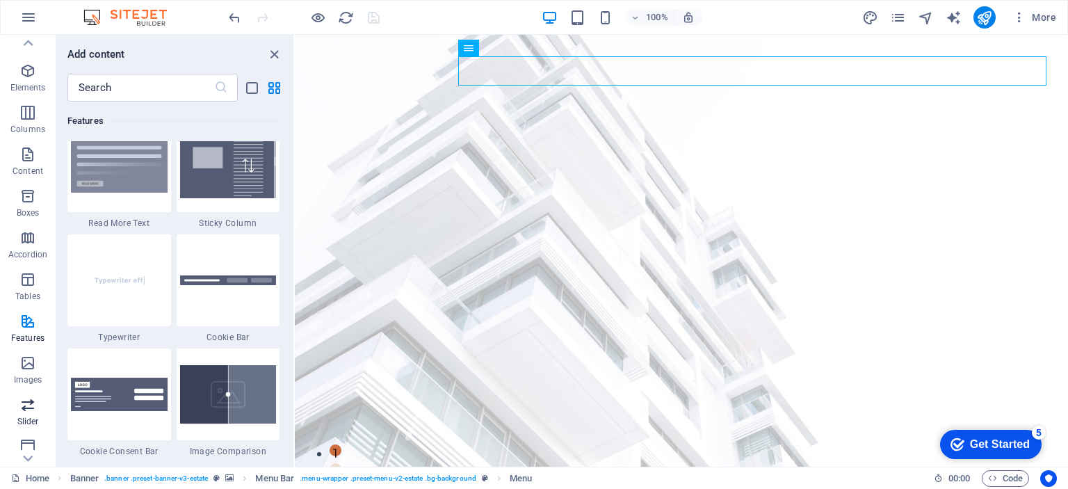
scroll to position [0, 0]
click at [27, 177] on icon "button" at bounding box center [27, 173] width 17 height 17
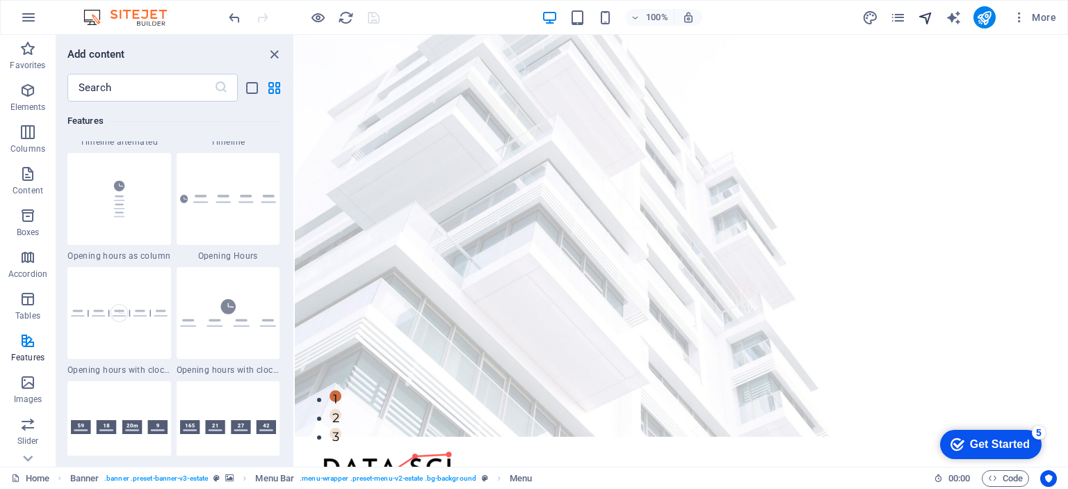
scroll to position [70, 0]
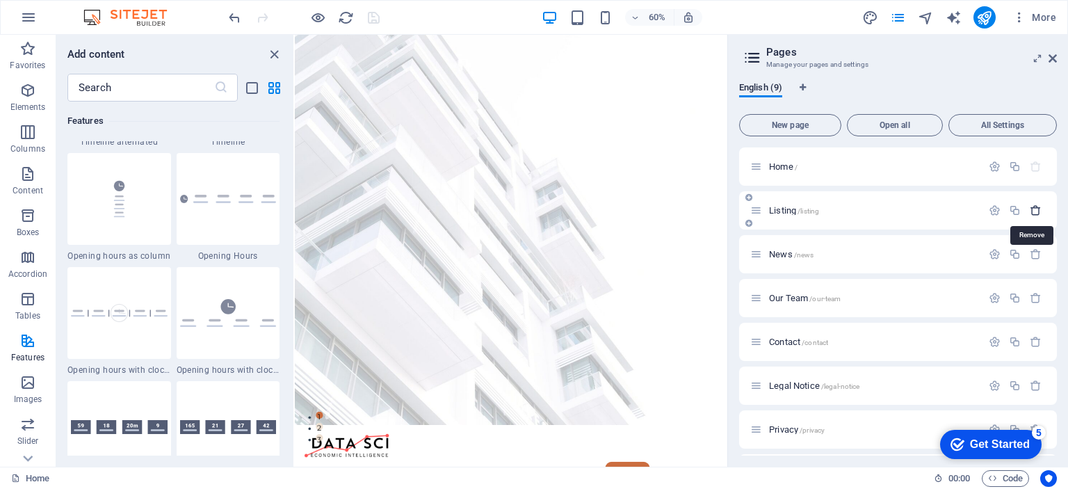
click at [1034, 211] on icon "button" at bounding box center [1036, 210] width 12 height 12
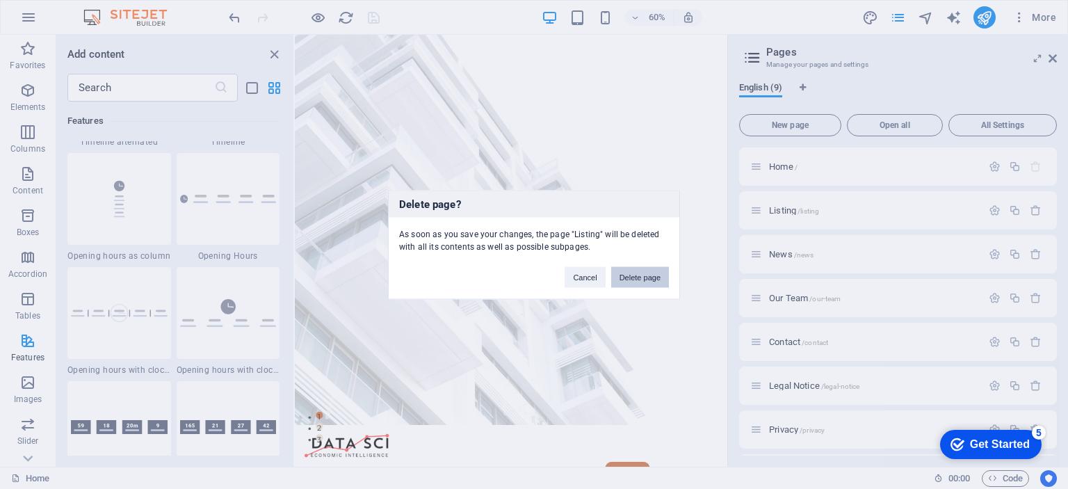
click at [638, 275] on button "Delete page" at bounding box center [640, 276] width 58 height 21
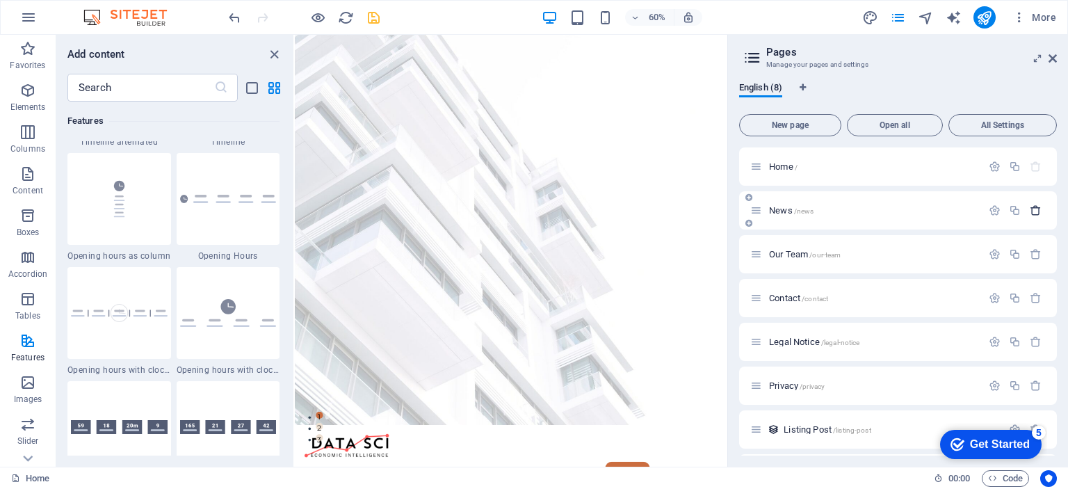
click at [1032, 213] on icon "button" at bounding box center [1036, 210] width 12 height 12
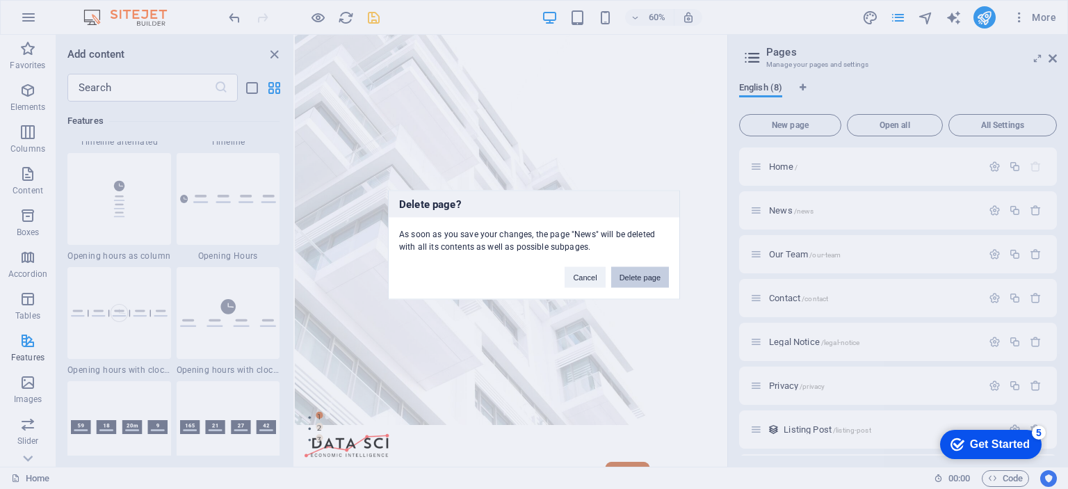
click at [634, 276] on button "Delete page" at bounding box center [640, 276] width 58 height 21
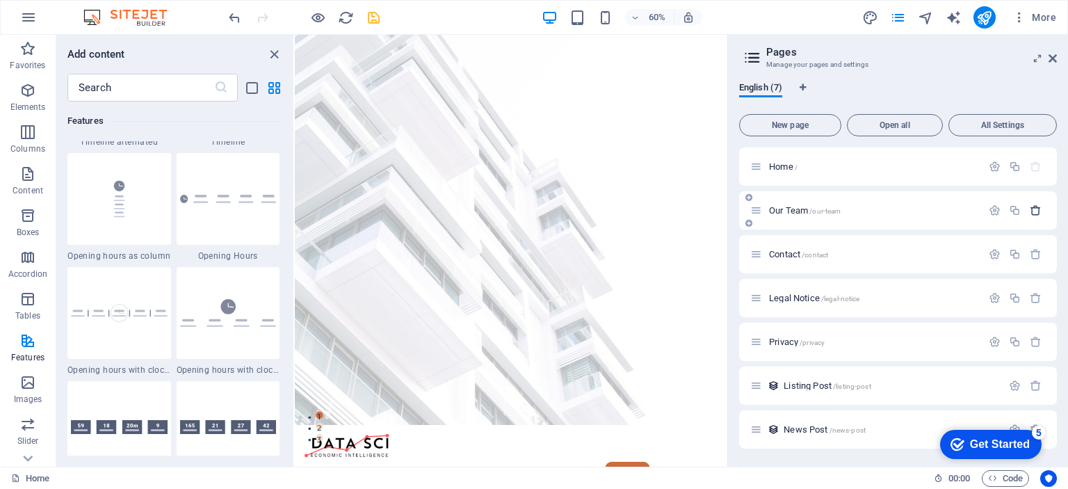
click at [1036, 210] on icon "button" at bounding box center [1036, 210] width 12 height 12
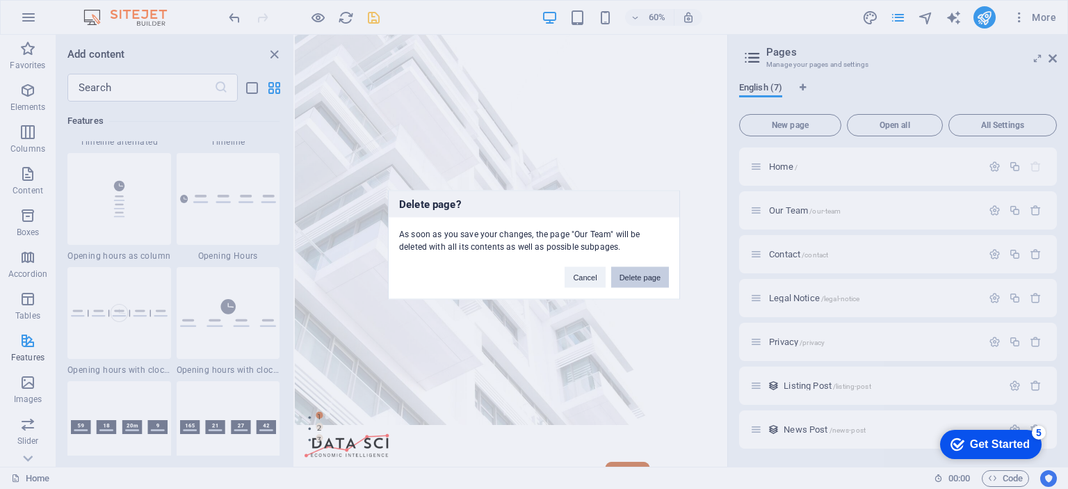
click at [638, 277] on button "Delete page" at bounding box center [640, 276] width 58 height 21
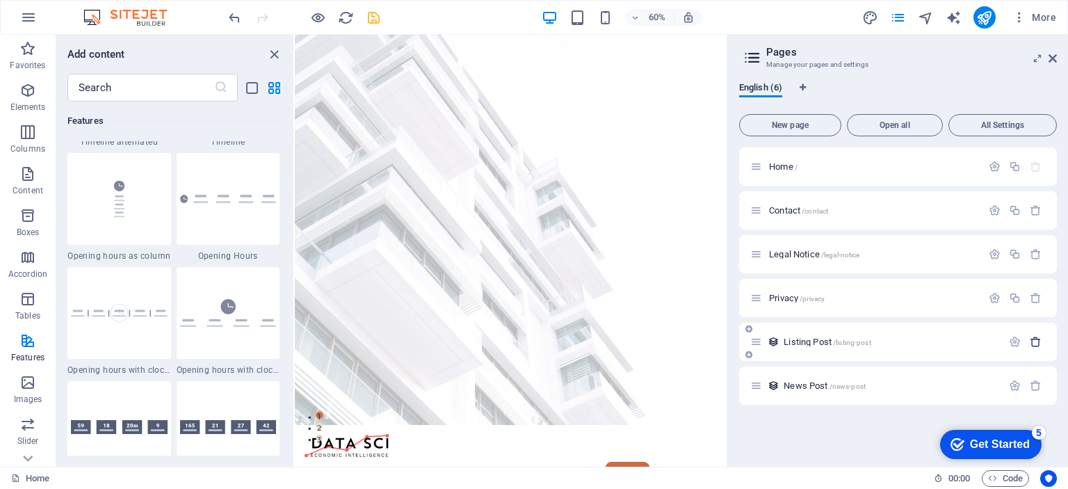
click at [1035, 341] on icon "button" at bounding box center [1036, 342] width 12 height 12
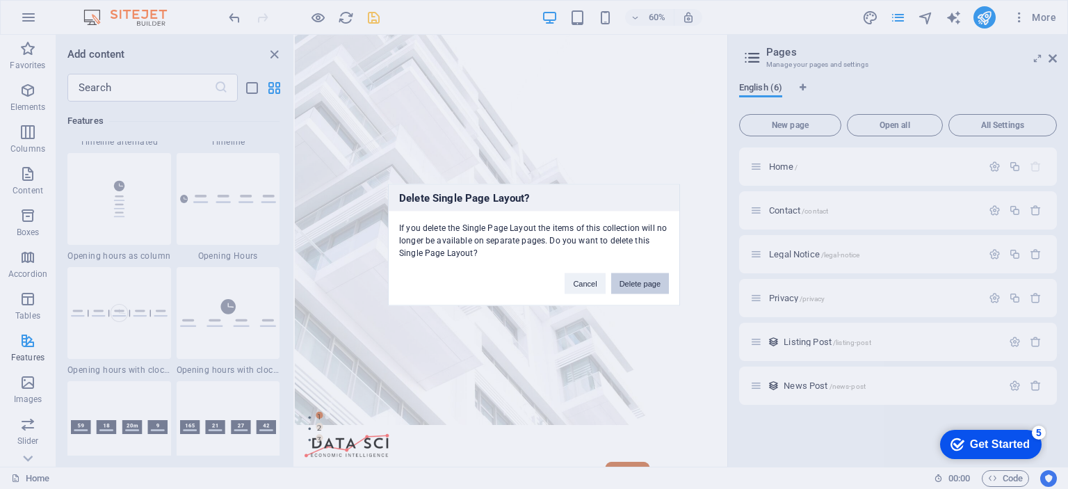
click at [648, 280] on button "Delete page" at bounding box center [640, 283] width 58 height 21
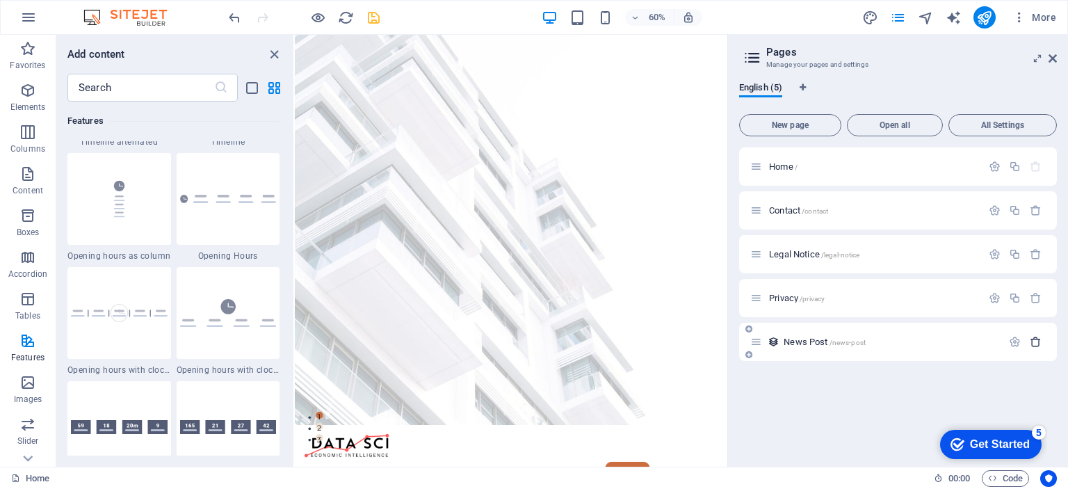
click at [1035, 343] on icon "button" at bounding box center [1036, 342] width 12 height 12
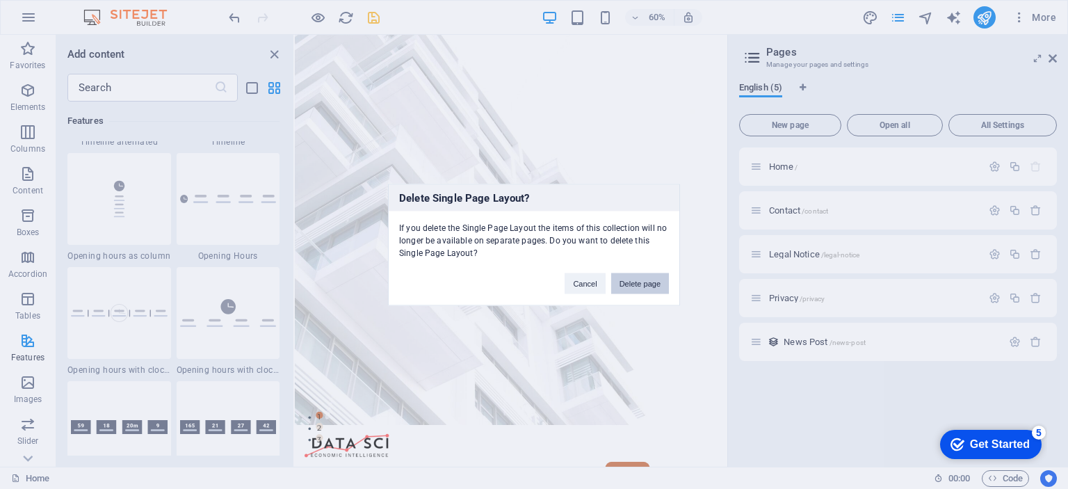
click at [638, 281] on button "Delete page" at bounding box center [640, 283] width 58 height 21
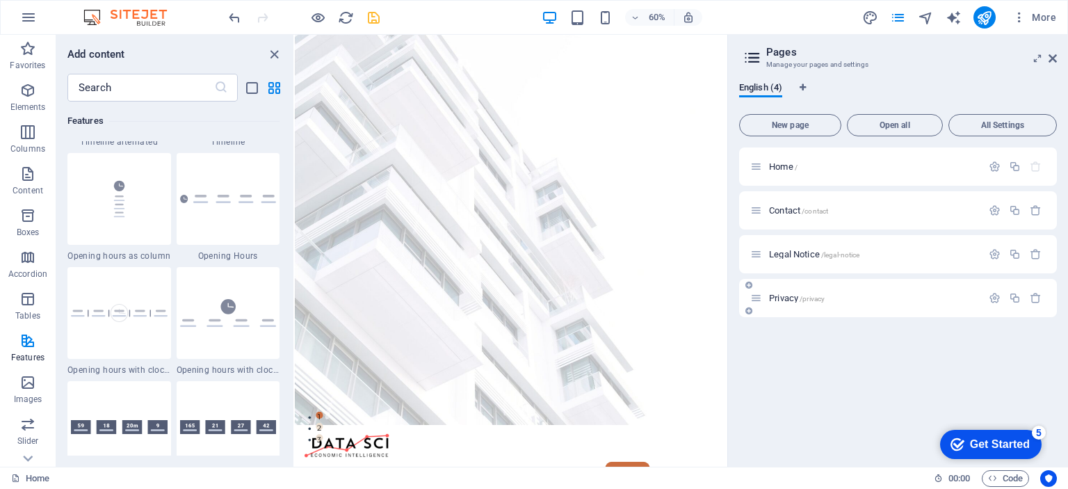
click at [791, 299] on span "Privacy /privacy" at bounding box center [797, 298] width 56 height 10
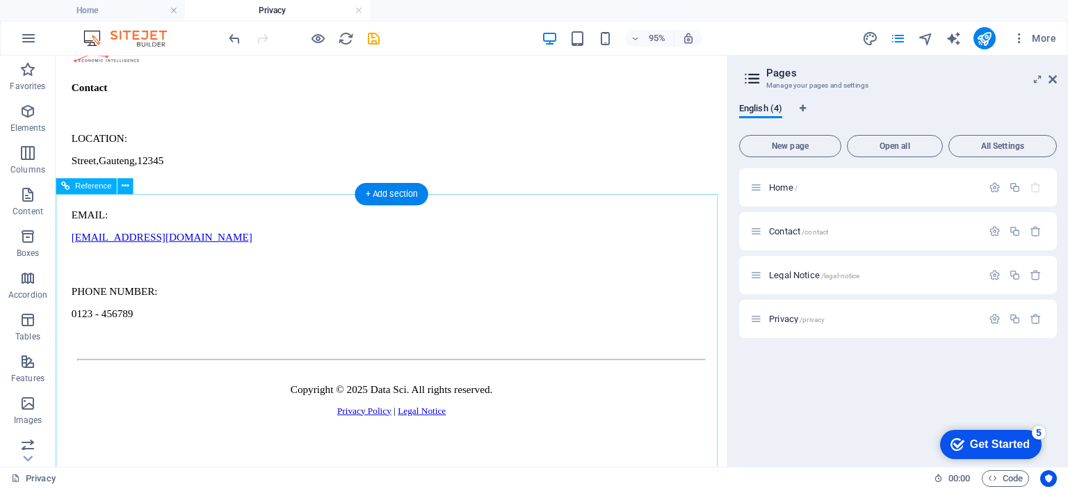
scroll to position [4548, 0]
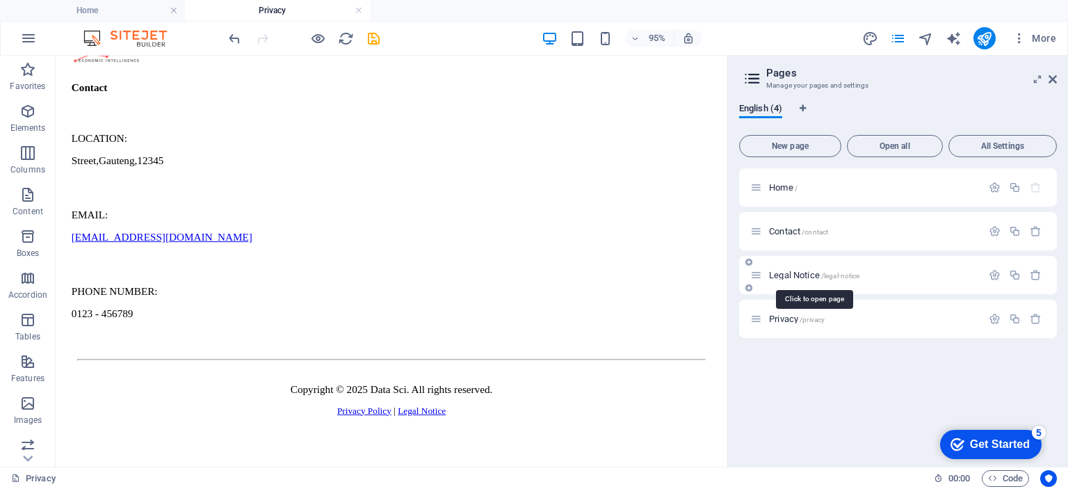
click at [812, 275] on span "Legal Notice /legal-notice" at bounding box center [814, 275] width 90 height 10
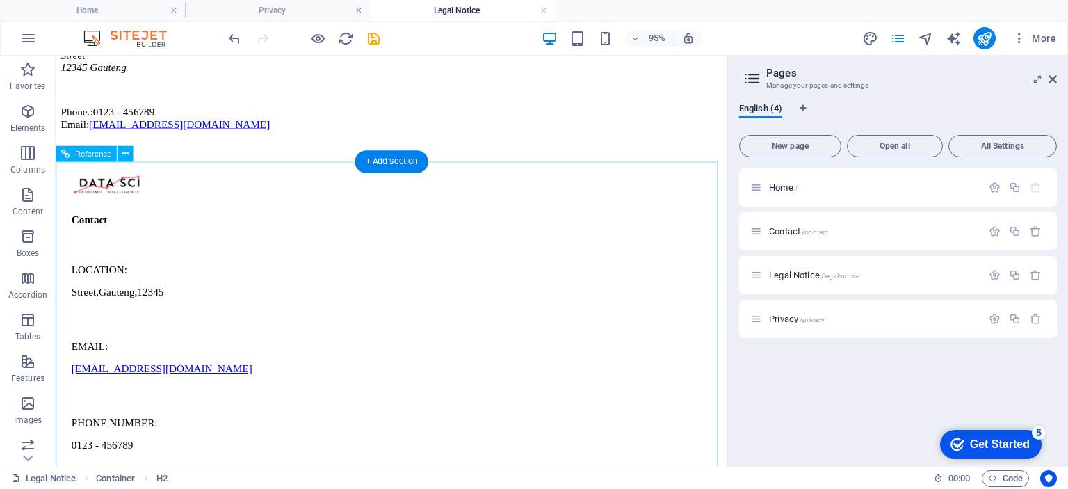
scroll to position [275, 0]
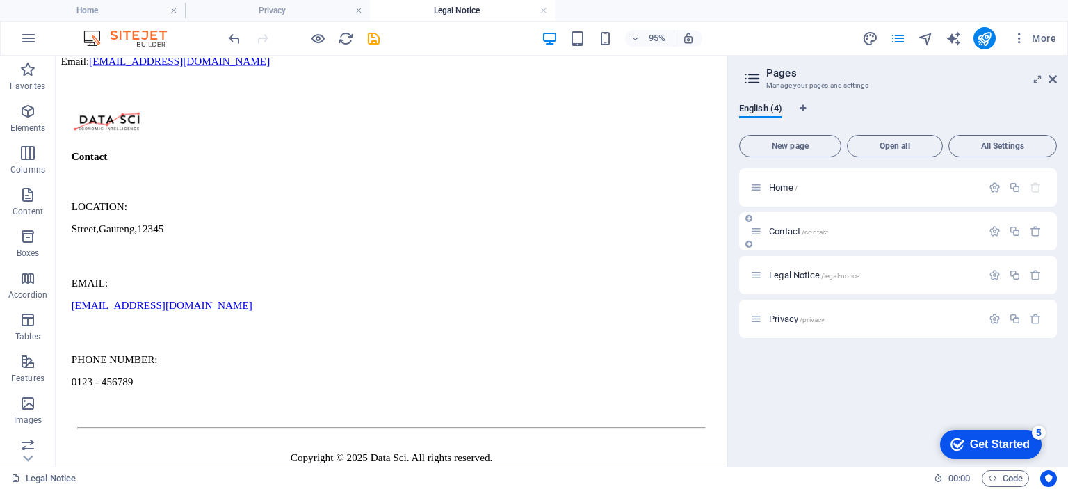
click at [815, 232] on span "/contact" at bounding box center [815, 232] width 26 height 8
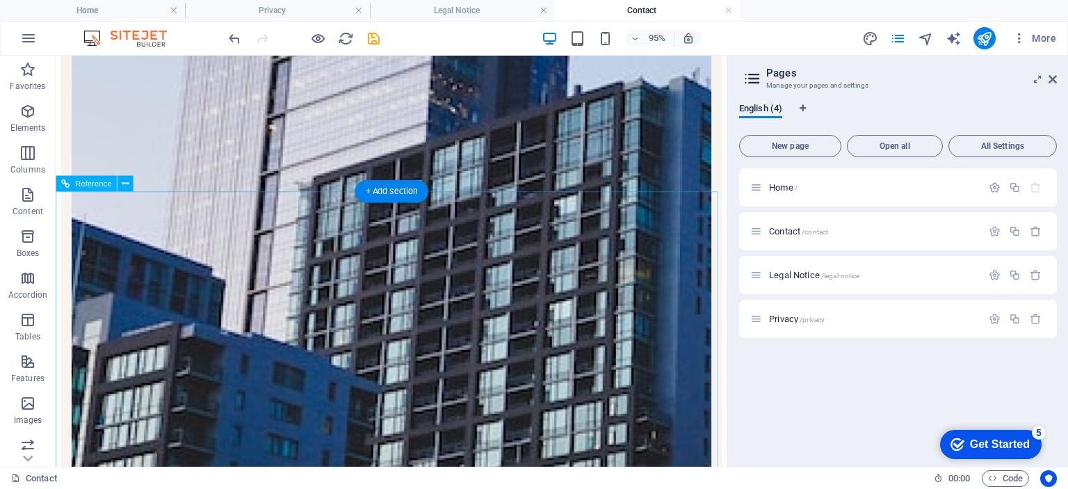
scroll to position [487, 0]
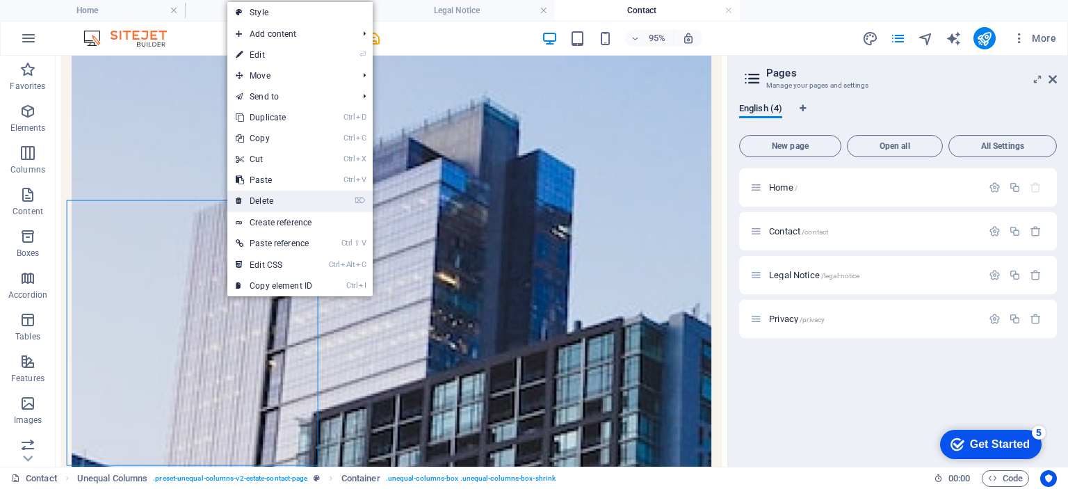
click at [277, 202] on link "⌦ Delete" at bounding box center [273, 201] width 93 height 21
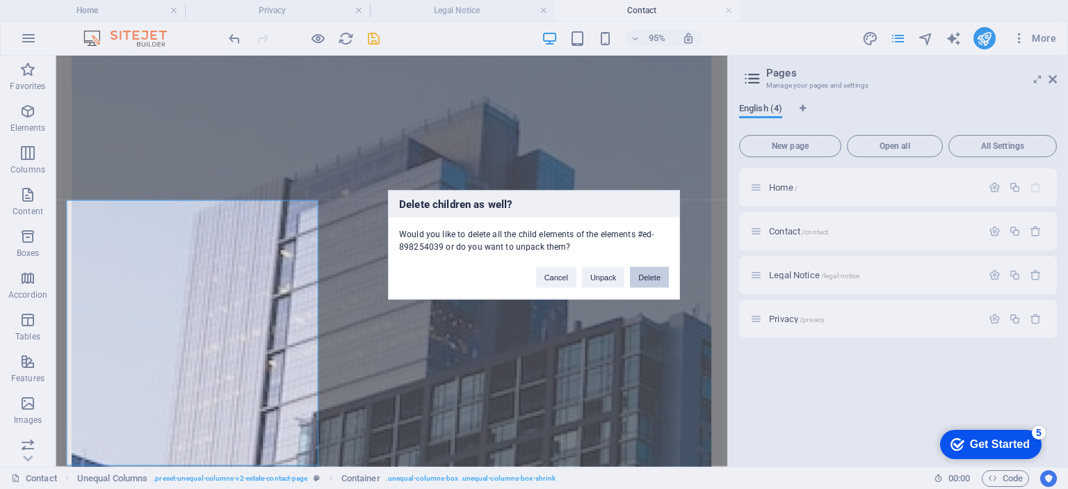
click at [651, 274] on button "Delete" at bounding box center [649, 276] width 39 height 21
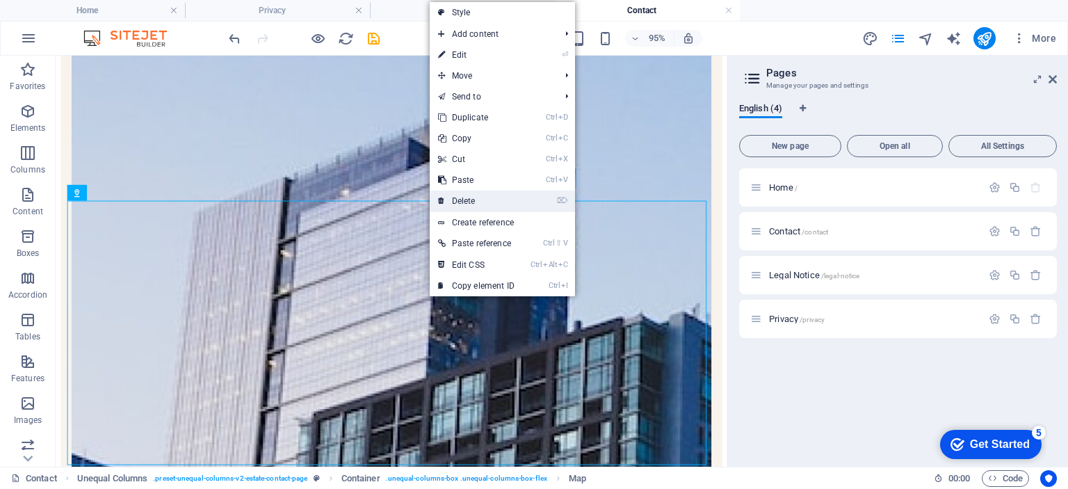
click at [471, 200] on link "⌦ Delete" at bounding box center [476, 201] width 93 height 21
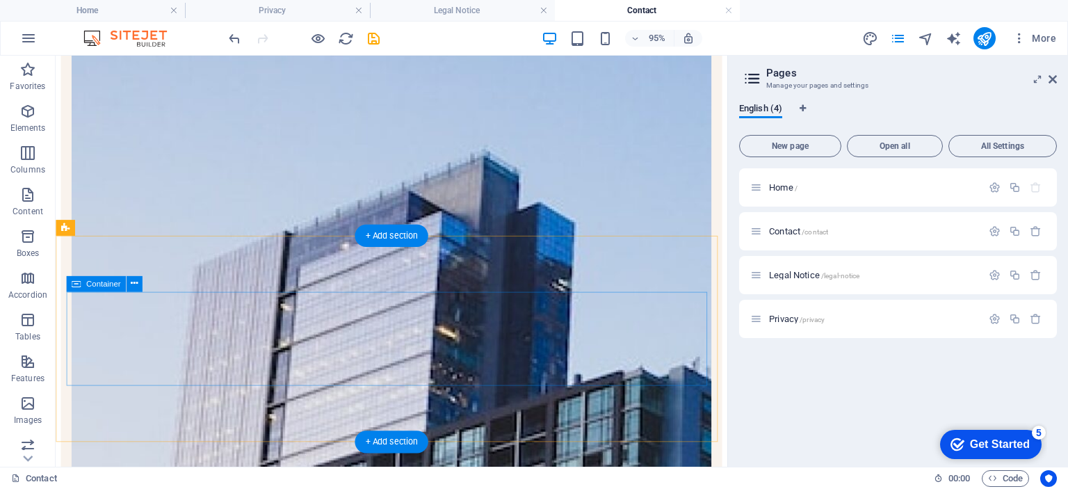
scroll to position [348, 0]
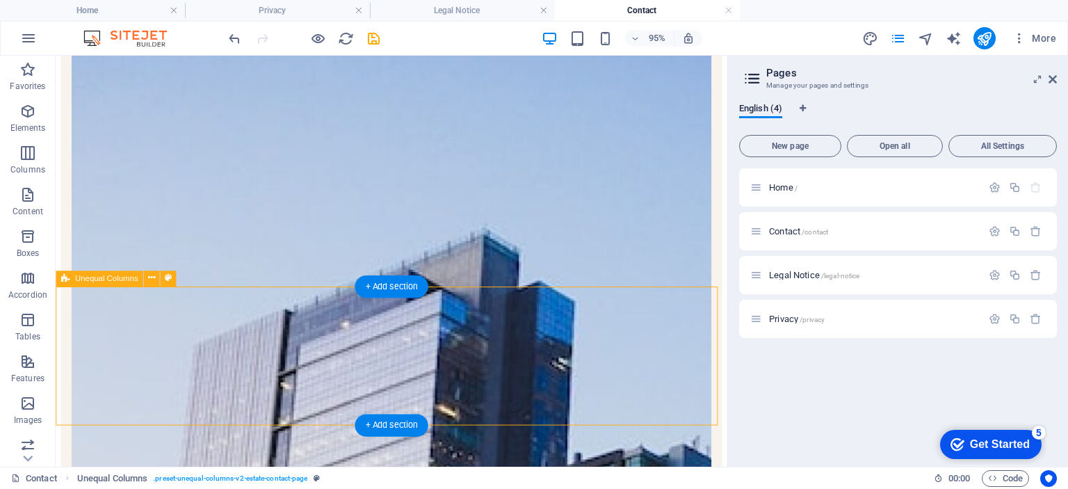
scroll to position [278, 0]
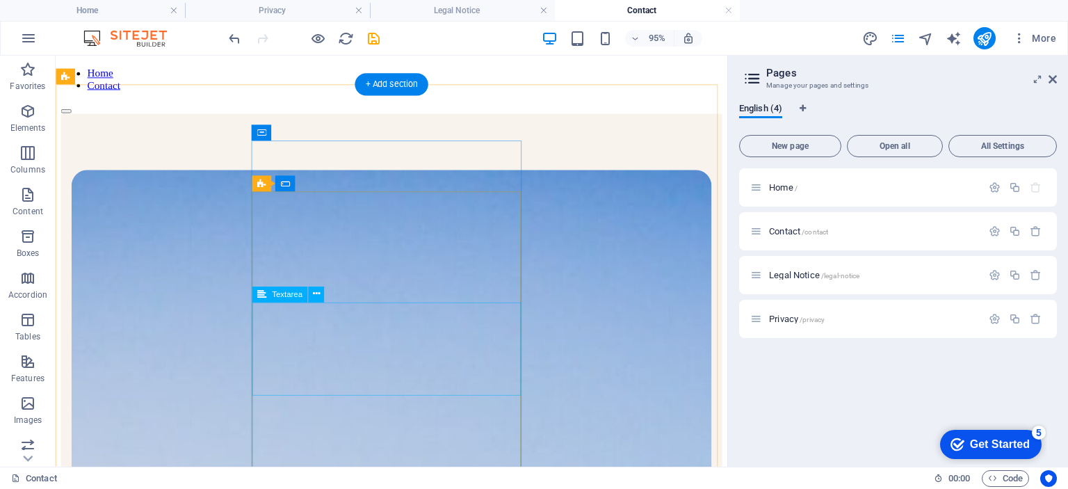
scroll to position [0, 0]
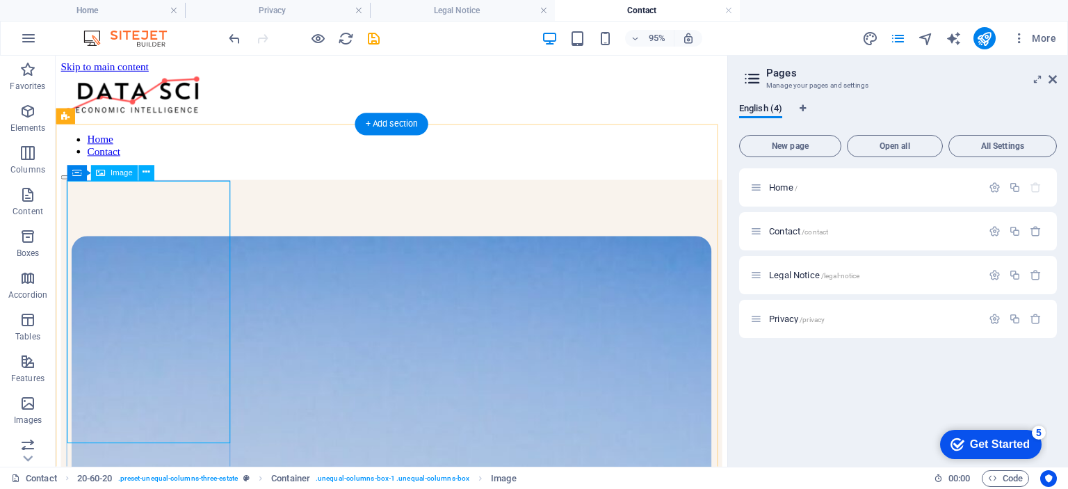
select select "%"
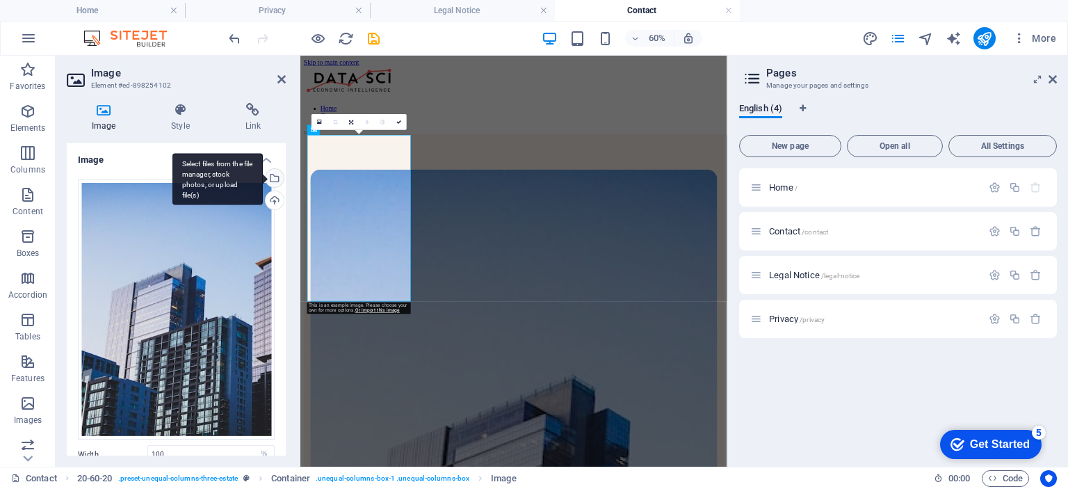
click at [273, 179] on div "Select files from the file manager, stock photos, or upload file(s)" at bounding box center [273, 179] width 21 height 21
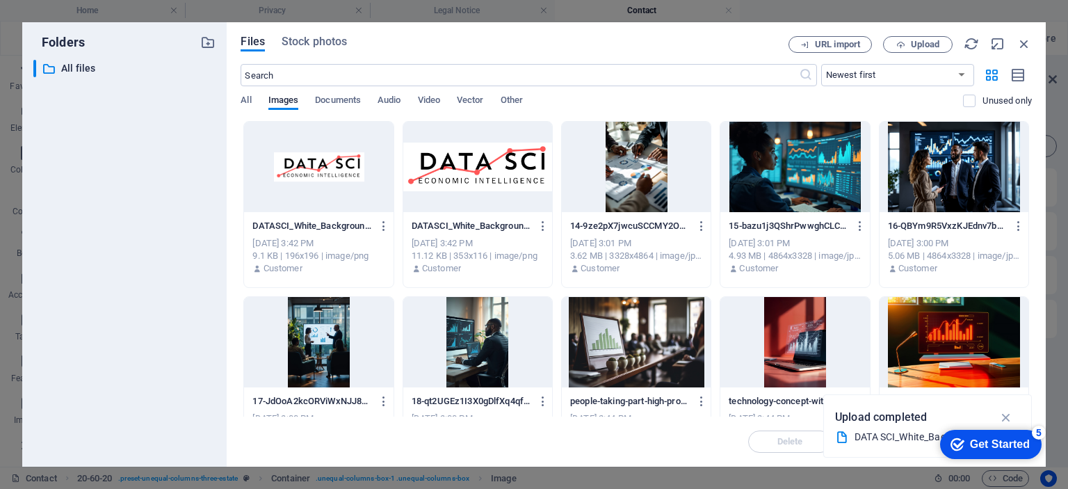
click at [793, 179] on div at bounding box center [794, 167] width 149 height 90
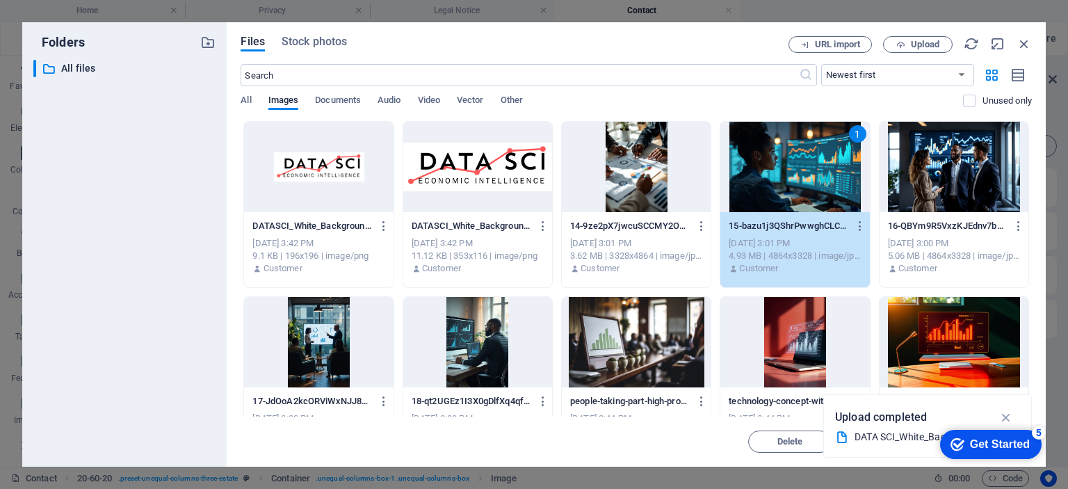
click at [793, 174] on div "1" at bounding box center [794, 167] width 149 height 90
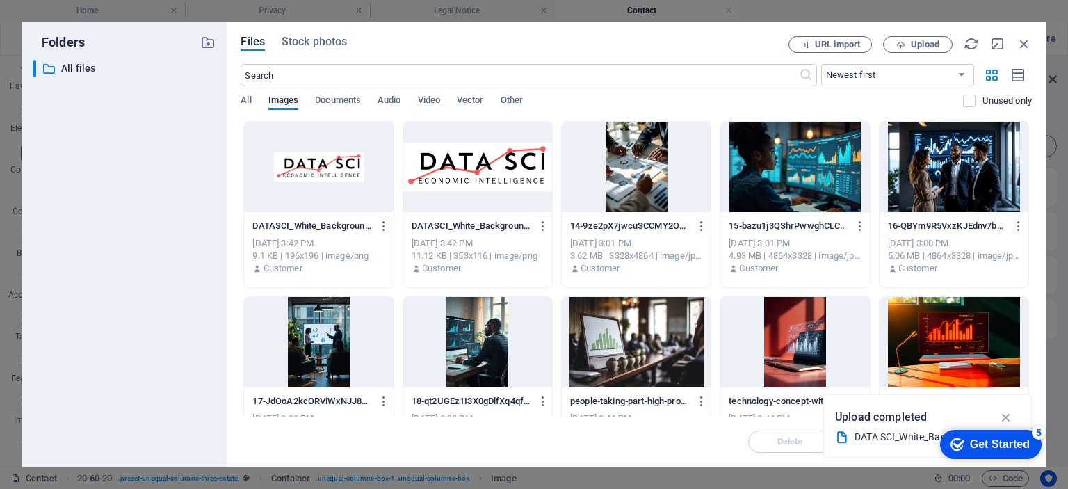
click at [793, 174] on div at bounding box center [794, 167] width 149 height 90
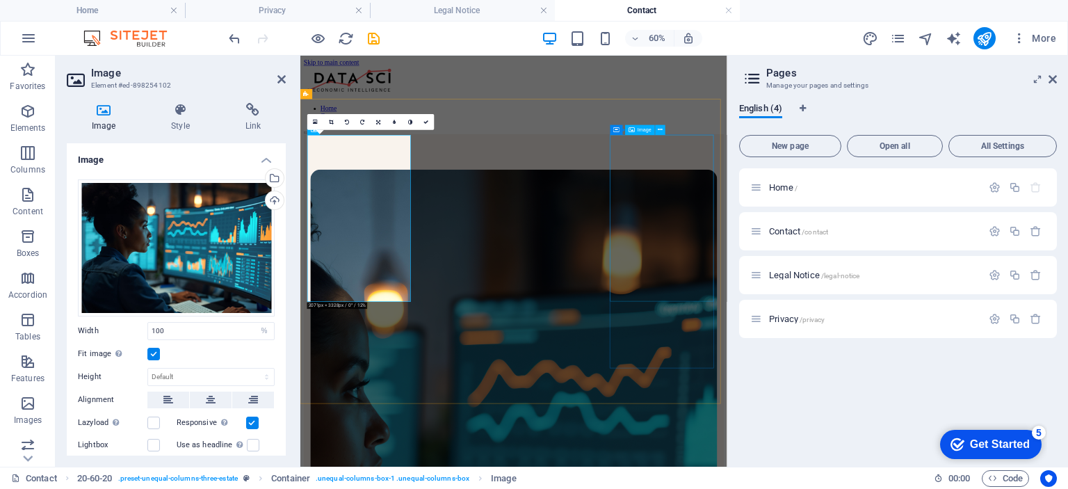
select select "%"
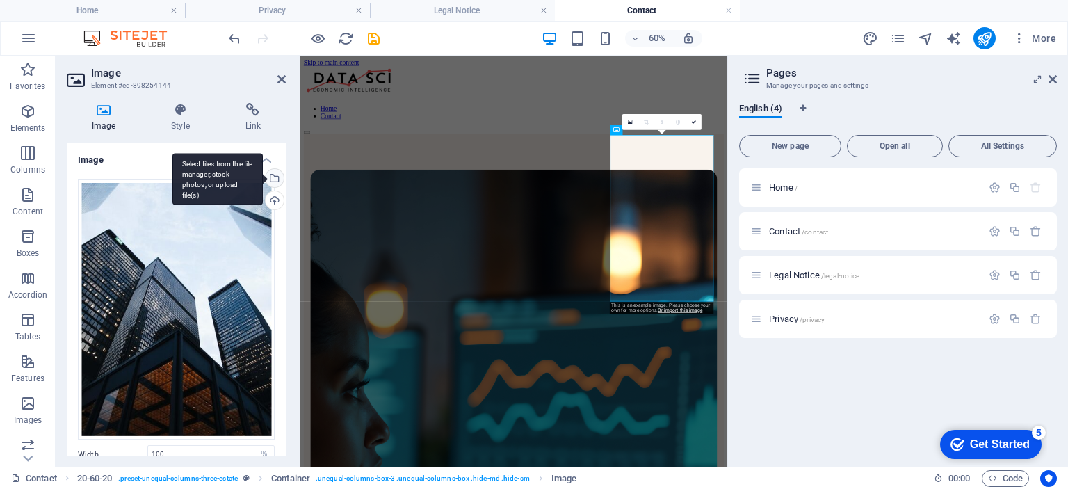
click at [263, 179] on div "Select files from the file manager, stock photos, or upload file(s)" at bounding box center [217, 179] width 90 height 52
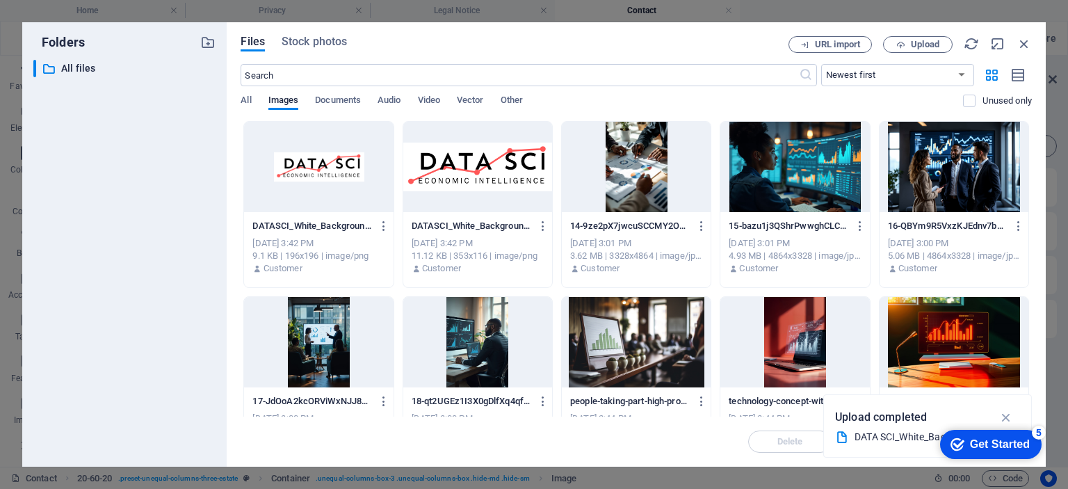
click at [480, 336] on div at bounding box center [477, 342] width 149 height 90
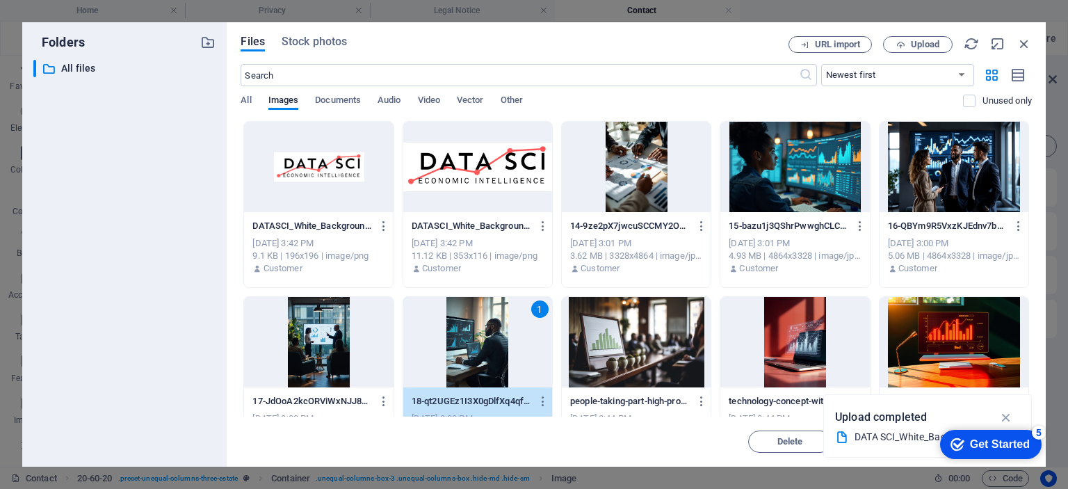
click at [480, 336] on div "1" at bounding box center [477, 342] width 149 height 90
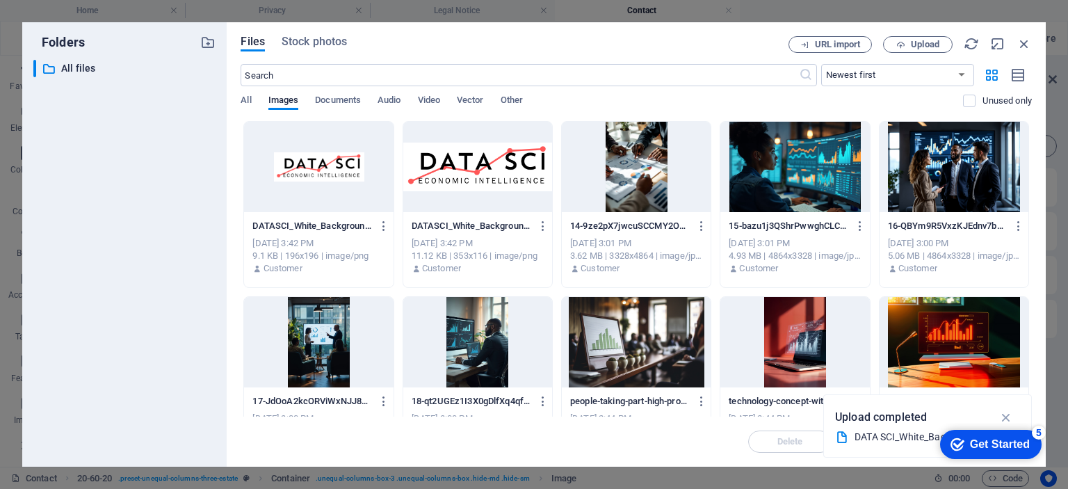
click at [480, 336] on div at bounding box center [477, 342] width 149 height 90
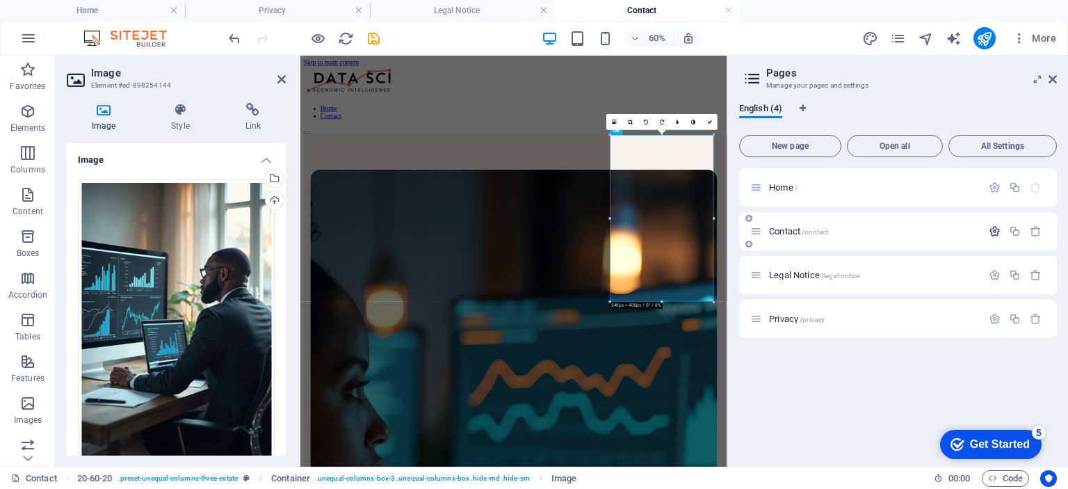
click at [996, 231] on icon "button" at bounding box center [995, 231] width 12 height 12
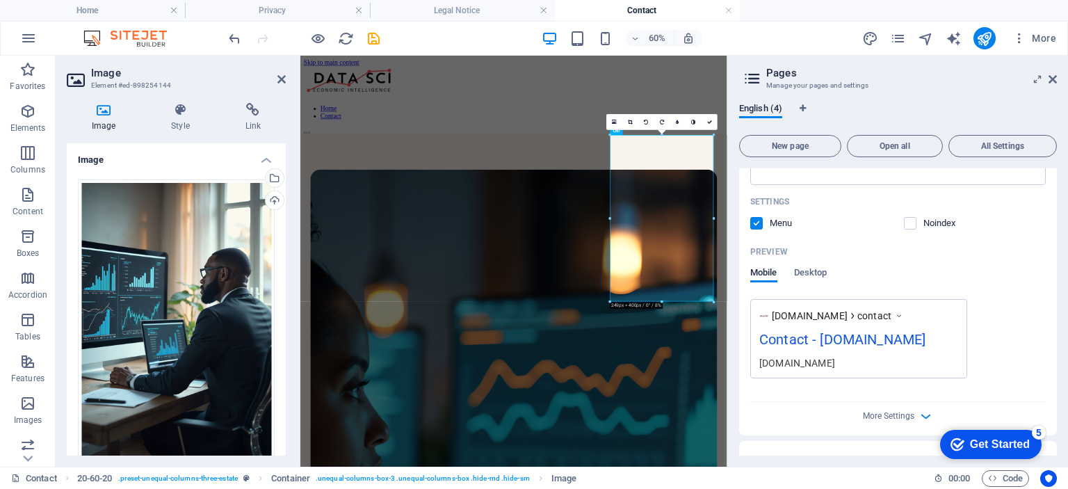
scroll to position [405, 0]
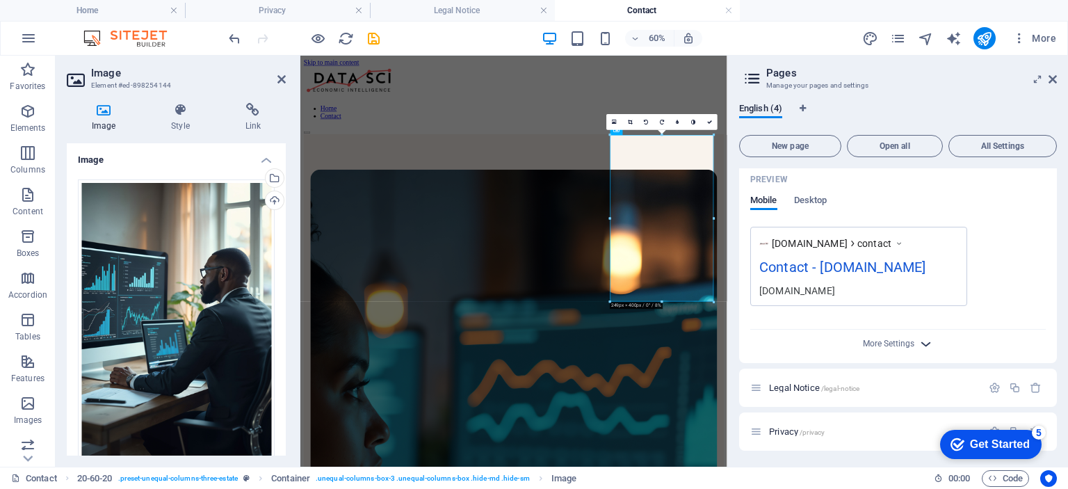
click at [926, 342] on icon "button" at bounding box center [926, 344] width 16 height 16
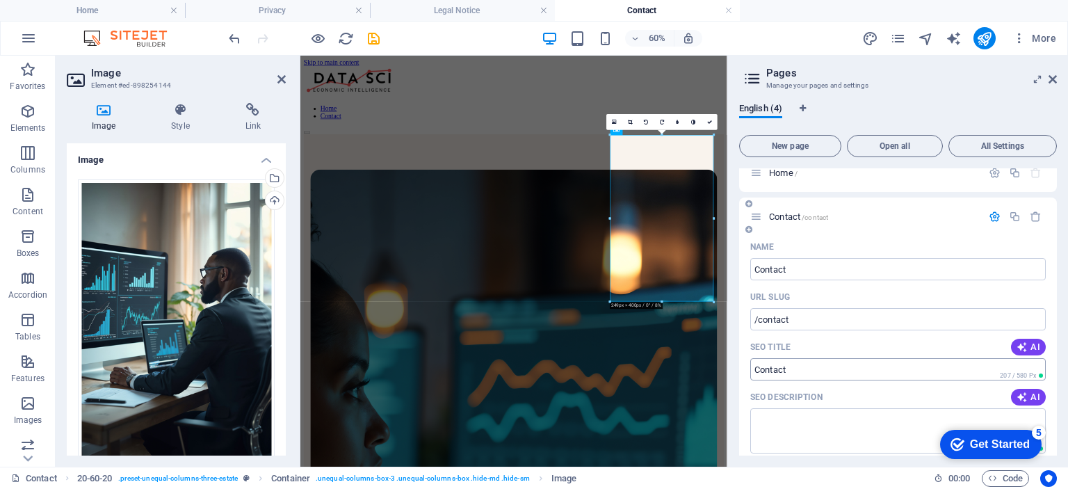
scroll to position [0, 0]
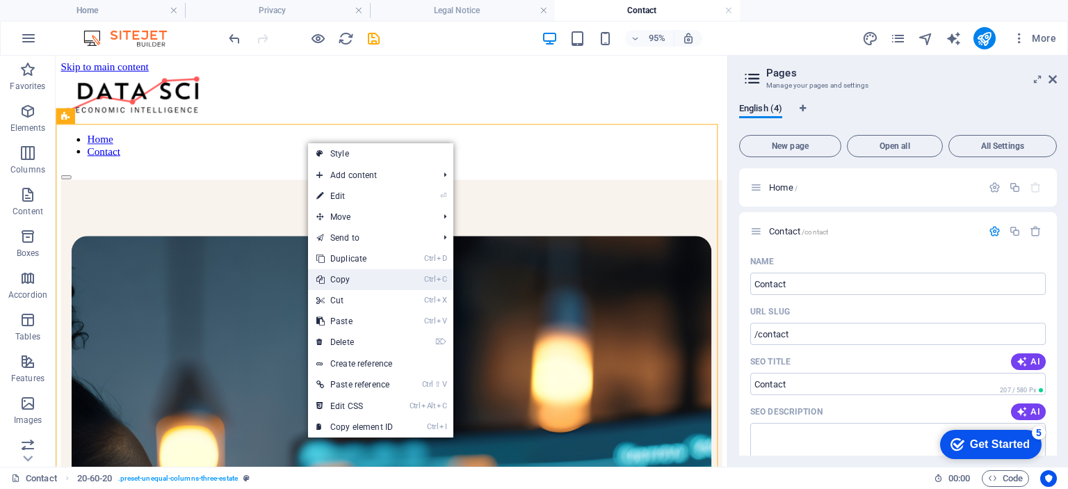
click at [341, 278] on link "Ctrl C Copy" at bounding box center [354, 279] width 93 height 21
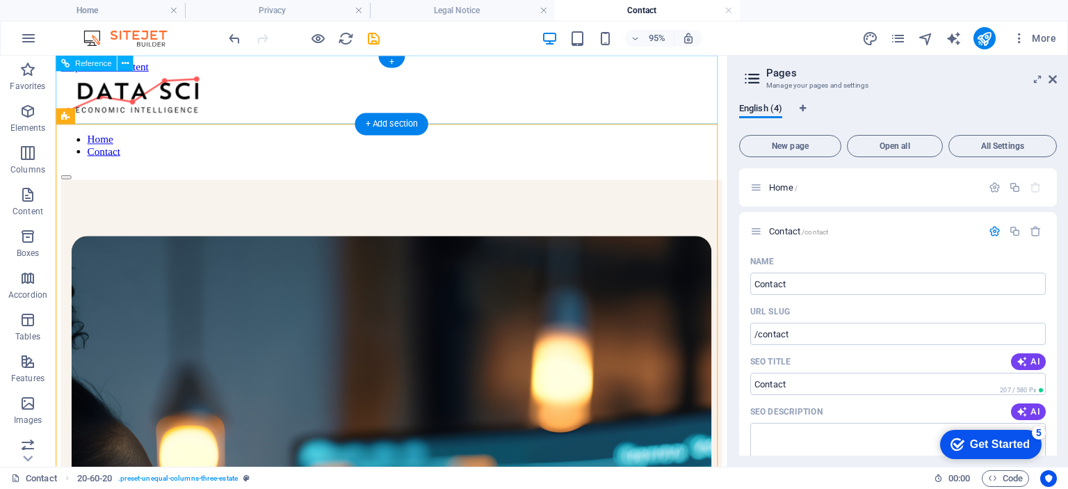
click at [583, 138] on nav "Home Contact" at bounding box center [409, 150] width 696 height 25
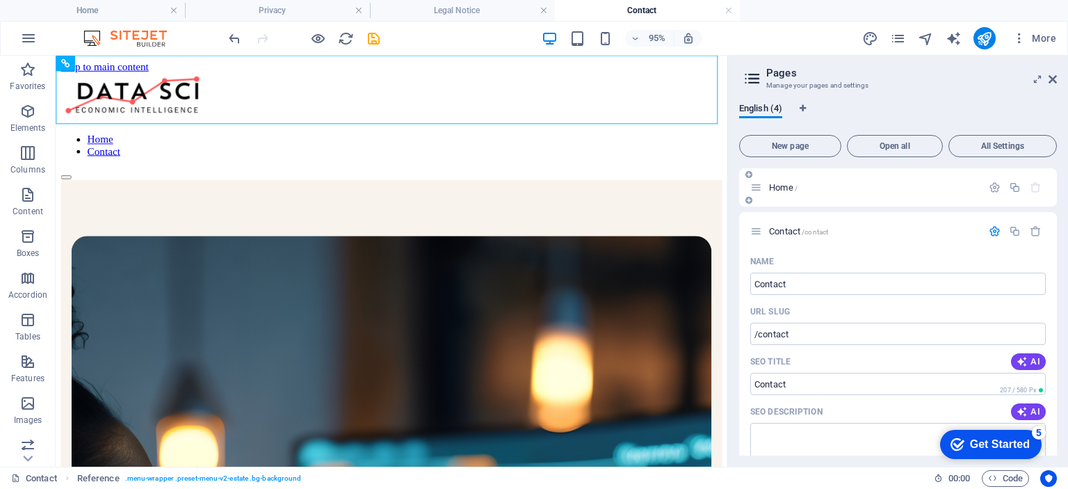
click at [792, 192] on div "Home /" at bounding box center [866, 187] width 232 height 16
click at [782, 188] on span "Home /" at bounding box center [783, 187] width 29 height 10
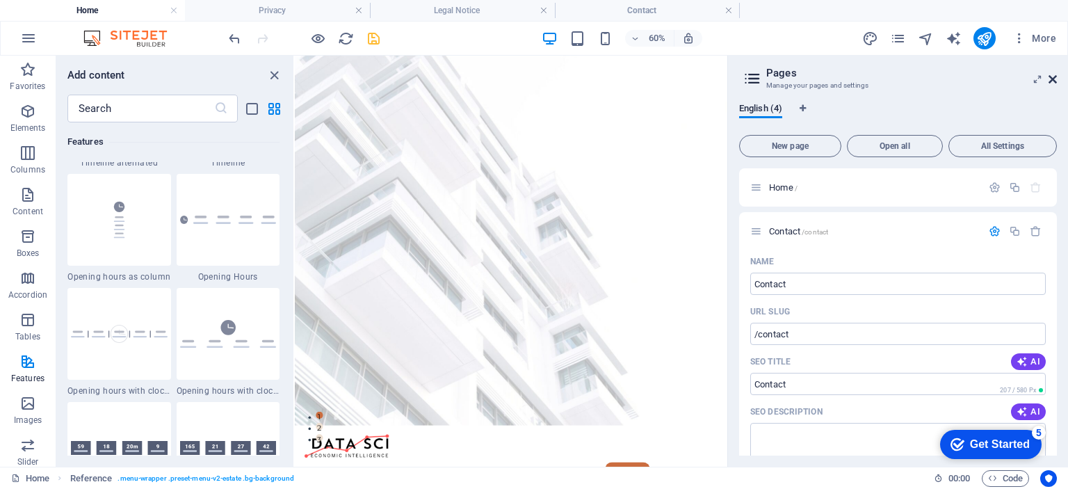
click at [1052, 80] on icon at bounding box center [1053, 79] width 8 height 11
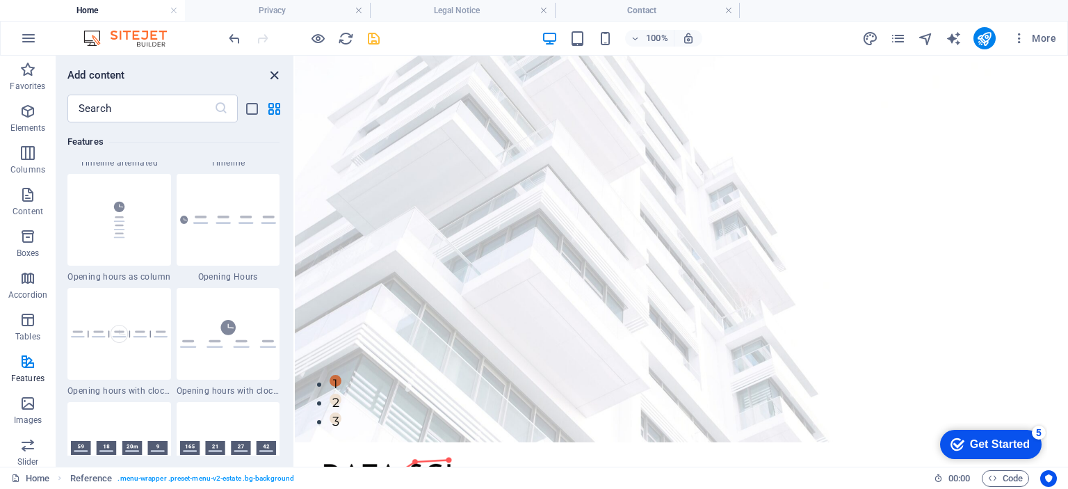
click at [273, 76] on icon "close panel" at bounding box center [274, 75] width 16 height 16
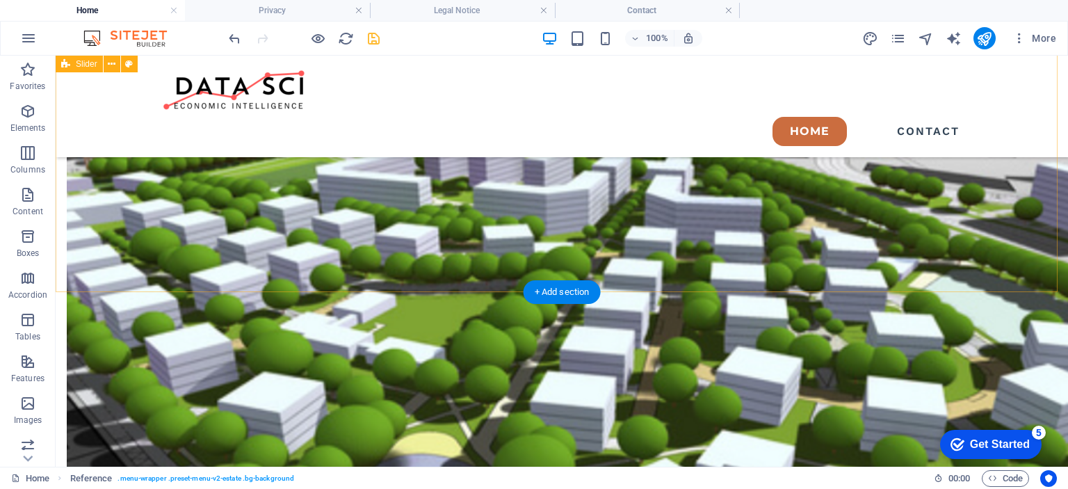
scroll to position [2781, 0]
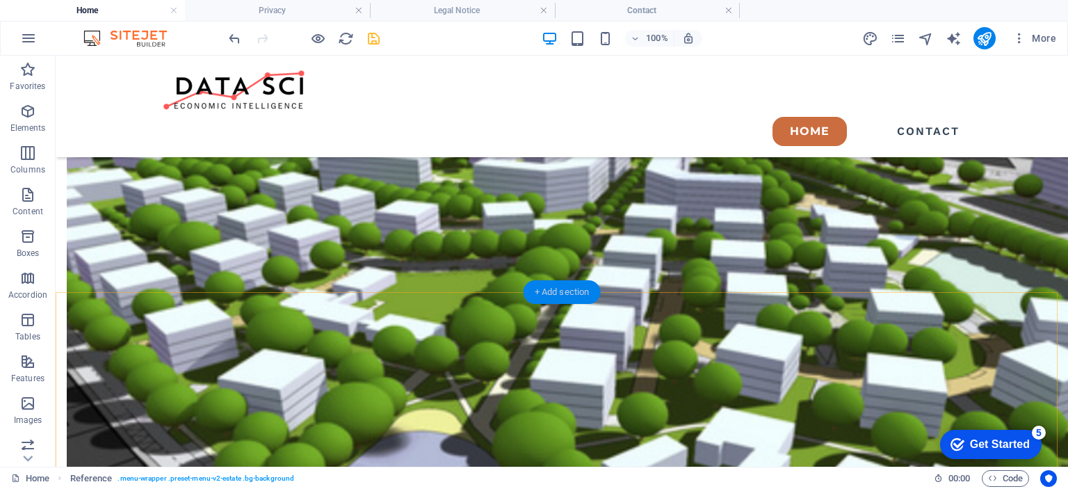
click at [562, 291] on div "+ Add section" at bounding box center [562, 292] width 77 height 24
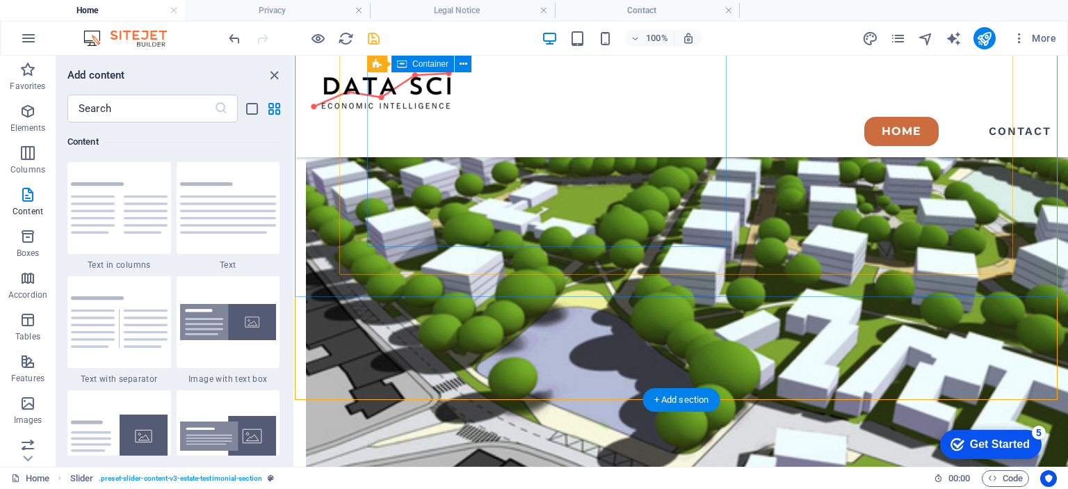
scroll to position [2840, 0]
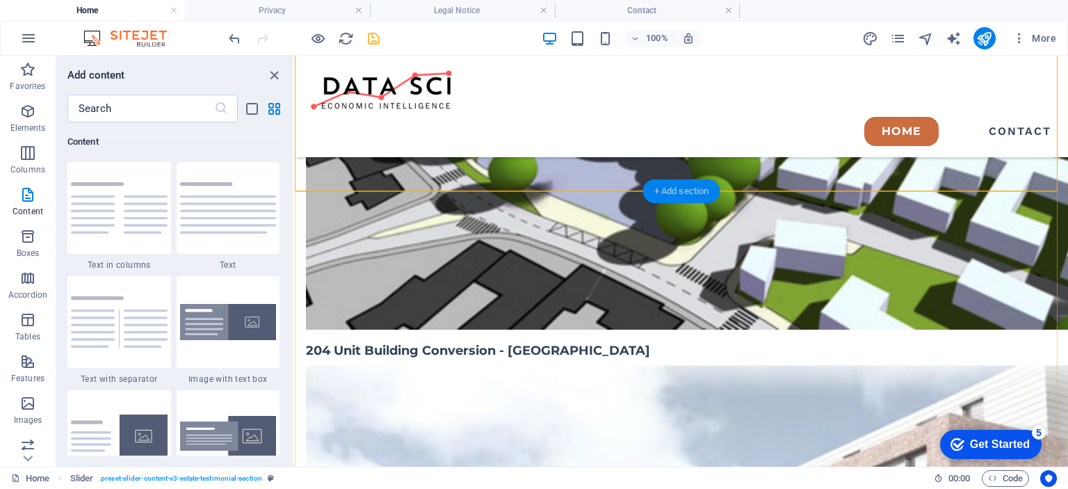
click at [661, 189] on div "+ Add section" at bounding box center [681, 191] width 77 height 24
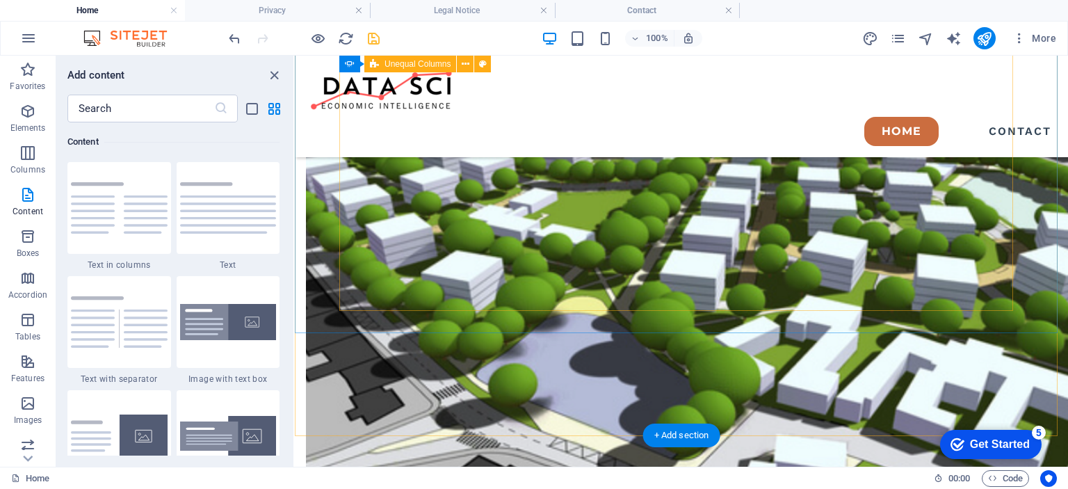
scroll to position [2692, 0]
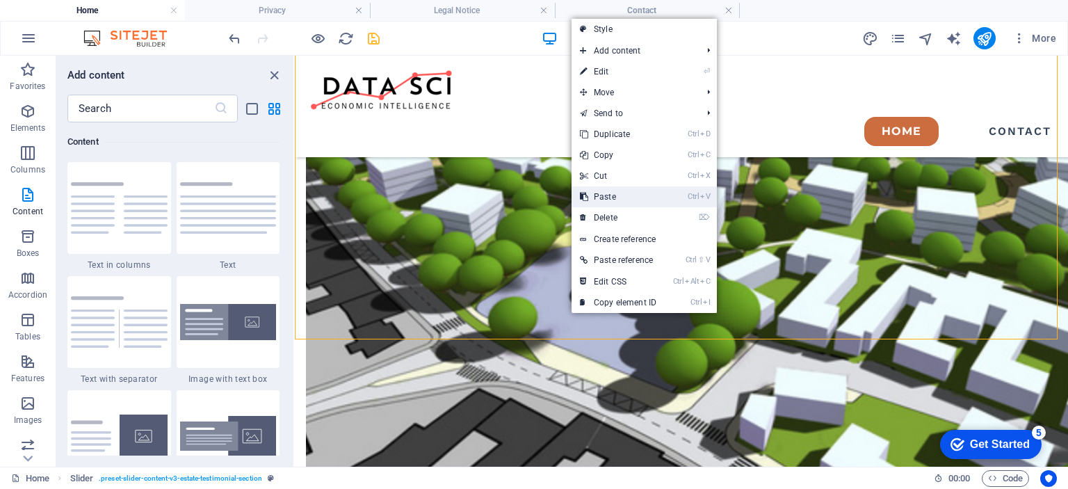
click at [615, 196] on link "Ctrl V Paste" at bounding box center [618, 196] width 93 height 21
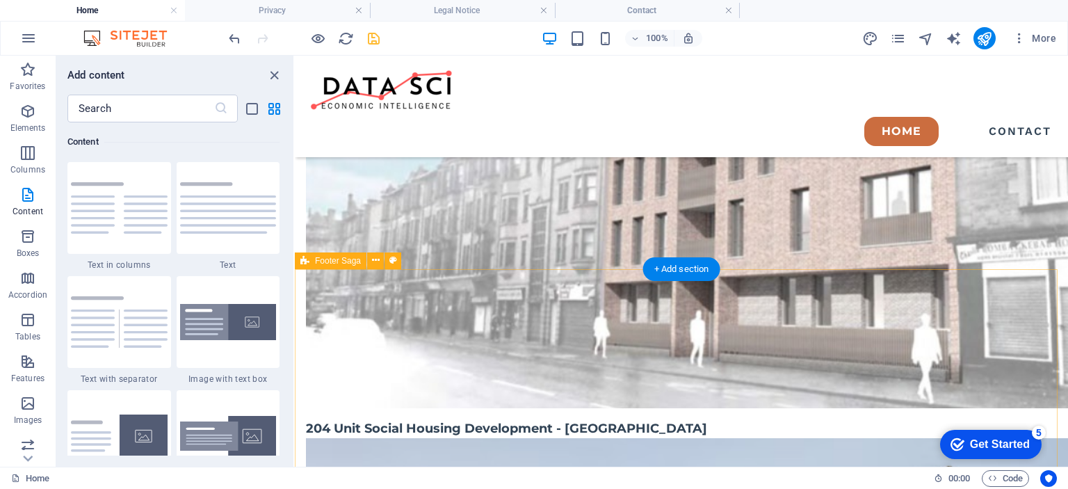
scroll to position [3389, 0]
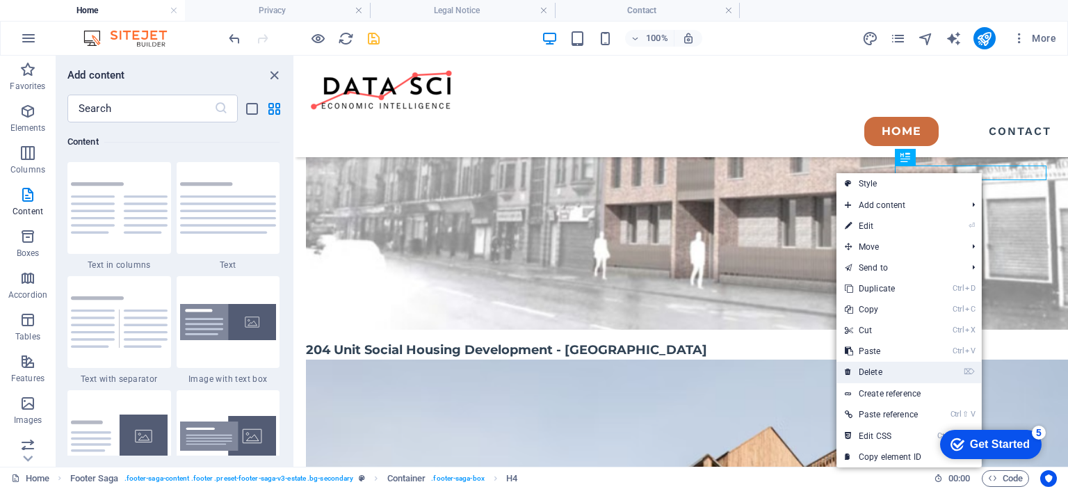
click at [866, 371] on link "⌦ Delete" at bounding box center [883, 372] width 93 height 21
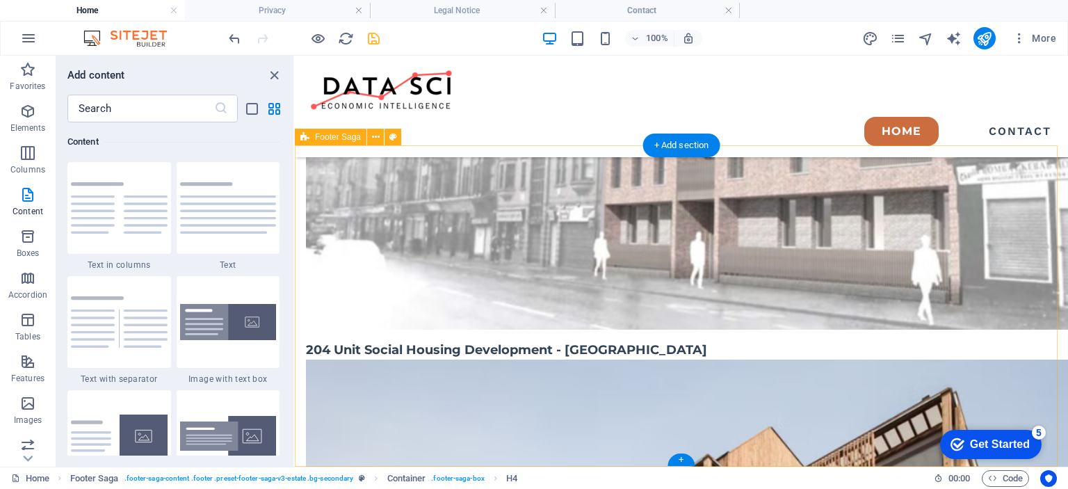
scroll to position [3375, 0]
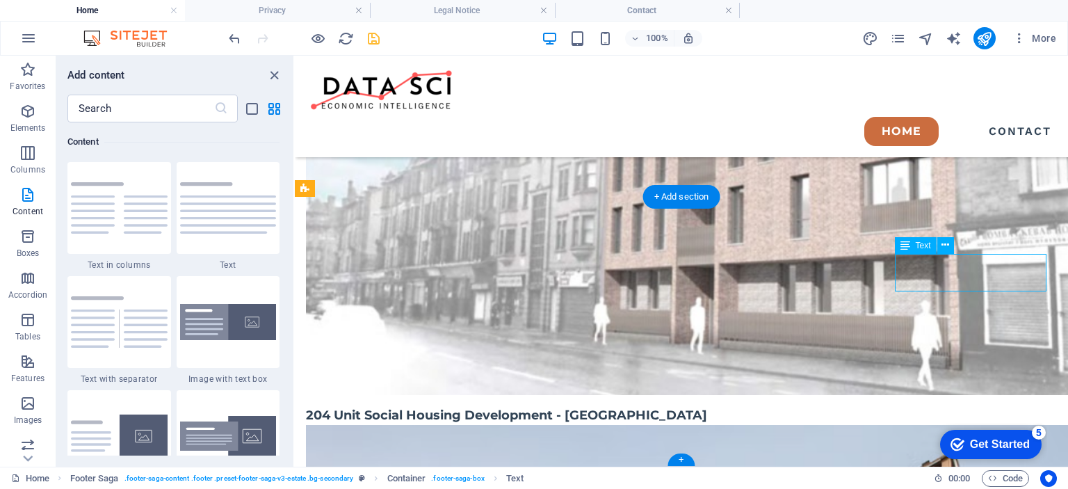
scroll to position [3286, 0]
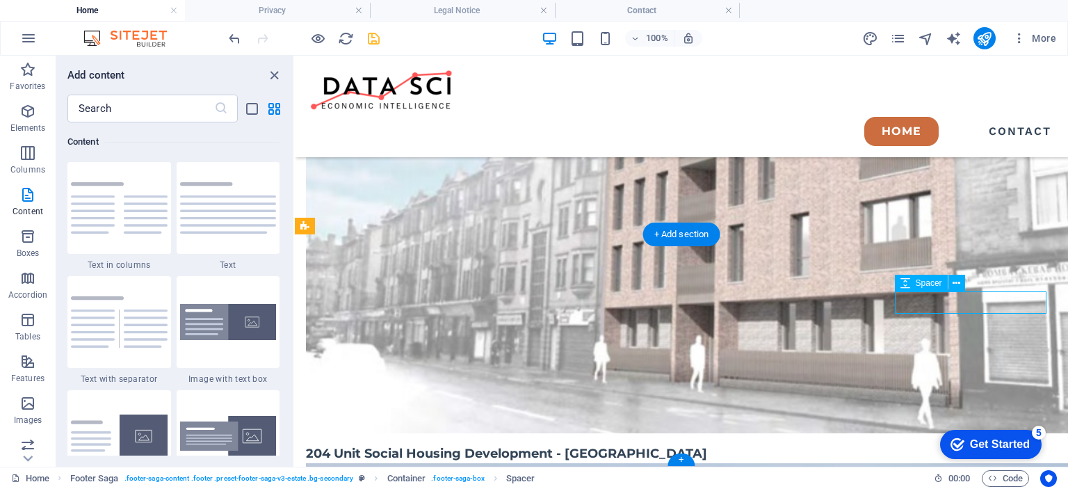
scroll to position [3263, 0]
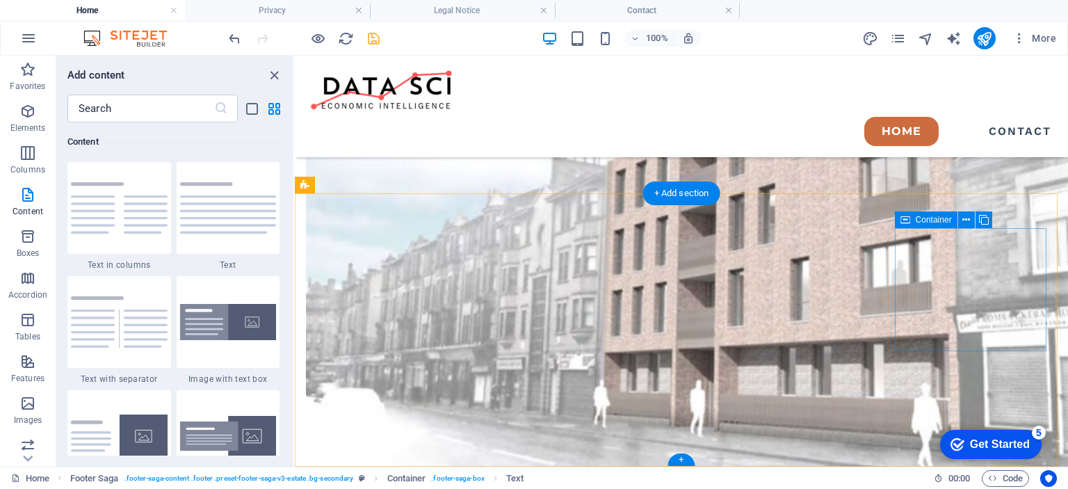
scroll to position [3327, 0]
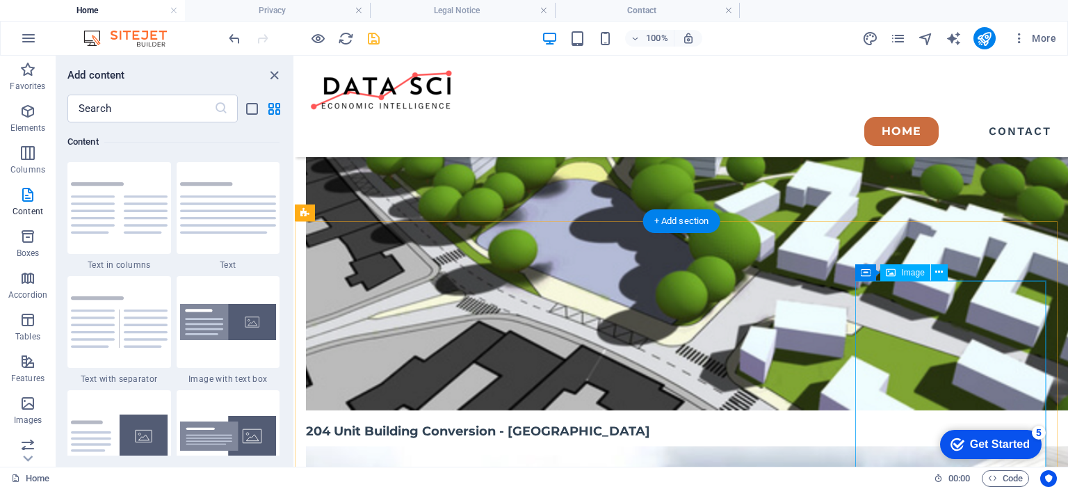
scroll to position [2742, 0]
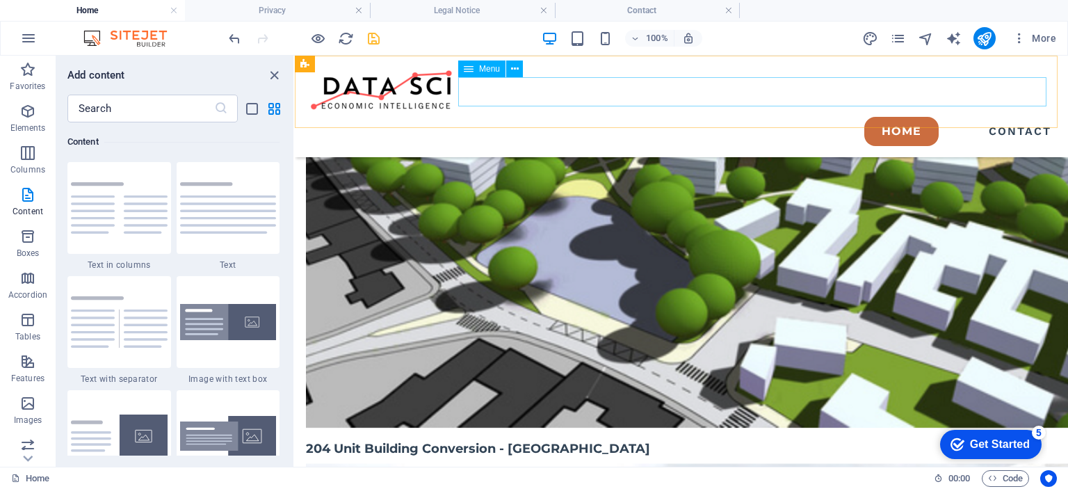
click at [999, 117] on nav "Home Contact" at bounding box center [681, 131] width 751 height 29
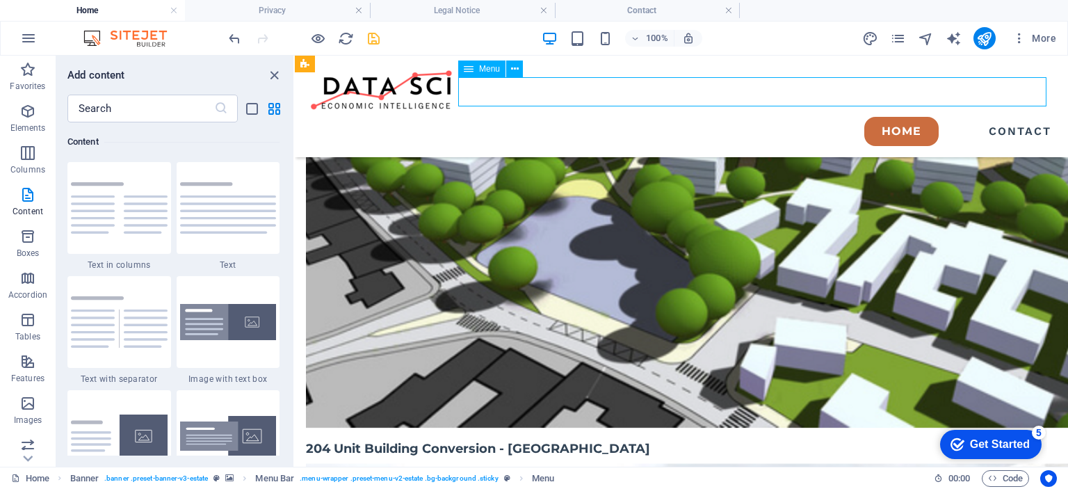
click at [999, 117] on nav "Home Contact" at bounding box center [681, 131] width 751 height 29
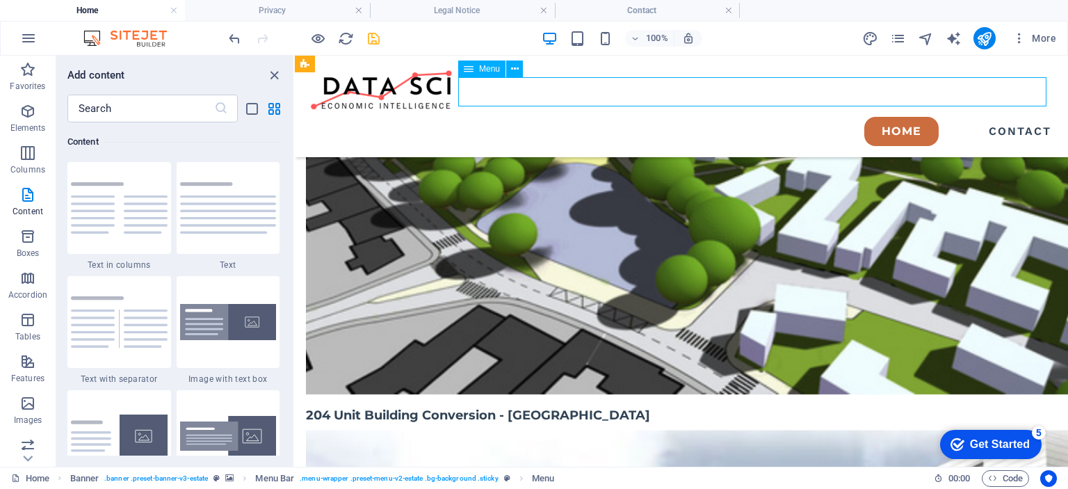
select select "default"
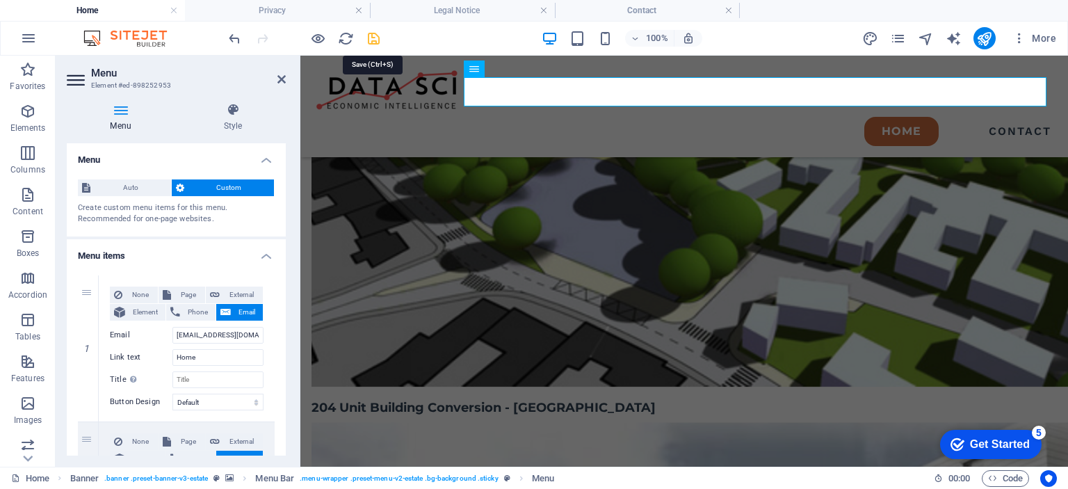
click at [372, 38] on icon "save" at bounding box center [374, 39] width 16 height 16
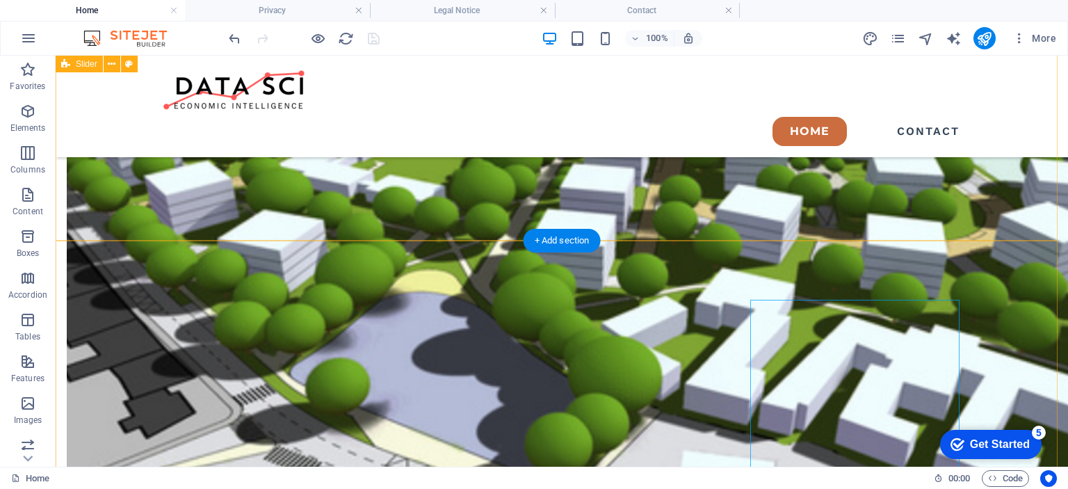
scroll to position [2784, 0]
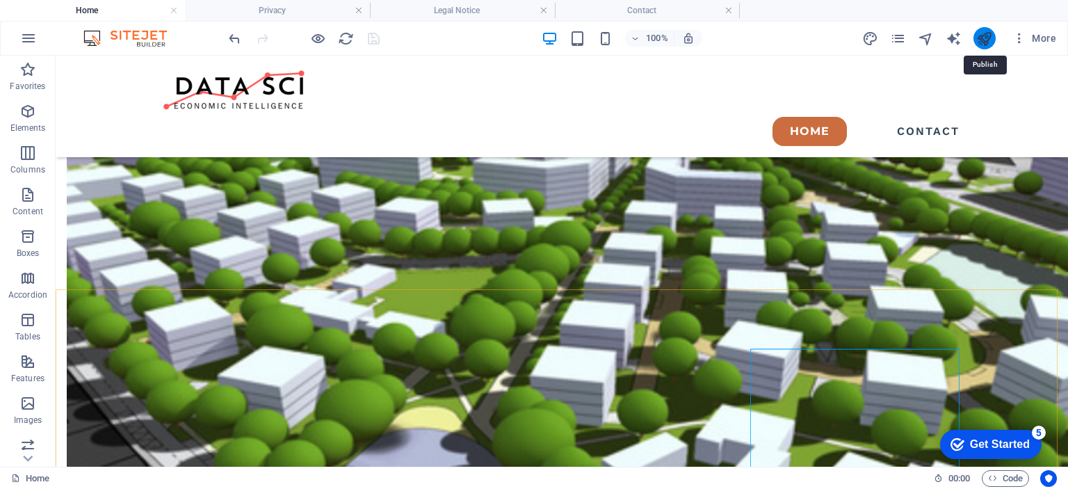
click at [983, 36] on icon "publish" at bounding box center [984, 39] width 16 height 16
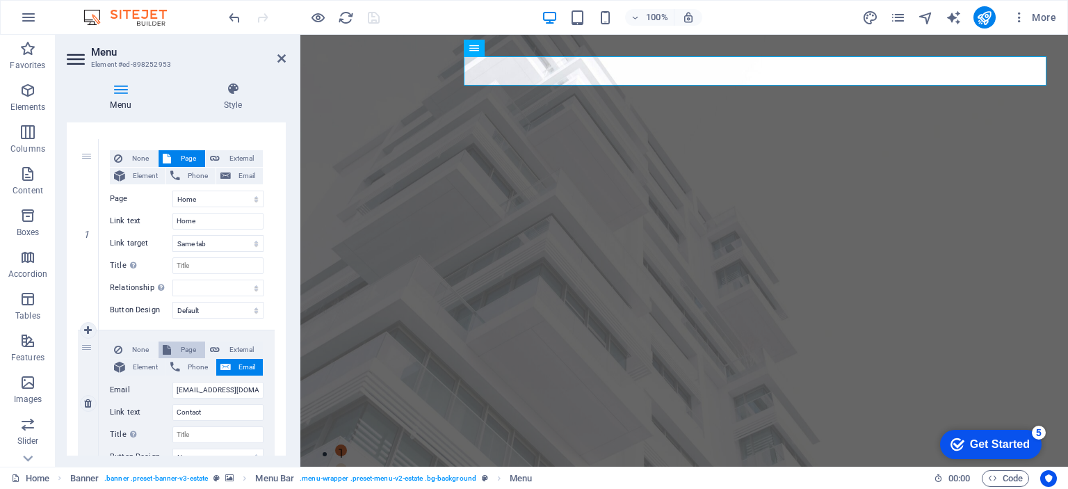
select select
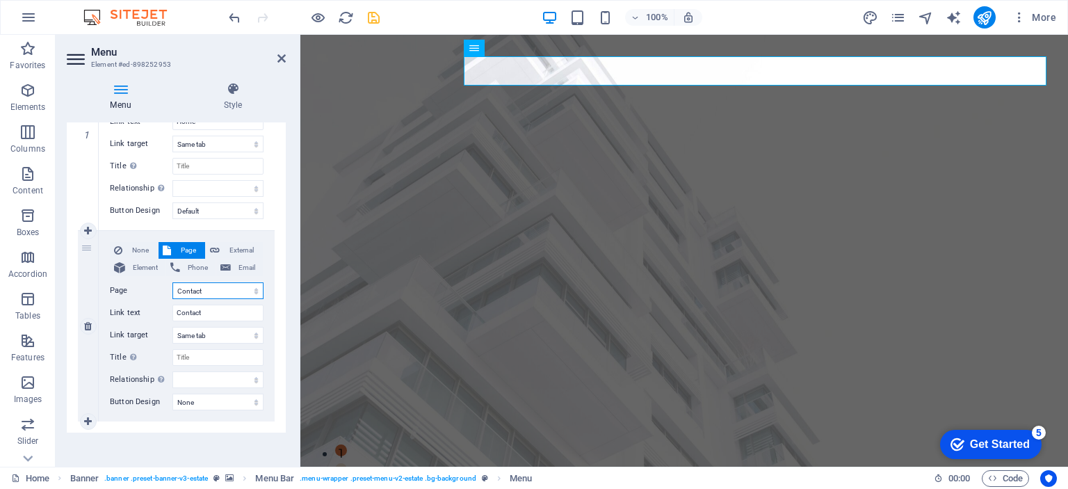
scroll to position [219, 0]
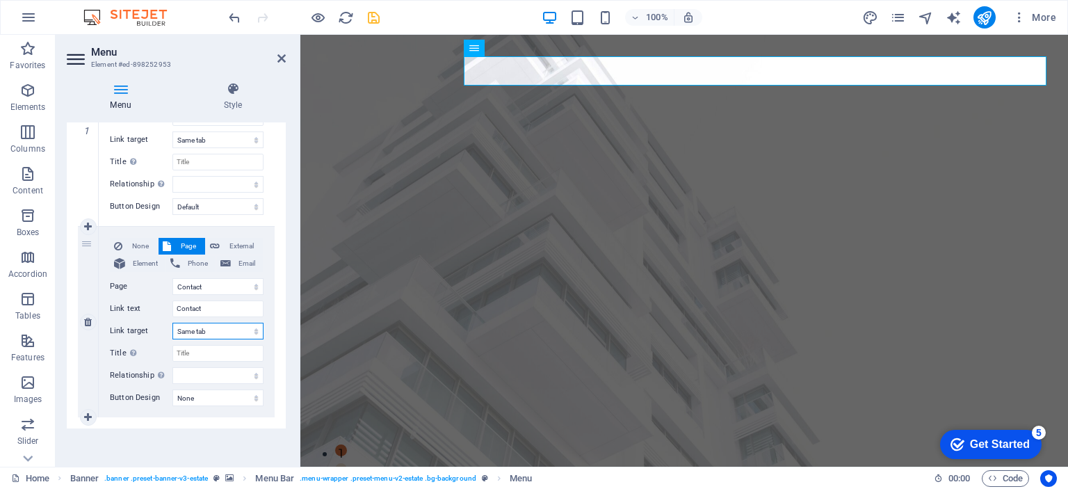
click at [215, 330] on select "New tab Same tab Overlay" at bounding box center [217, 331] width 91 height 17
click at [172, 323] on select "New tab Same tab Overlay" at bounding box center [217, 331] width 91 height 17
click at [253, 330] on select "New tab Same tab Overlay" at bounding box center [217, 331] width 91 height 17
click at [267, 327] on div "None Page External Element Phone Email Page Home Contact Legal Notice Privacy E…" at bounding box center [187, 322] width 176 height 191
click at [242, 249] on span "External" at bounding box center [241, 246] width 35 height 17
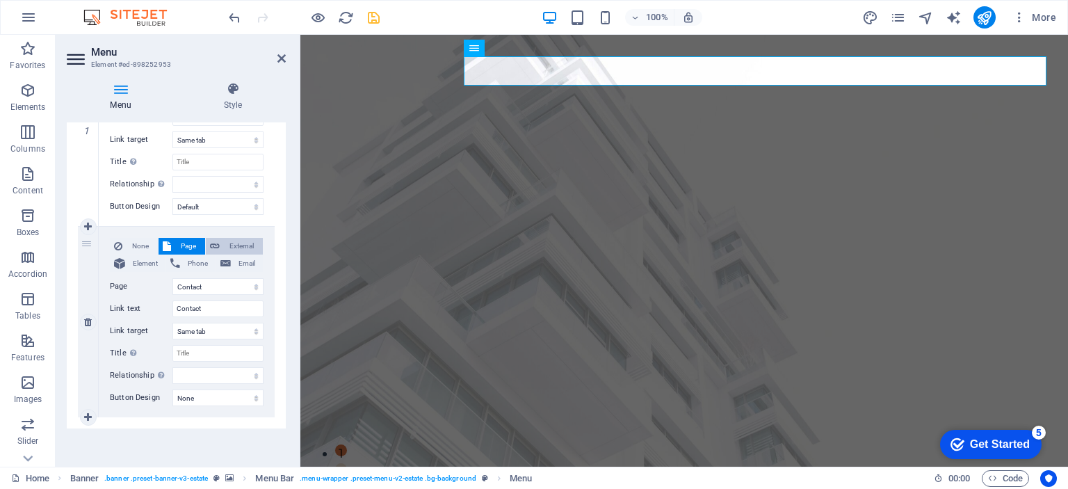
select select
select select "blank"
select select
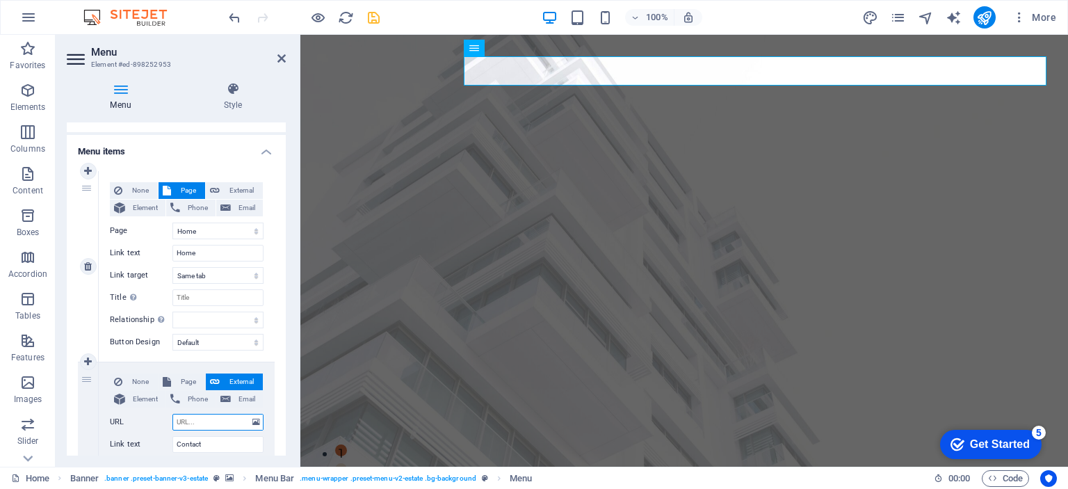
scroll to position [80, 0]
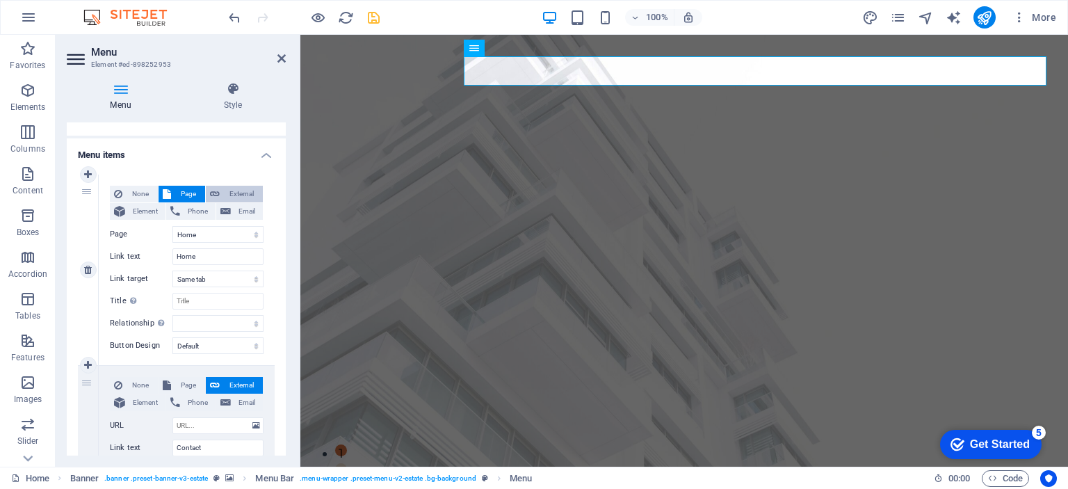
click at [231, 194] on span "External" at bounding box center [241, 194] width 35 height 17
select select "blank"
select select
click at [129, 194] on span "None" at bounding box center [140, 194] width 27 height 17
select select
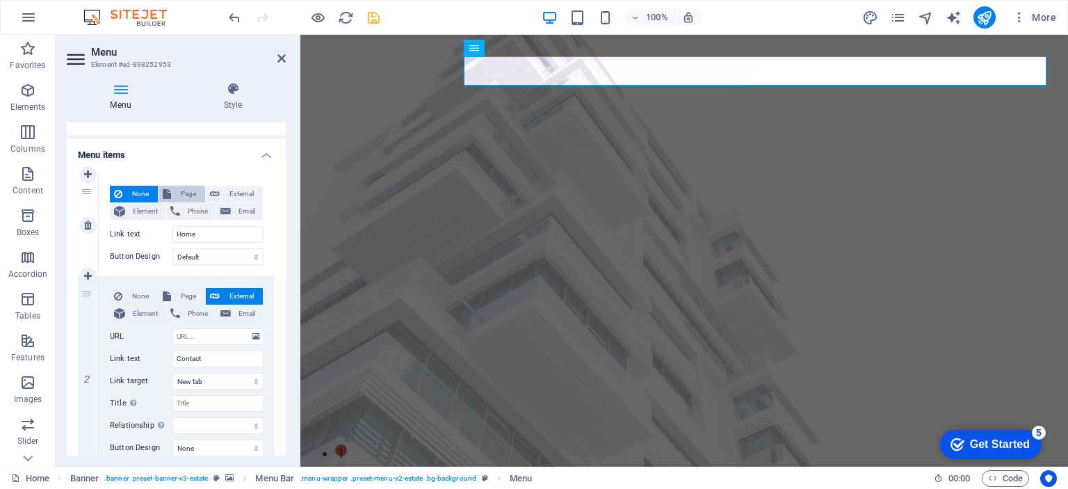
click at [179, 193] on span "Page" at bounding box center [188, 194] width 26 height 17
select select
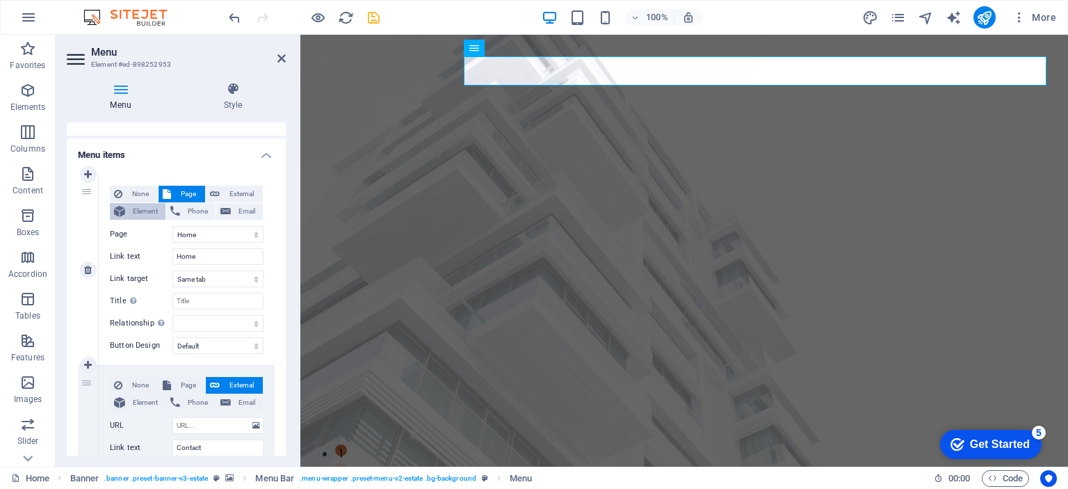
click at [140, 213] on span "Element" at bounding box center [145, 211] width 32 height 17
select select
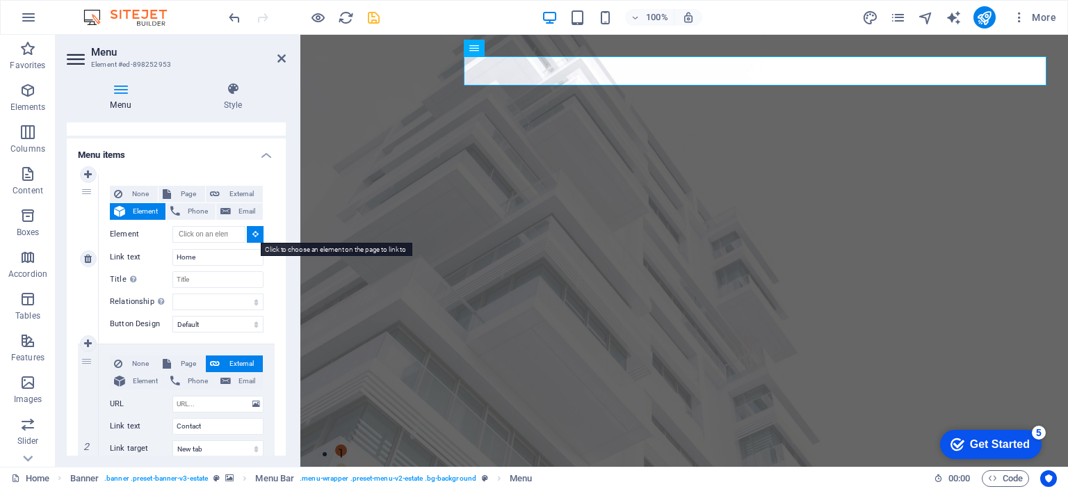
click at [252, 232] on icon at bounding box center [255, 233] width 6 height 7
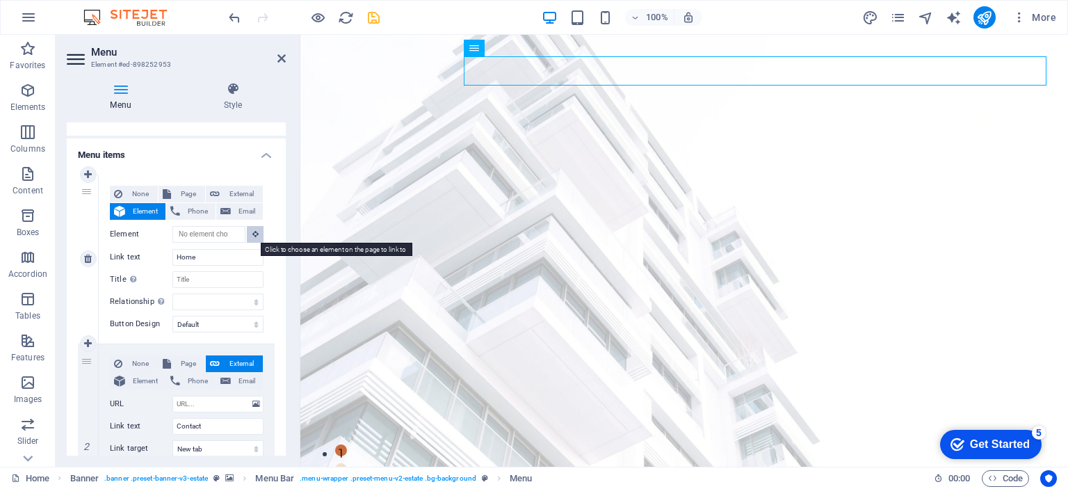
click at [252, 232] on icon at bounding box center [255, 233] width 6 height 7
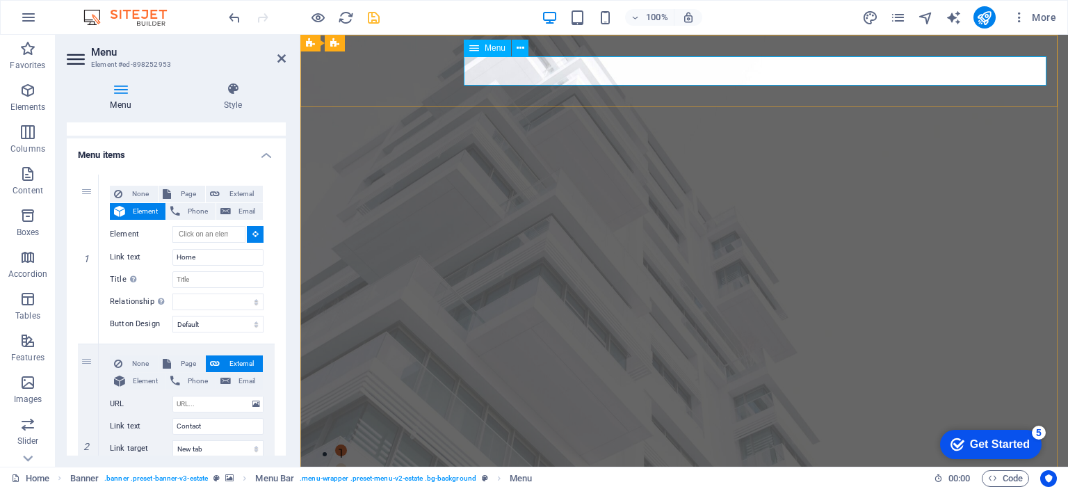
type input "#ed-898252953"
select select
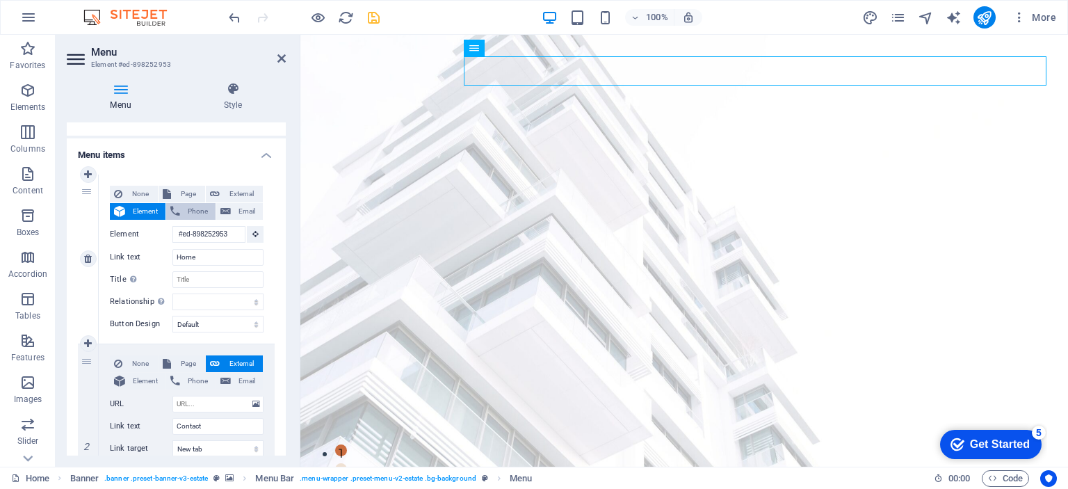
click at [197, 211] on span "Phone" at bounding box center [197, 211] width 27 height 17
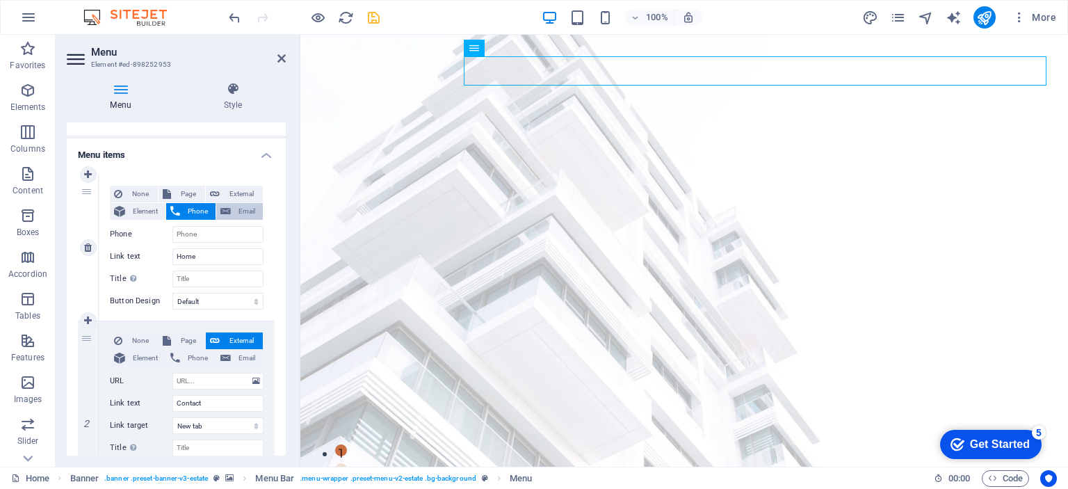
click at [246, 212] on span "Email" at bounding box center [247, 211] width 24 height 17
select select
click at [195, 357] on span "Phone" at bounding box center [197, 358] width 27 height 17
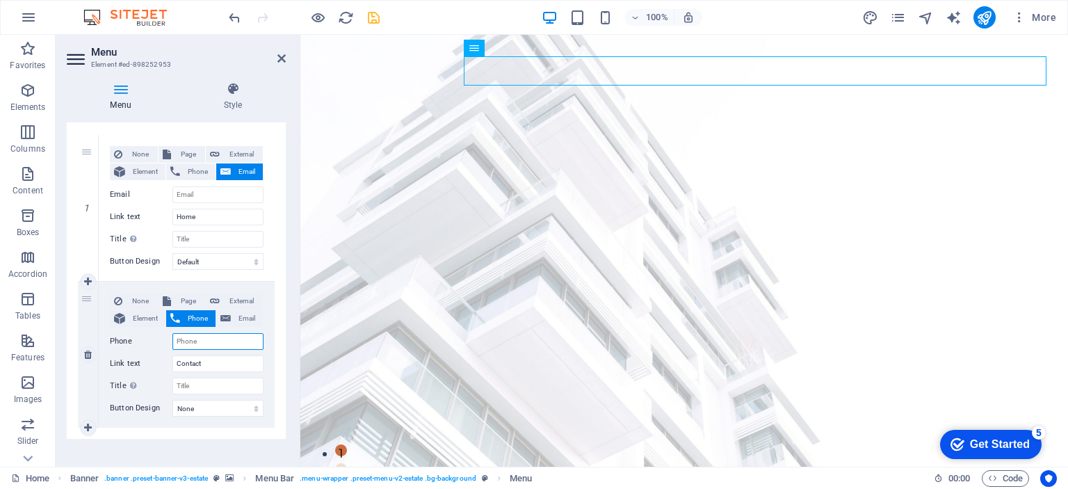
scroll to position [140, 0]
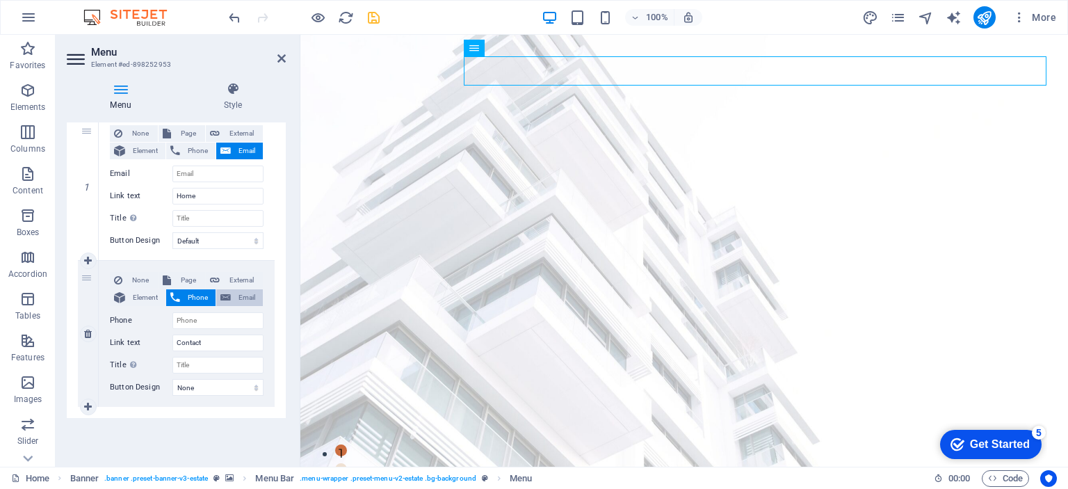
click at [248, 295] on span "Email" at bounding box center [247, 297] width 24 height 17
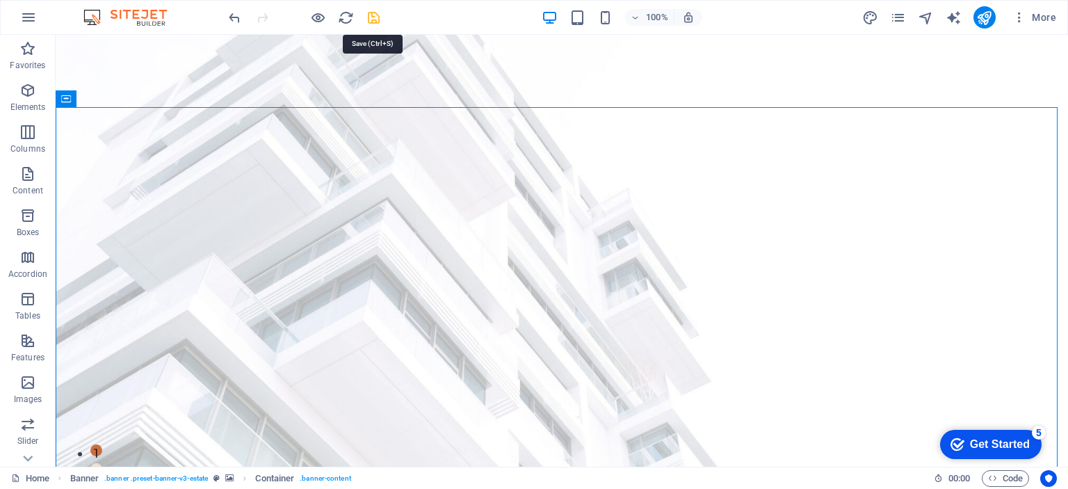
click at [373, 17] on icon "save" at bounding box center [374, 18] width 16 height 16
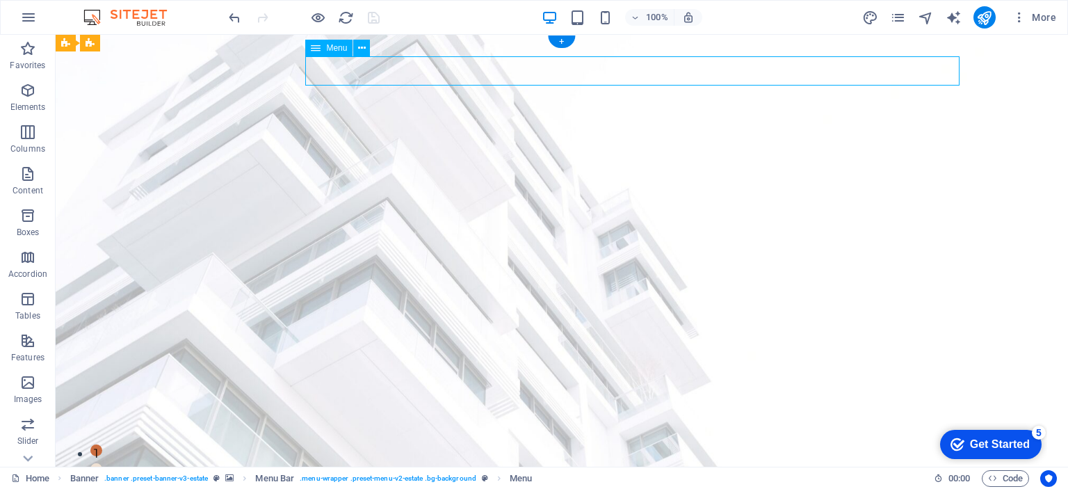
select select "default"
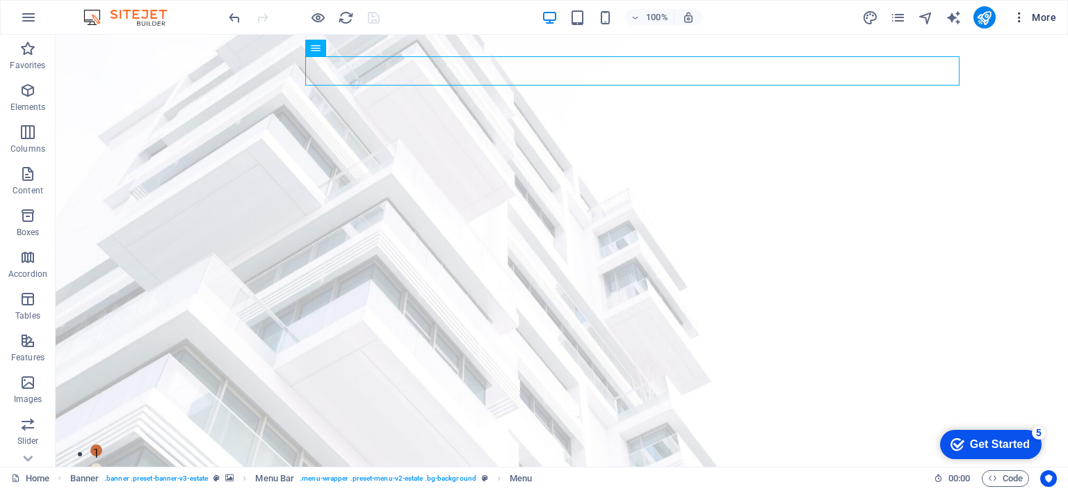
click at [1040, 17] on span "More" at bounding box center [1034, 17] width 44 height 14
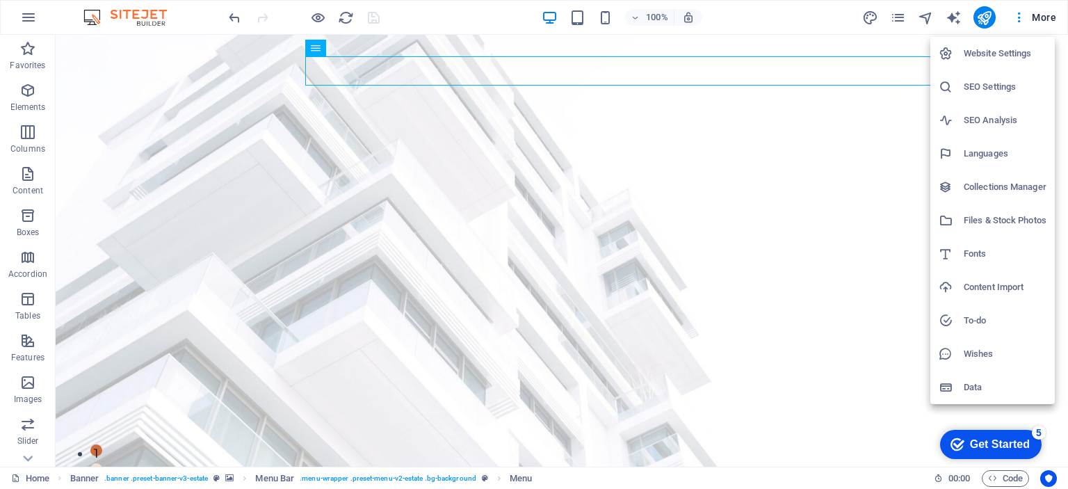
click at [1019, 17] on div at bounding box center [534, 244] width 1068 height 489
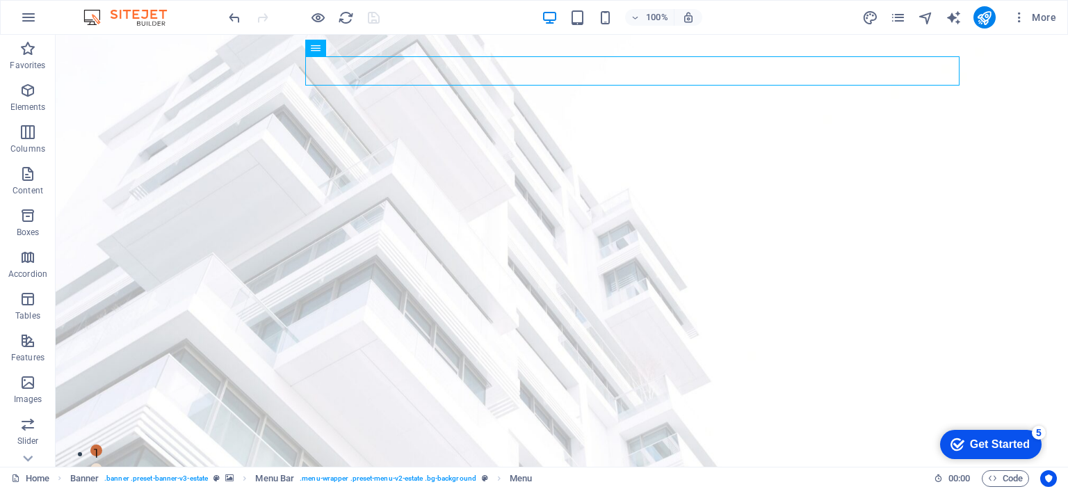
click at [1019, 17] on icon "button" at bounding box center [1019, 17] width 14 height 14
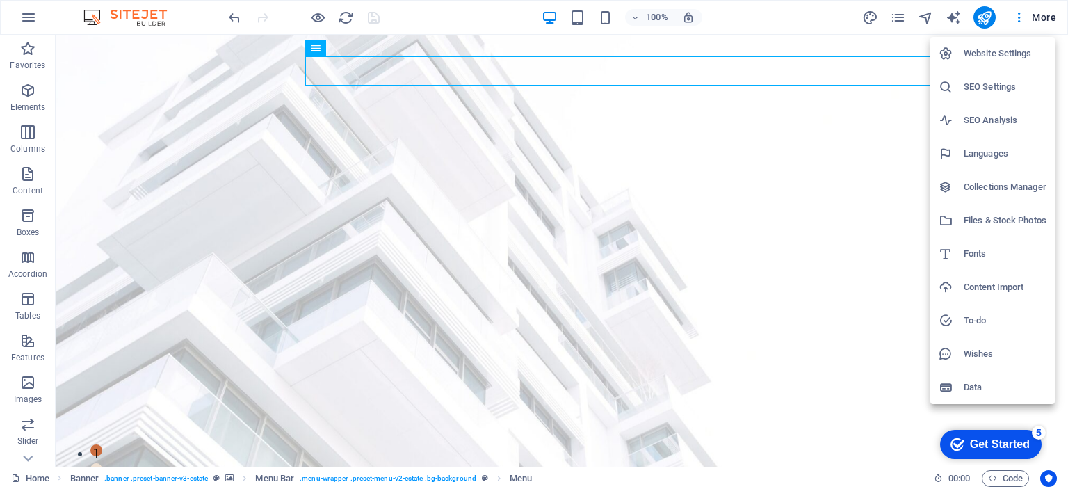
click at [301, 302] on div at bounding box center [534, 244] width 1068 height 489
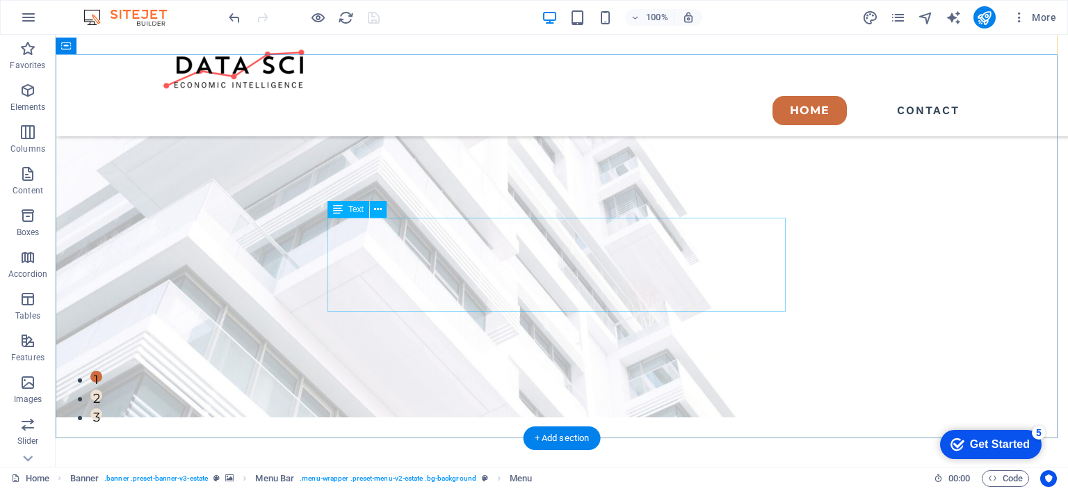
scroll to position [209, 0]
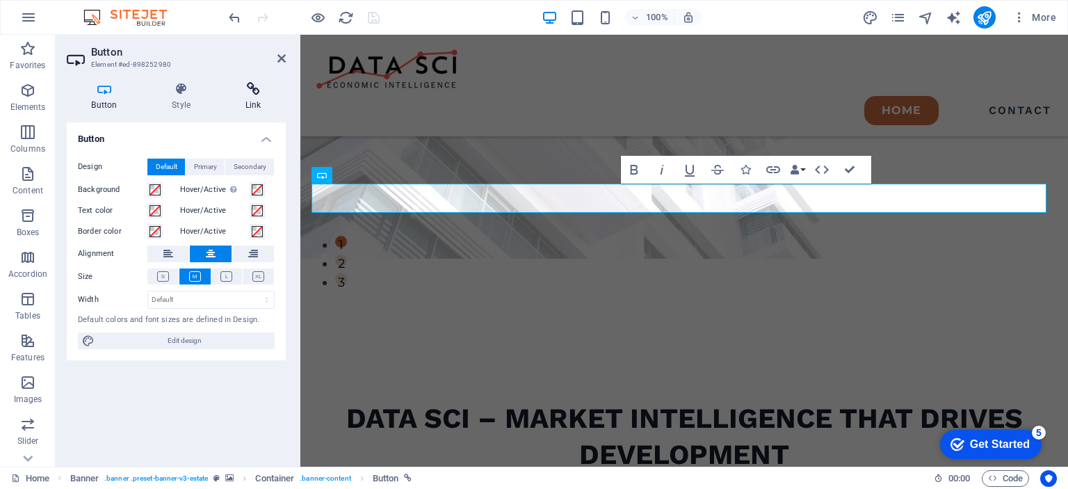
click at [253, 92] on icon at bounding box center [252, 89] width 65 height 14
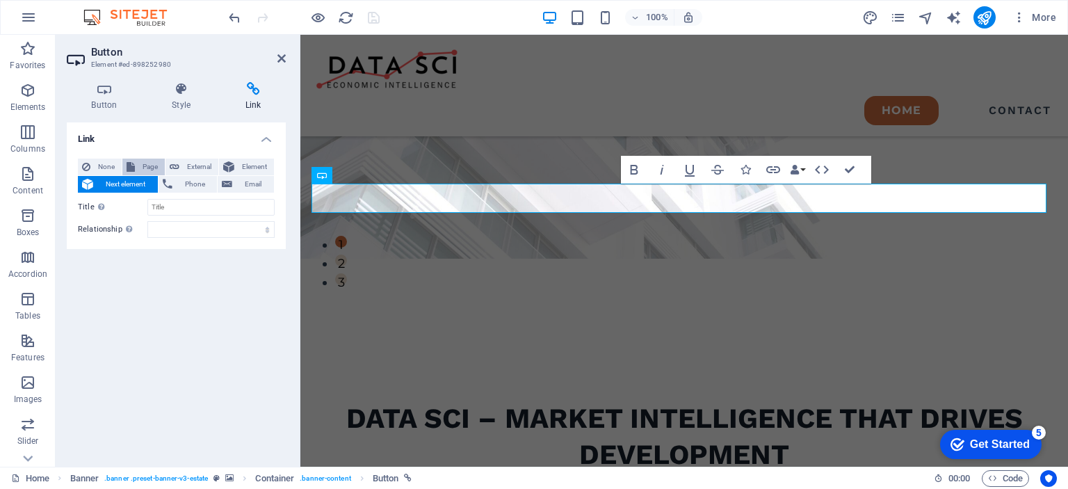
click at [136, 166] on button "Page" at bounding box center [143, 167] width 42 height 17
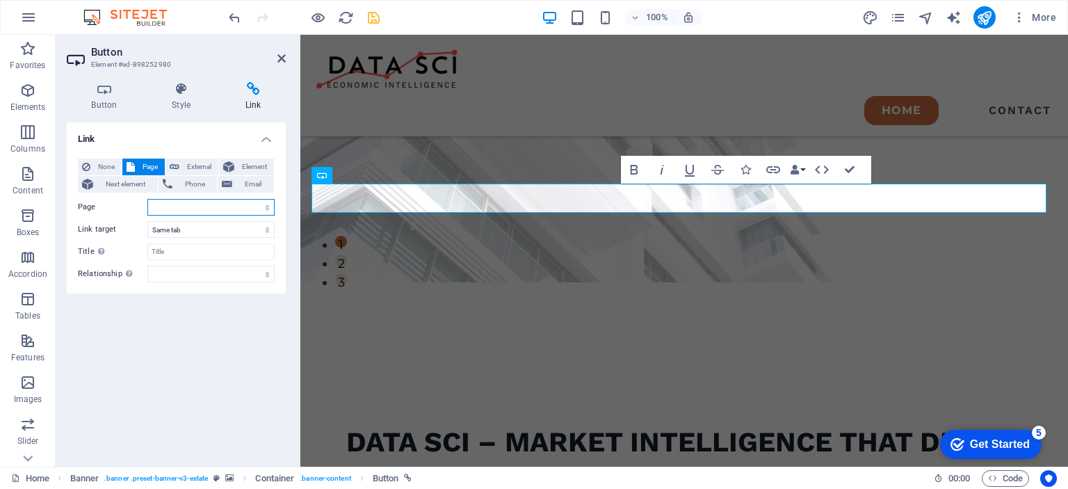
click at [266, 206] on select "Home Contact Legal Notice Privacy" at bounding box center [210, 207] width 127 height 17
select select "1"
click at [147, 199] on select "Home Contact Legal Notice Privacy" at bounding box center [210, 207] width 127 height 17
click at [267, 274] on select "alternate author bookmark external help license next nofollow noreferrer noopen…" at bounding box center [210, 274] width 127 height 17
click at [258, 289] on div "None Page External Element Next element Phone Email Page Home Contact Legal Not…" at bounding box center [176, 220] width 219 height 146
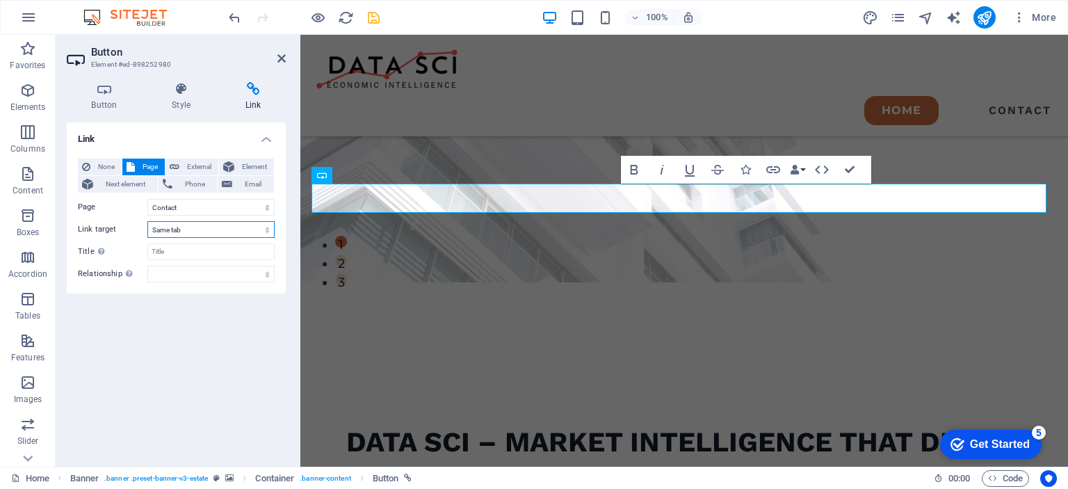
click at [266, 228] on select "New tab Same tab Overlay" at bounding box center [210, 229] width 127 height 17
click at [267, 228] on select "New tab Same tab Overlay" at bounding box center [210, 229] width 127 height 17
click at [280, 57] on icon at bounding box center [281, 58] width 8 height 11
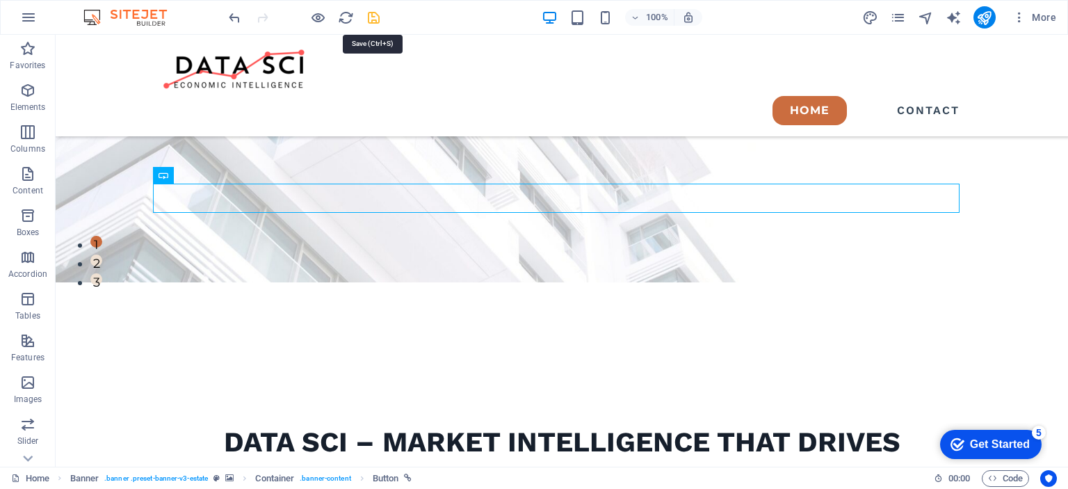
click at [371, 15] on icon "save" at bounding box center [374, 18] width 16 height 16
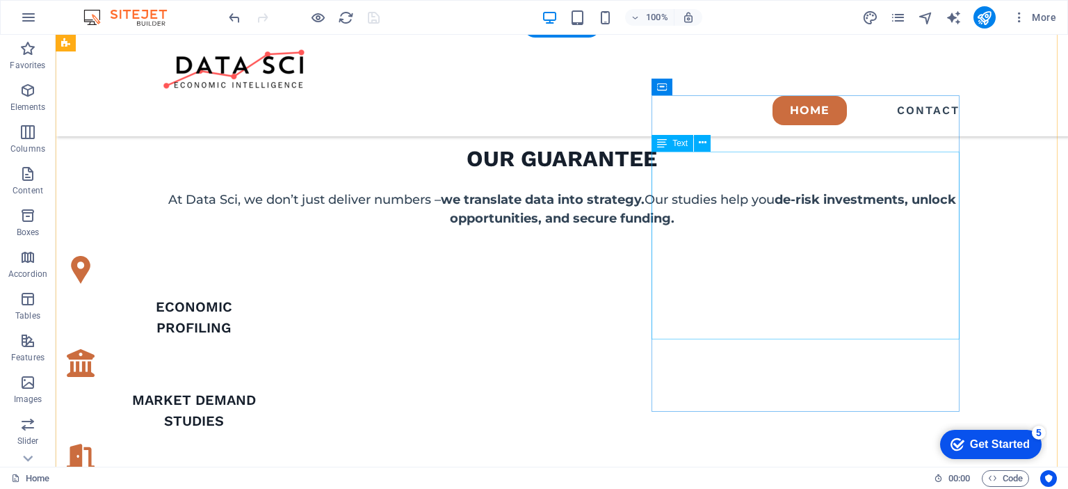
scroll to position [973, 0]
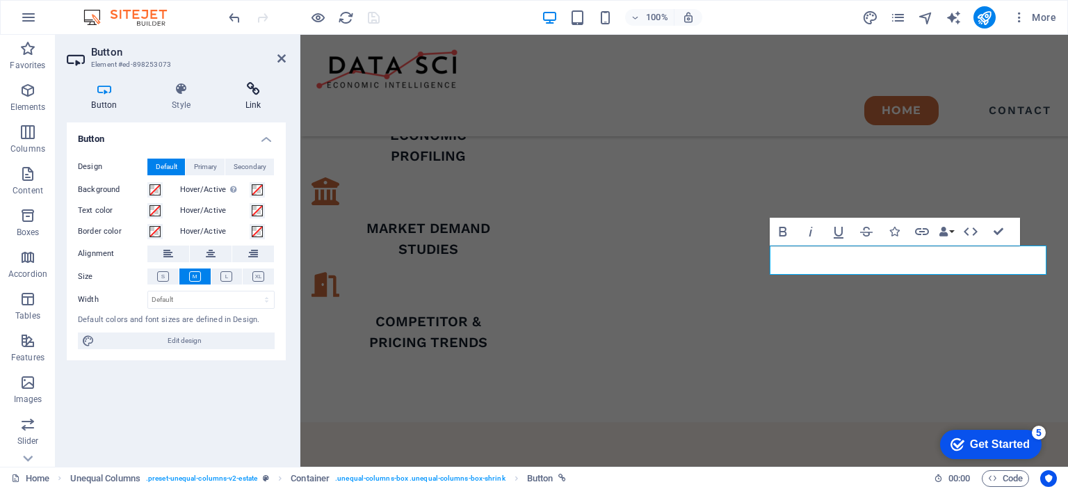
click at [253, 97] on h4 "Link" at bounding box center [252, 96] width 65 height 29
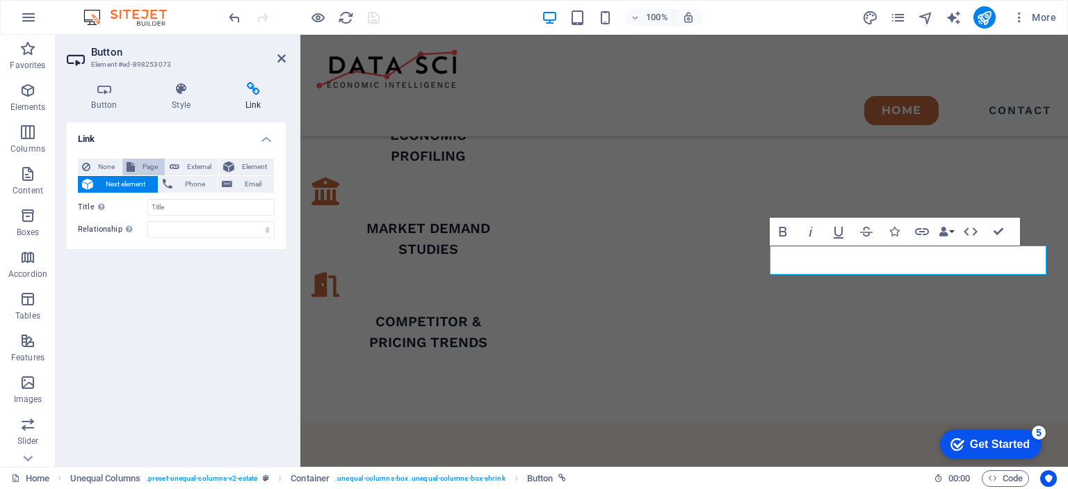
click at [144, 166] on span "Page" at bounding box center [150, 167] width 22 height 17
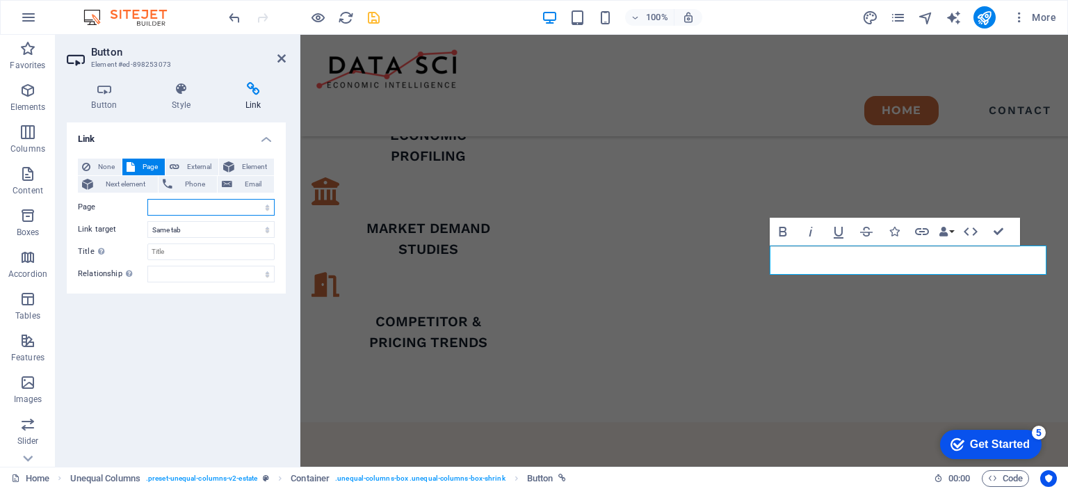
click at [212, 205] on select "Home Contact Legal Notice Privacy" at bounding box center [210, 207] width 127 height 17
select select "1"
click at [147, 199] on select "Home Contact Legal Notice Privacy" at bounding box center [210, 207] width 127 height 17
click at [373, 18] on icon "save" at bounding box center [374, 18] width 16 height 16
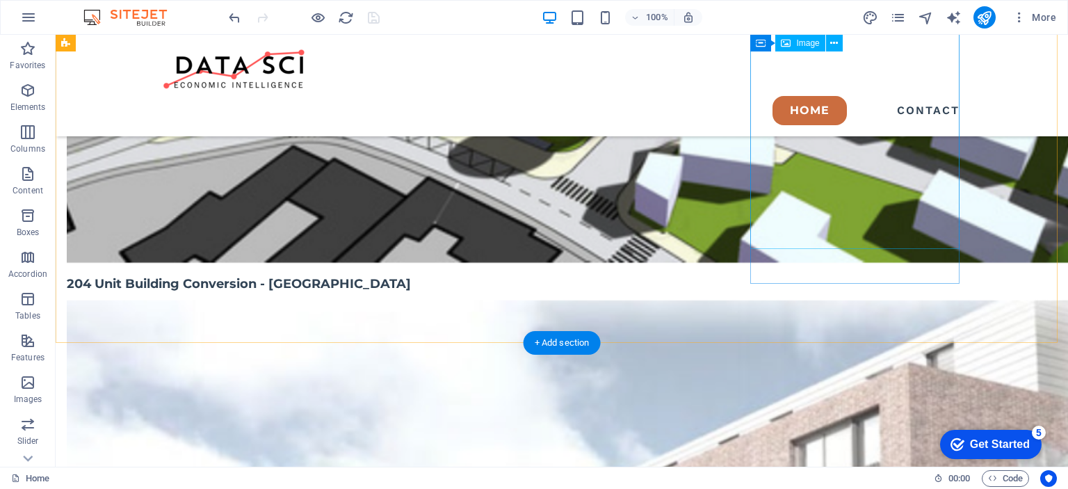
scroll to position [3249, 0]
